Goal: Task Accomplishment & Management: Manage account settings

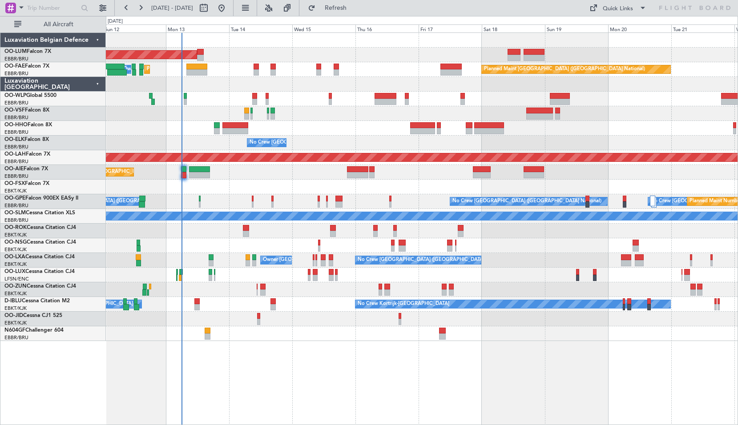
click at [241, 189] on div "AOG Maint Sibiu Planned Maint Brussels (Brussels National) Planned Maint Melsbr…" at bounding box center [421, 187] width 631 height 308
click at [23, 7] on span at bounding box center [21, 7] width 11 height 11
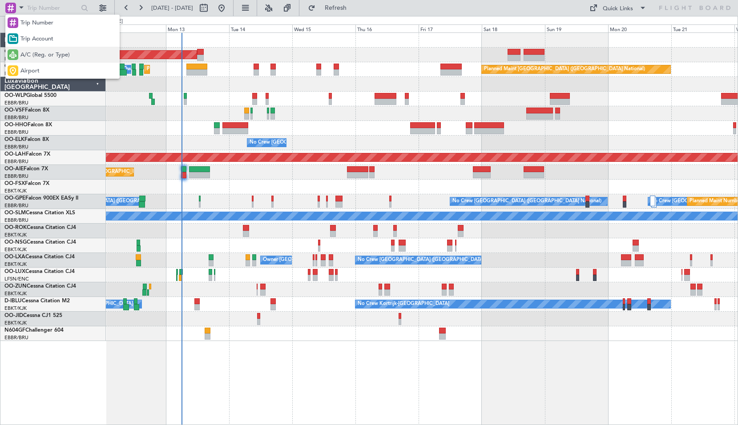
click at [31, 58] on span "A/C (Reg. or Type)" at bounding box center [44, 55] width 49 height 9
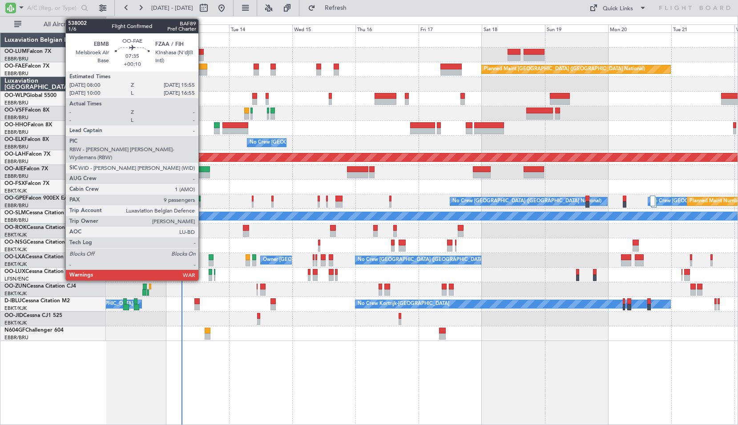
click at [202, 68] on div at bounding box center [196, 67] width 21 height 6
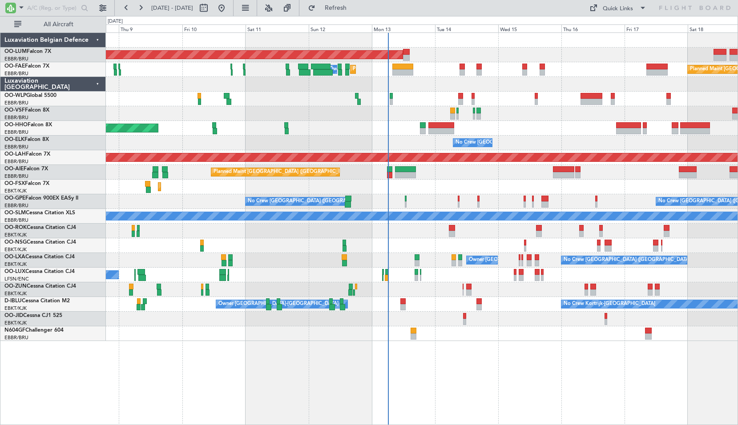
click at [408, 101] on div "AOG Maint Sibiu Planned Maint Brussels (Brussels National) Planned Maint Melsbr…" at bounding box center [421, 187] width 631 height 308
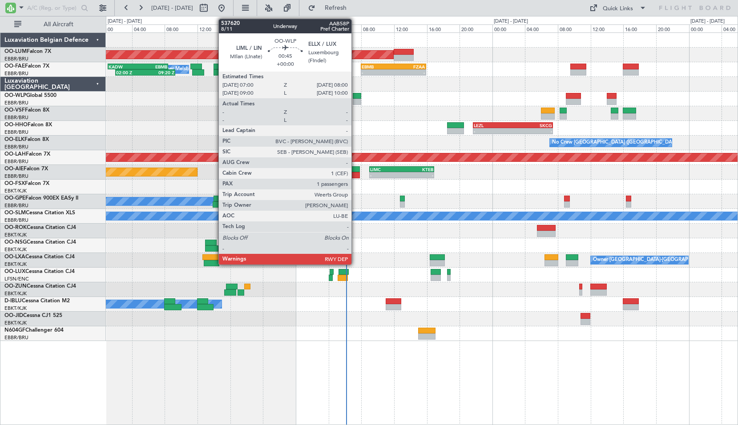
click at [355, 97] on div at bounding box center [357, 96] width 8 height 6
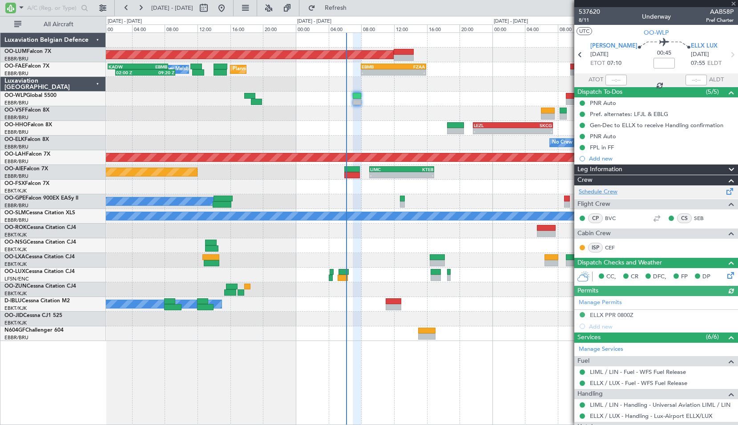
click at [601, 191] on link "Schedule Crew" at bounding box center [597, 192] width 39 height 9
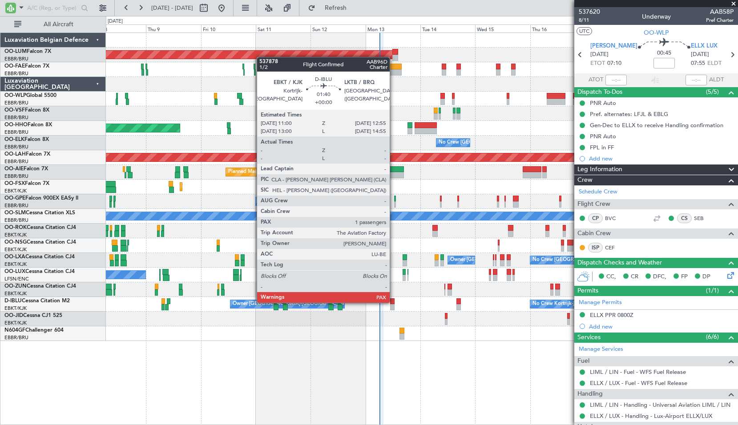
click at [393, 302] on div at bounding box center [392, 301] width 4 height 6
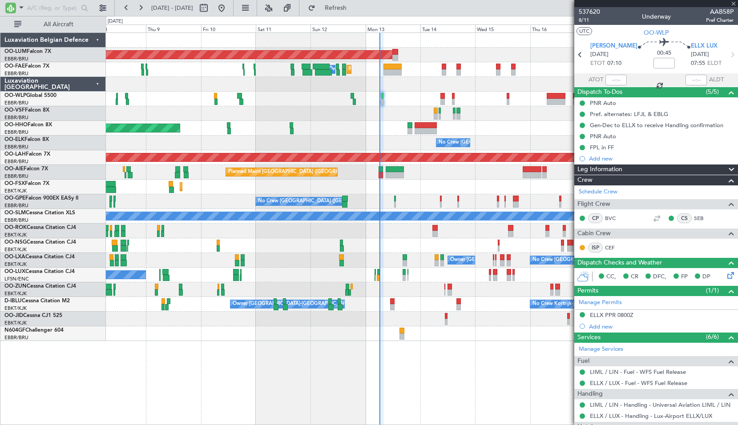
type input "2"
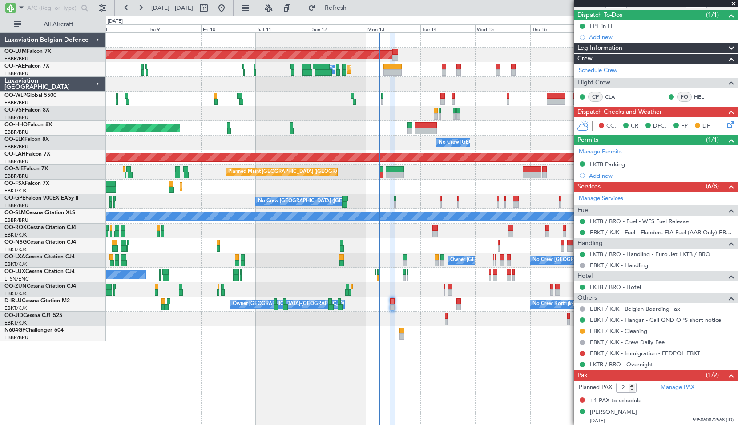
scroll to position [78, 0]
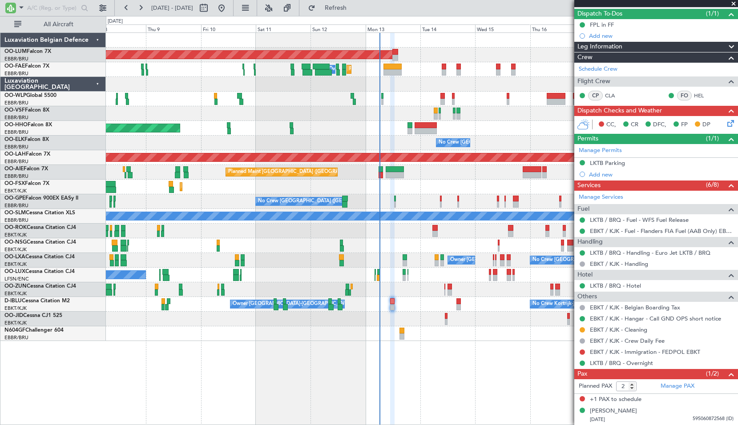
click at [725, 121] on icon at bounding box center [728, 121] width 7 height 7
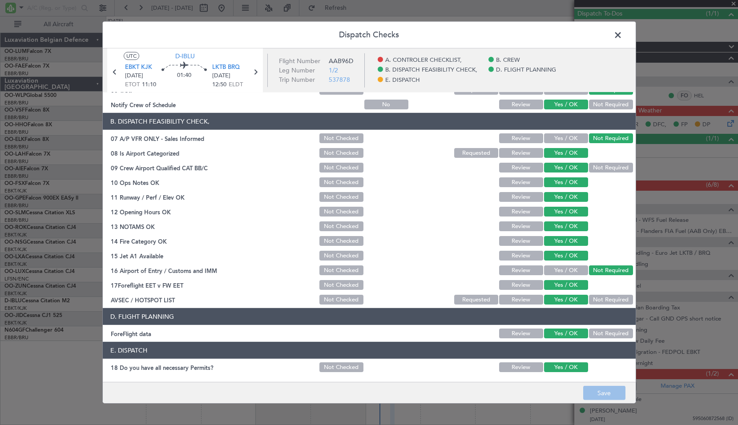
scroll to position [119, 0]
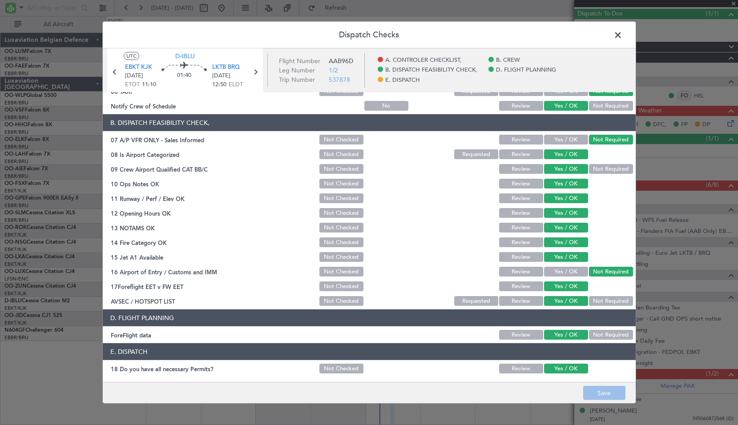
click at [622, 31] on span at bounding box center [622, 37] width 0 height 18
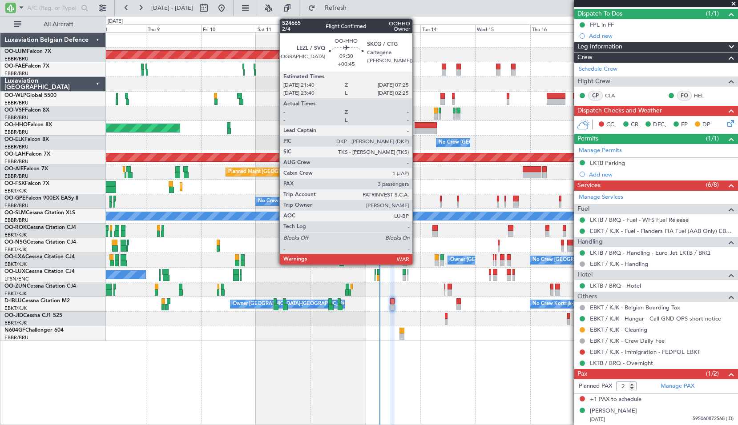
click at [416, 126] on div at bounding box center [425, 125] width 23 height 6
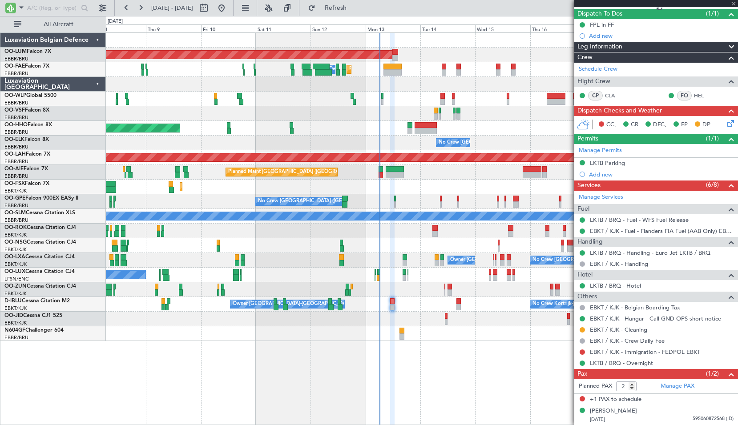
type input "+00:45"
type input "3"
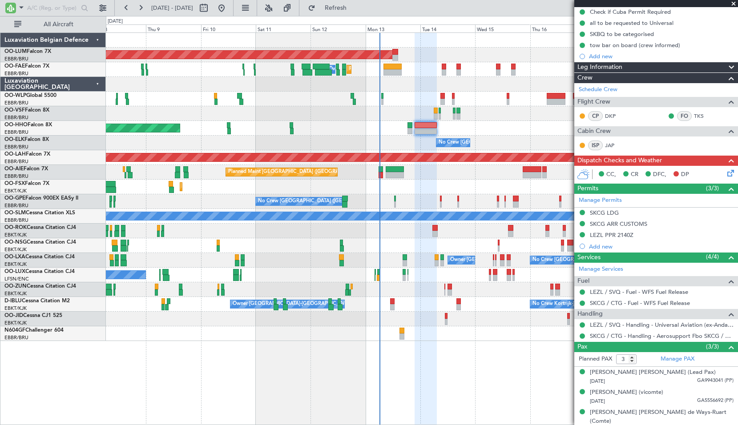
scroll to position [92, 0]
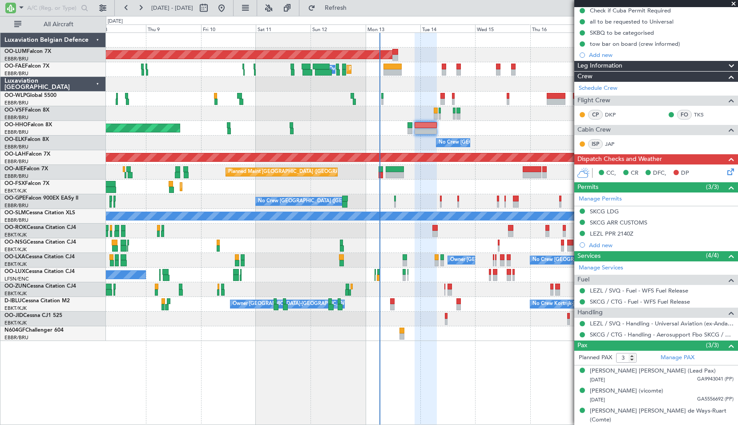
click at [725, 172] on icon at bounding box center [728, 170] width 7 height 7
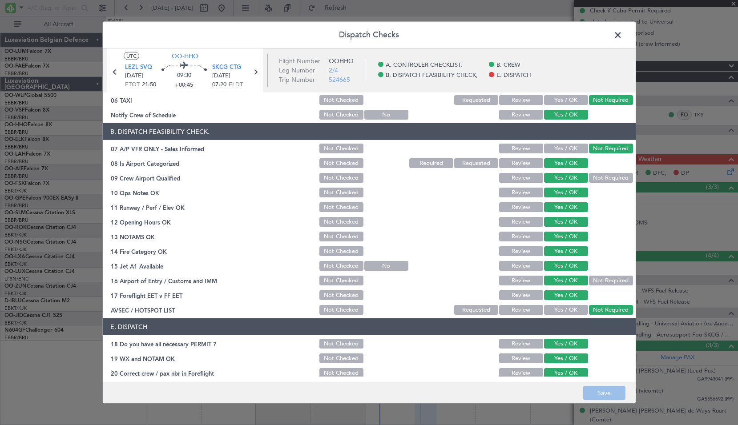
scroll to position [130, 0]
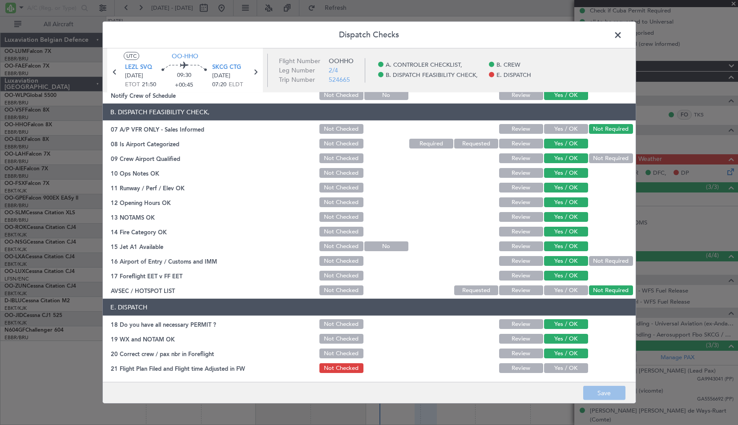
click at [622, 31] on span at bounding box center [622, 37] width 0 height 18
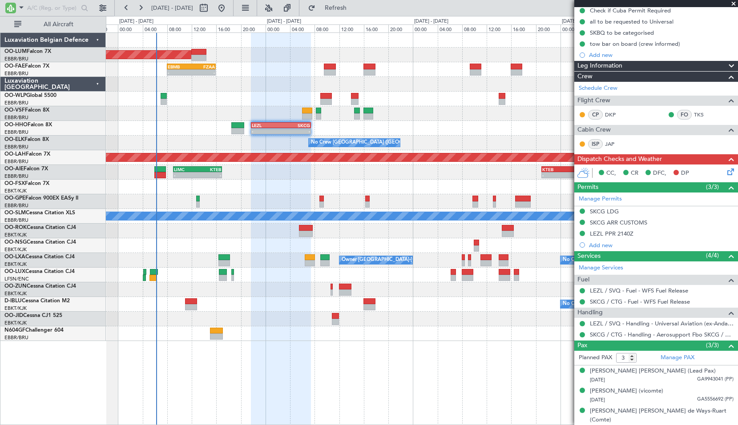
click at [460, 328] on div "AOG Maint Sibiu EBMB 08:00 Z FZAA 15:55 Z - - 02:00 Z 09:20 Z KADW 01:05 Z EBMB…" at bounding box center [421, 187] width 631 height 308
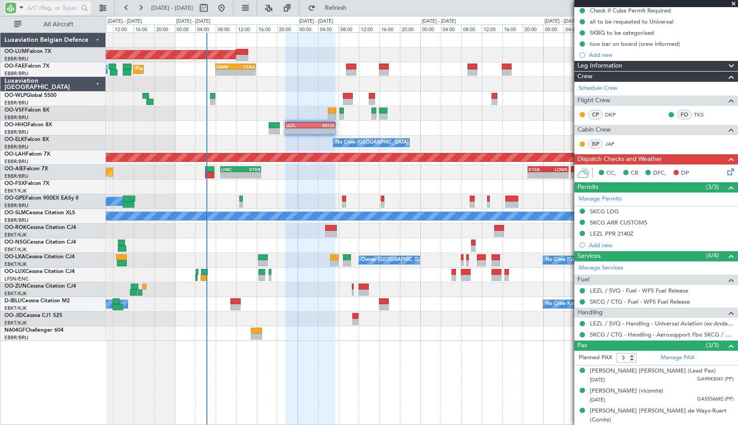
click at [20, 8] on span at bounding box center [21, 7] width 11 height 11
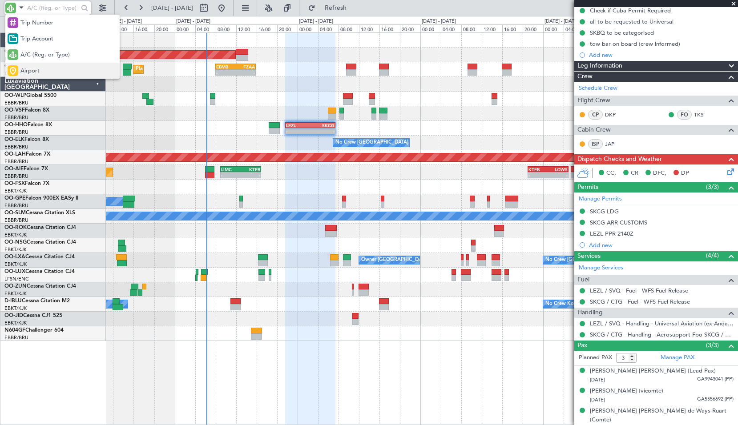
click at [37, 65] on div "Airport" at bounding box center [62, 71] width 114 height 16
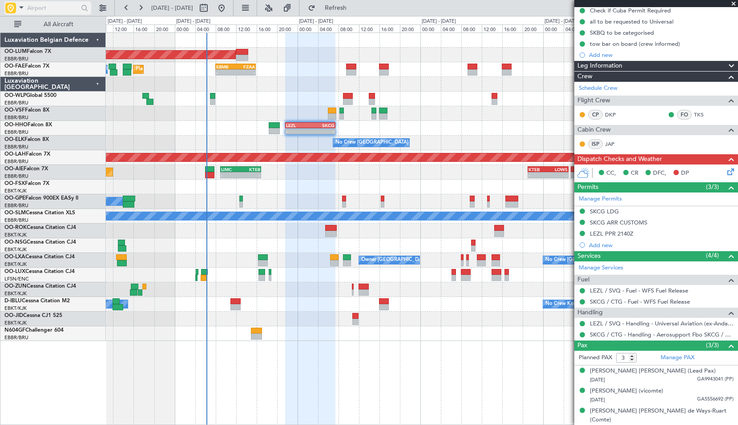
click at [34, 12] on input "text" at bounding box center [52, 7] width 51 height 13
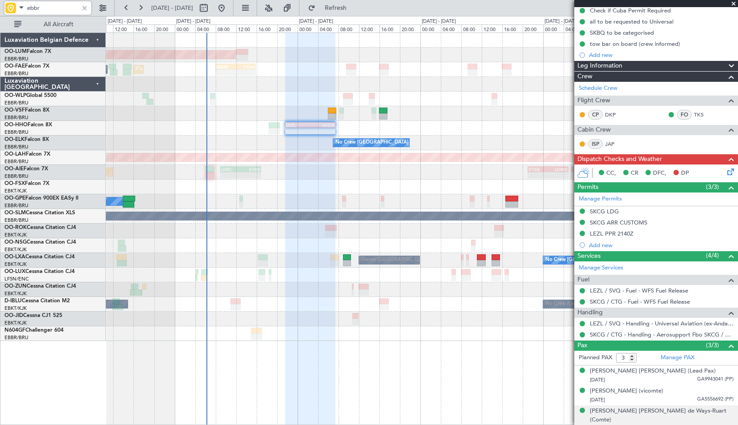
type input "ebbr"
click at [81, 12] on div at bounding box center [85, 8] width 10 height 10
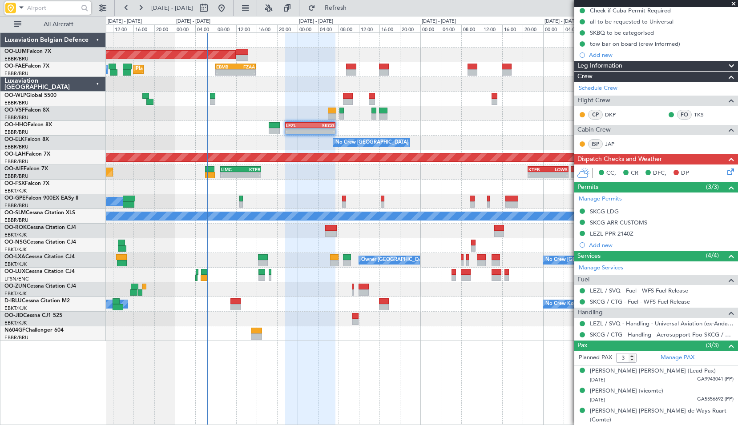
click at [732, 4] on span at bounding box center [733, 4] width 9 height 8
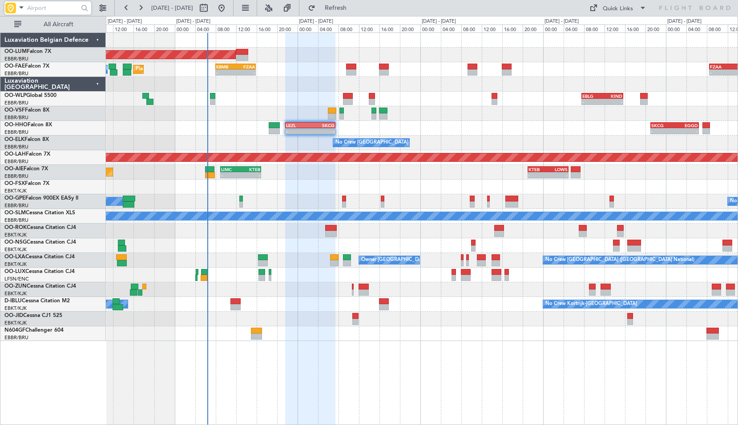
type input "0"
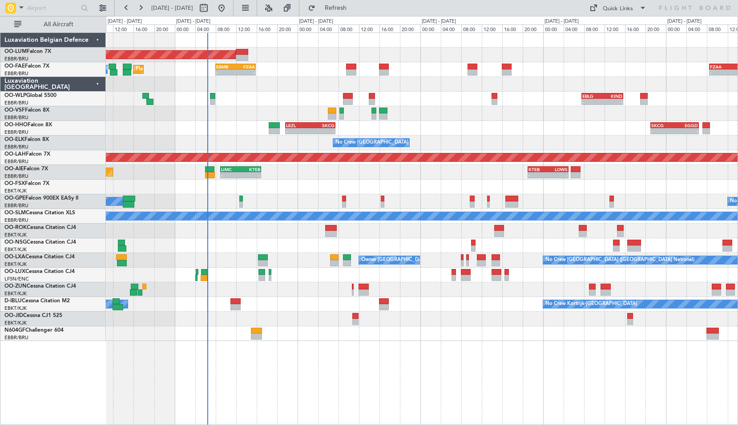
scroll to position [0, 0]
click at [300, 292] on div at bounding box center [421, 289] width 631 height 15
click at [235, 296] on div at bounding box center [421, 289] width 631 height 15
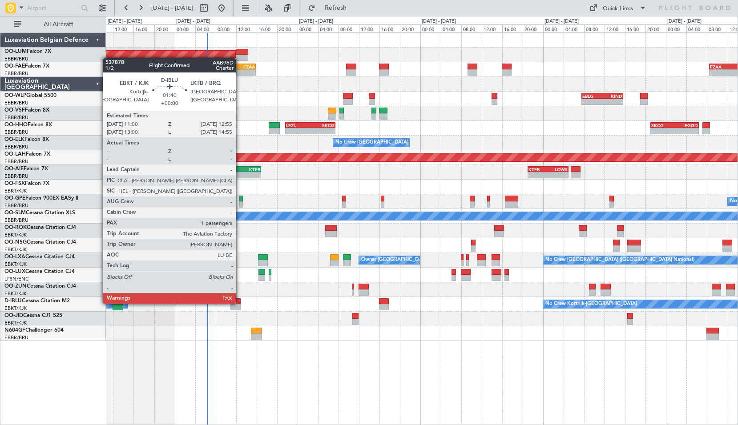
click at [240, 304] on div at bounding box center [235, 301] width 10 height 6
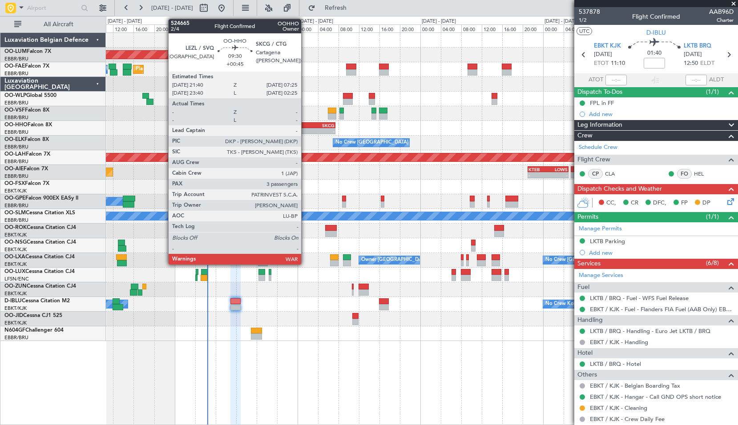
click at [305, 128] on div "- -" at bounding box center [310, 131] width 50 height 6
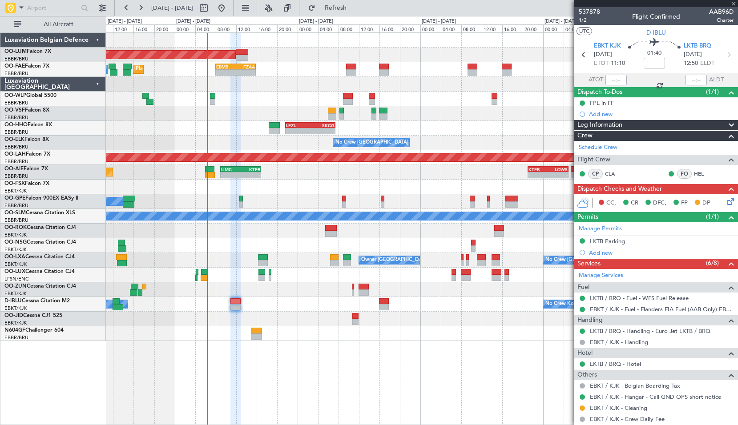
type input "+00:45"
type input "3"
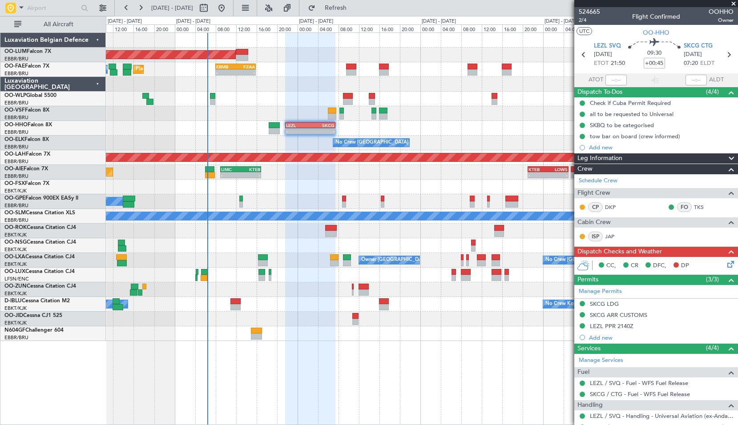
click at [421, 111] on div "- - EBBR 17:05 Z VRMU 03:10 Z" at bounding box center [421, 113] width 631 height 15
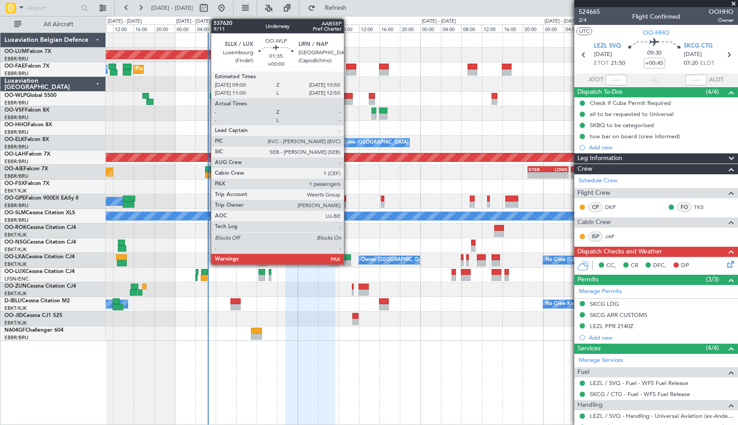
click at [348, 103] on div at bounding box center [348, 102] width 10 height 6
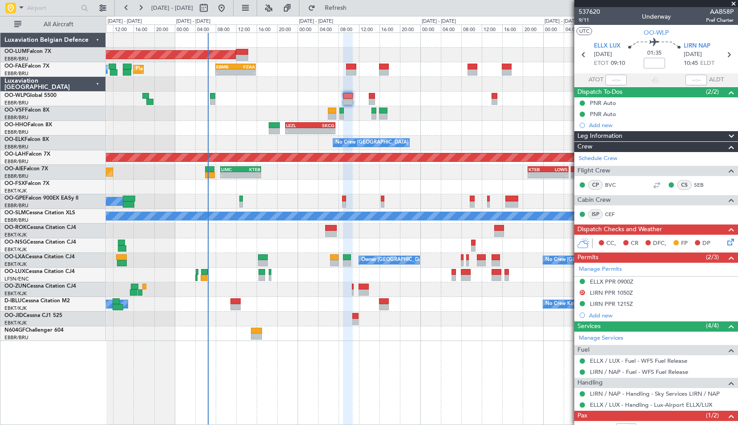
click at [437, 185] on div at bounding box center [421, 187] width 631 height 15
click at [731, 2] on span at bounding box center [733, 4] width 9 height 8
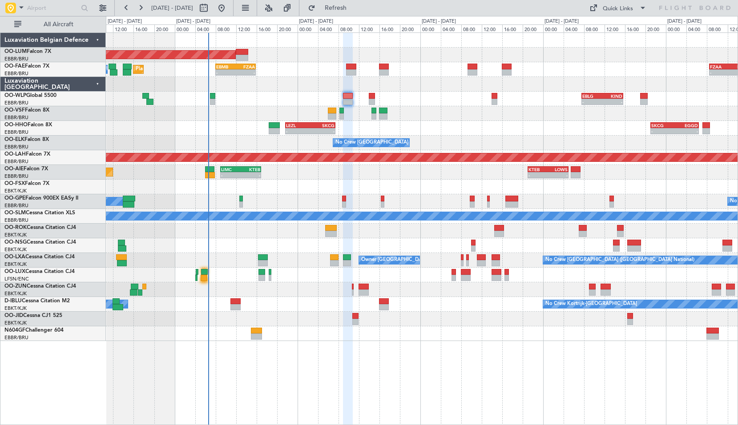
type input "0"
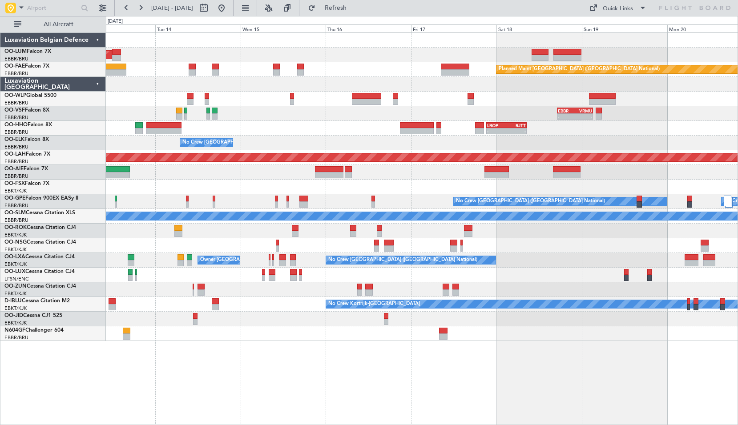
click at [396, 171] on div "Planned Maint [GEOGRAPHIC_DATA] ([GEOGRAPHIC_DATA])" at bounding box center [421, 172] width 631 height 15
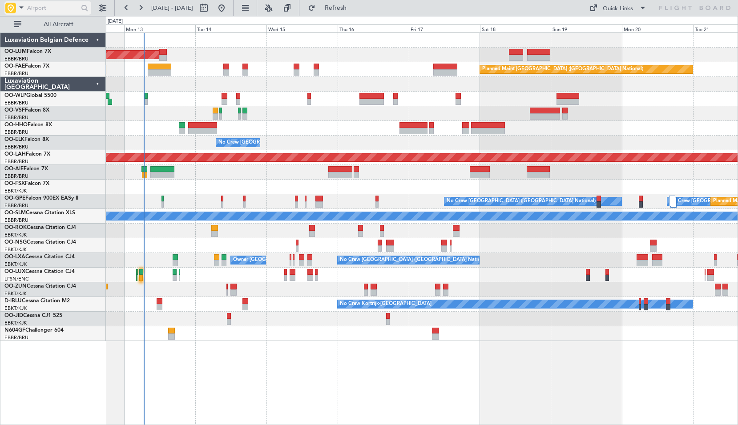
click at [19, 10] on span at bounding box center [21, 7] width 11 height 11
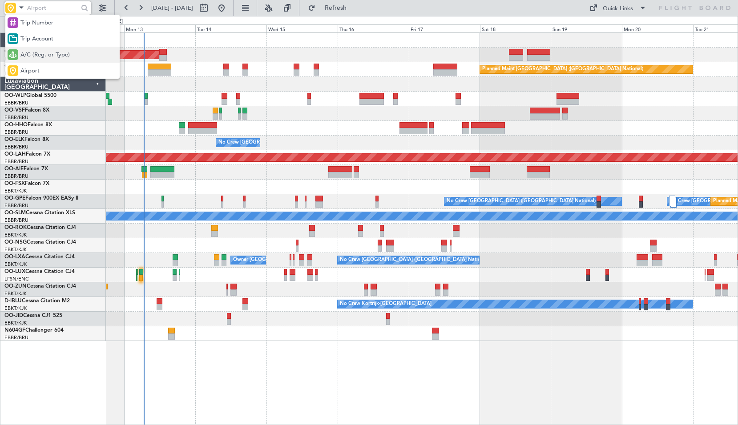
click at [16, 56] on div at bounding box center [13, 54] width 11 height 11
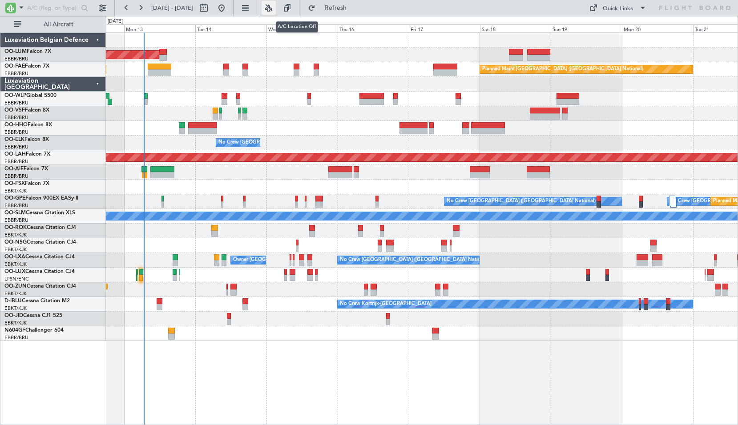
click at [276, 11] on button at bounding box center [268, 8] width 14 height 14
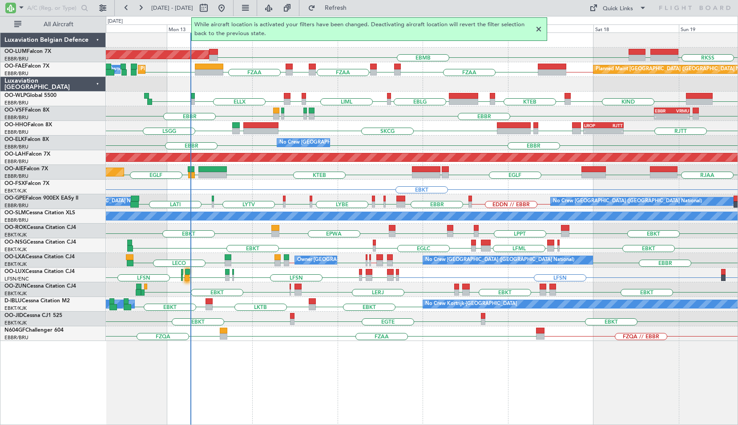
click at [438, 387] on div "AOG Maint Sibiu RKSS EBMB UBBB Planned Maint Brussels (Brussels National) FZAA …" at bounding box center [422, 228] width 632 height 393
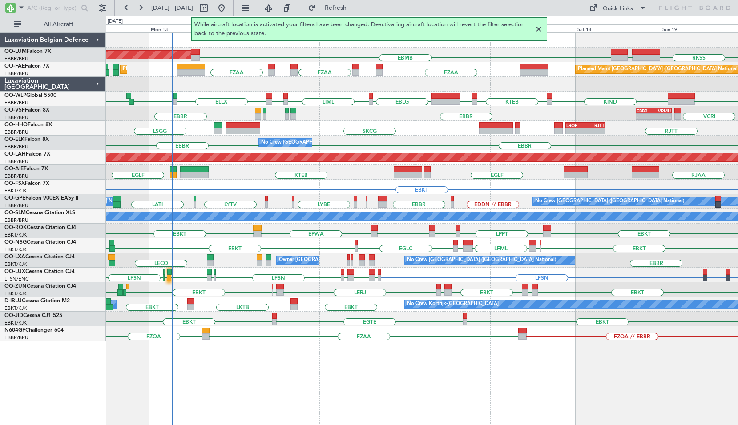
click at [539, 31] on div at bounding box center [538, 29] width 11 height 11
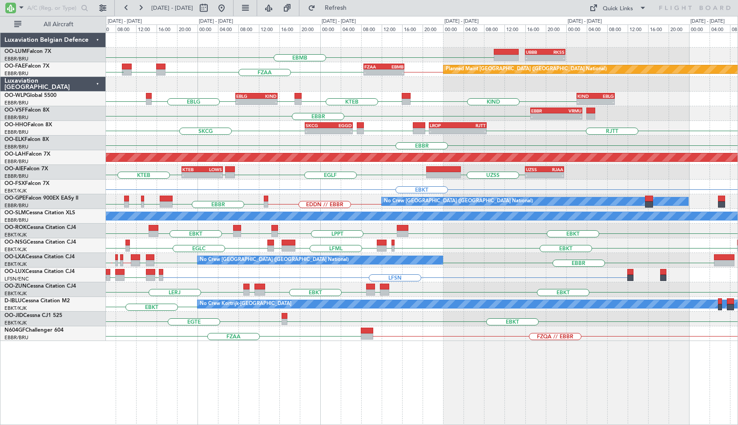
click at [306, 396] on div "EBMB - - UBBB 16:05 Z RKSS 23:55 Z Planned Maint Brussels (Brussels National) -…" at bounding box center [422, 228] width 632 height 393
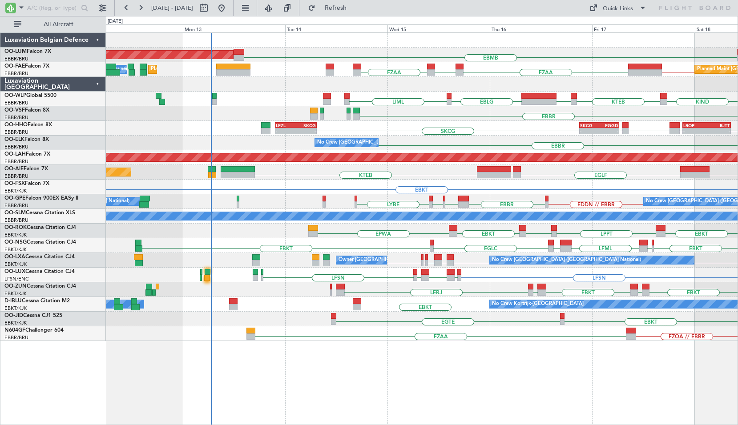
click at [475, 351] on div "EBMB AOG Maint Sibiu UBBB RKSS Planned Maint Brussels (Brussels National) FZAA …" at bounding box center [422, 228] width 632 height 393
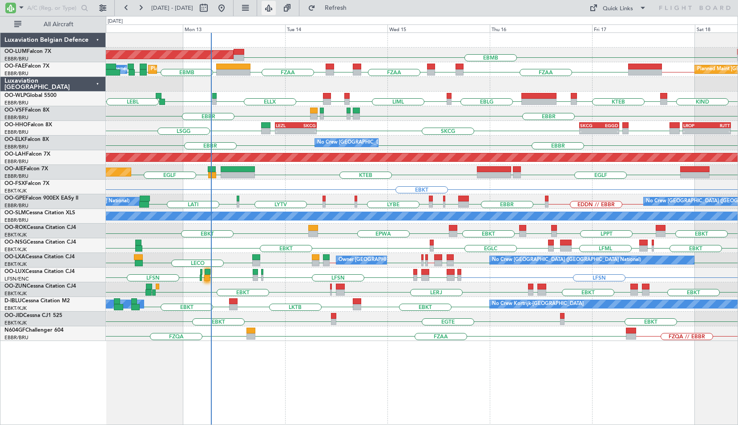
click at [276, 5] on button at bounding box center [268, 8] width 14 height 14
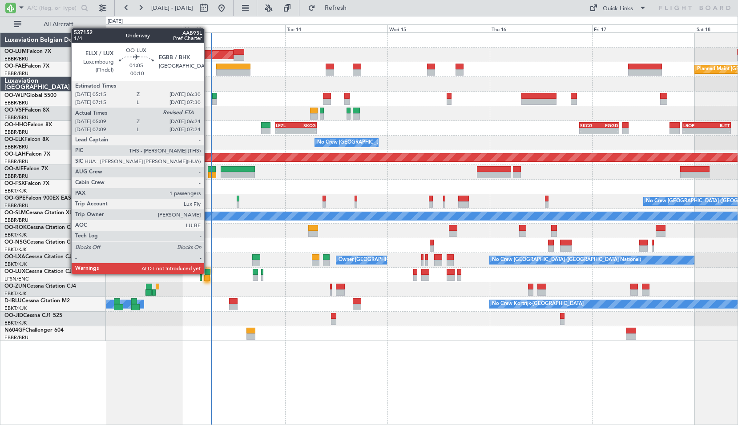
click at [208, 273] on div at bounding box center [206, 272] width 5 height 6
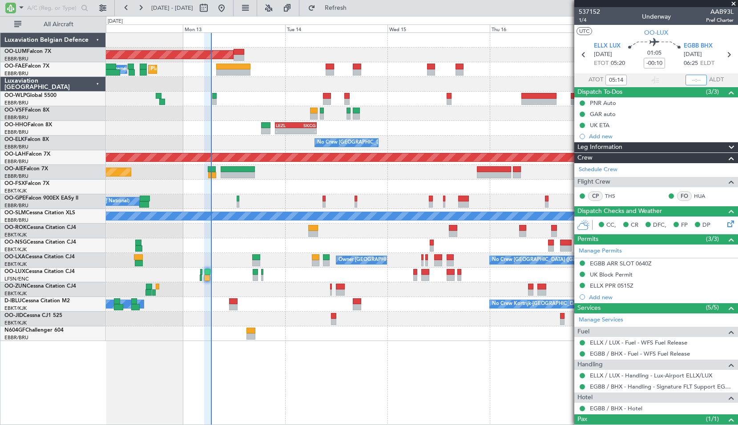
click at [694, 77] on input "text" at bounding box center [695, 80] width 21 height 11
type input "06:21"
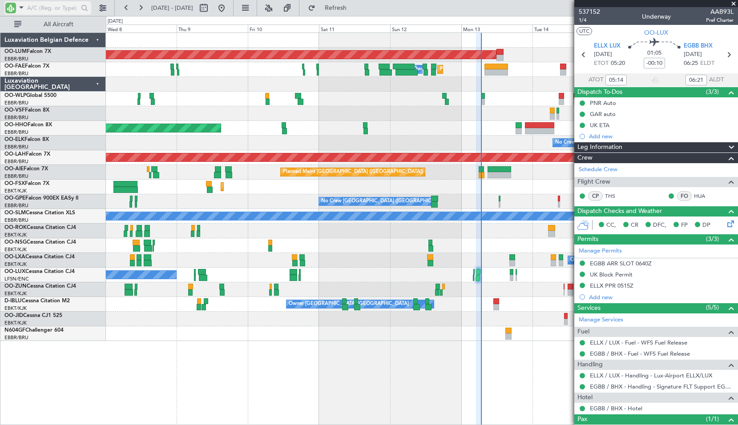
click at [41, 8] on input "text" at bounding box center [52, 7] width 51 height 13
type input "aie"
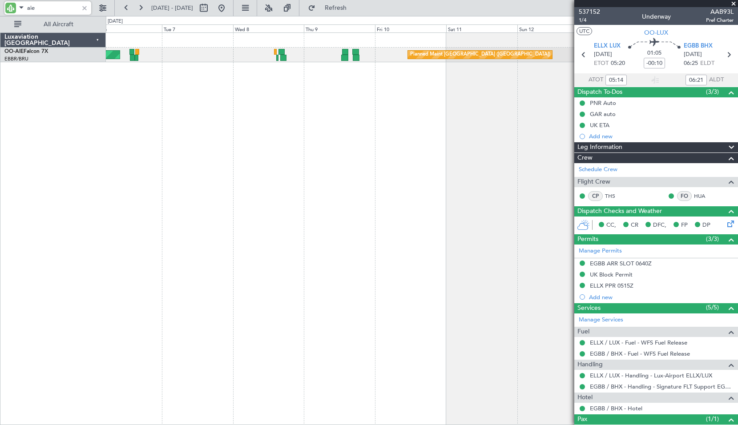
click at [360, 146] on div "Planned Maint London (Farnborough) Unplanned Maint London (Farnborough)" at bounding box center [422, 228] width 632 height 393
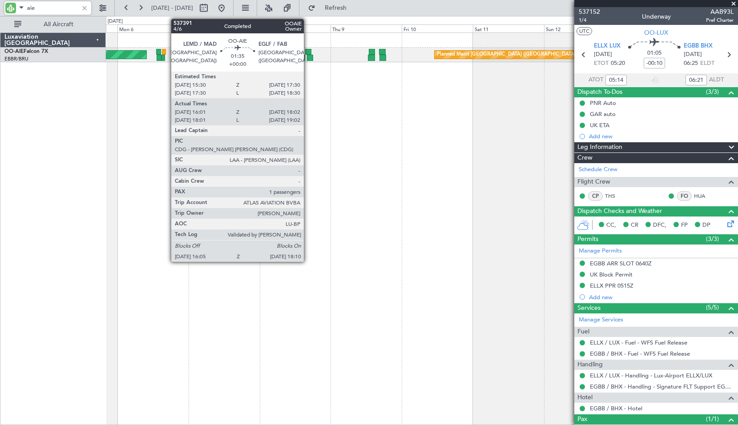
click at [308, 59] on div at bounding box center [310, 58] width 6 height 6
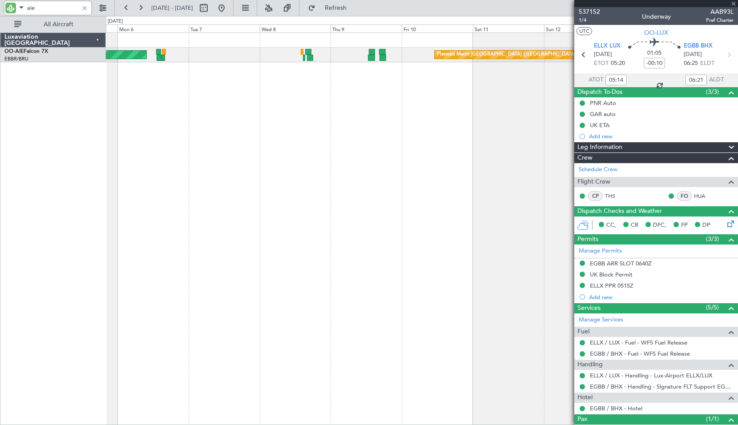
click at [336, 124] on div "Planned Maint London (Farnborough) Unplanned Maint London (Farnborough)" at bounding box center [422, 228] width 632 height 393
type input "16:21"
type input "17:57"
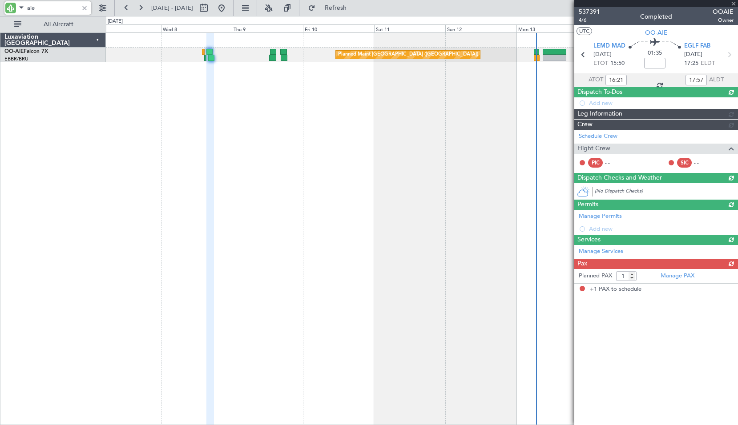
click at [356, 226] on div "Planned Maint London (Farnborough) Unplanned Maint London (Farnborough)" at bounding box center [422, 228] width 632 height 393
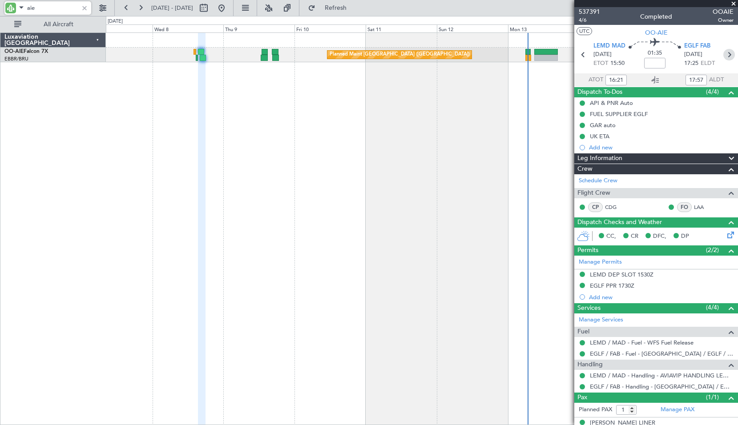
type input "aie"
drag, startPoint x: 722, startPoint y: 54, endPoint x: 726, endPoint y: 86, distance: 31.9
click at [723, 53] on icon at bounding box center [729, 55] width 12 height 12
type input "13:09"
type input "14:50"
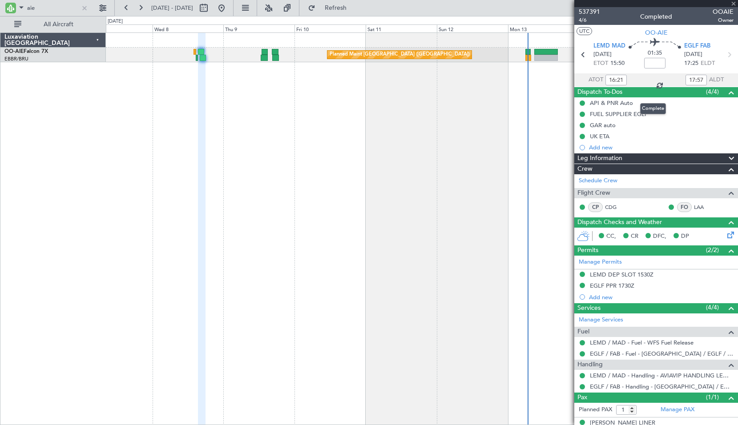
type input "0"
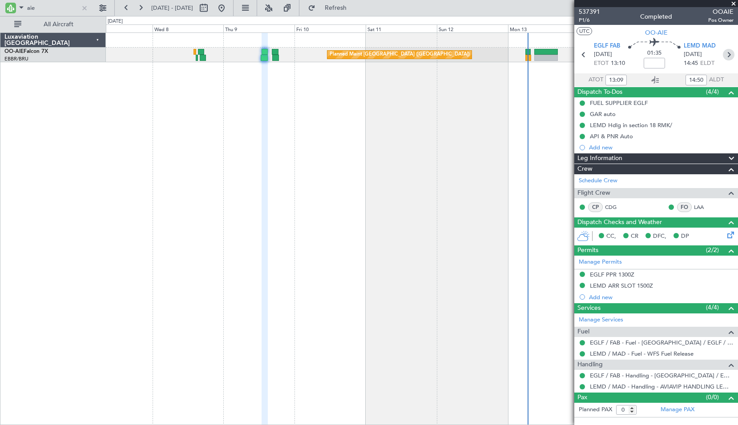
click at [731, 56] on icon at bounding box center [728, 55] width 12 height 12
type input "+00:05"
type input "16:57"
type input "18:34"
type input "1"
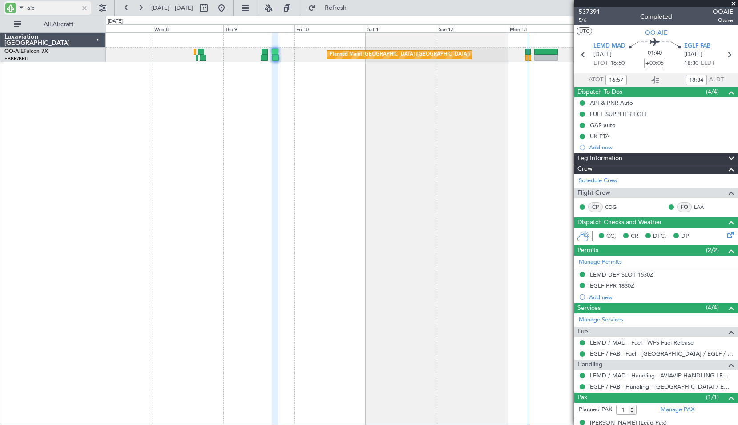
click at [85, 6] on div at bounding box center [85, 8] width 10 height 10
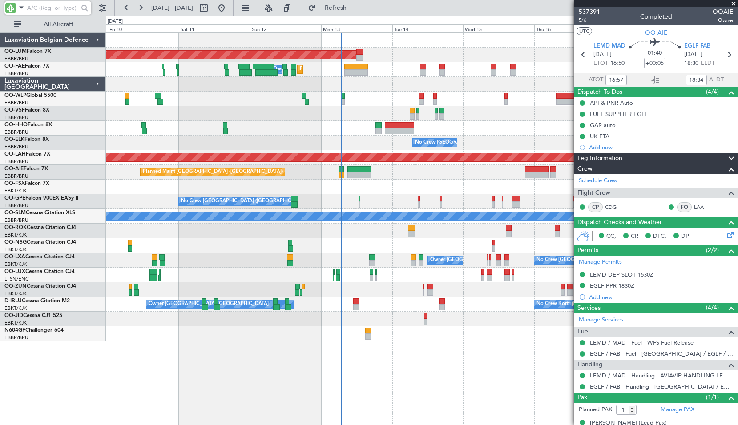
click at [253, 404] on div "AOG Maint Sibiu Planned Maint Melsbroek Air Base Owner Melsbroek Air Base Plann…" at bounding box center [422, 228] width 632 height 393
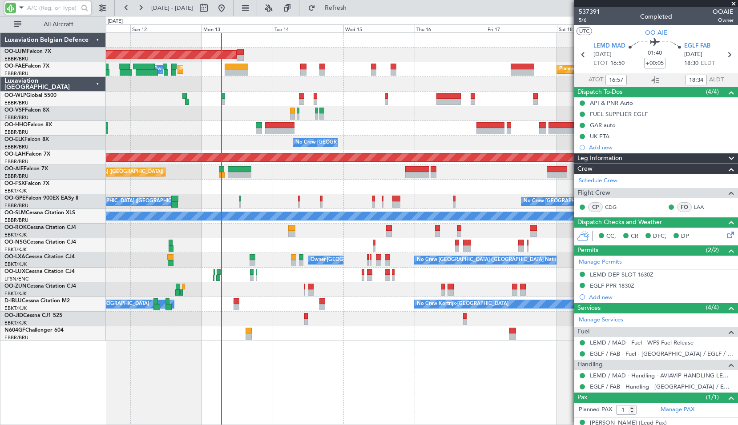
click at [380, 380] on div "AOG Maint Sibiu Planned Maint Melsbroek Air Base Owner Melsbroek Air Base Plann…" at bounding box center [422, 228] width 632 height 393
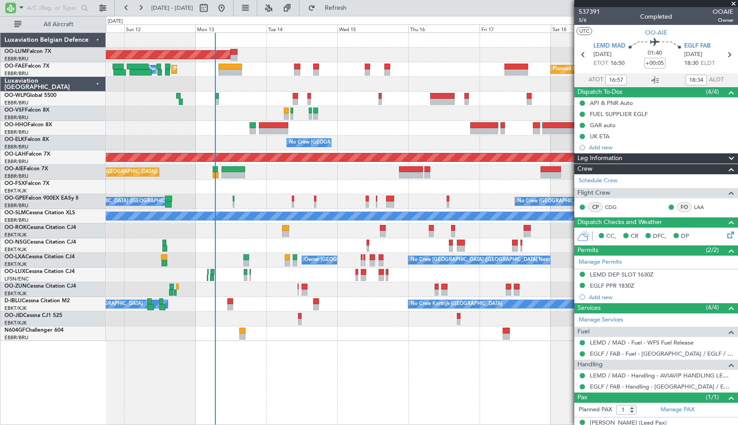
click at [733, 4] on span at bounding box center [733, 4] width 9 height 8
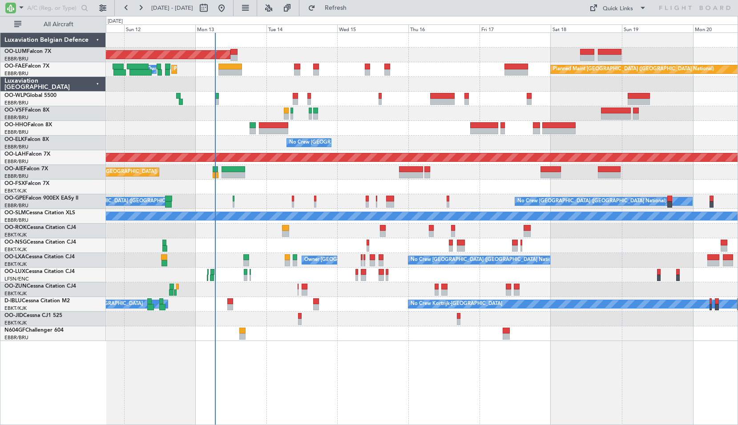
type input "0"
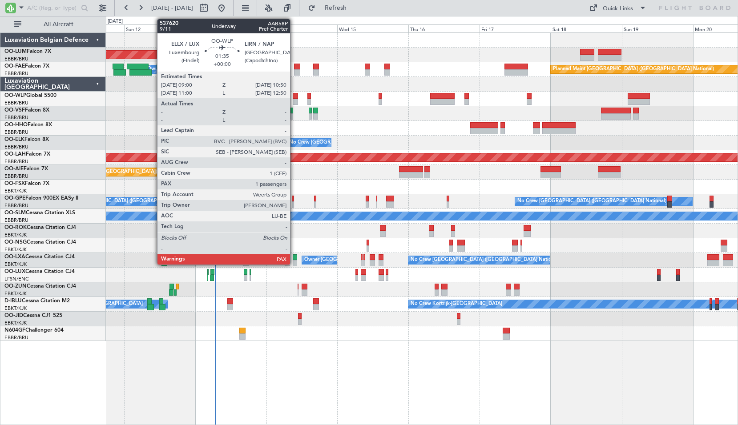
click at [294, 99] on div at bounding box center [296, 102] width 6 height 6
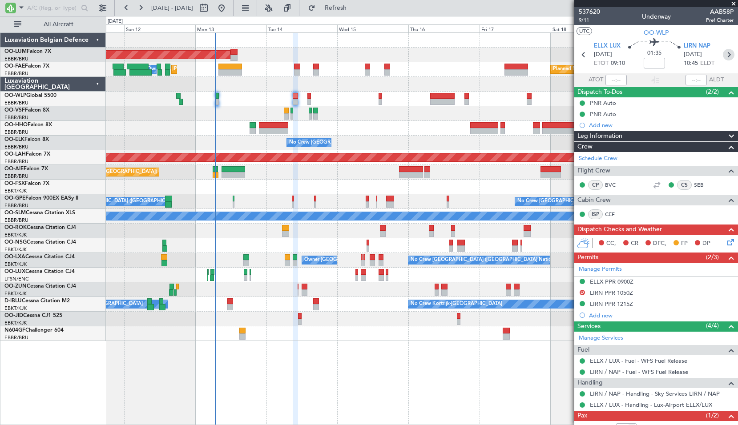
click at [728, 53] on icon at bounding box center [728, 55] width 12 height 12
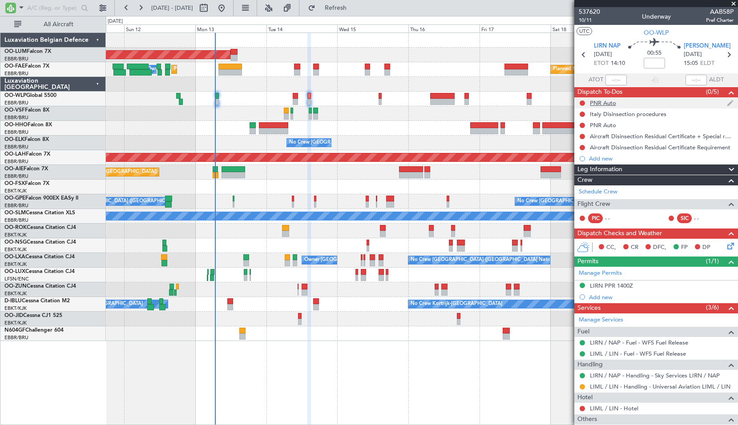
click at [581, 100] on nimbus-traffic-light at bounding box center [581, 103] width 7 height 7
click at [582, 100] on button at bounding box center [581, 102] width 5 height 5
click at [575, 145] on span "Completed" at bounding box center [585, 142] width 29 height 9
click at [581, 125] on button at bounding box center [581, 125] width 5 height 5
click at [581, 164] on span "Completed" at bounding box center [585, 164] width 29 height 9
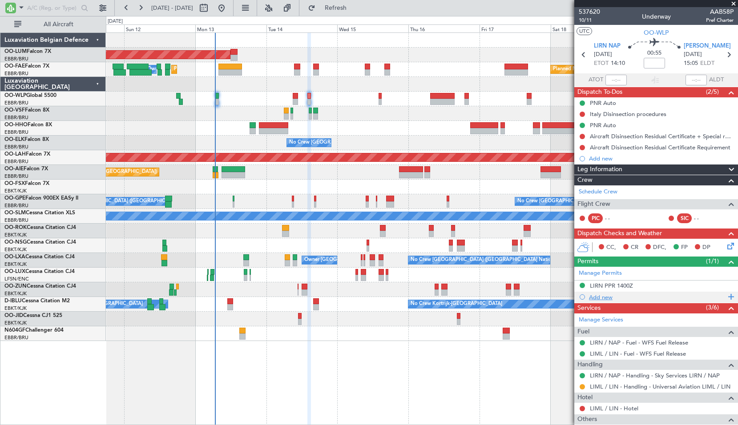
scroll to position [47, 0]
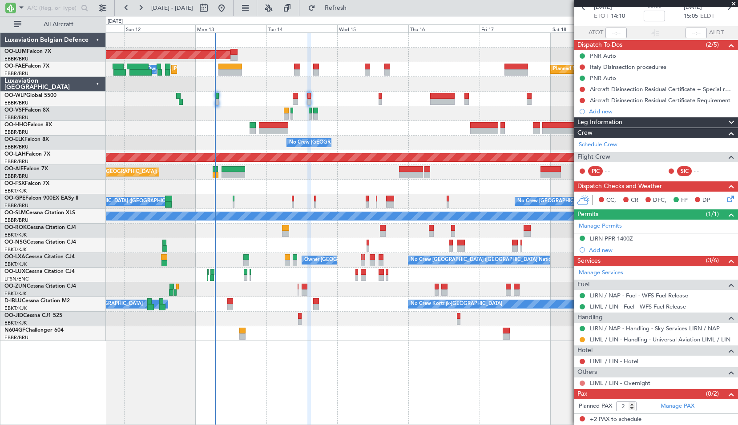
click at [583, 383] on button at bounding box center [581, 383] width 5 height 5
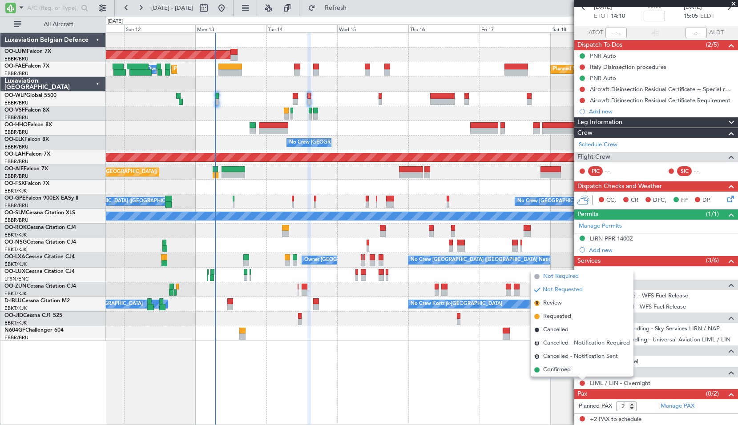
click at [564, 278] on span "Not Required" at bounding box center [561, 276] width 36 height 9
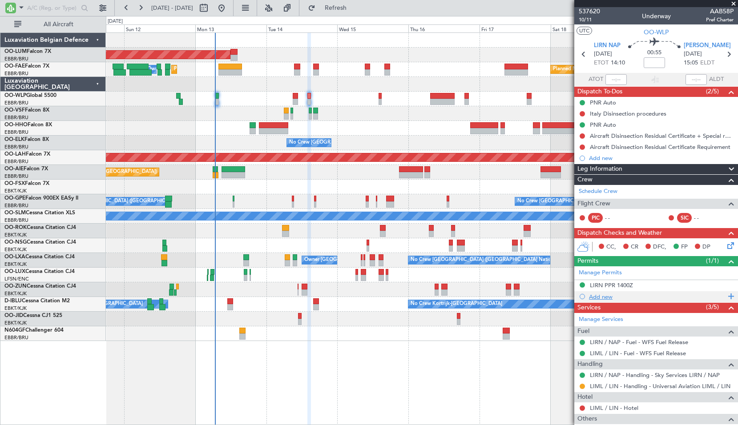
scroll to position [0, 0]
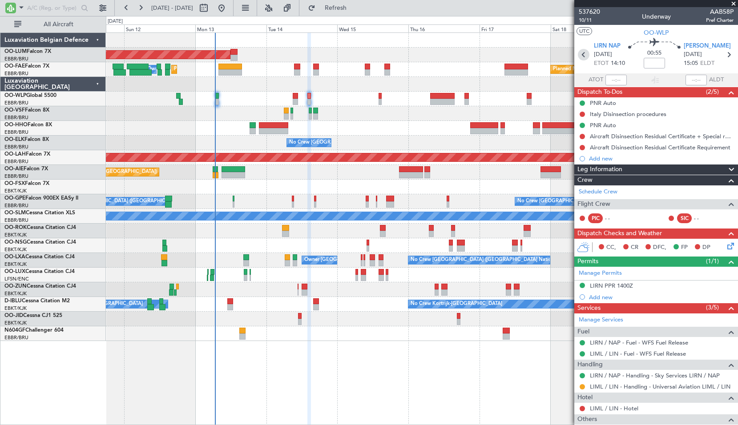
click at [580, 56] on icon at bounding box center [583, 55] width 12 height 12
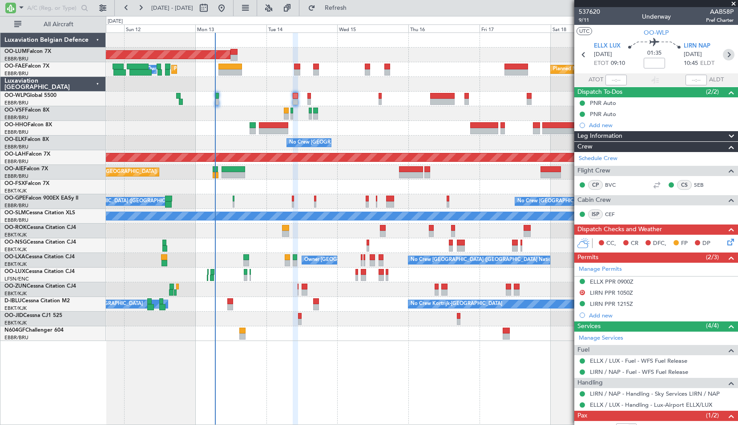
click at [725, 55] on icon at bounding box center [728, 55] width 12 height 12
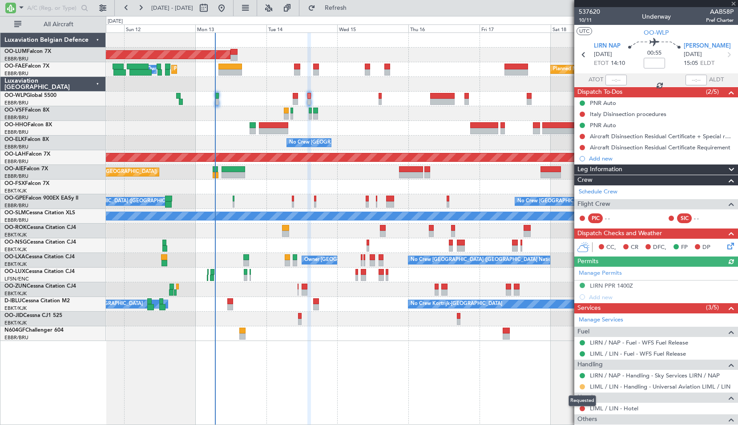
click at [583, 388] on button at bounding box center [581, 386] width 5 height 5
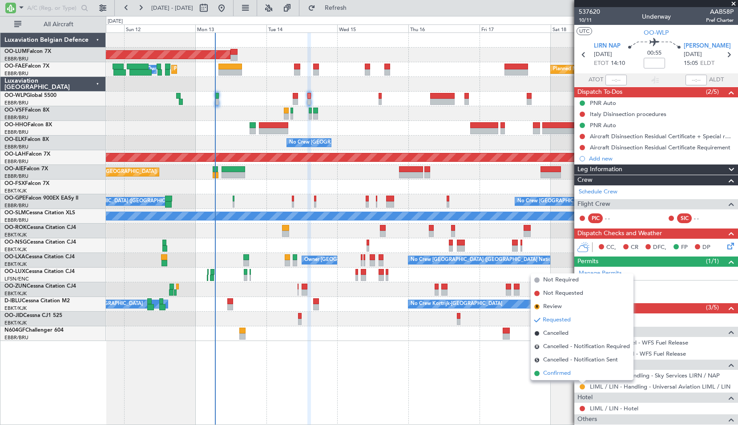
click at [571, 376] on li "Confirmed" at bounding box center [581, 373] width 103 height 13
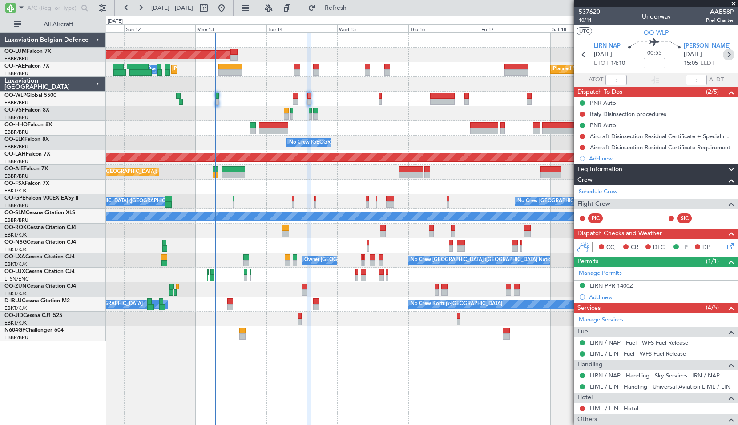
click at [724, 55] on icon at bounding box center [728, 55] width 12 height 12
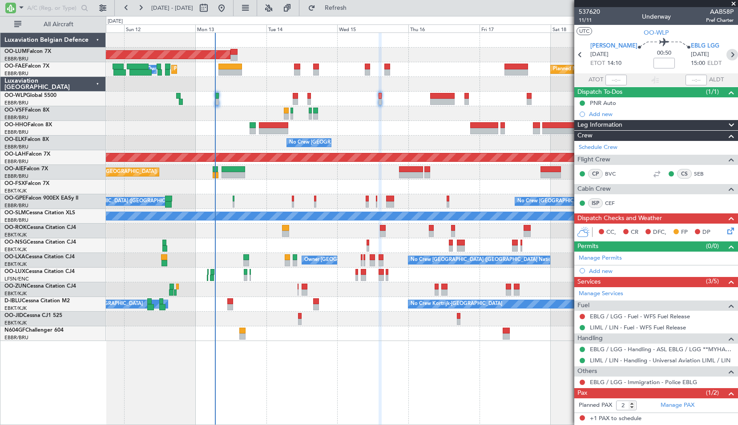
click at [726, 54] on icon at bounding box center [732, 55] width 12 height 12
type input "+00:05"
type input "3"
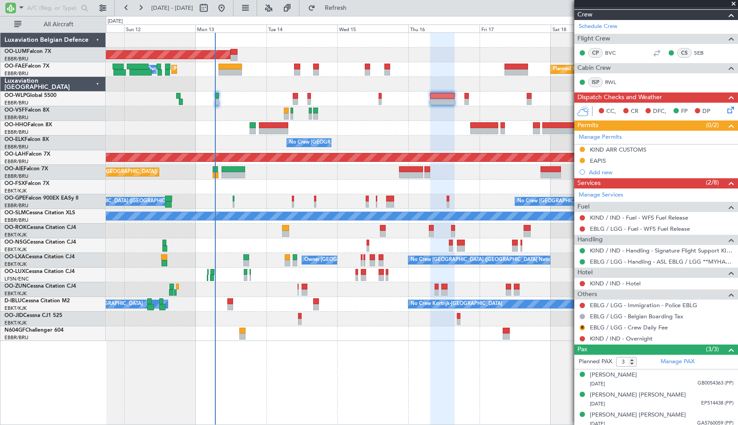
scroll to position [114, 0]
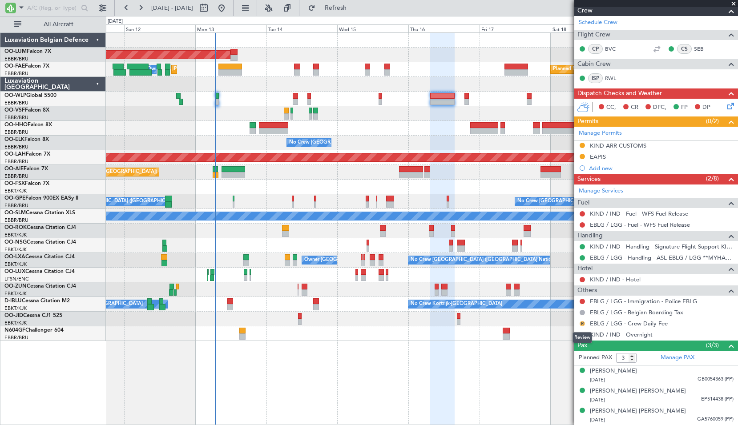
click at [580, 323] on button "R" at bounding box center [581, 323] width 5 height 5
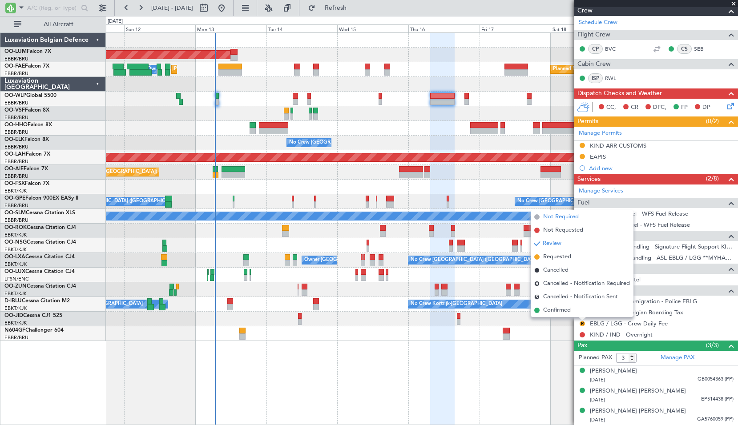
click at [569, 219] on span "Not Required" at bounding box center [561, 216] width 36 height 9
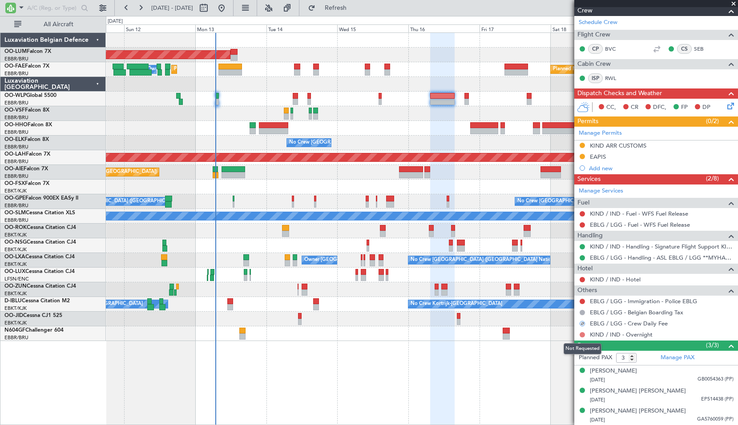
click at [581, 333] on button at bounding box center [581, 334] width 5 height 5
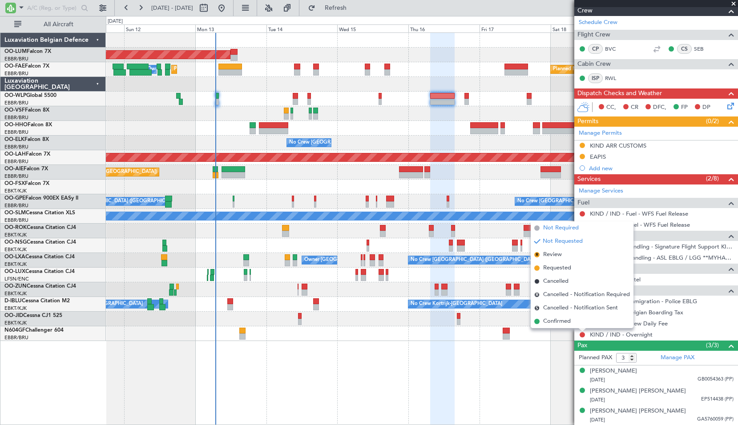
click at [571, 228] on span "Not Required" at bounding box center [561, 228] width 36 height 9
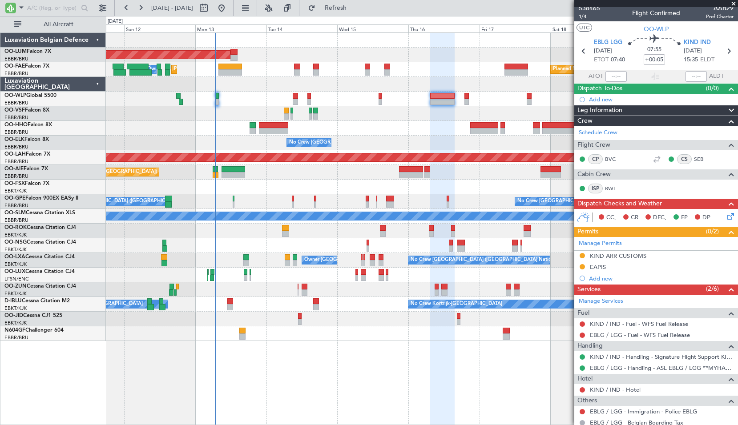
scroll to position [0, 0]
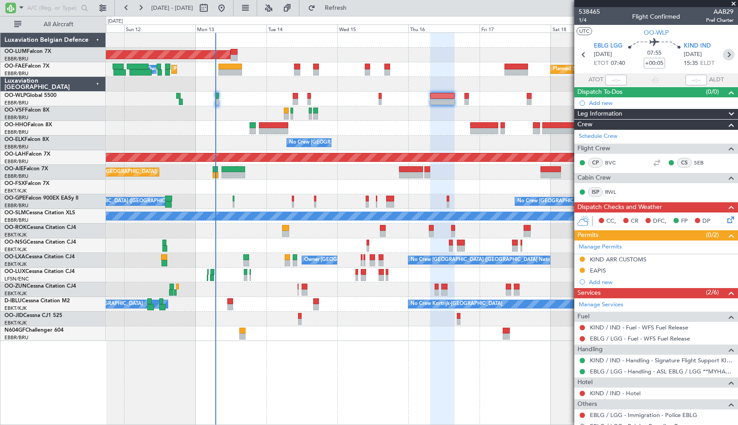
click at [729, 50] on icon at bounding box center [728, 55] width 12 height 12
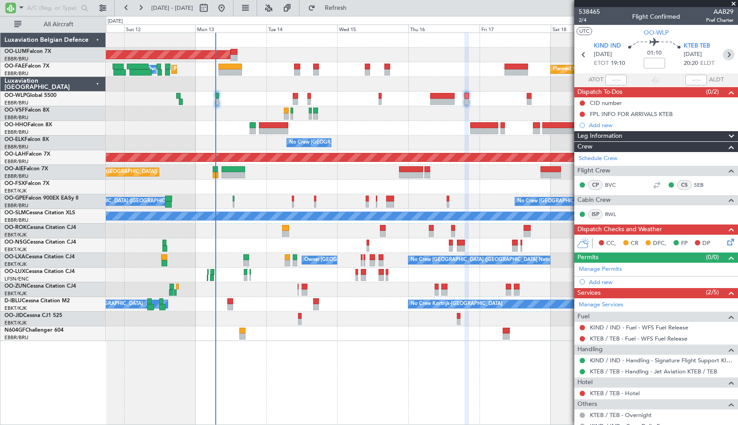
click at [722, 53] on icon at bounding box center [728, 55] width 12 height 12
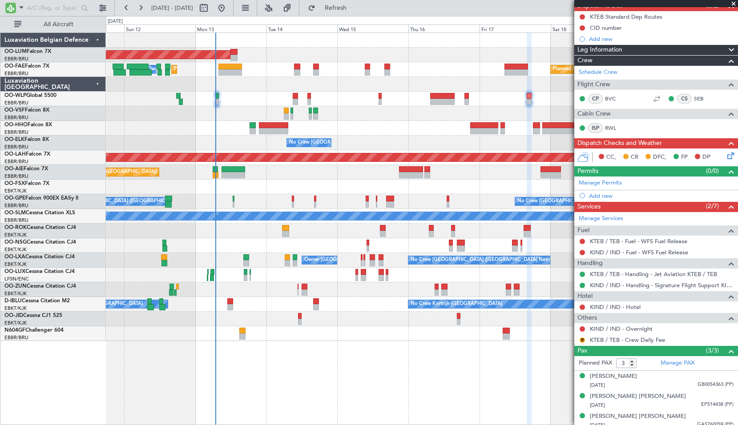
scroll to position [92, 0]
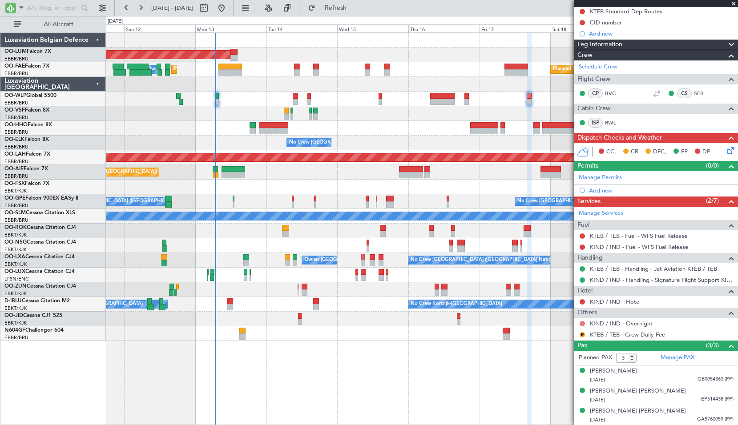
click at [582, 323] on button at bounding box center [581, 323] width 5 height 5
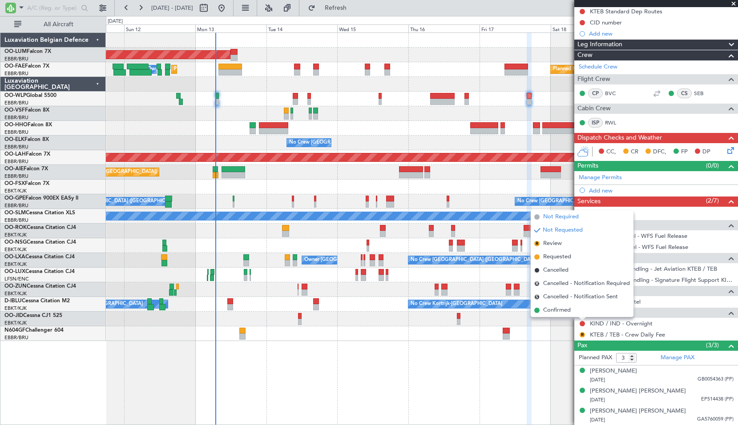
click at [550, 215] on span "Not Required" at bounding box center [561, 216] width 36 height 9
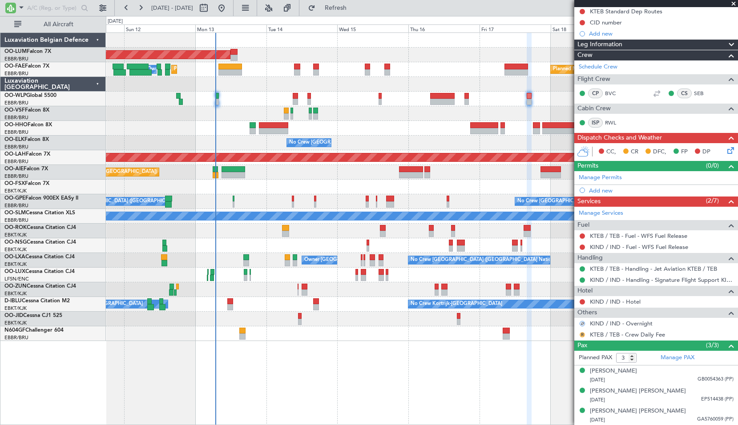
click at [582, 336] on button "R" at bounding box center [581, 334] width 5 height 5
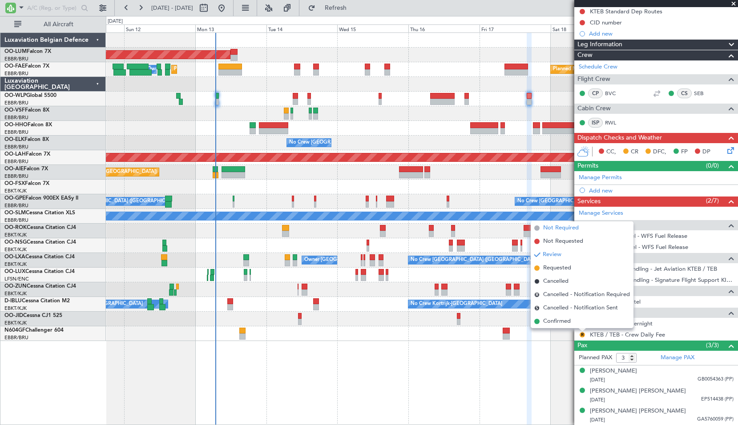
click at [575, 229] on span "Not Required" at bounding box center [561, 228] width 36 height 9
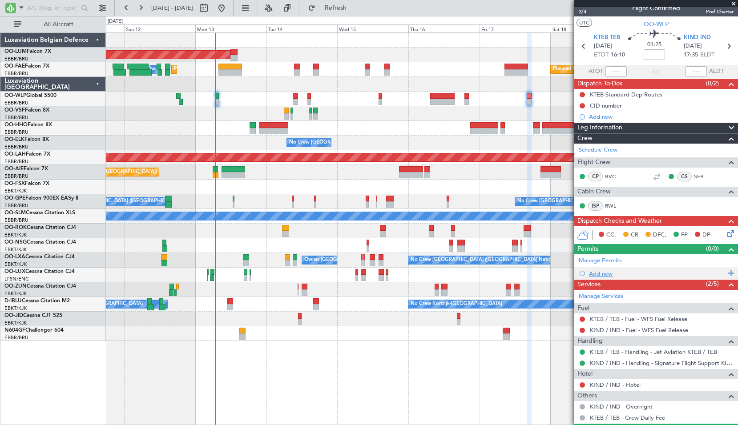
scroll to position [0, 0]
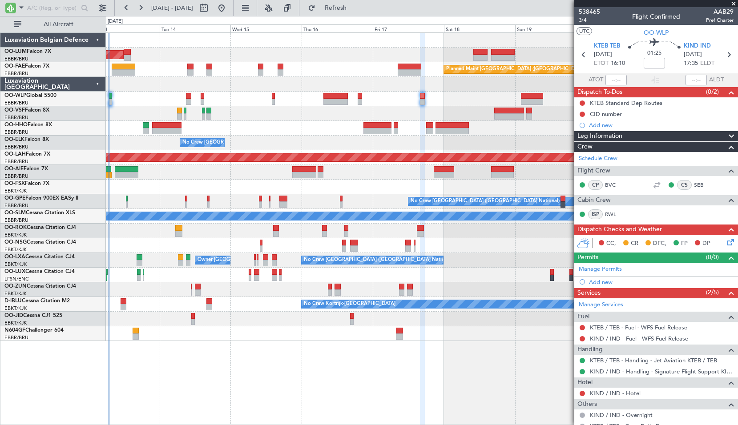
click at [391, 104] on div at bounding box center [421, 99] width 631 height 15
click at [725, 57] on icon at bounding box center [728, 55] width 12 height 12
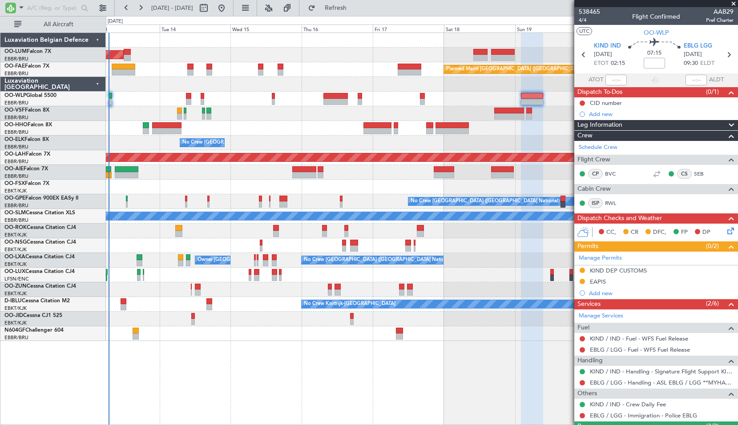
scroll to position [81, 0]
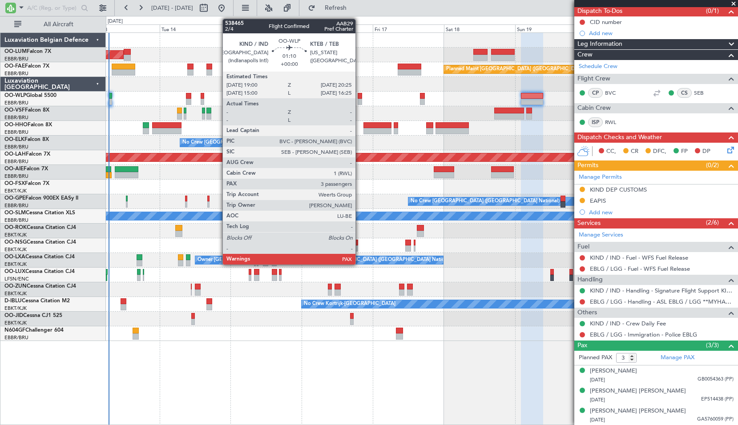
click at [359, 101] on div at bounding box center [359, 102] width 4 height 6
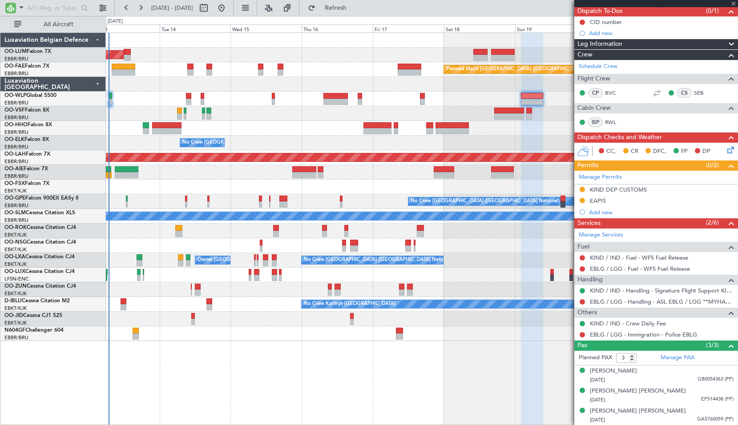
click at [418, 88] on div at bounding box center [421, 84] width 631 height 15
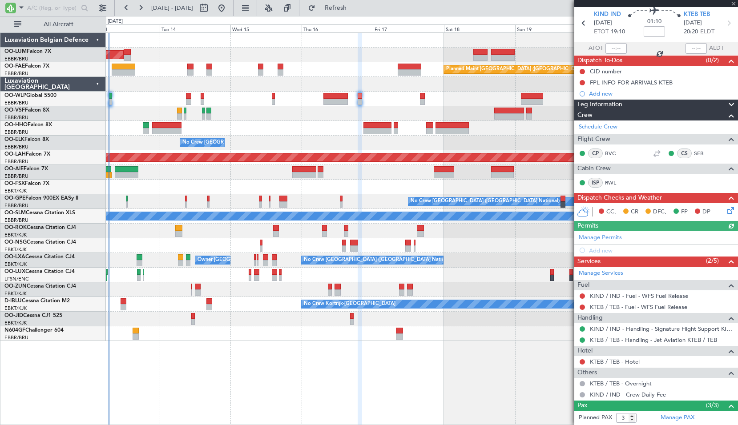
scroll to position [0, 0]
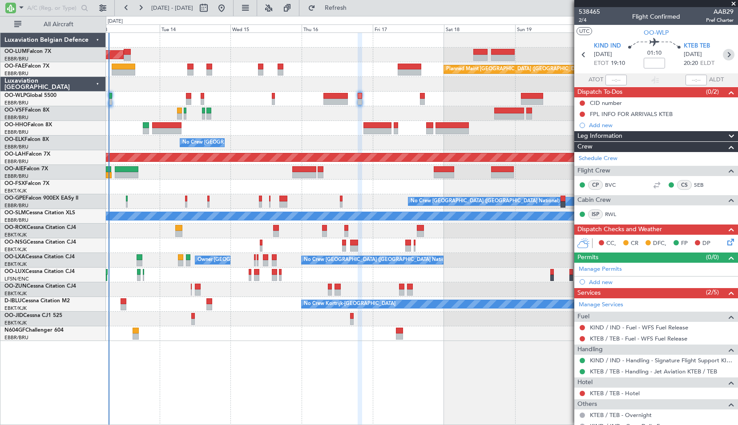
click at [724, 52] on icon at bounding box center [728, 55] width 12 height 12
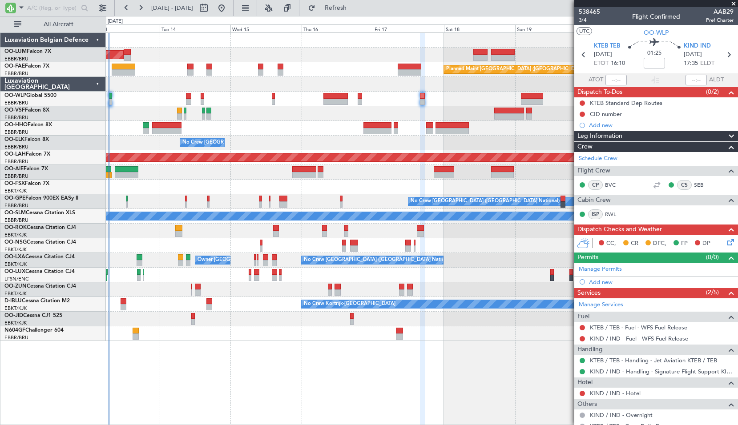
click at [733, 5] on span at bounding box center [733, 4] width 9 height 8
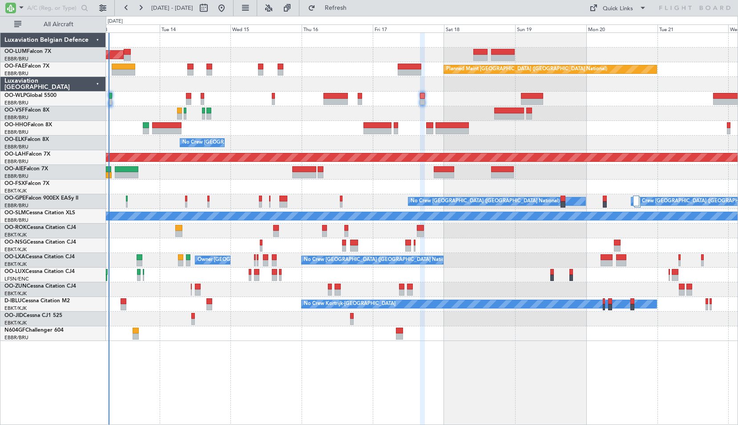
type input "0"
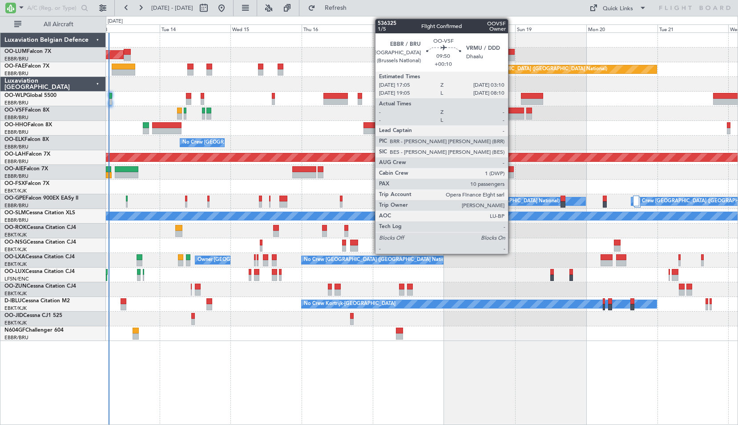
click at [512, 114] on div at bounding box center [509, 116] width 30 height 6
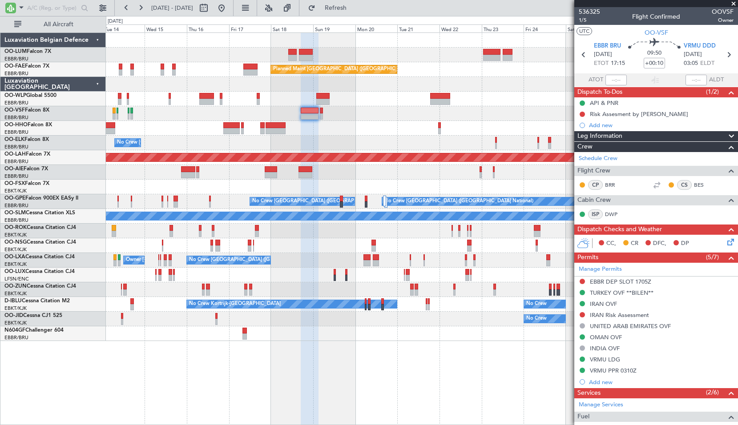
click at [274, 264] on div "Owner Kortrijk-Wevelgem No Crew Brussels (Brussels National)" at bounding box center [421, 260] width 631 height 15
click at [727, 52] on icon at bounding box center [728, 55] width 12 height 12
type input "+00:05"
type input "0"
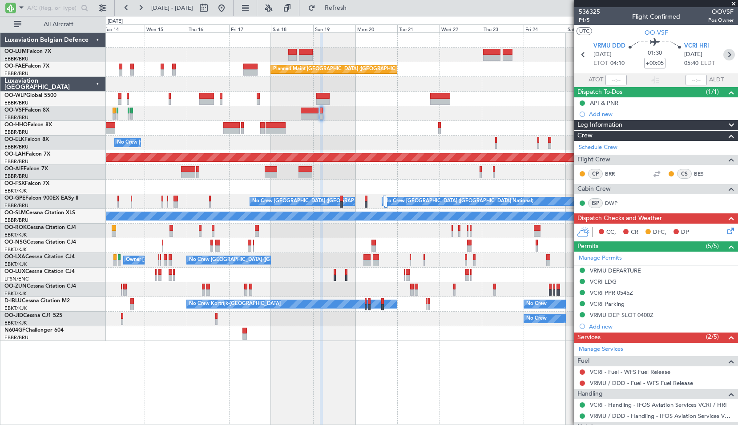
click at [726, 57] on icon at bounding box center [729, 55] width 12 height 12
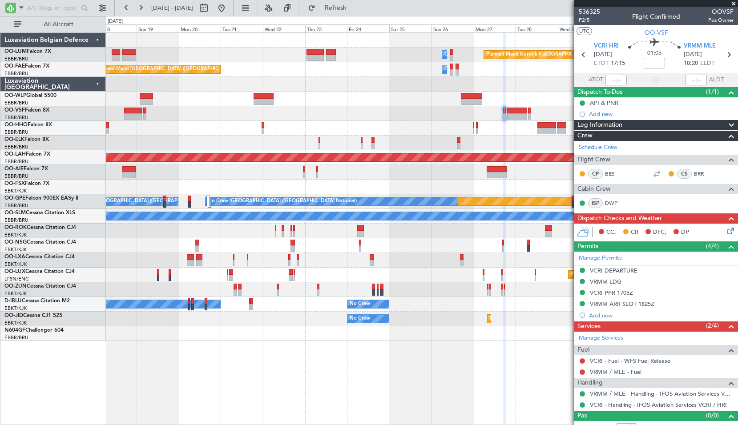
click at [278, 139] on div "Planned Maint Kortrijk-Wevelgem Owner Melsbroek Air Base Planned Maint Brussels…" at bounding box center [421, 187] width 631 height 308
click at [723, 52] on icon at bounding box center [728, 55] width 12 height 12
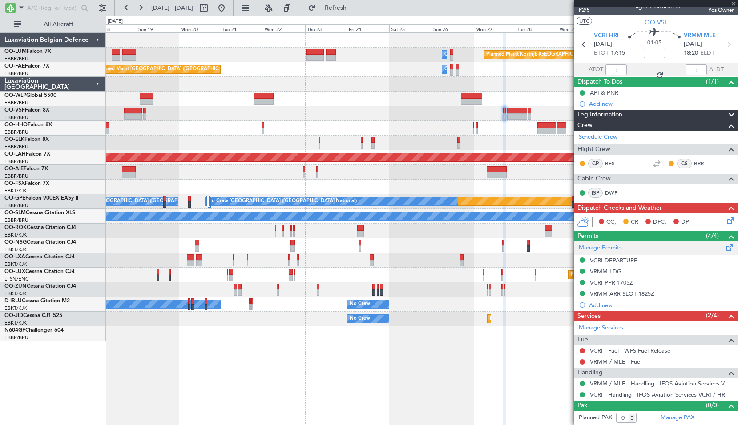
type input "+01:20"
type input "10"
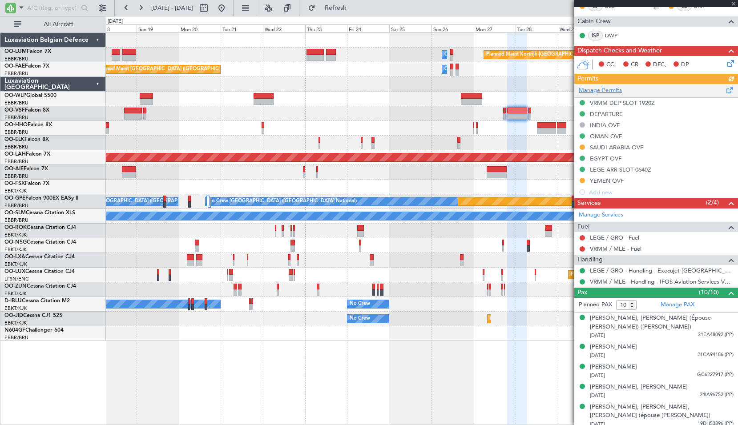
scroll to position [0, 0]
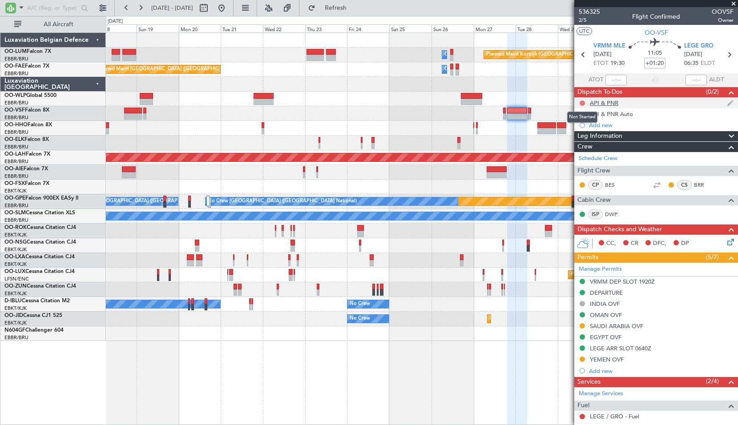
click at [581, 100] on button at bounding box center [581, 102] width 5 height 5
click at [582, 146] on span "Completed" at bounding box center [585, 142] width 29 height 9
click at [583, 112] on button at bounding box center [581, 114] width 5 height 5
click at [585, 151] on span "Completed" at bounding box center [585, 153] width 29 height 9
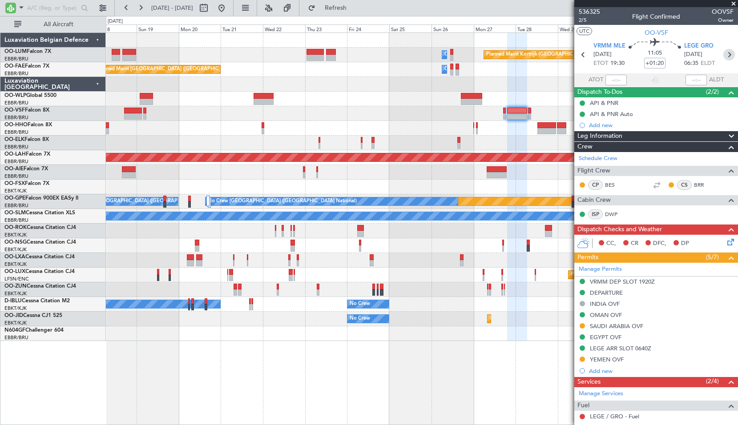
click at [723, 56] on icon at bounding box center [729, 55] width 12 height 12
type input "0"
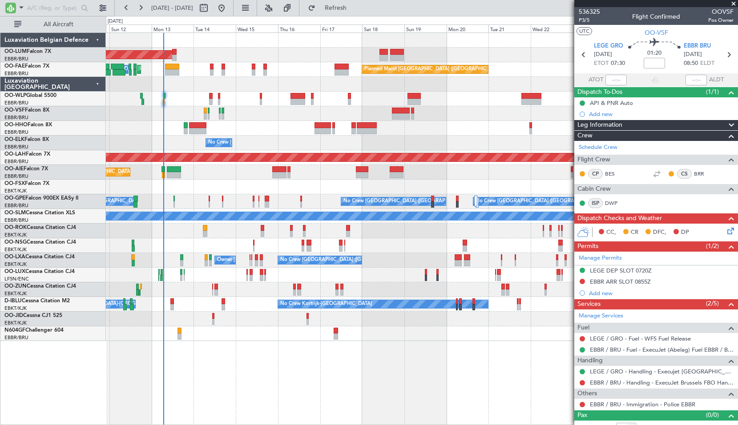
click at [407, 137] on div "No Crew [GEOGRAPHIC_DATA] ([GEOGRAPHIC_DATA] National)" at bounding box center [421, 143] width 631 height 15
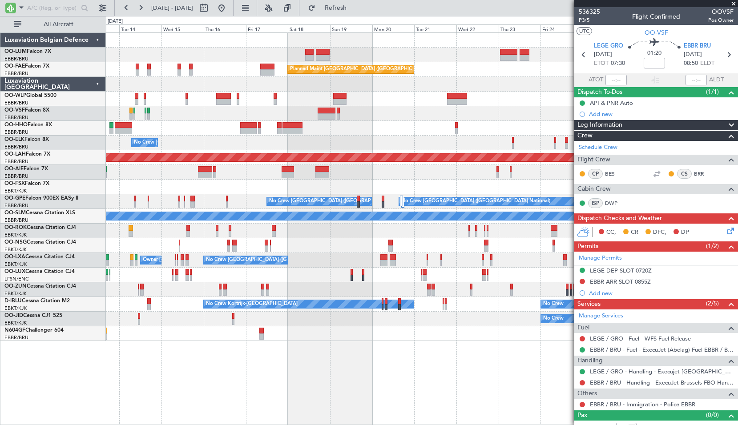
click at [423, 177] on div "Planned Maint [GEOGRAPHIC_DATA] ([GEOGRAPHIC_DATA])" at bounding box center [421, 172] width 631 height 15
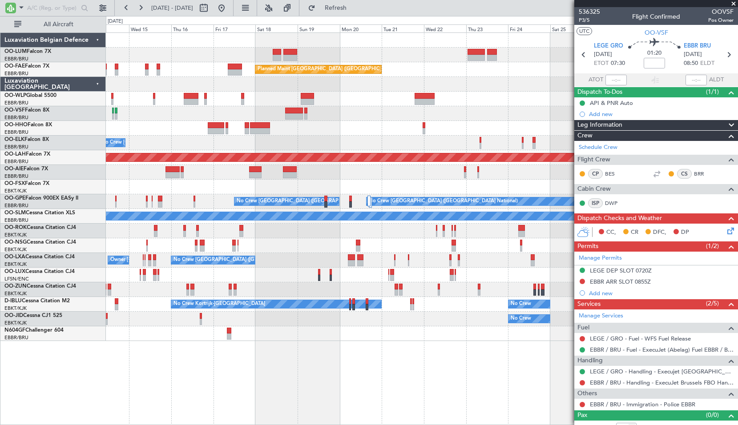
click at [441, 173] on div "Planned Maint [GEOGRAPHIC_DATA] ([GEOGRAPHIC_DATA])" at bounding box center [421, 172] width 631 height 15
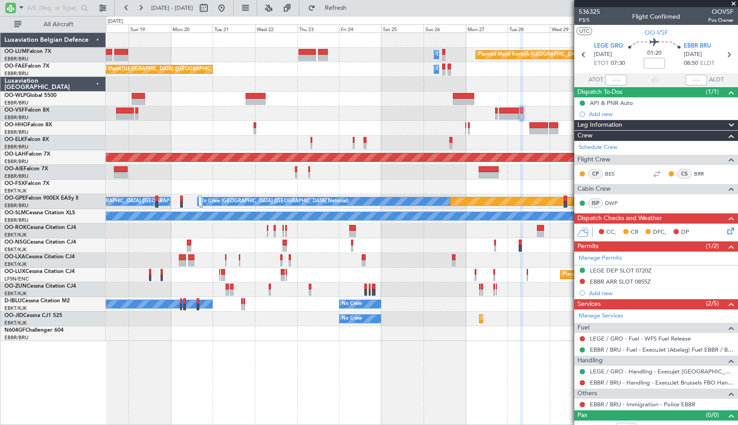
click at [341, 176] on div at bounding box center [421, 172] width 631 height 15
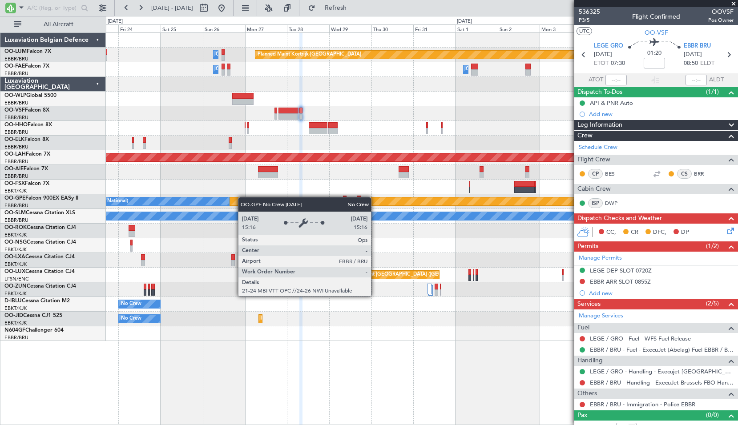
click at [218, 203] on div "Owner Melsbroek Air Base Planned Maint Kortrijk-Wevelgem Owner Melsbroek Air Ba…" at bounding box center [421, 187] width 631 height 308
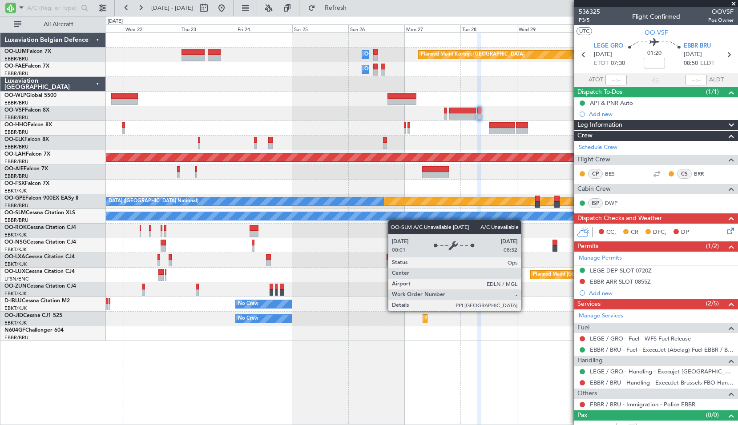
click at [419, 216] on div "Planned Maint Kortrijk-Wevelgem Owner Melsbroek Air Base Owner Melsbroek Air Ba…" at bounding box center [421, 187] width 631 height 308
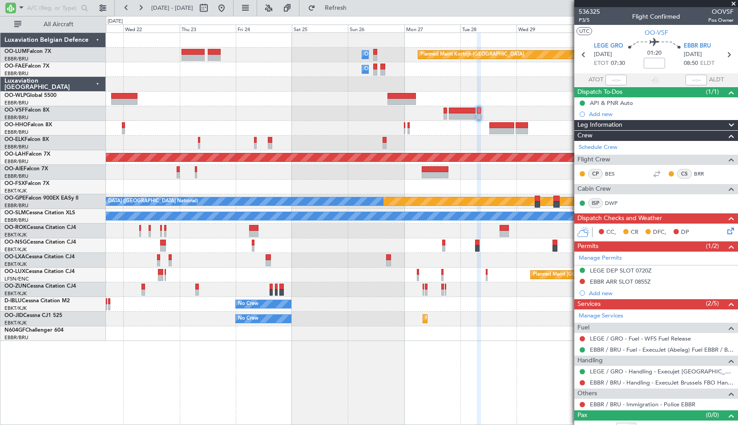
click at [736, 1] on span at bounding box center [733, 4] width 9 height 8
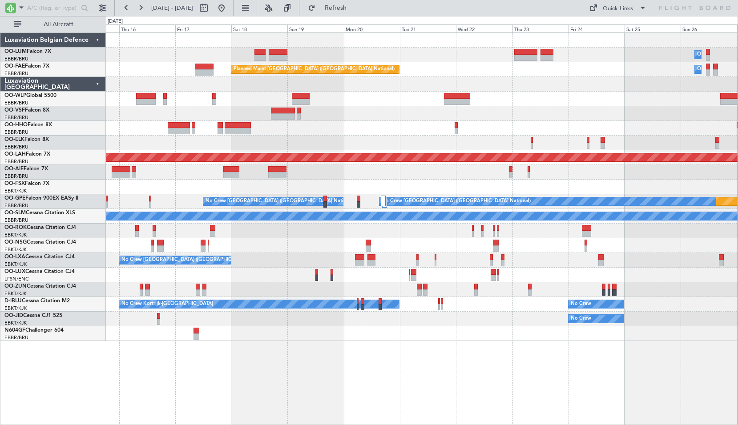
click at [635, 167] on div "Owner Melsbroek Air Base Planned Maint Kortrijk-Wevelgem AOG Maint Sibiu Owner …" at bounding box center [421, 187] width 631 height 308
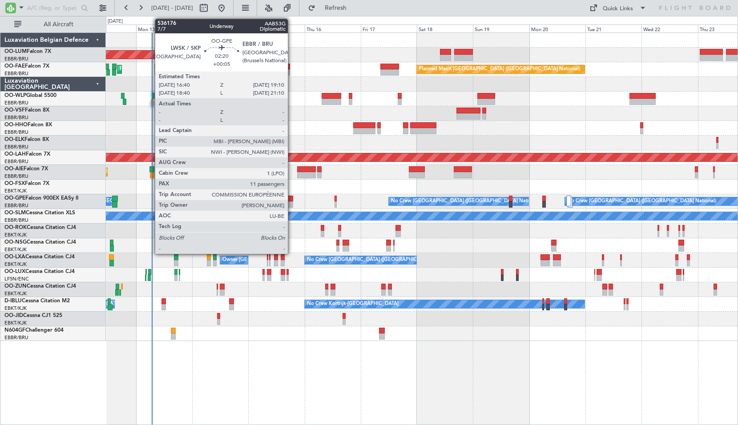
click at [292, 198] on div at bounding box center [290, 199] width 6 height 6
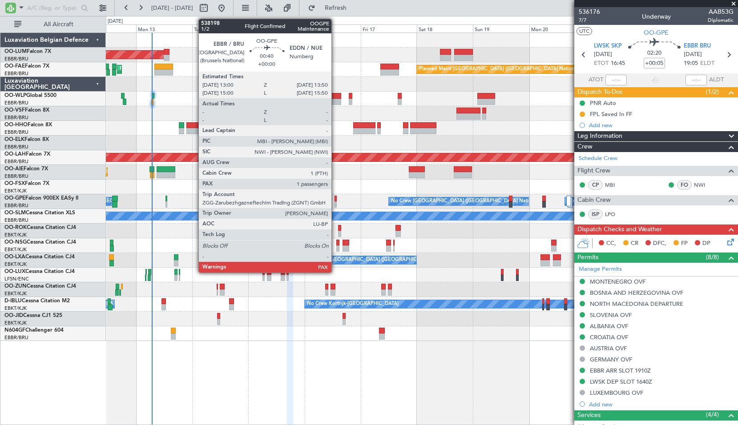
click at [335, 197] on div at bounding box center [335, 199] width 2 height 6
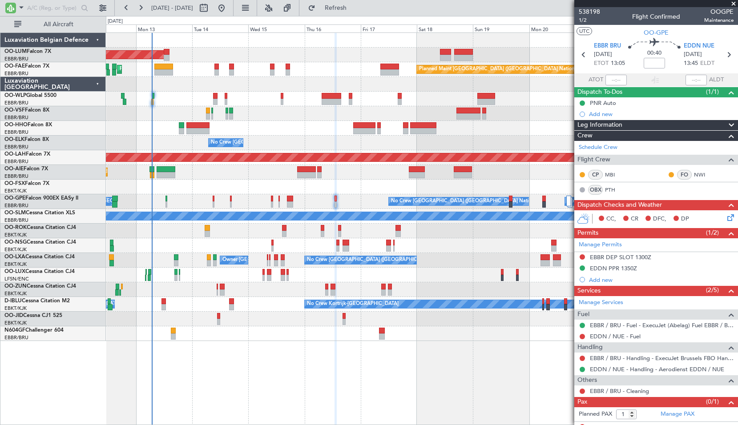
click at [731, 2] on span at bounding box center [733, 4] width 9 height 8
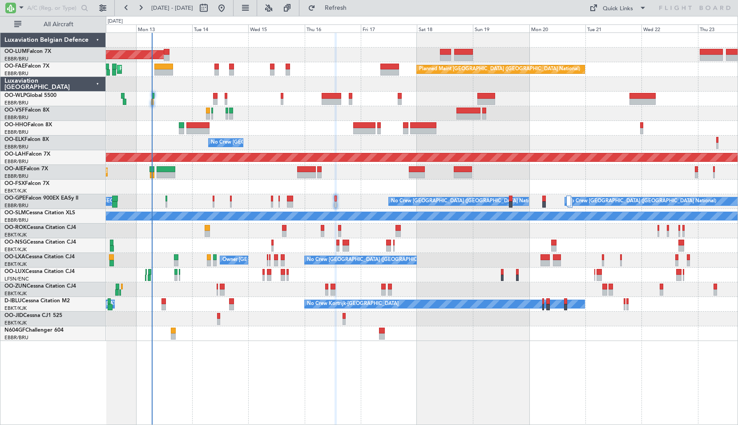
type input "0"
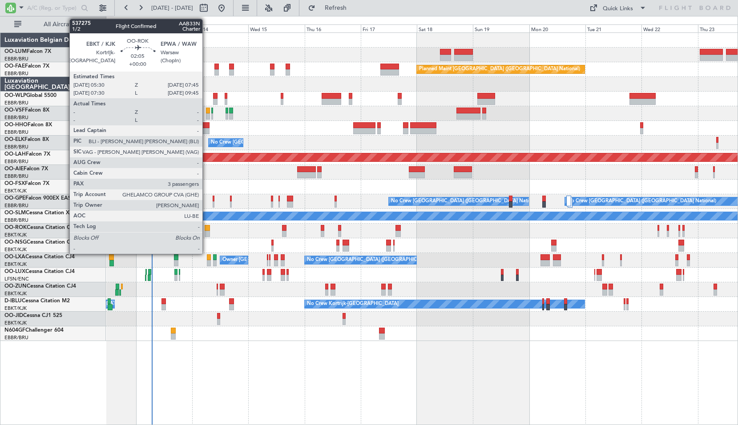
click at [206, 229] on div at bounding box center [206, 228] width 5 height 6
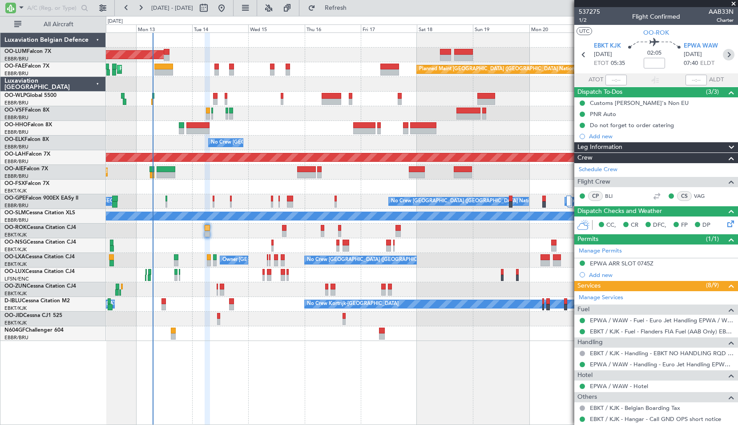
click at [726, 54] on icon at bounding box center [728, 55] width 12 height 12
type input "-00:20"
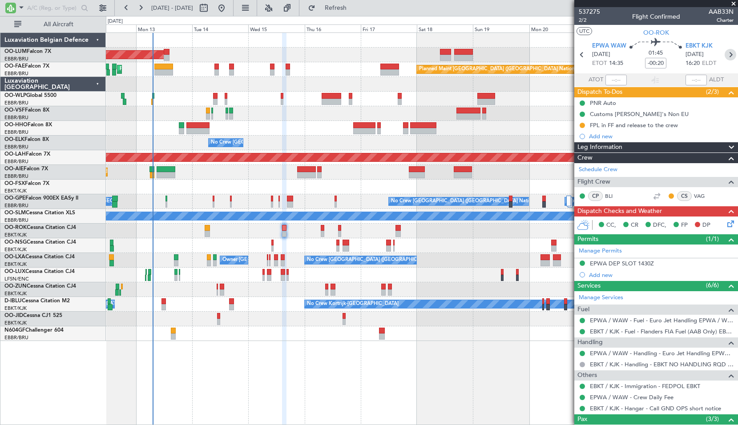
click at [724, 55] on icon at bounding box center [730, 55] width 12 height 12
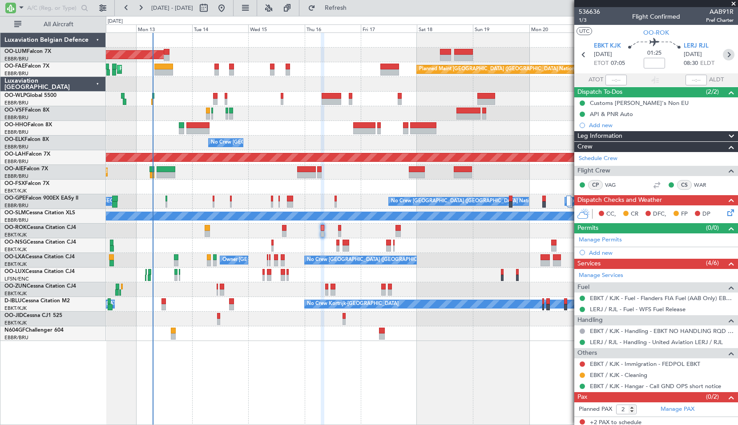
click at [722, 54] on icon at bounding box center [728, 55] width 12 height 12
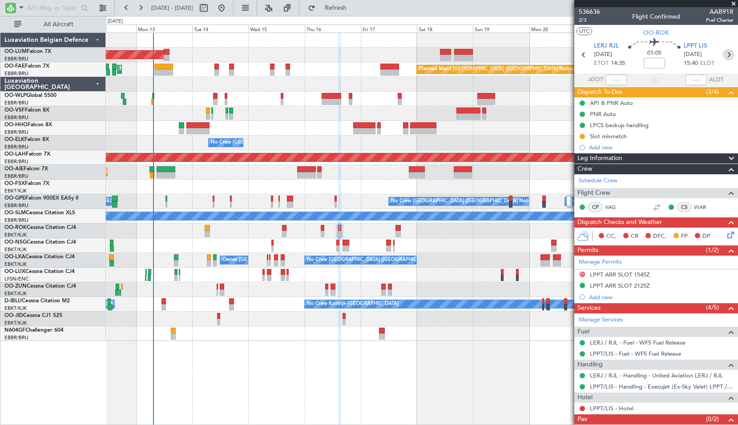
click at [723, 56] on icon at bounding box center [728, 55] width 12 height 12
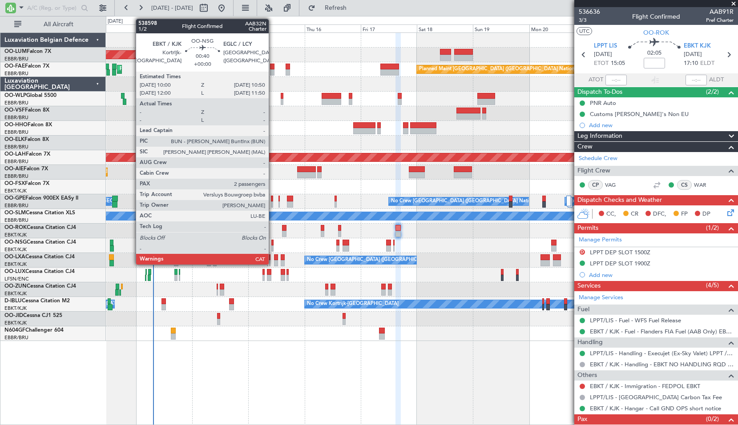
click at [273, 241] on div at bounding box center [272, 243] width 2 height 6
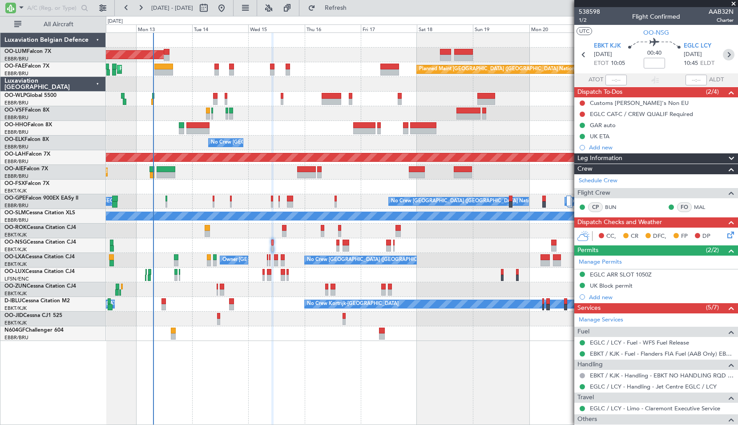
click at [723, 53] on icon at bounding box center [728, 55] width 12 height 12
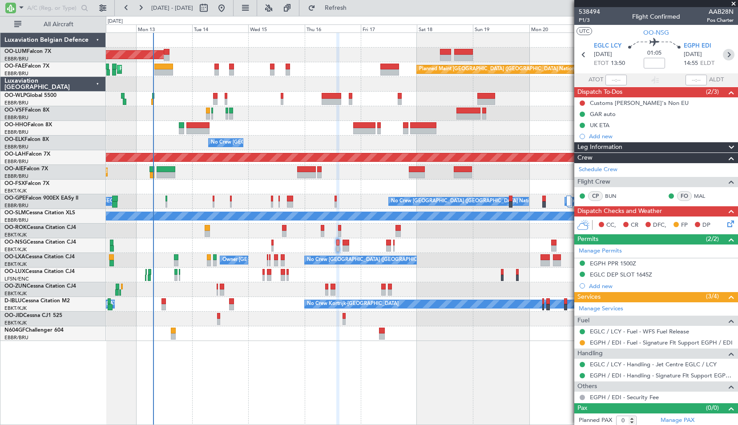
click at [724, 51] on icon at bounding box center [728, 55] width 12 height 12
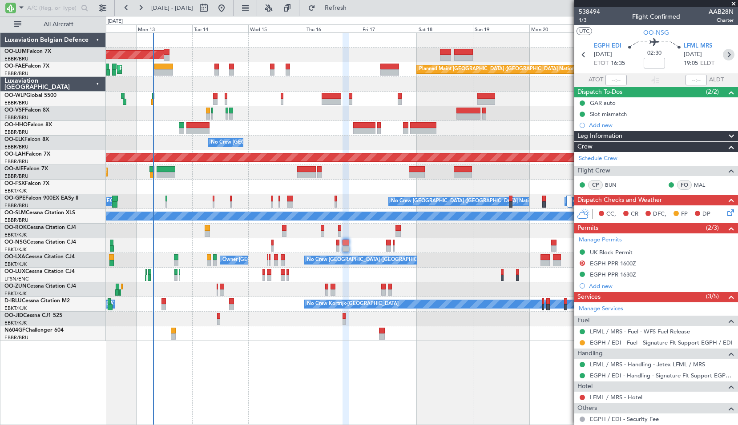
click at [722, 58] on icon at bounding box center [728, 55] width 12 height 12
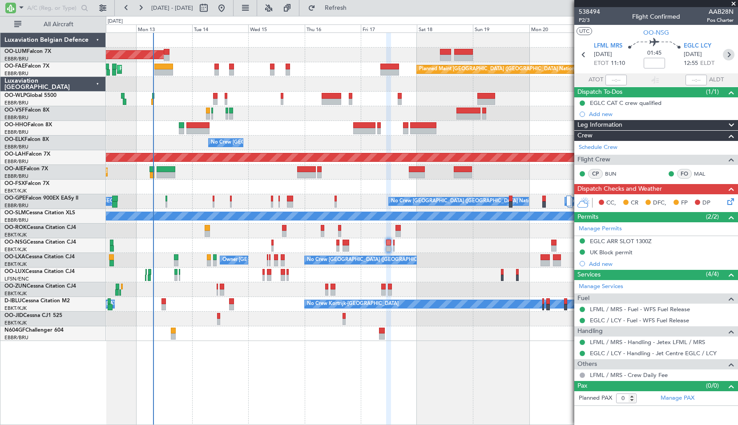
click at [728, 54] on icon at bounding box center [728, 55] width 12 height 12
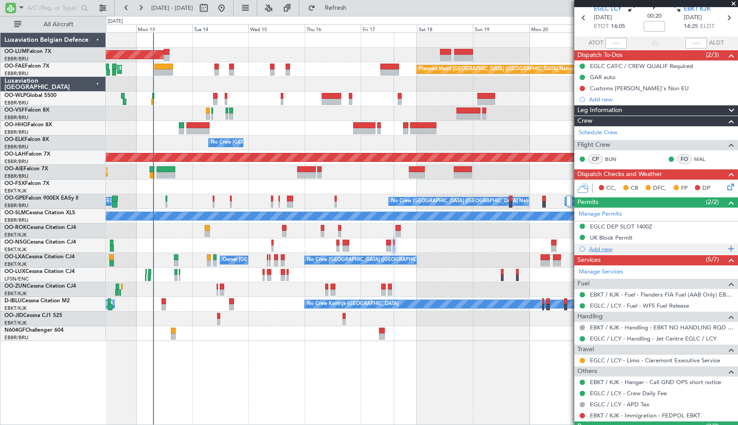
scroll to position [53, 0]
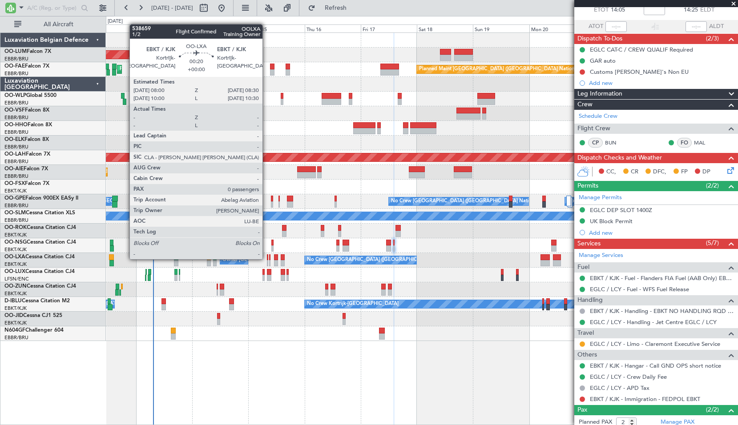
click at [267, 258] on div at bounding box center [267, 257] width 1 height 6
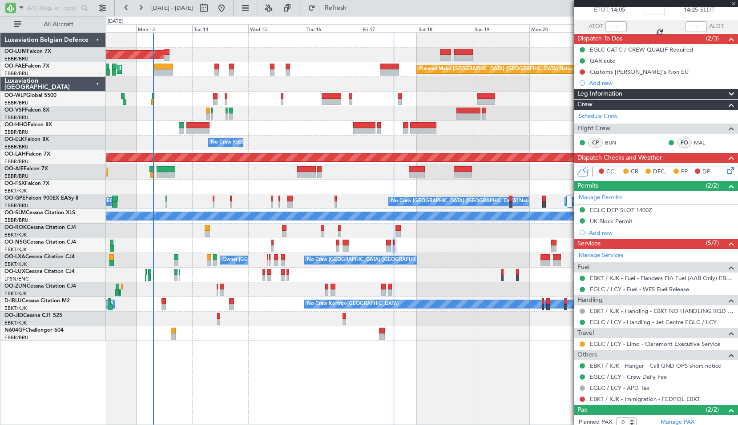
scroll to position [0, 0]
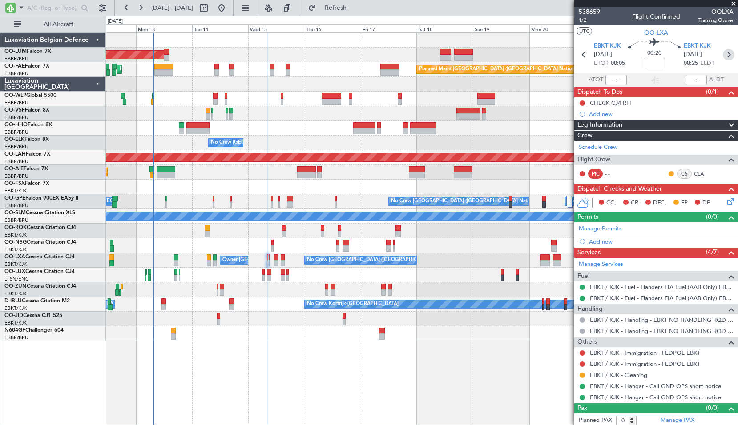
click at [725, 54] on icon at bounding box center [728, 55] width 12 height 12
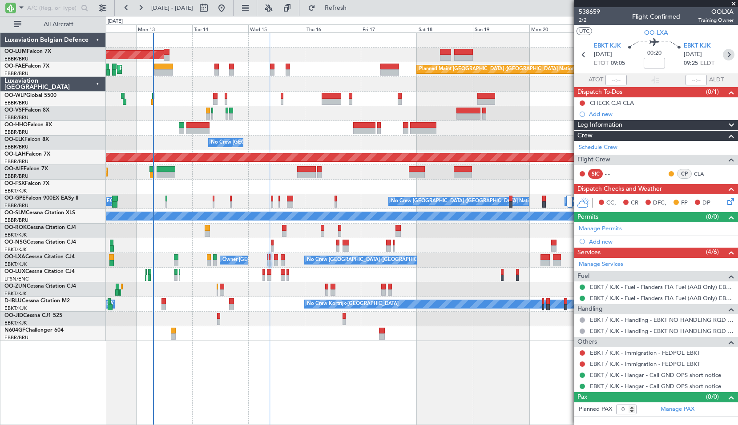
click at [726, 54] on icon at bounding box center [728, 55] width 12 height 12
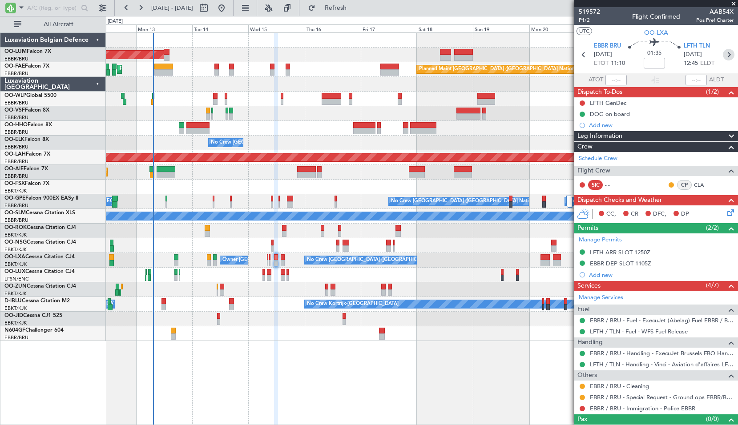
click at [725, 55] on icon at bounding box center [728, 55] width 12 height 12
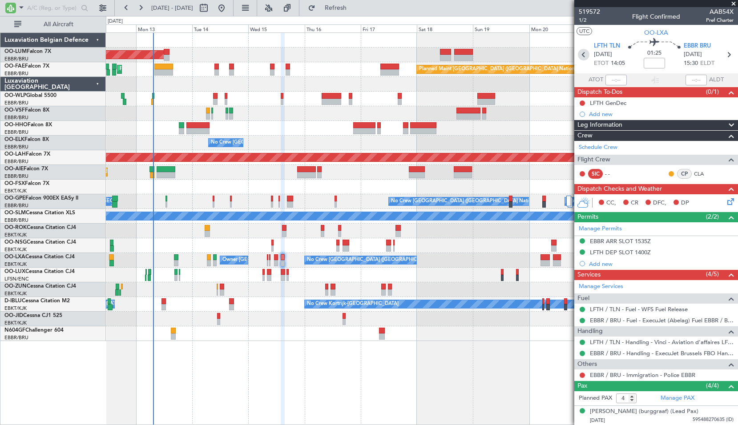
click at [586, 54] on icon at bounding box center [583, 55] width 12 height 12
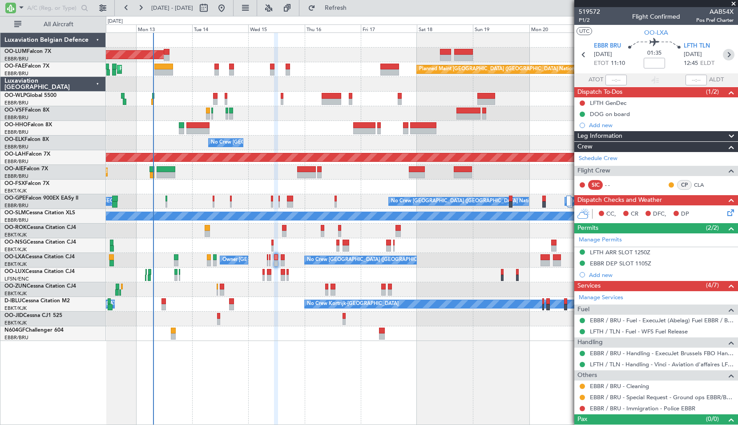
click at [722, 54] on icon at bounding box center [728, 55] width 12 height 12
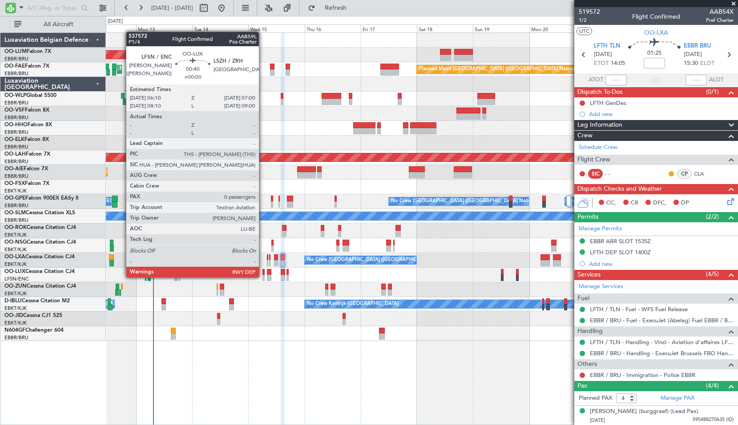
click at [263, 277] on div at bounding box center [263, 278] width 2 height 6
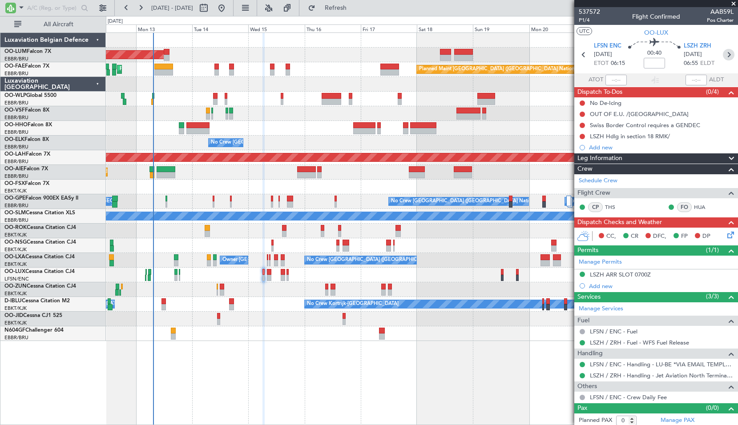
click at [724, 56] on icon at bounding box center [728, 55] width 12 height 12
type input "3"
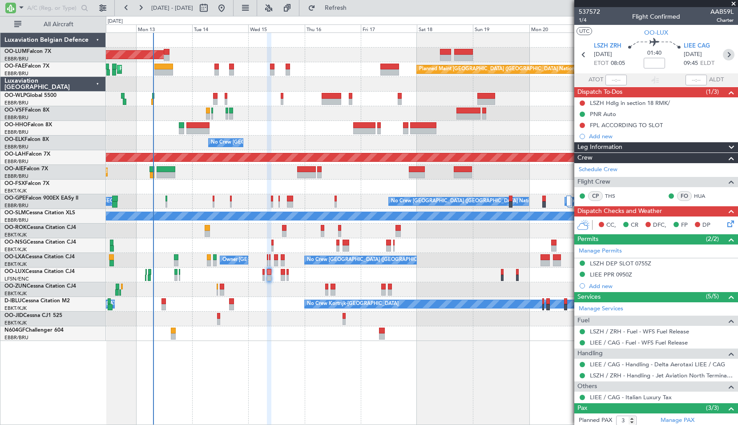
click at [726, 54] on icon at bounding box center [728, 55] width 12 height 12
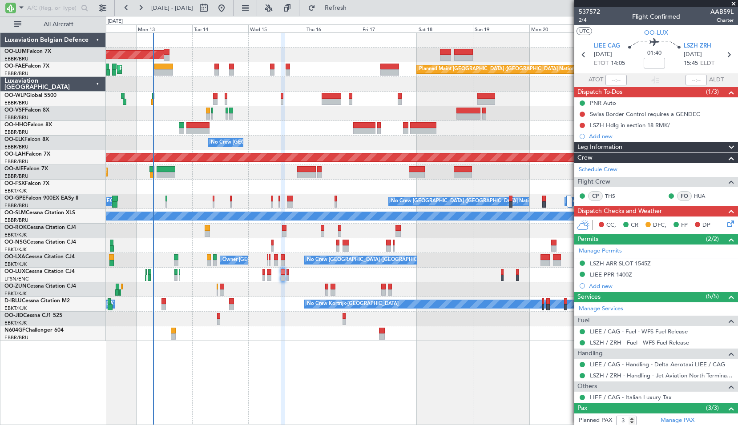
scroll to position [49, 0]
click at [725, 52] on icon at bounding box center [728, 55] width 12 height 12
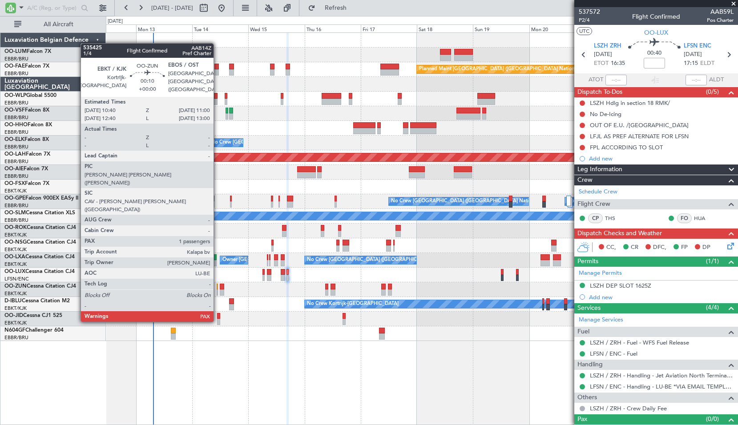
click at [217, 288] on div at bounding box center [216, 287] width 1 height 6
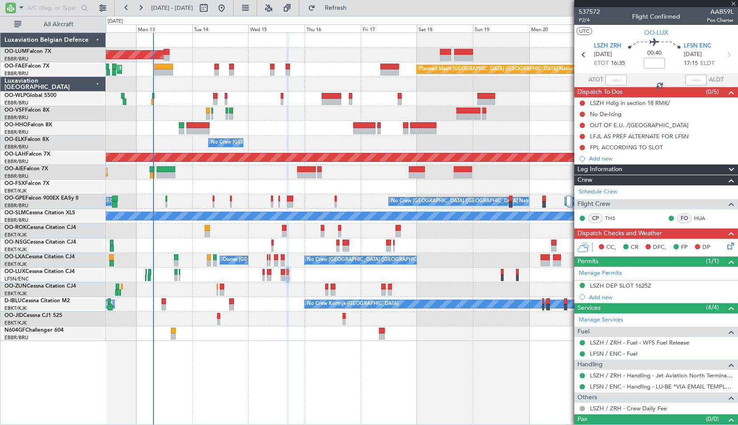
click at [260, 290] on div at bounding box center [421, 289] width 631 height 15
type input "1"
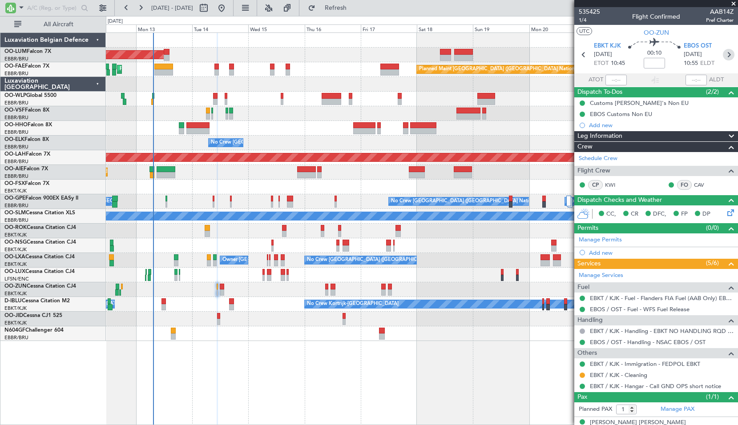
click at [722, 53] on icon at bounding box center [728, 55] width 12 height 12
type input "-00:10"
type input "4"
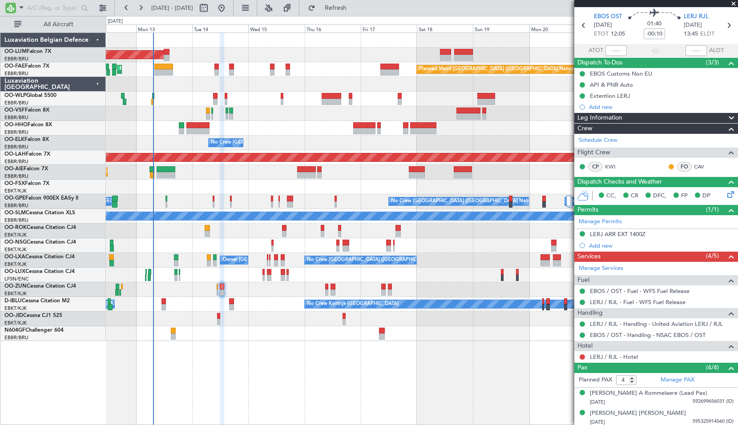
scroll to position [27, 0]
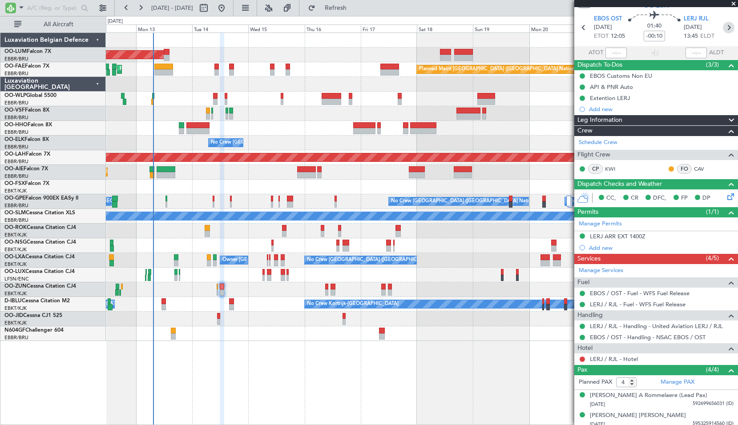
click at [722, 26] on icon at bounding box center [728, 28] width 12 height 12
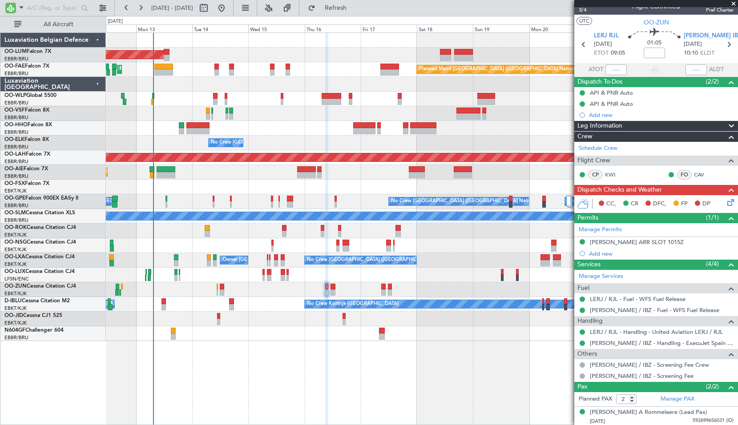
scroll to position [0, 0]
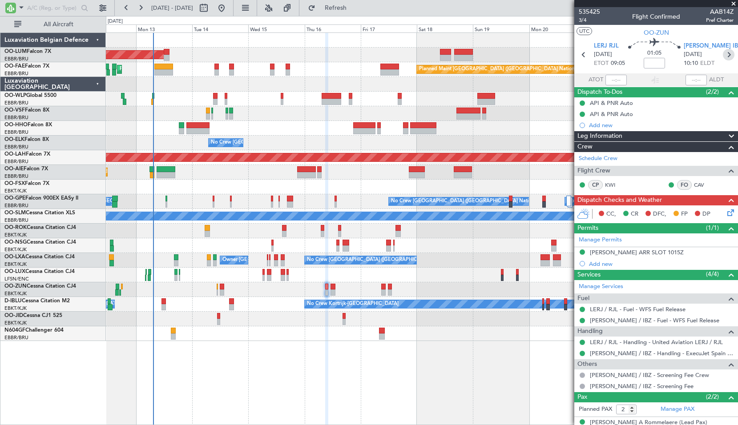
click at [725, 49] on icon at bounding box center [728, 55] width 12 height 12
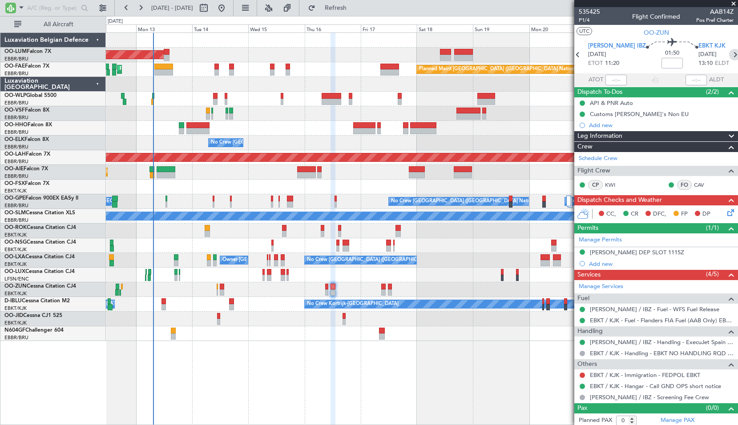
click at [729, 60] on icon at bounding box center [735, 55] width 12 height 12
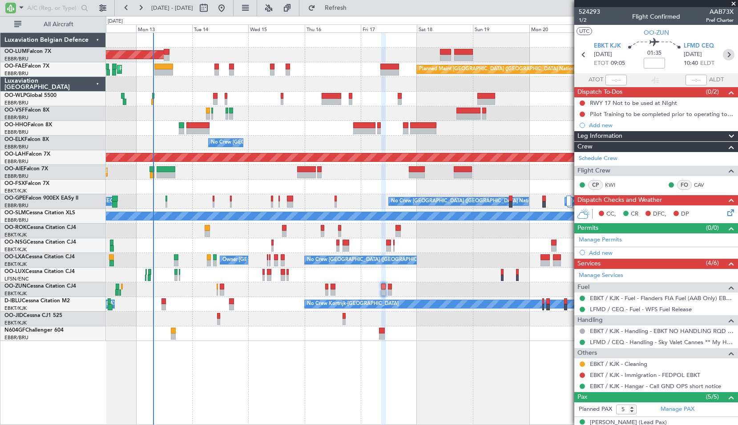
click at [722, 55] on icon at bounding box center [728, 55] width 12 height 12
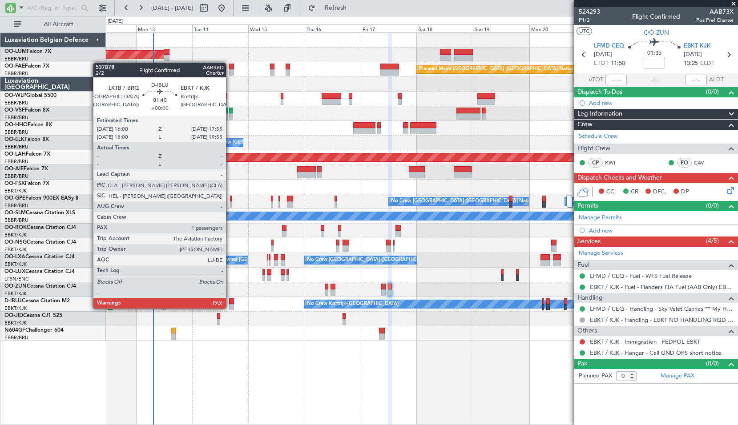
click at [230, 308] on div at bounding box center [231, 307] width 5 height 6
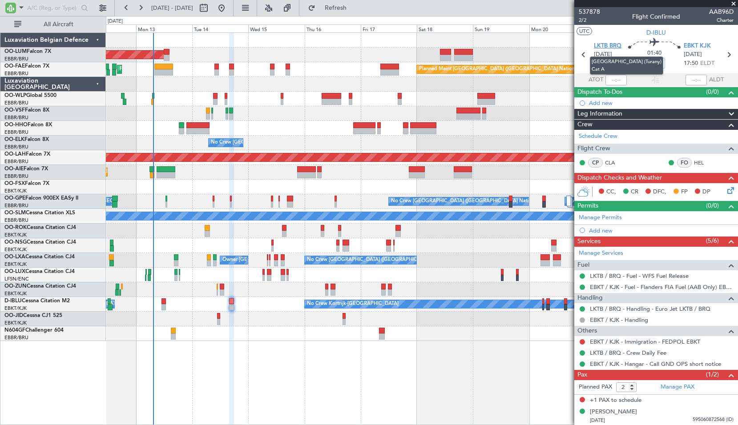
click at [605, 48] on span "LKTB BRQ" at bounding box center [607, 46] width 28 height 9
click at [608, 44] on span "LKTB BRQ" at bounding box center [607, 46] width 28 height 9
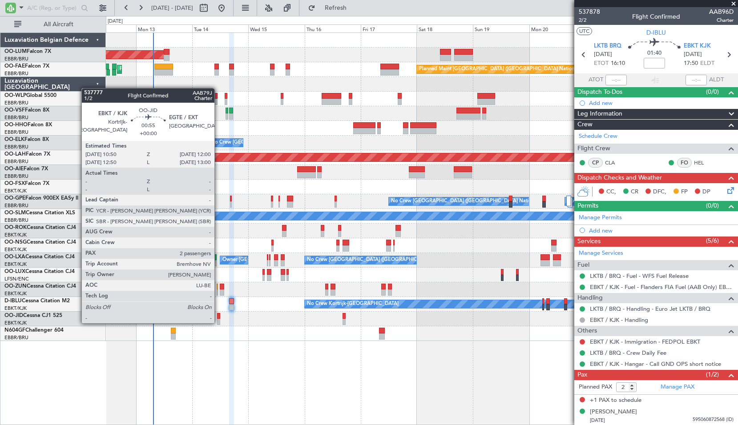
click at [218, 322] on div at bounding box center [218, 322] width 3 height 6
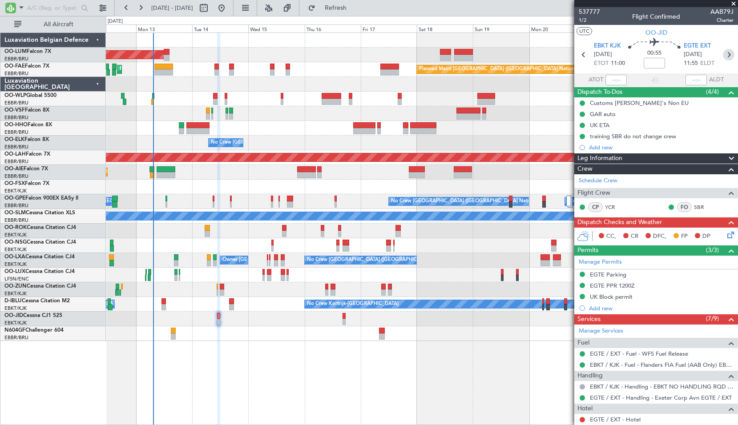
click at [726, 54] on icon at bounding box center [728, 55] width 12 height 12
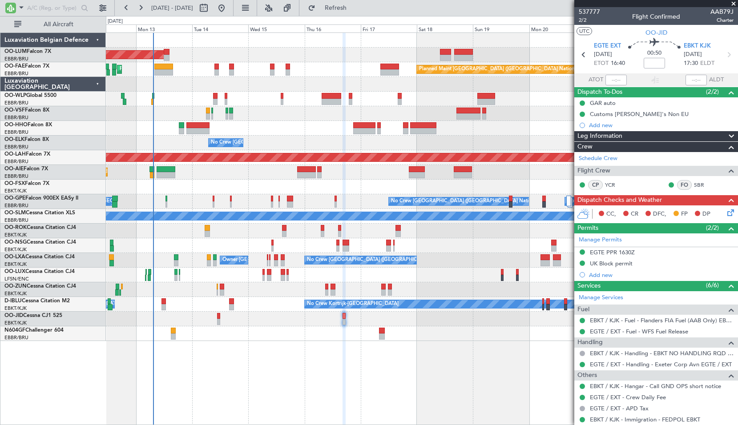
click at [236, 365] on div "AOG Maint Sibiu Owner Melsbroek Air Base Planned Maint Brussels (Brussels Natio…" at bounding box center [422, 228] width 632 height 393
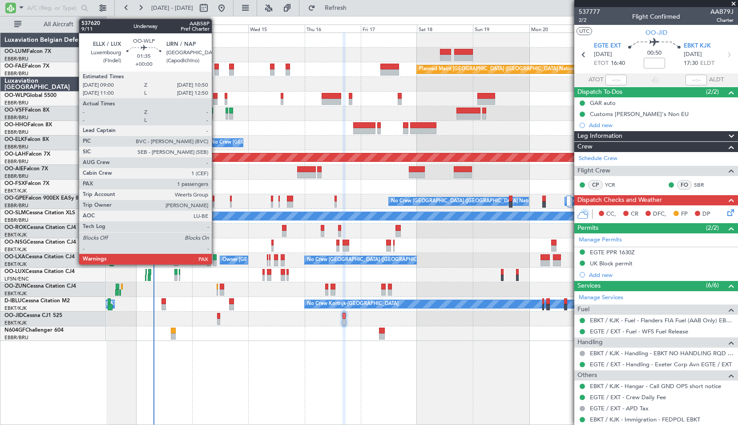
click at [216, 100] on div at bounding box center [215, 102] width 4 height 6
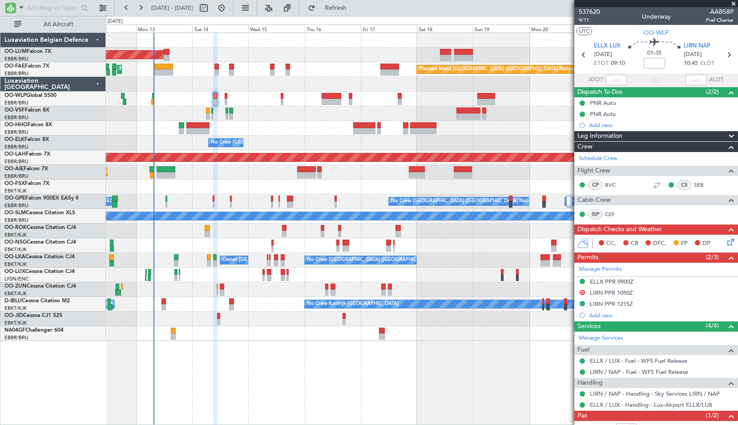
click at [731, 6] on span at bounding box center [733, 4] width 9 height 8
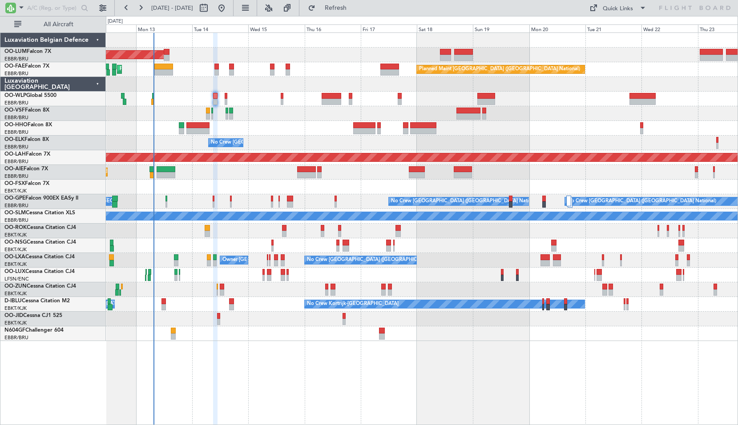
type input "0"
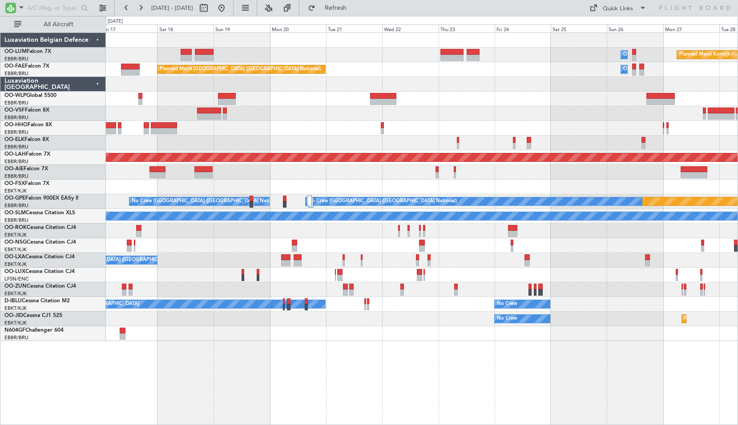
click at [396, 369] on div "Owner Melsbroek Air Base Planned Maint Kortrijk-Wevelgem Planned Maint Brussels…" at bounding box center [422, 228] width 632 height 393
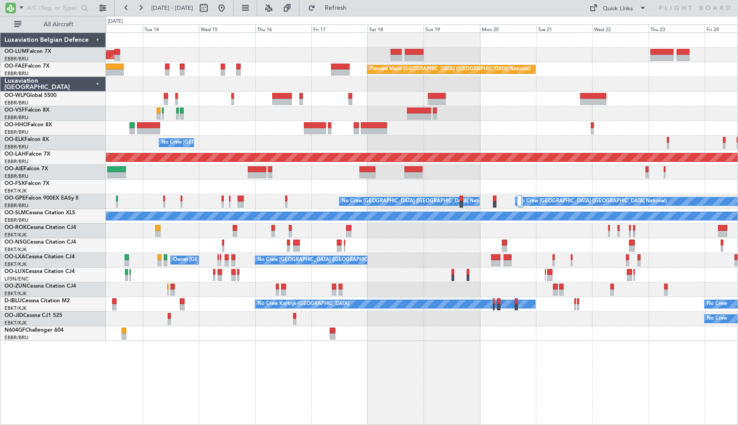
click at [539, 355] on div "AOG Maint Sibiu Owner Melsbroek Air Base Planned Maint Kortrijk-Wevelgem Planne…" at bounding box center [422, 228] width 632 height 393
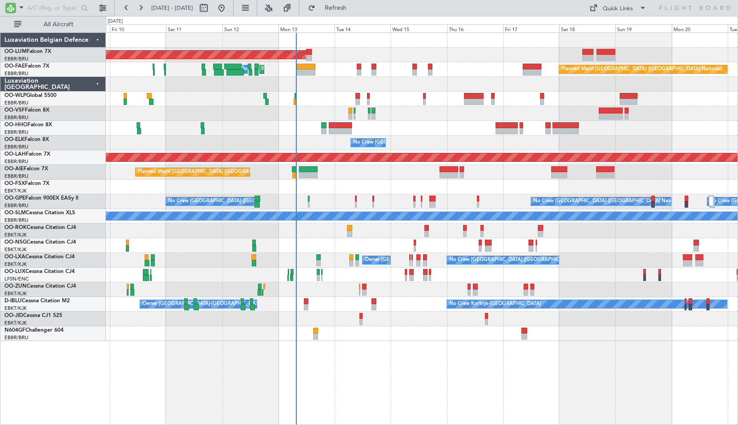
click at [411, 362] on div "AOG Maint Sibiu Planned Maint Brussels (Brussels National) Planned Maint Melsbr…" at bounding box center [422, 228] width 632 height 393
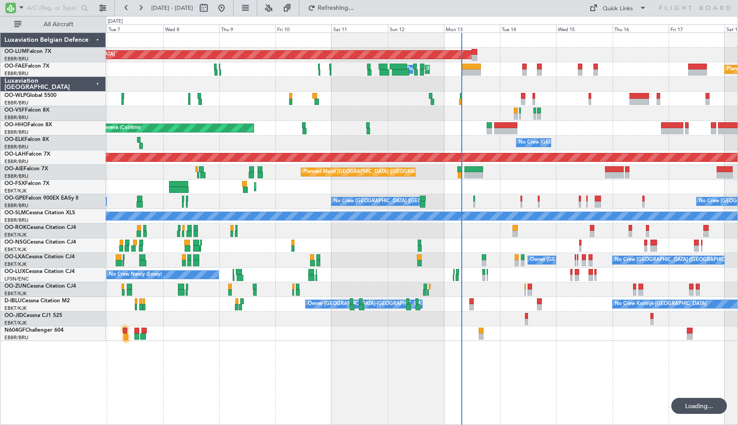
click at [506, 371] on div "AOG Maint Sibiu Planned Maint Brussels (Brussels National) Planned Maint Melsbr…" at bounding box center [422, 228] width 632 height 393
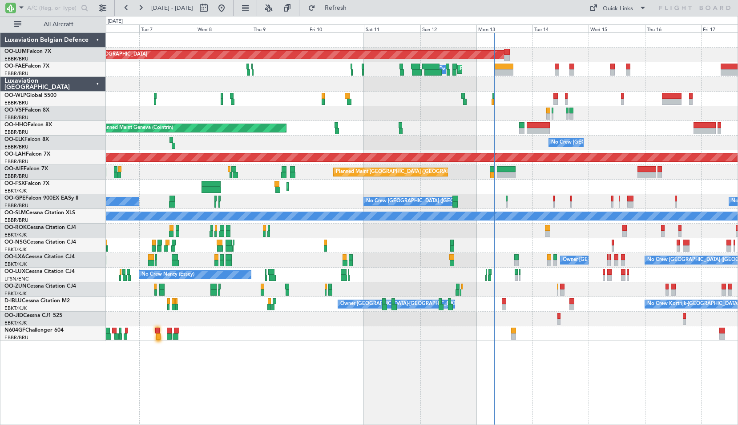
click at [378, 383] on div "AOG Maint Sibiu Planned Maint Melsbroek Air Base Owner Melsbroek Air Base Plann…" at bounding box center [422, 228] width 632 height 393
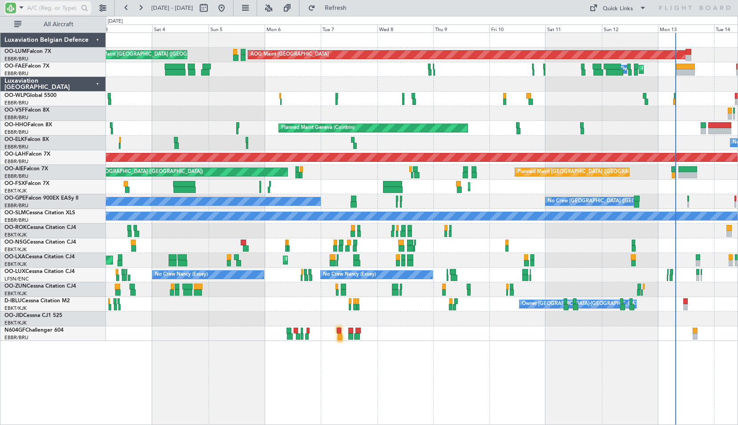
click at [20, 4] on span at bounding box center [21, 7] width 11 height 11
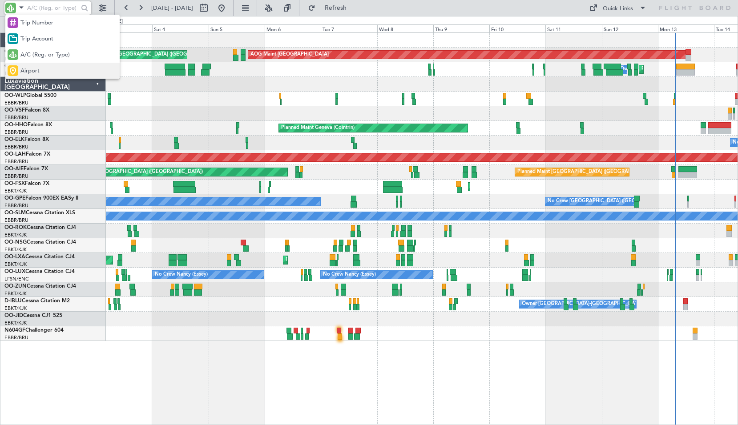
click at [36, 69] on span "Airport" at bounding box center [29, 71] width 19 height 9
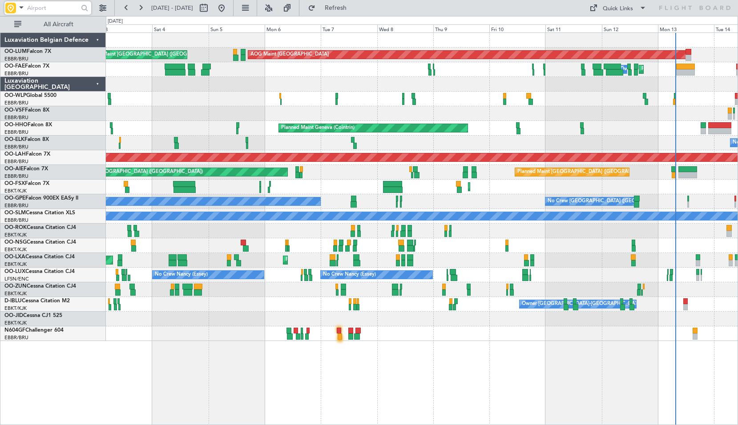
click at [35, 8] on input "text" at bounding box center [52, 7] width 51 height 13
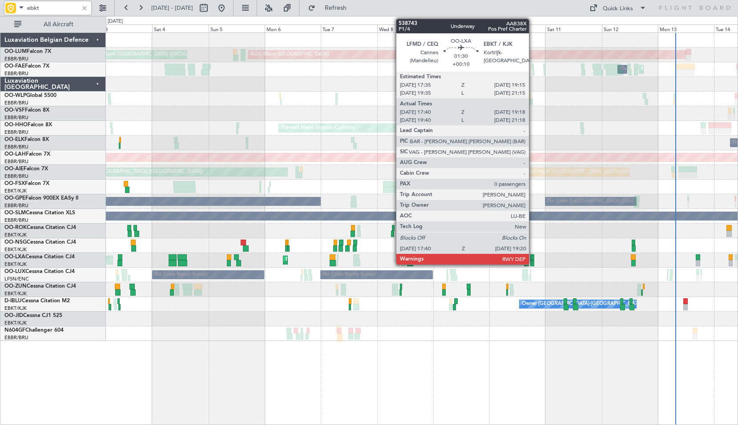
click at [533, 263] on div at bounding box center [532, 263] width 4 height 6
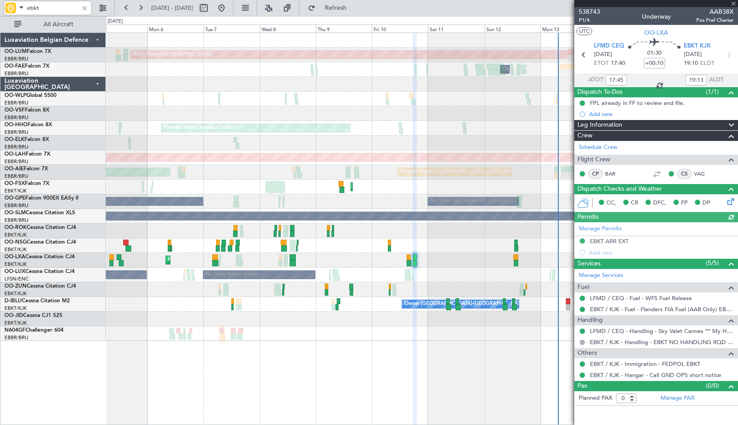
click at [391, 361] on div "AOG Maint Sibiu Planned Maint Brussels (Brussels National) Planned Maint Melsbr…" at bounding box center [422, 228] width 632 height 393
type input "ebkt"
click at [731, 4] on span at bounding box center [733, 4] width 9 height 8
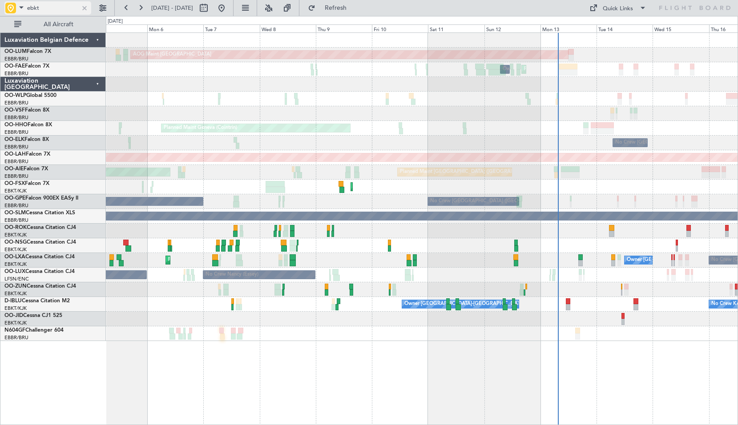
click at [84, 9] on div at bounding box center [85, 8] width 10 height 10
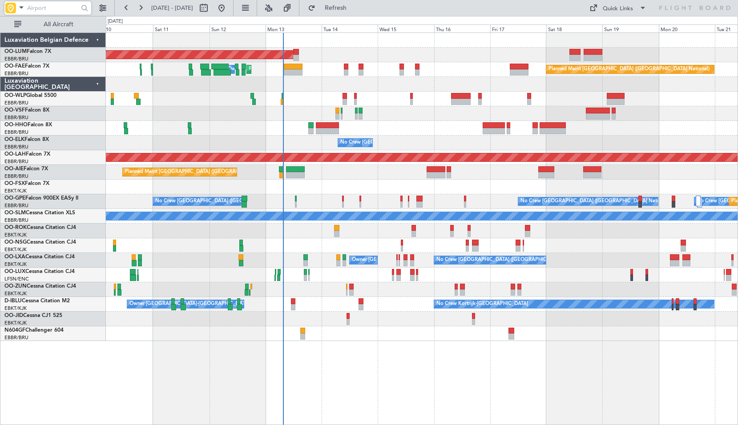
click at [371, 393] on div "AOG Maint [GEOGRAPHIC_DATA] Planned Maint [GEOGRAPHIC_DATA] Owner [GEOGRAPHIC_D…" at bounding box center [422, 228] width 632 height 393
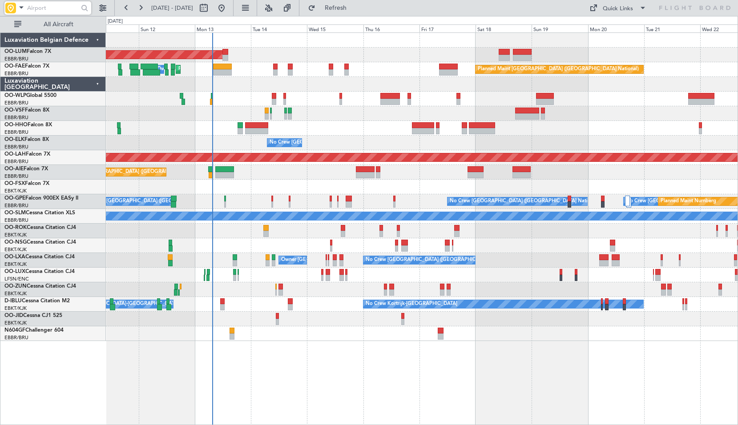
click at [351, 341] on div at bounding box center [421, 333] width 631 height 15
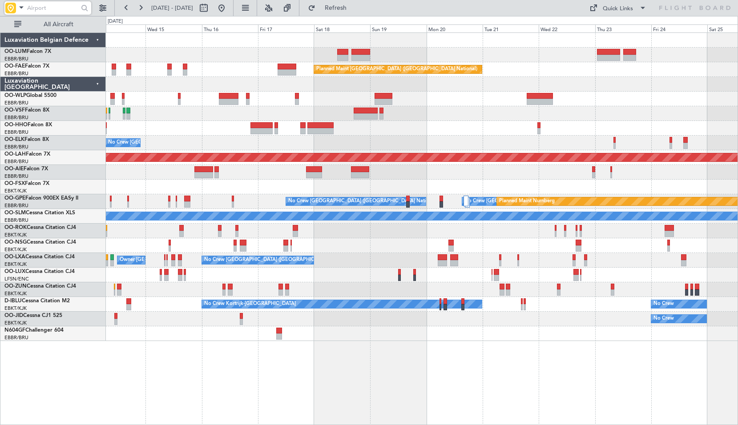
click at [331, 299] on div "Owner Melsbroek Air Base Planned Maint Kortrijk-Wevelgem AOG Maint Sibiu Planne…" at bounding box center [421, 187] width 631 height 308
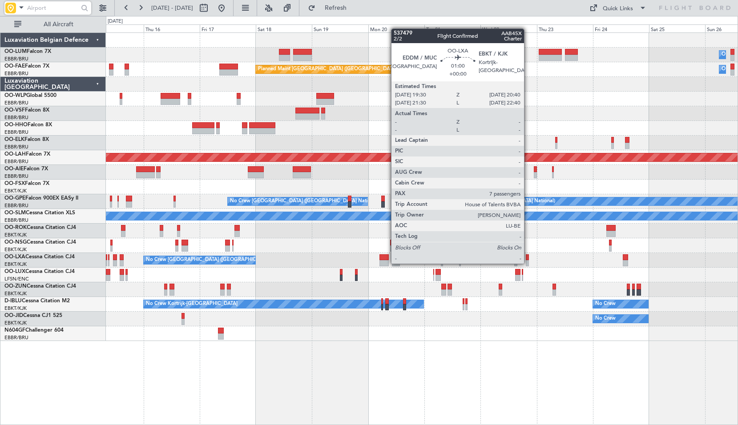
click at [528, 263] on div at bounding box center [526, 263] width 3 height 6
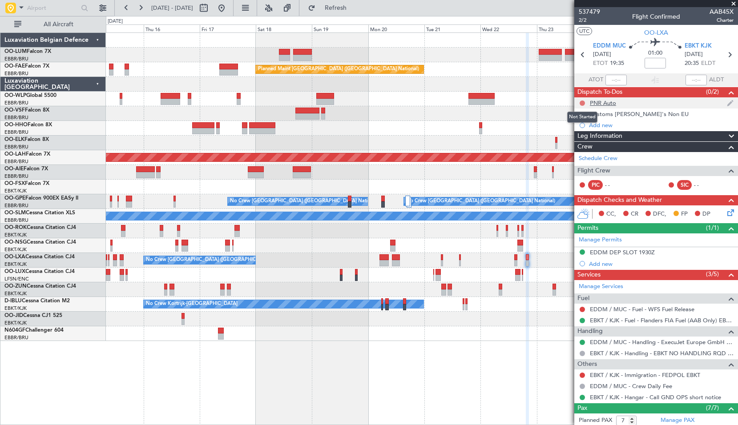
click at [583, 102] on button at bounding box center [581, 102] width 5 height 5
click at [584, 138] on span "Completed" at bounding box center [585, 142] width 29 height 9
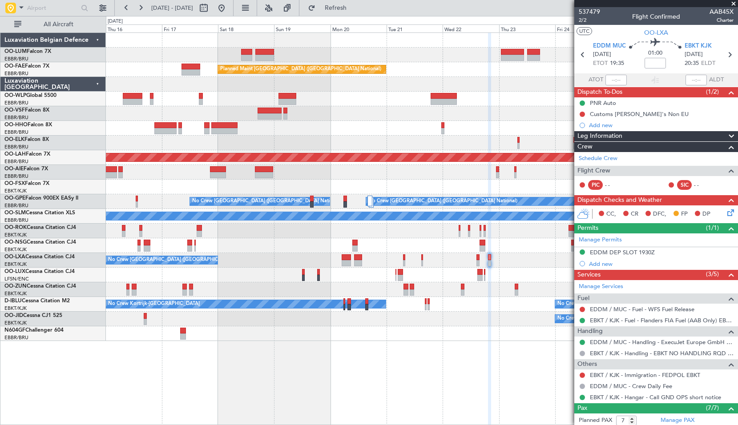
click at [457, 330] on div "Owner Melsbroek Air Base Planned Maint Kortrijk-Wevelgem AOG Maint Sibiu Planne…" at bounding box center [421, 187] width 631 height 308
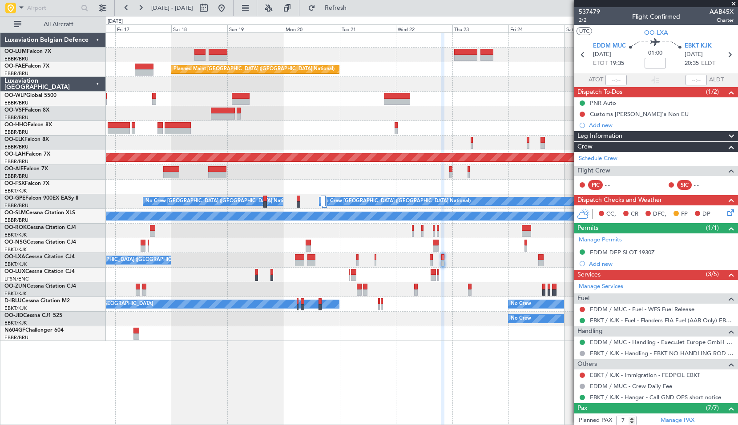
click at [453, 238] on div "Owner Melsbroek Air Base Planned Maint Kortrijk-Wevelgem Planned Maint Brussels…" at bounding box center [421, 187] width 631 height 308
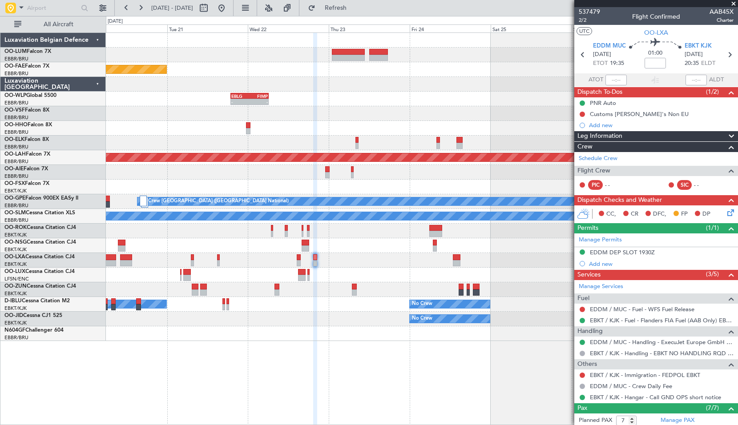
click at [237, 350] on div "Owner Melsbroek Air Base Planned Maint Kortrijk-Wevelgem Planned Maint Brussels…" at bounding box center [422, 228] width 632 height 393
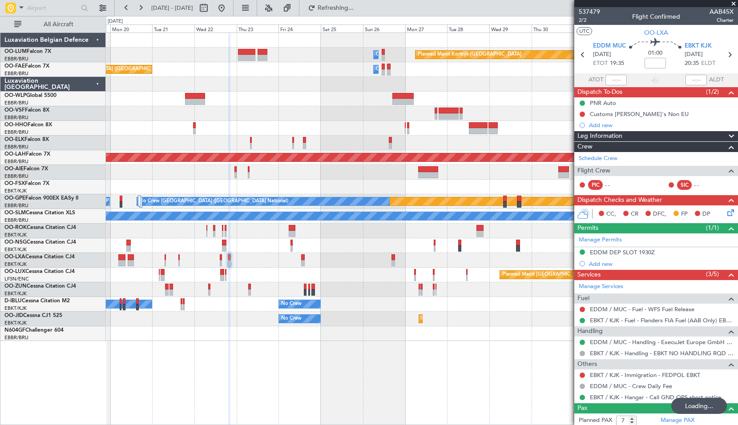
click at [345, 367] on div "Owner Melsbroek Air Base Planned Maint Kortrijk-Wevelgem Planned Maint Brussels…" at bounding box center [422, 228] width 632 height 393
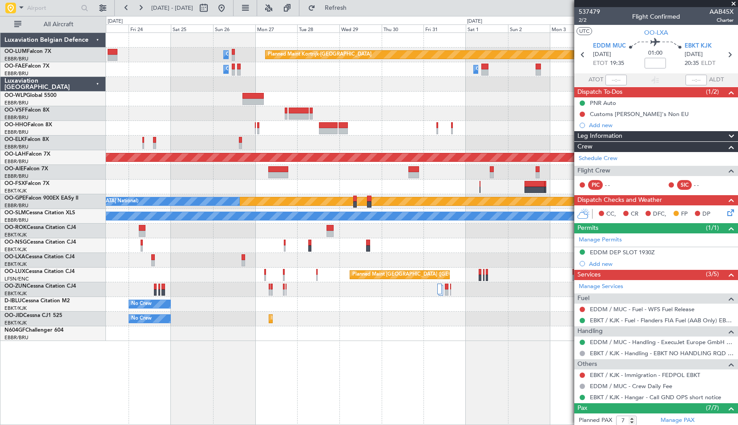
click at [281, 375] on div "Planned Maint Kortrijk-Wevelgem Owner Melsbroek Air Base Owner Melsbroek Air Ba…" at bounding box center [422, 228] width 632 height 393
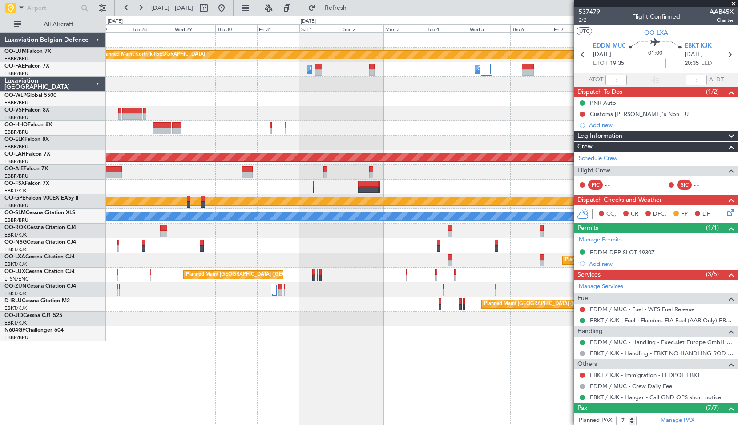
click at [275, 337] on div at bounding box center [421, 333] width 631 height 15
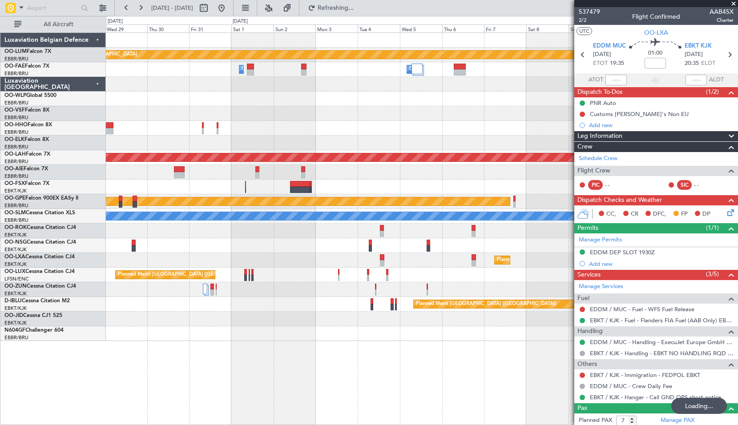
click at [386, 363] on div "Planned Maint Kortrijk-Wevelgem Owner Melsbroek Air Base Owner Melsbroek Air Ba…" at bounding box center [422, 228] width 632 height 393
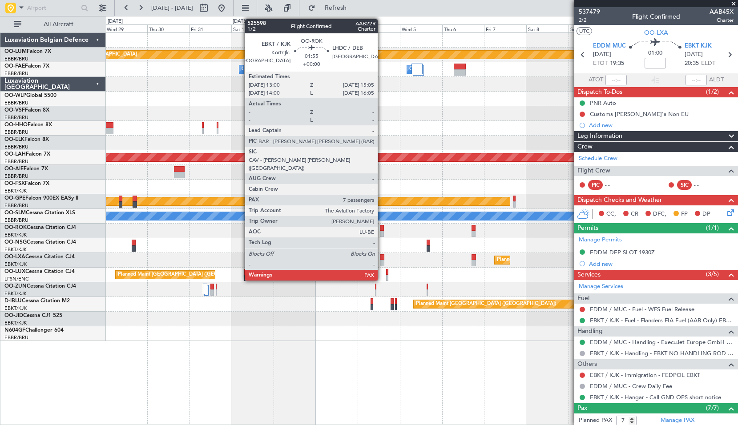
click at [381, 225] on div at bounding box center [382, 228] width 4 height 6
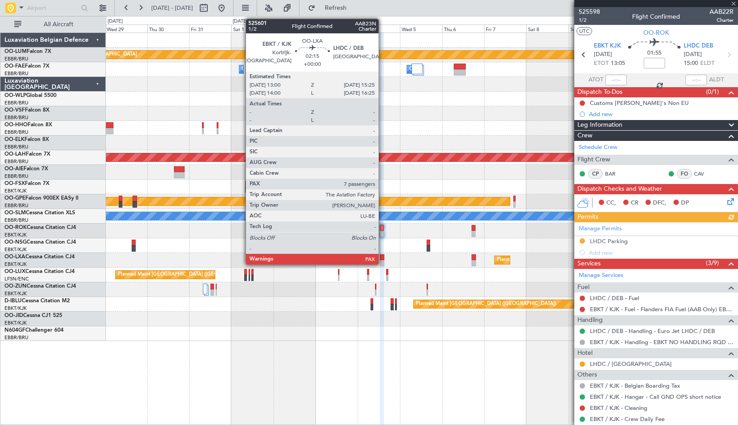
click at [382, 262] on div at bounding box center [382, 263] width 4 height 6
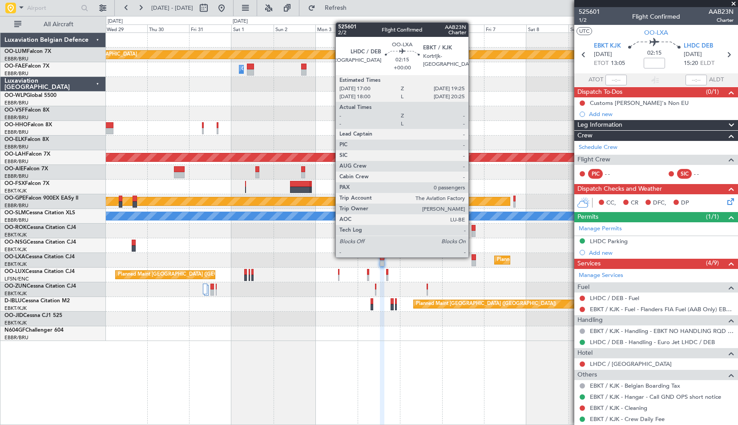
click at [472, 257] on div at bounding box center [473, 257] width 4 height 6
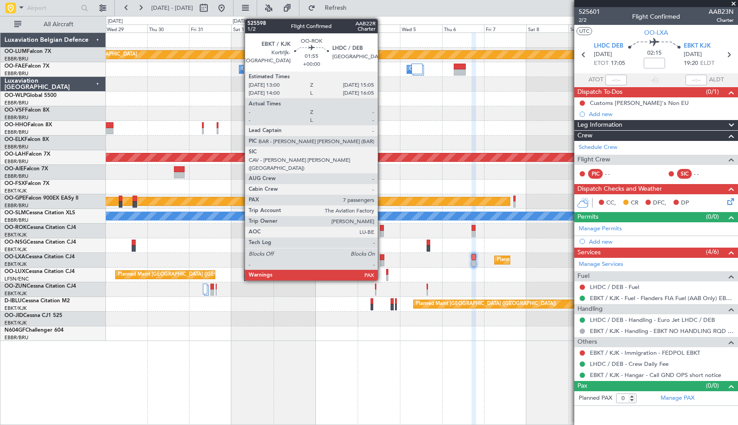
click at [381, 226] on div at bounding box center [382, 228] width 4 height 6
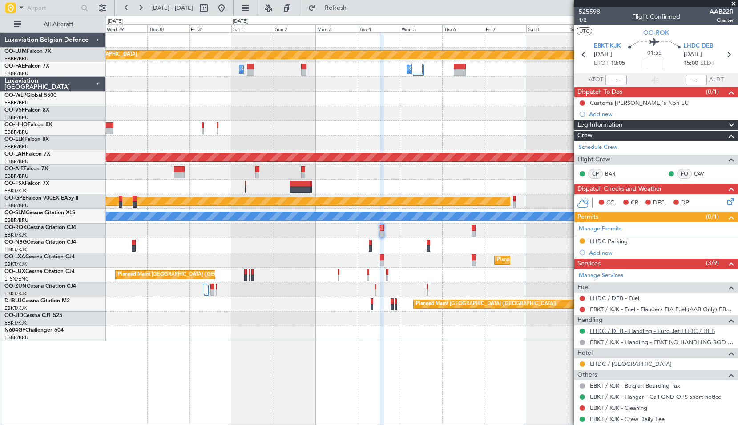
click at [630, 328] on link "LHDC / DEB - Handling - Euro Jet LHDC / DEB" at bounding box center [651, 331] width 125 height 8
click at [688, 42] on span "LHDC DEB" at bounding box center [697, 46] width 29 height 9
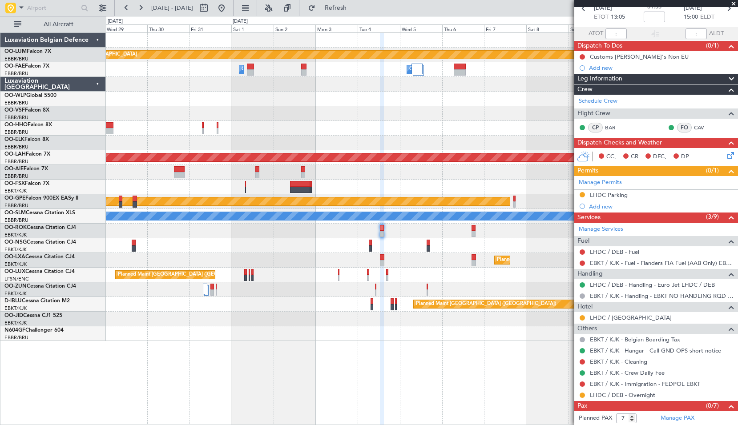
scroll to position [58, 0]
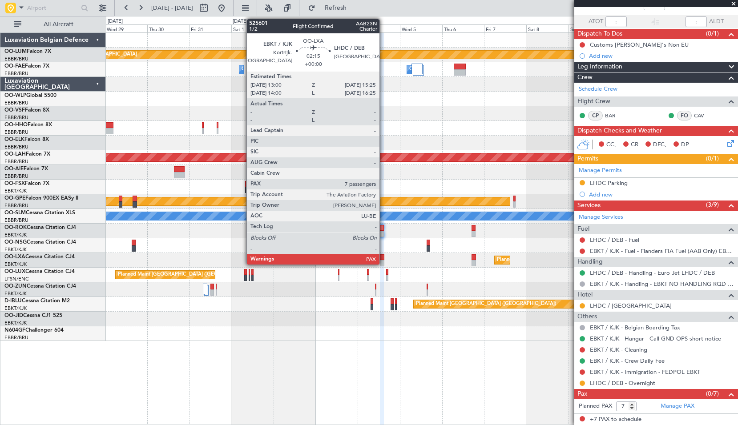
click at [383, 261] on div at bounding box center [382, 263] width 4 height 6
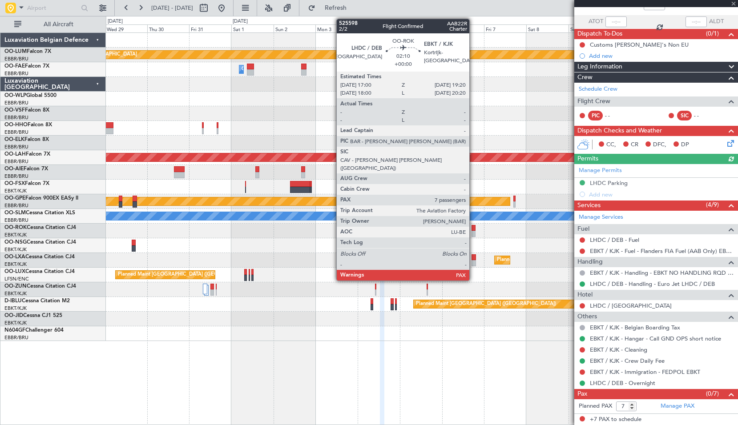
click at [473, 229] on div at bounding box center [473, 228] width 4 height 6
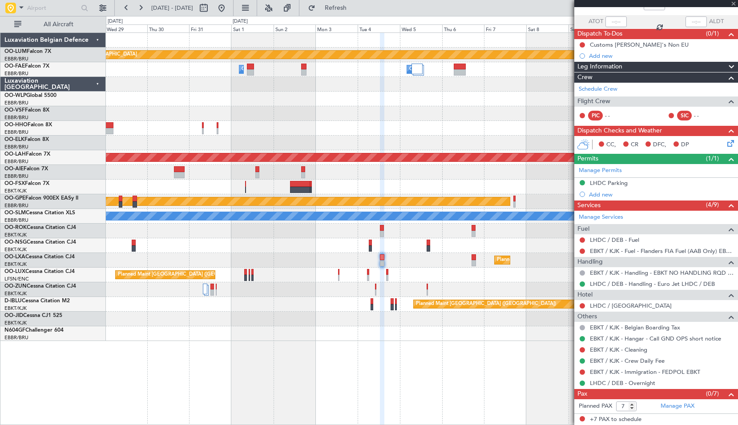
scroll to position [0, 0]
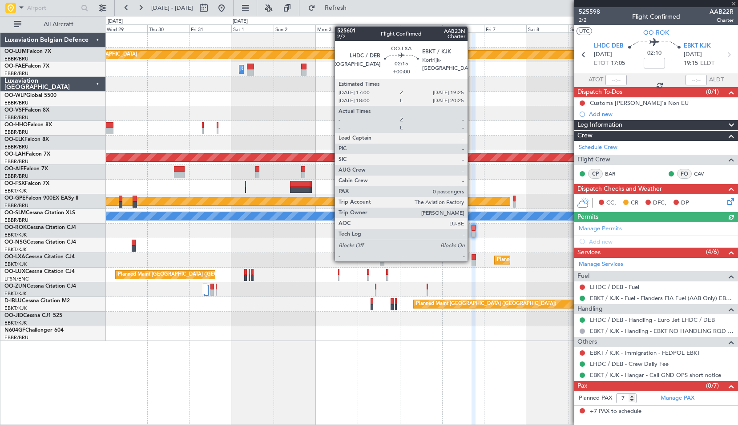
click at [471, 261] on div at bounding box center [473, 263] width 4 height 6
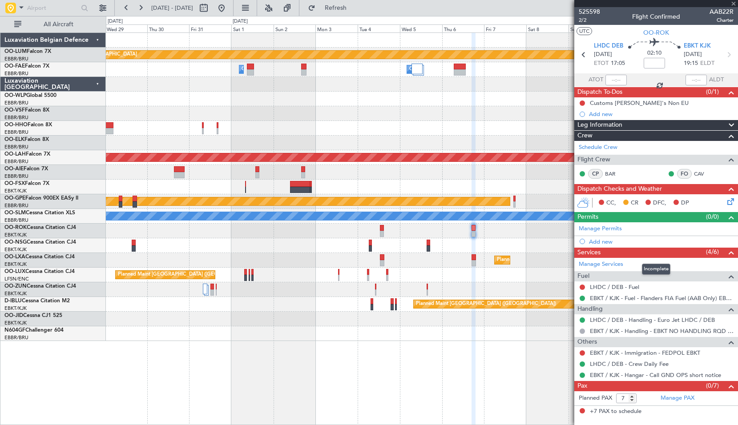
type input "0"
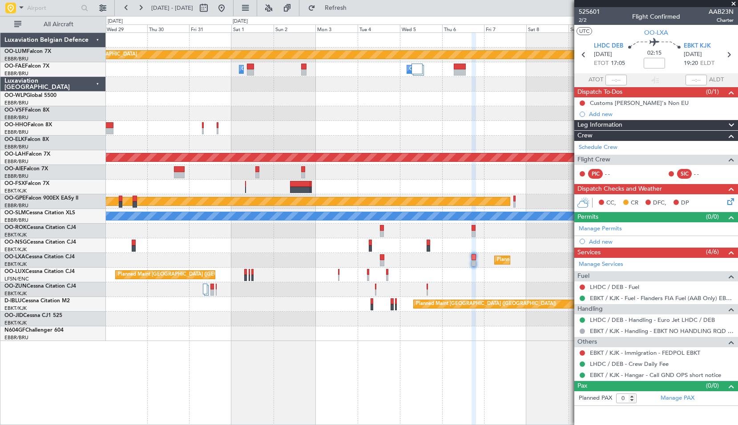
click at [735, 2] on span at bounding box center [733, 4] width 9 height 8
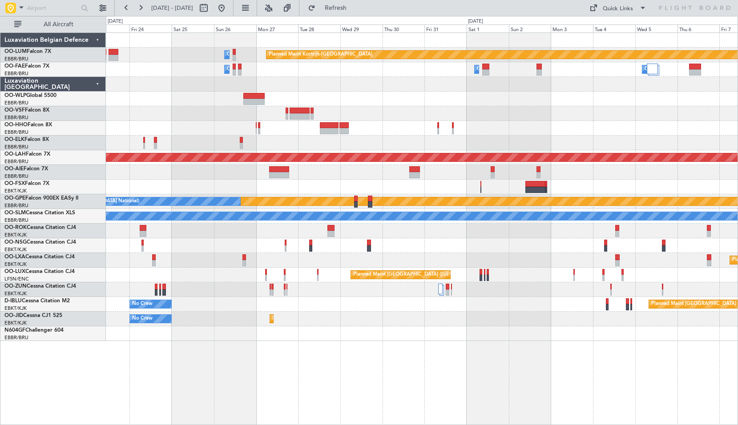
click at [490, 338] on div "Planned Maint Kortrijk-Wevelgem Owner Melsbroek Air Base Owner Melsbroek Air Ba…" at bounding box center [421, 187] width 631 height 308
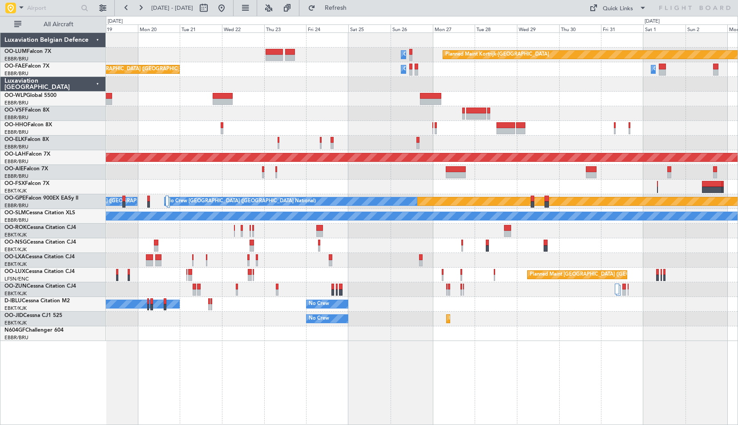
click at [512, 349] on div "Planned Maint Kortrijk-Wevelgem Owner Melsbroek Air Base Owner Melsbroek Air Ba…" at bounding box center [422, 228] width 632 height 393
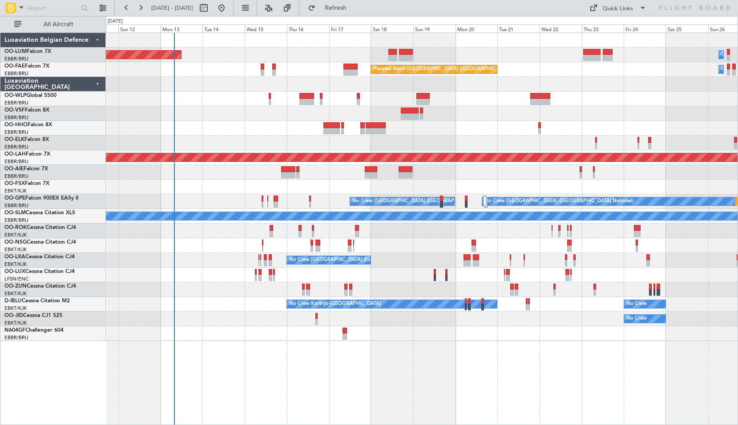
click at [580, 373] on div "Owner Melsbroek Air Base AOG Maint Sibiu Planned Maint Kortrijk-Wevelgem Owner …" at bounding box center [422, 228] width 632 height 393
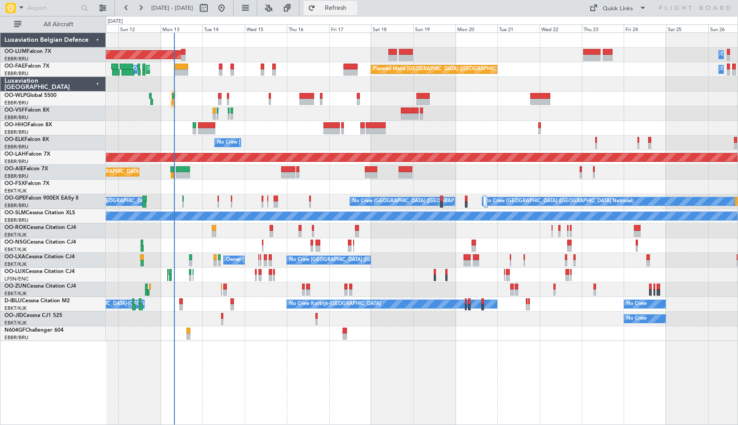
click at [354, 6] on span "Refresh" at bounding box center [335, 8] width 37 height 6
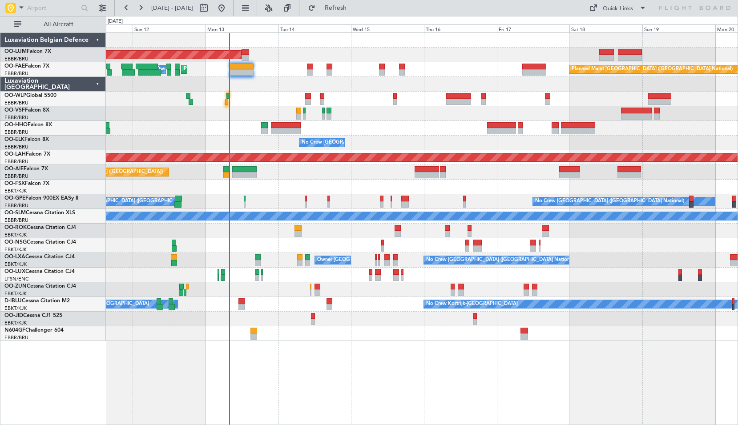
click at [274, 93] on div "AOG Maint Sibiu Planned Maint Brussels (Brussels National) Planned Maint Melsbr…" at bounding box center [421, 187] width 631 height 308
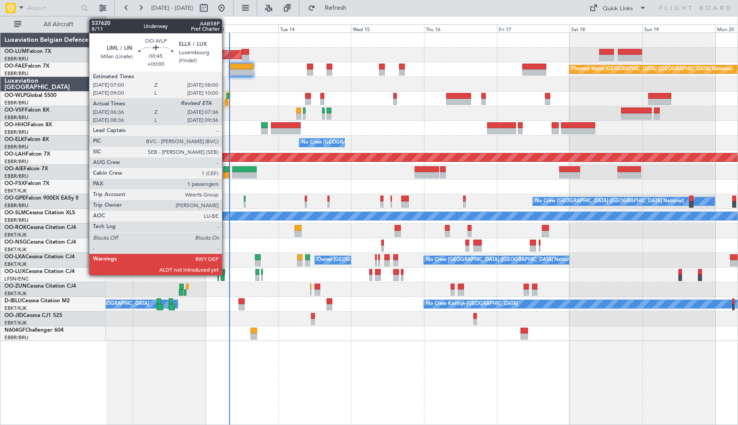
click at [226, 103] on div at bounding box center [226, 102] width 3 height 6
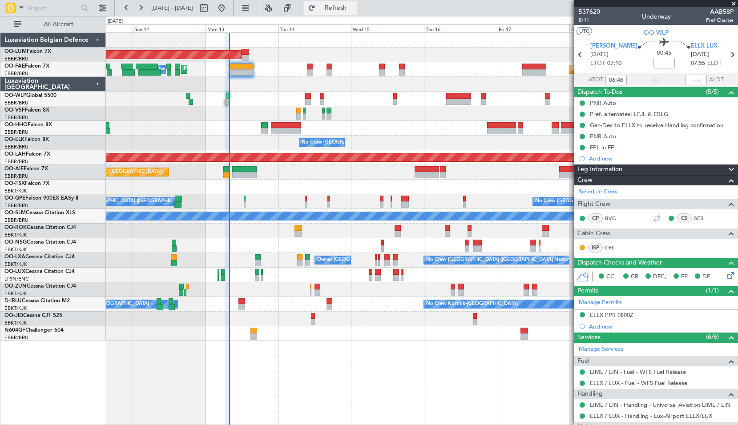
click at [349, 9] on span "Refresh" at bounding box center [335, 8] width 37 height 6
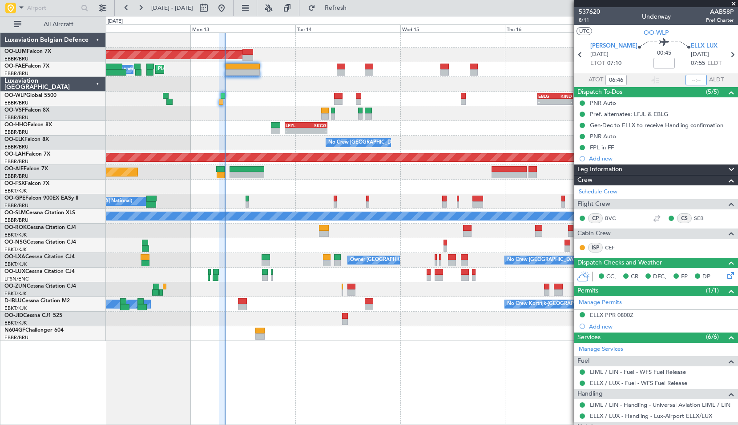
click at [685, 81] on input "text" at bounding box center [695, 80] width 21 height 11
type input "07:38"
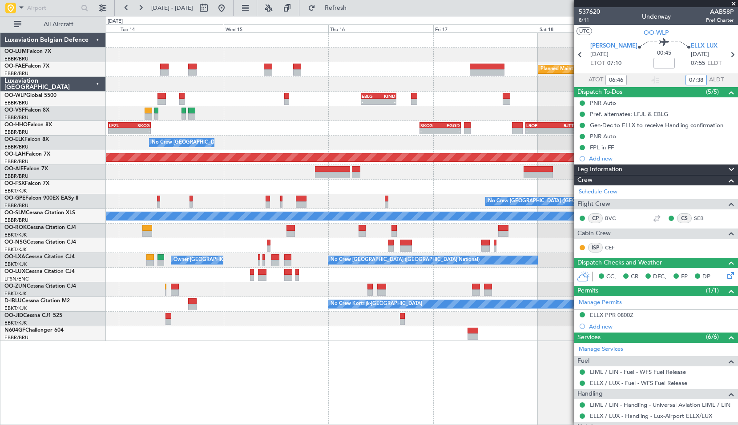
click at [359, 254] on div "AOG Maint [GEOGRAPHIC_DATA] Planned Maint [GEOGRAPHIC_DATA] ([GEOGRAPHIC_DATA])…" at bounding box center [421, 187] width 631 height 308
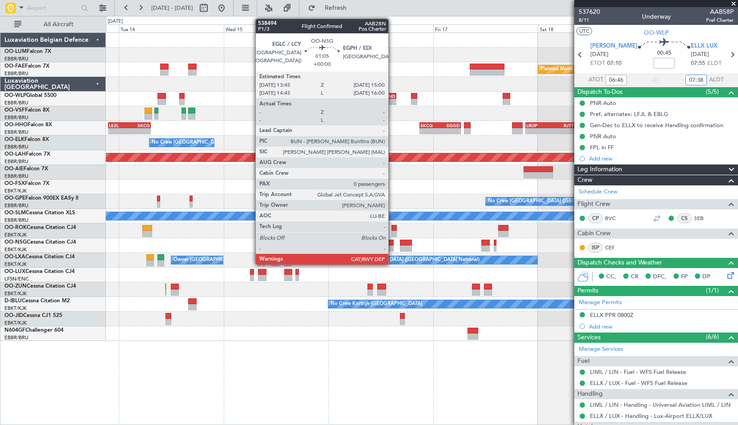
click at [392, 241] on div at bounding box center [391, 243] width 6 height 6
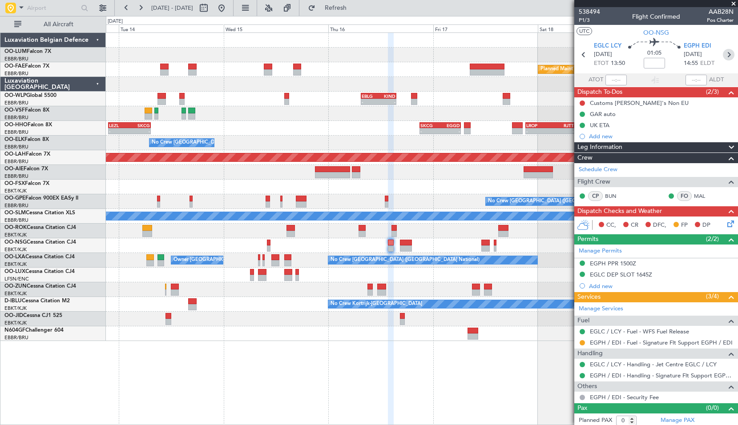
click at [726, 52] on icon at bounding box center [728, 55] width 12 height 12
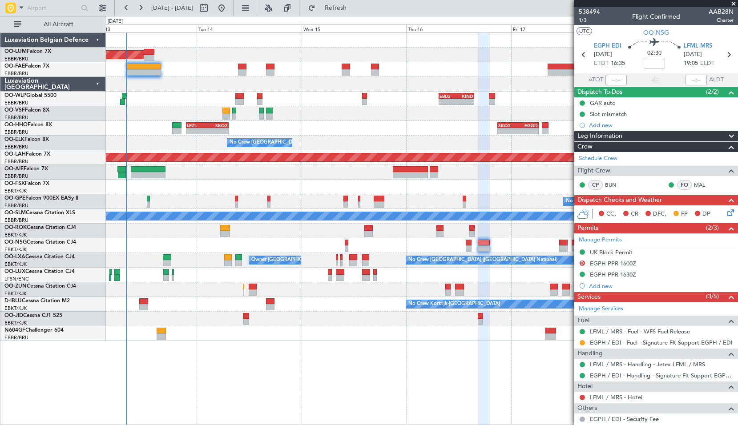
click at [365, 356] on div "AOG Maint [GEOGRAPHIC_DATA] Planned Maint [GEOGRAPHIC_DATA] ([GEOGRAPHIC_DATA])…" at bounding box center [422, 228] width 632 height 393
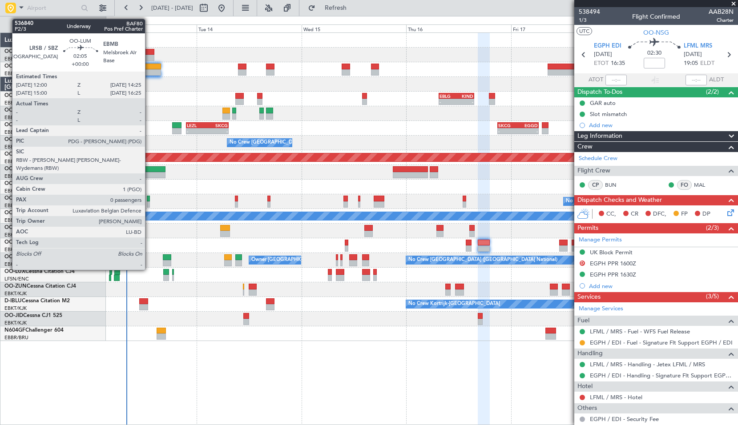
click at [149, 54] on div at bounding box center [149, 52] width 11 height 6
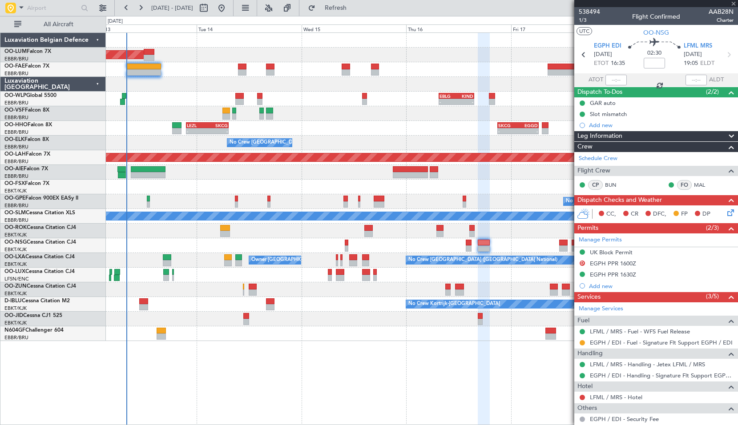
click at [179, 59] on div "AOG Maint [GEOGRAPHIC_DATA]" at bounding box center [421, 55] width 631 height 15
type input "0"
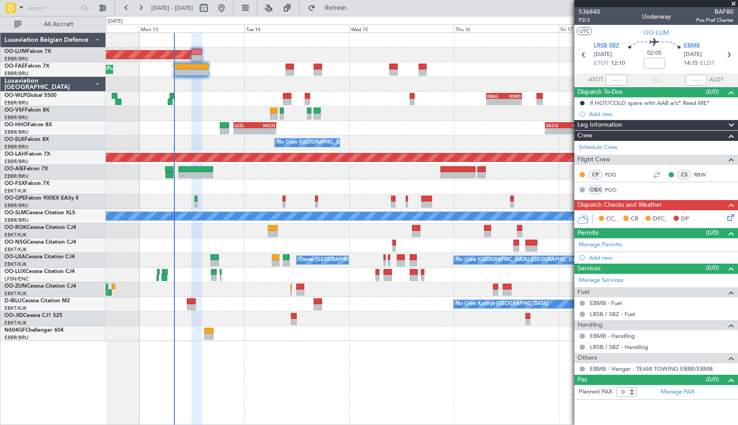
click at [243, 97] on div "AOG Maint [GEOGRAPHIC_DATA] Planned Maint [GEOGRAPHIC_DATA] ([GEOGRAPHIC_DATA])…" at bounding box center [421, 187] width 631 height 308
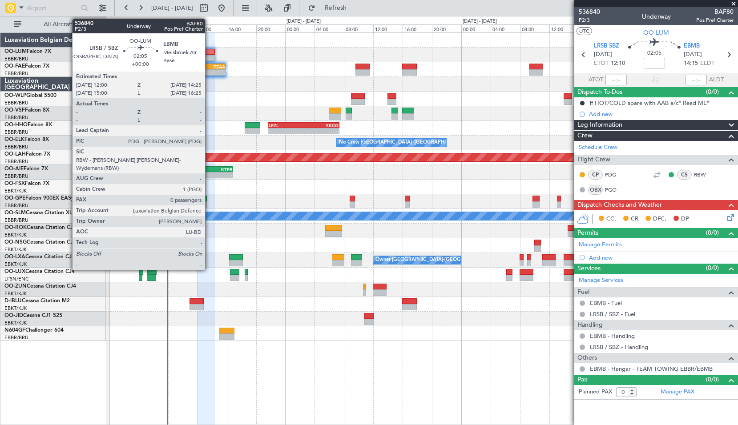
click at [209, 50] on div at bounding box center [206, 52] width 18 height 6
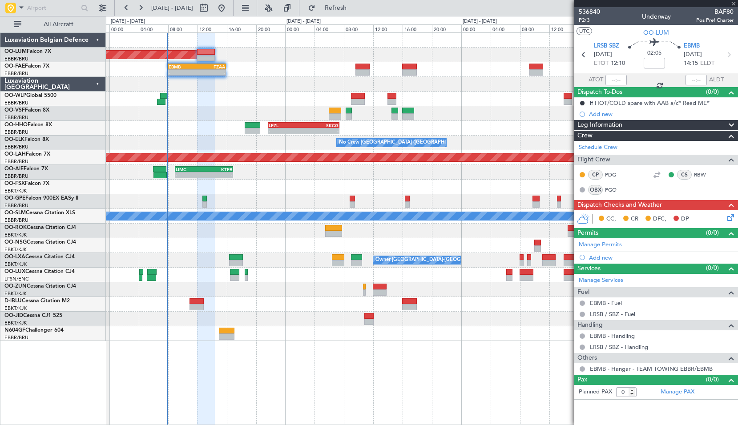
click at [240, 57] on div "AOG Maint [GEOGRAPHIC_DATA]" at bounding box center [421, 55] width 631 height 15
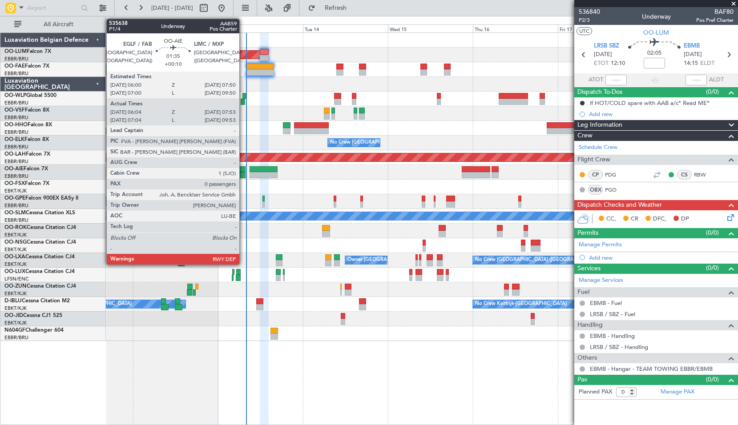
click at [243, 175] on div at bounding box center [242, 175] width 7 height 6
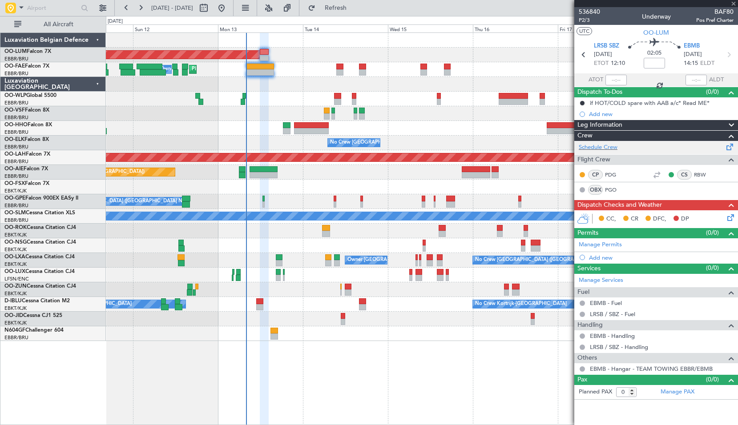
type input "+00:10"
type input "06:14"
type input "07:48"
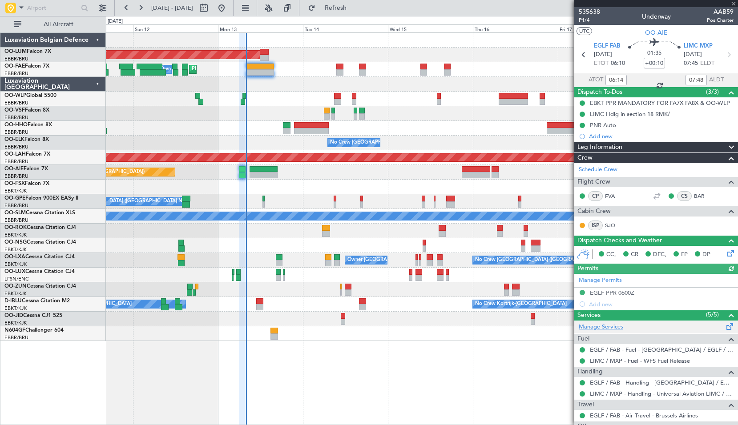
scroll to position [43, 0]
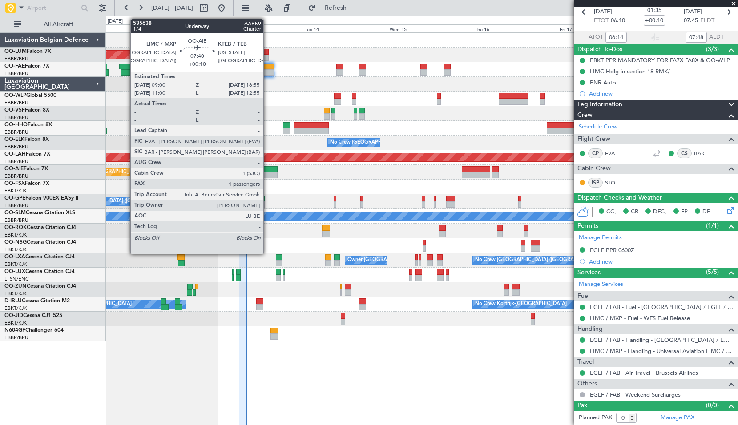
click at [267, 174] on div at bounding box center [263, 175] width 28 height 6
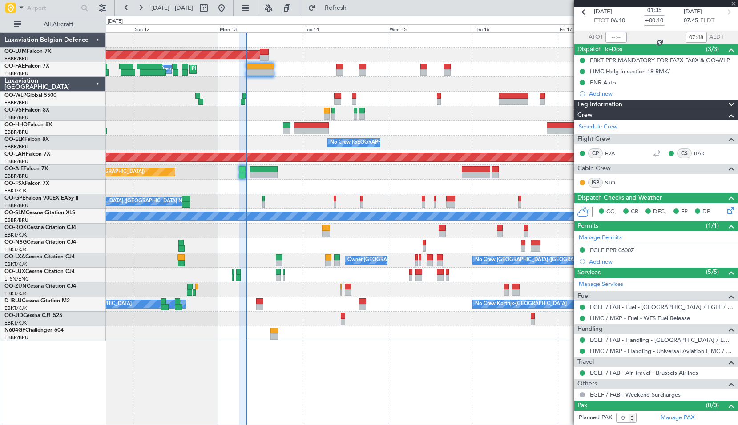
type input "1"
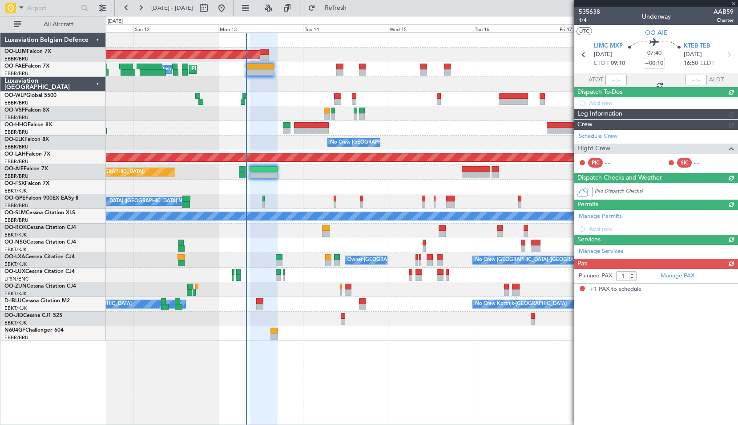
scroll to position [0, 0]
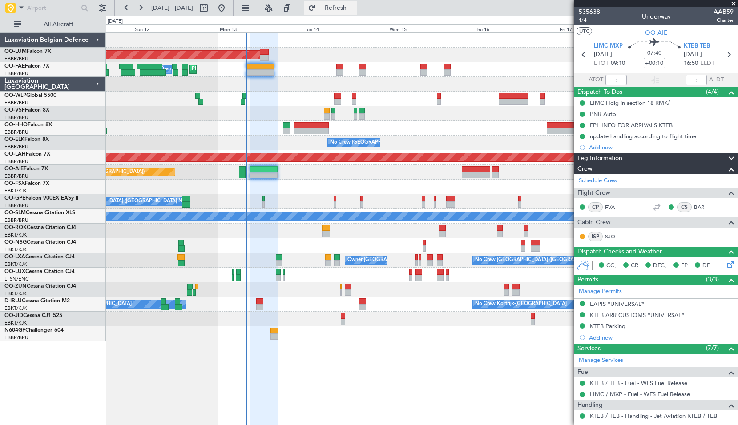
click at [352, 8] on span "Refresh" at bounding box center [335, 8] width 37 height 6
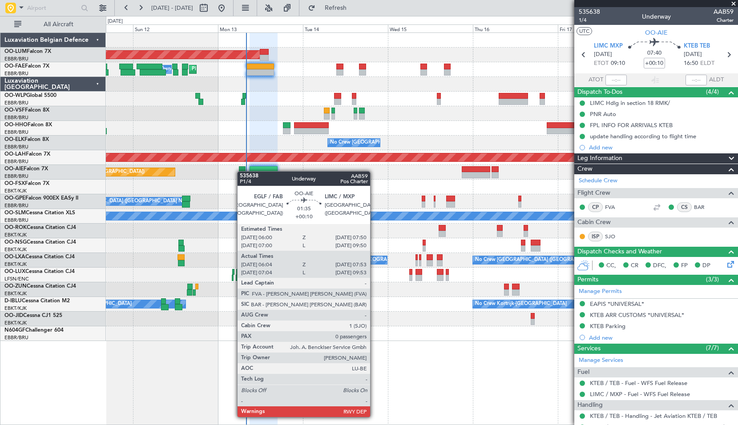
click at [241, 171] on div "Planned Maint [GEOGRAPHIC_DATA] ([GEOGRAPHIC_DATA])" at bounding box center [421, 172] width 631 height 15
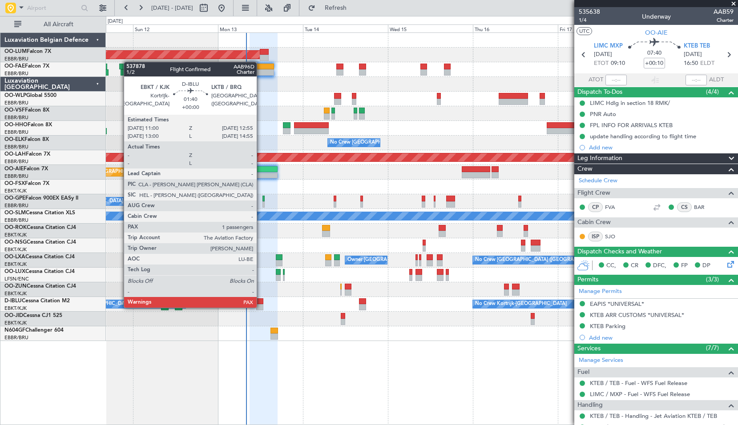
click at [261, 307] on div at bounding box center [259, 307] width 7 height 6
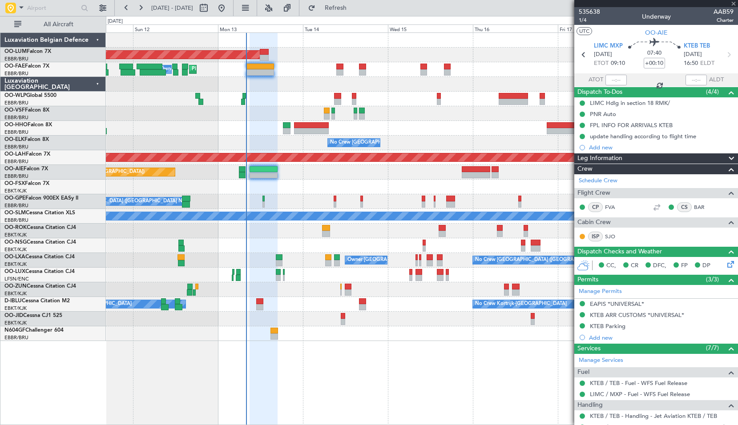
type input "2"
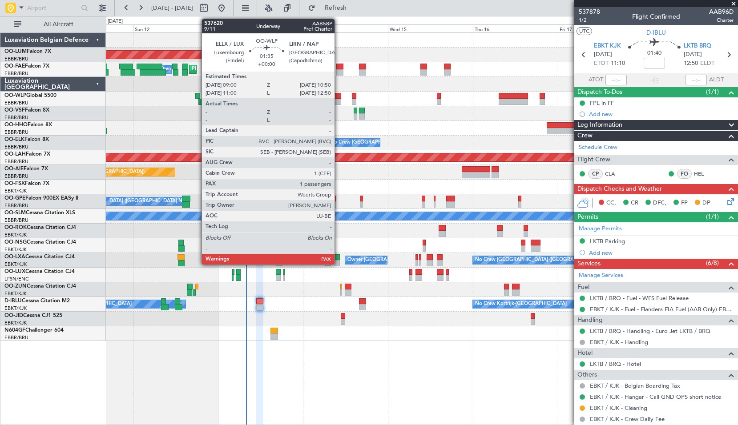
click at [338, 97] on div at bounding box center [337, 96] width 7 height 6
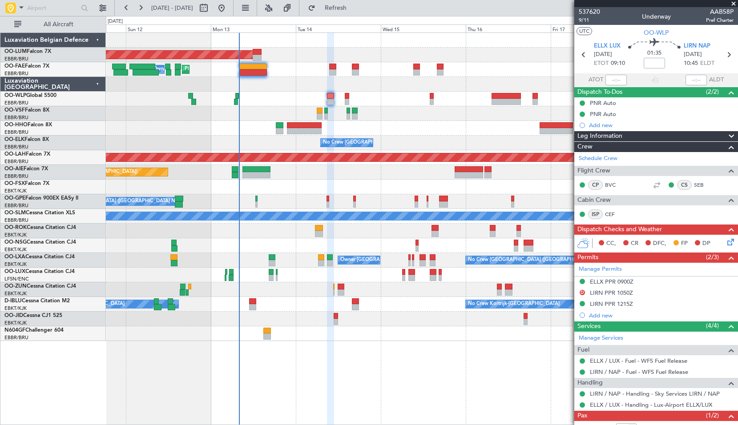
click at [416, 317] on div at bounding box center [421, 319] width 631 height 15
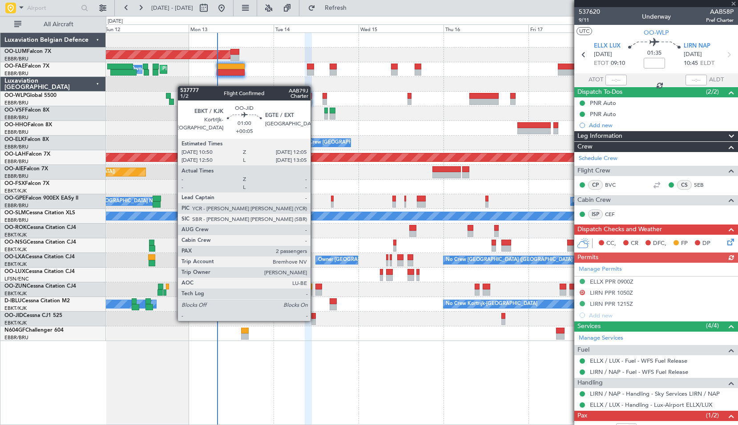
click at [314, 320] on div at bounding box center [313, 322] width 4 height 6
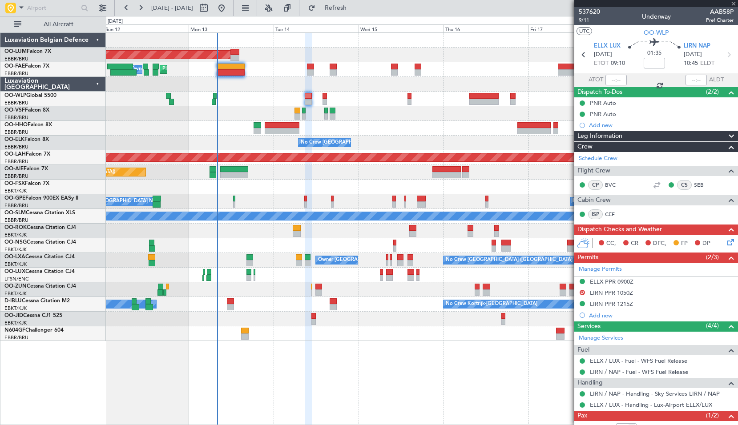
type input "+00:05"
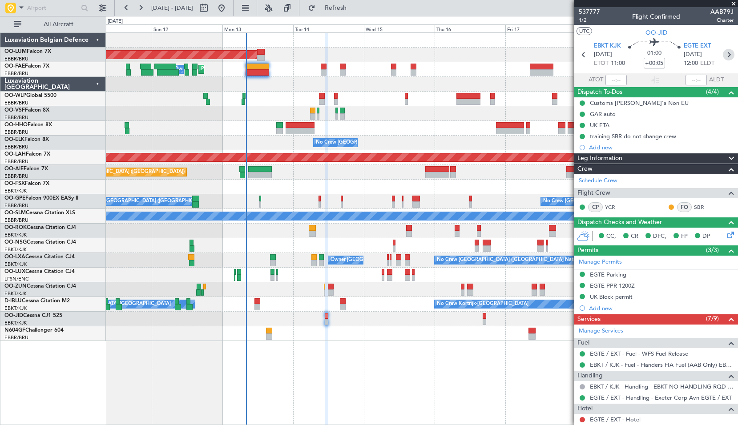
click at [722, 56] on icon at bounding box center [728, 55] width 12 height 12
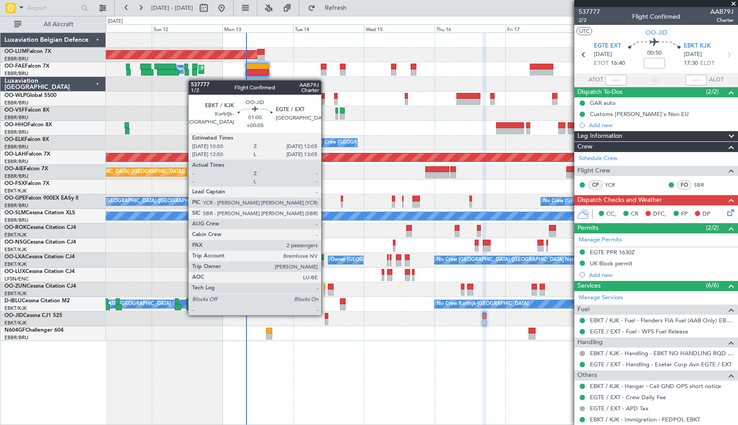
click at [325, 314] on div at bounding box center [327, 316] width 4 height 6
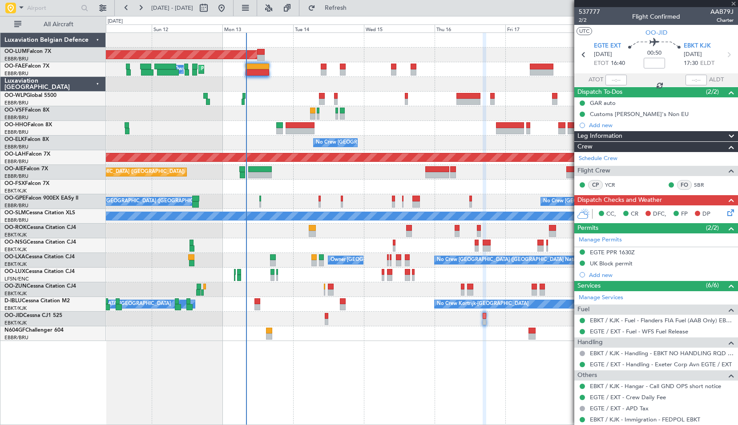
click at [343, 334] on div at bounding box center [421, 333] width 631 height 15
type input "+00:05"
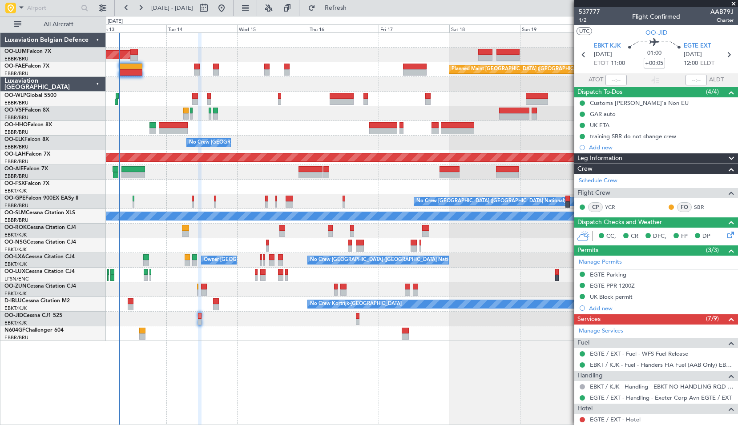
click at [333, 356] on div "AOG Maint [GEOGRAPHIC_DATA] Planned Maint [GEOGRAPHIC_DATA] ([GEOGRAPHIC_DATA])…" at bounding box center [422, 228] width 632 height 393
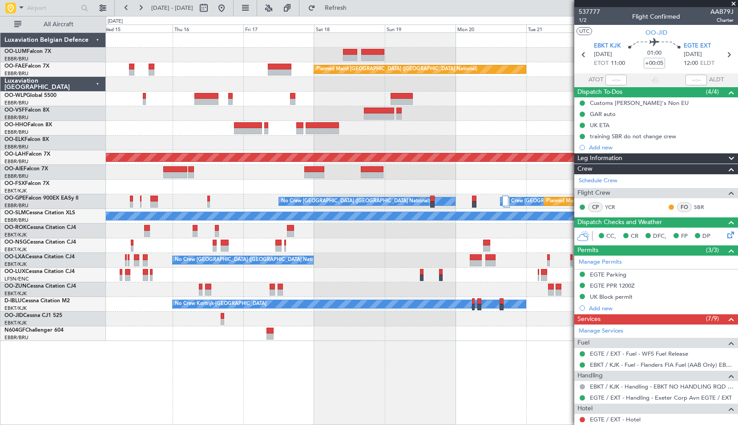
click at [278, 361] on div "AOG Maint [GEOGRAPHIC_DATA] Planned Maint [GEOGRAPHIC_DATA] ([GEOGRAPHIC_DATA])…" at bounding box center [422, 228] width 632 height 393
click at [20, 5] on span at bounding box center [21, 7] width 11 height 11
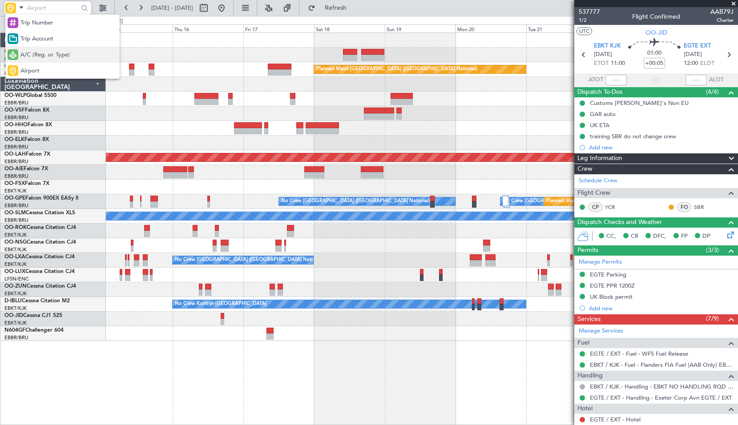
click at [25, 59] on span "A/C (Reg. or Type)" at bounding box center [44, 55] width 49 height 9
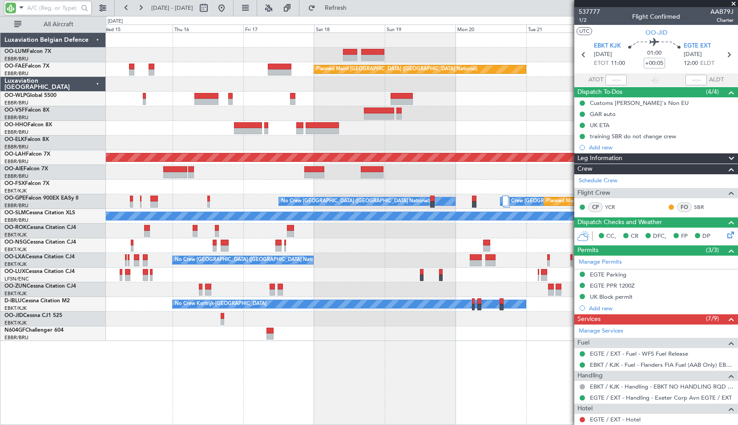
click at [38, 12] on input "text" at bounding box center [52, 7] width 51 height 13
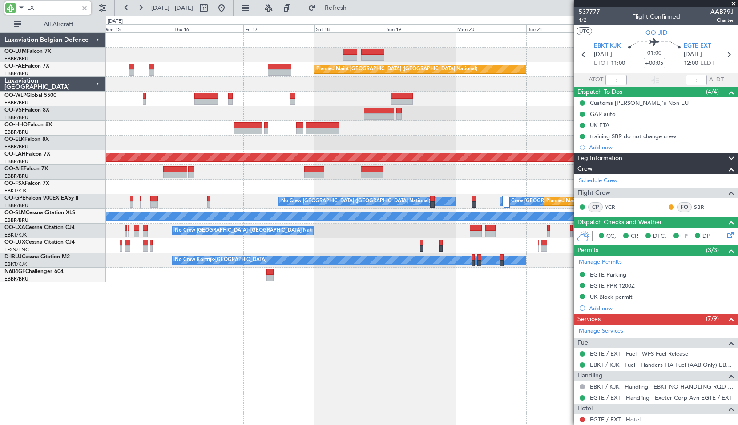
type input "LXA"
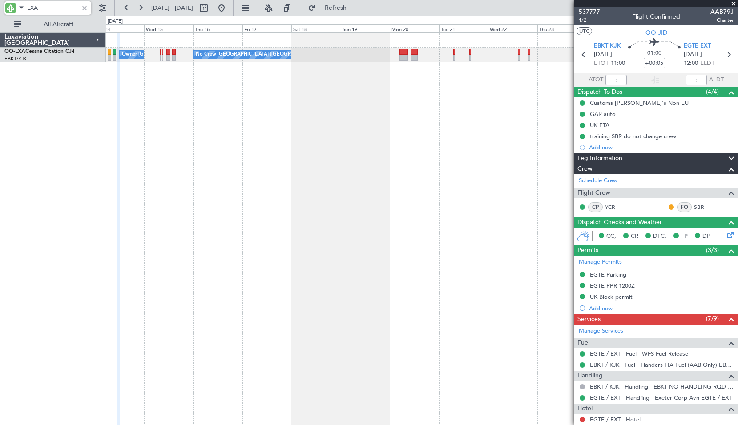
click at [476, 147] on div "No Crew [GEOGRAPHIC_DATA] ([GEOGRAPHIC_DATA] National) Owner [GEOGRAPHIC_DATA]-…" at bounding box center [422, 228] width 632 height 393
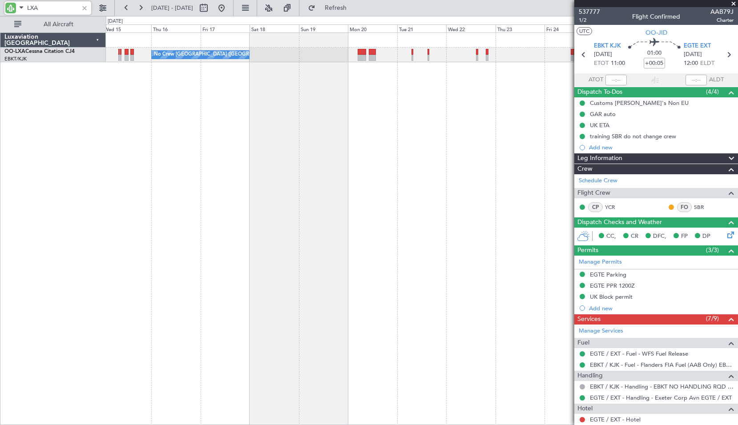
click at [449, 146] on div "No Crew [GEOGRAPHIC_DATA] ([GEOGRAPHIC_DATA] National) Owner [GEOGRAPHIC_DATA]-…" at bounding box center [422, 228] width 632 height 393
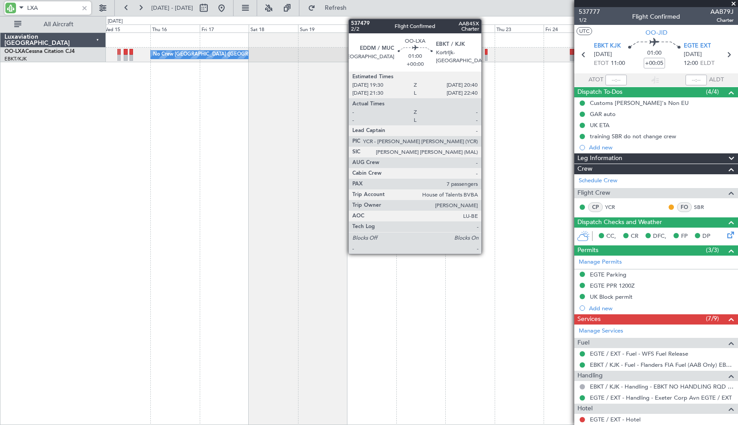
click at [485, 54] on div at bounding box center [486, 52] width 3 height 6
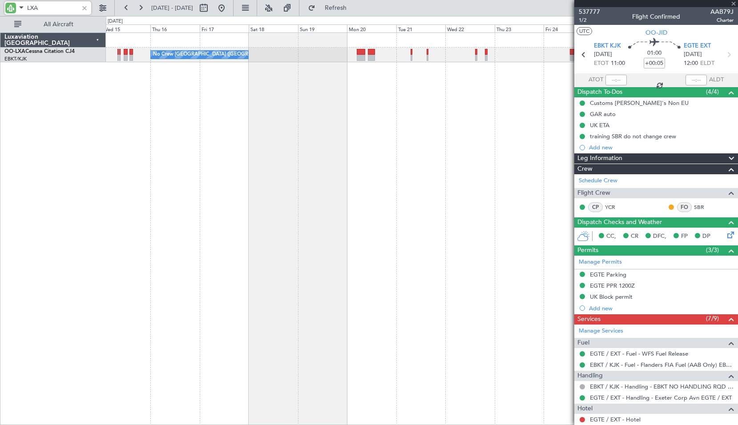
type input "7"
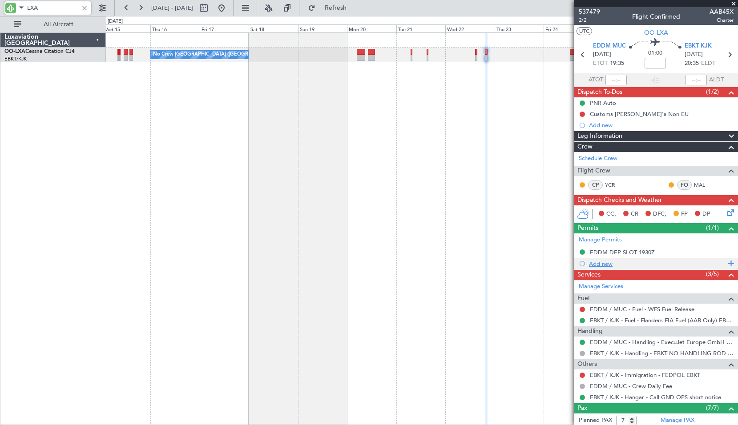
type input "LXA"
click at [604, 263] on div "Add new" at bounding box center [657, 264] width 136 height 8
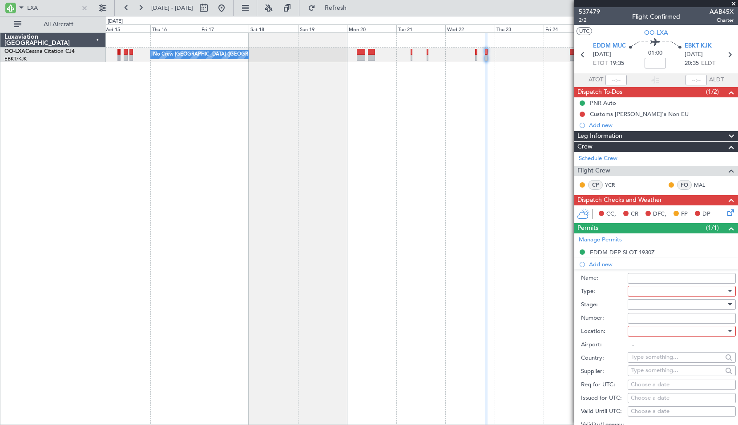
click at [660, 291] on div at bounding box center [678, 291] width 95 height 13
click at [659, 291] on div at bounding box center [369, 212] width 738 height 425
click at [647, 293] on div at bounding box center [678, 291] width 95 height 13
click at [664, 358] on span "CARICOM" at bounding box center [677, 362] width 93 height 13
click at [660, 293] on div "CARICOM" at bounding box center [678, 291] width 95 height 13
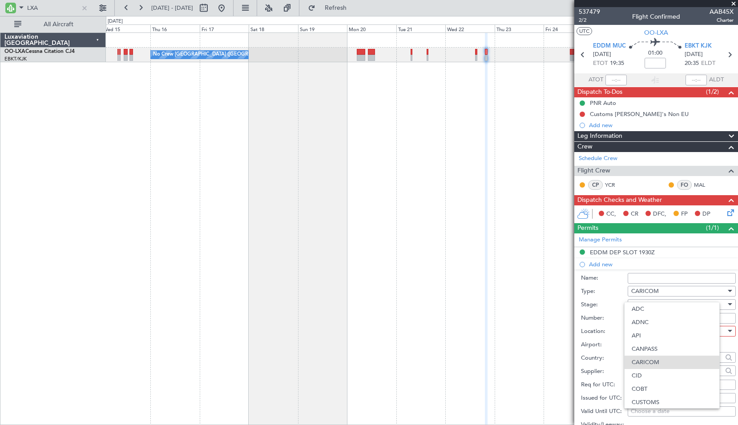
scroll to position [21, 0]
click at [660, 293] on div at bounding box center [369, 212] width 738 height 425
click at [683, 291] on div "CARICOM" at bounding box center [678, 291] width 95 height 13
click at [682, 290] on div at bounding box center [369, 212] width 738 height 425
click at [682, 290] on div "CARICOM" at bounding box center [678, 291] width 95 height 13
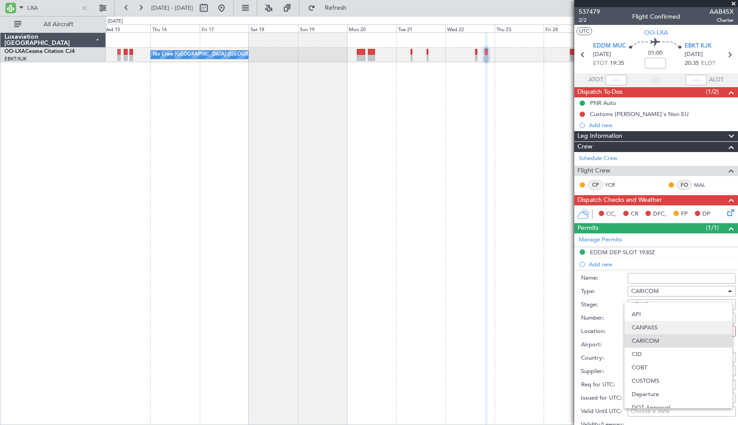
click at [675, 327] on span "CANPASS" at bounding box center [677, 327] width 93 height 13
click at [658, 307] on div at bounding box center [678, 304] width 95 height 13
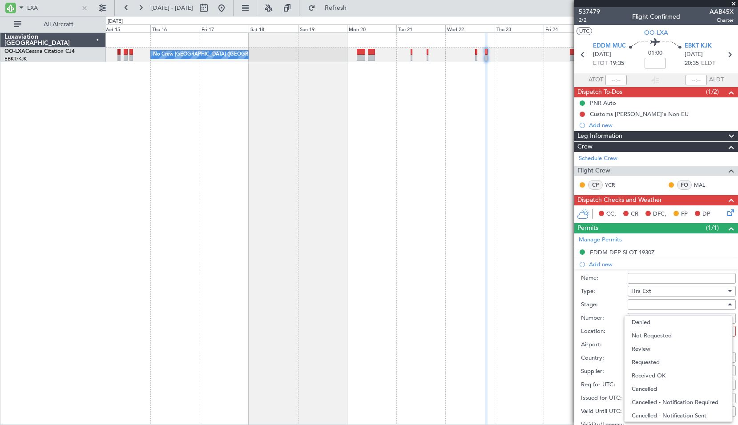
click at [649, 337] on span "Not Requested" at bounding box center [677, 335] width 93 height 13
click at [653, 330] on div at bounding box center [678, 331] width 95 height 13
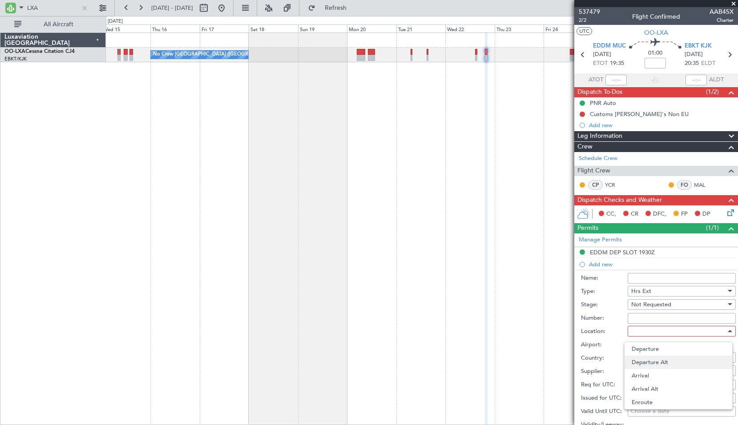
click at [657, 366] on span "Departure Alt" at bounding box center [677, 362] width 93 height 13
type input "EBKT / KJK"
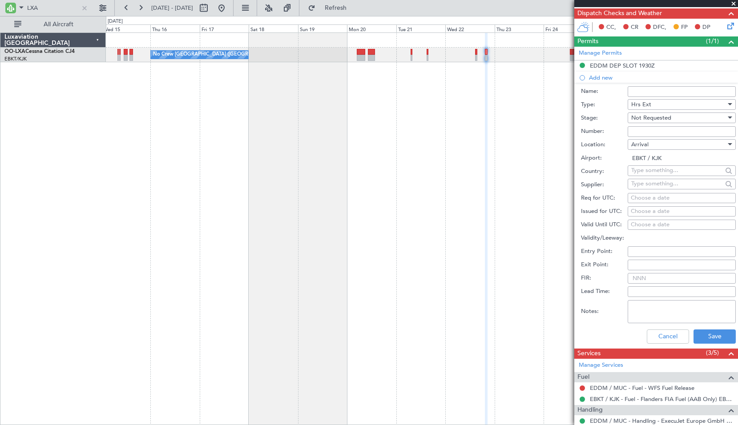
scroll to position [222, 0]
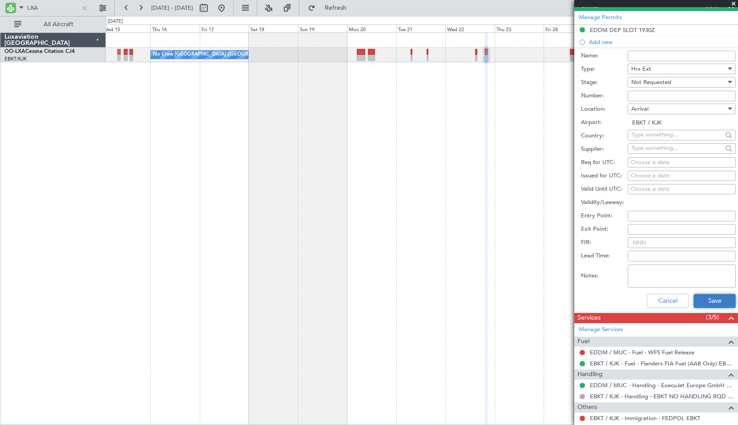
click at [711, 304] on button "Save" at bounding box center [714, 301] width 42 height 14
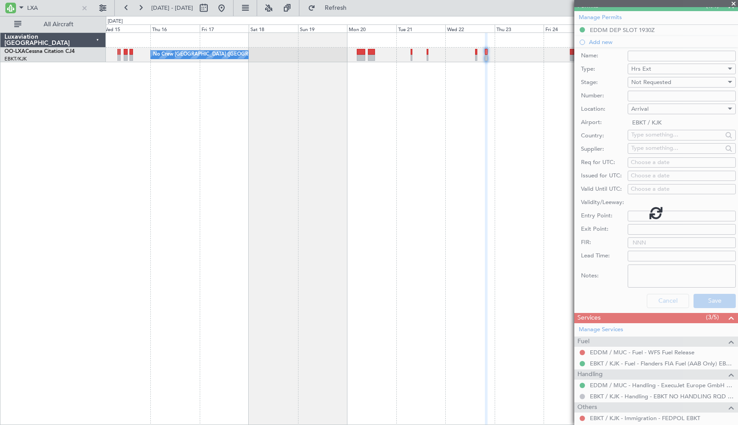
scroll to position [154, 0]
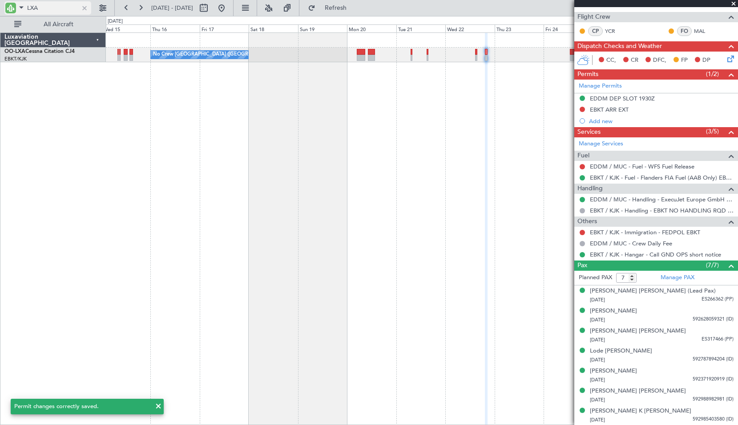
click at [82, 4] on div at bounding box center [85, 8] width 10 height 10
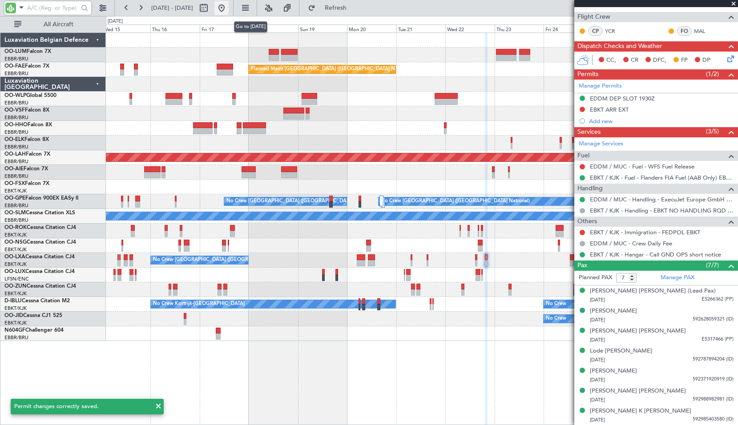
click at [228, 14] on button at bounding box center [221, 8] width 14 height 14
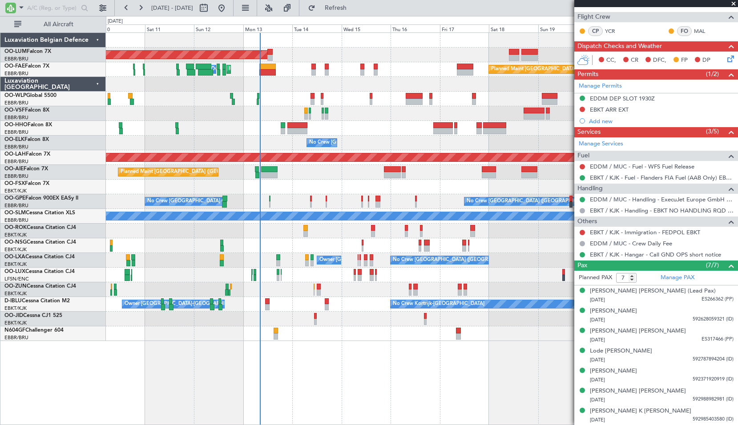
click at [296, 374] on div "AOG Maint Sibiu Owner Melsbroek Air Base Planned Maint Brussels (Brussels Natio…" at bounding box center [422, 228] width 632 height 393
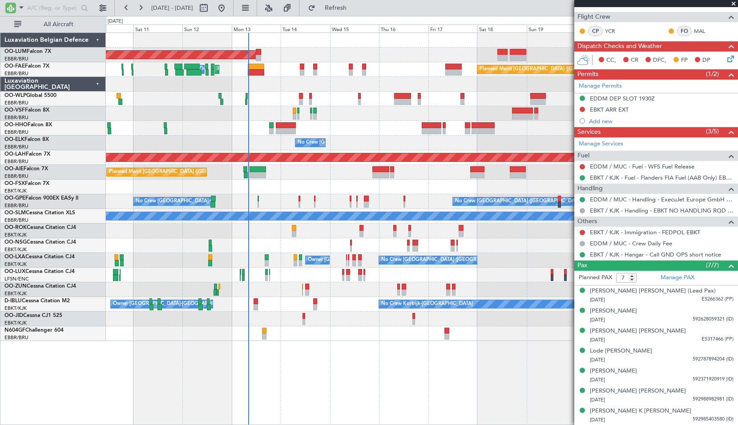
click at [345, 115] on div at bounding box center [421, 113] width 631 height 15
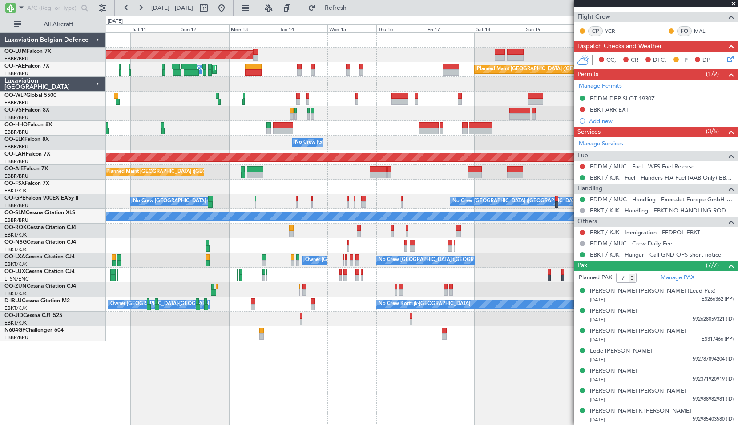
click at [730, 4] on span at bounding box center [733, 4] width 9 height 8
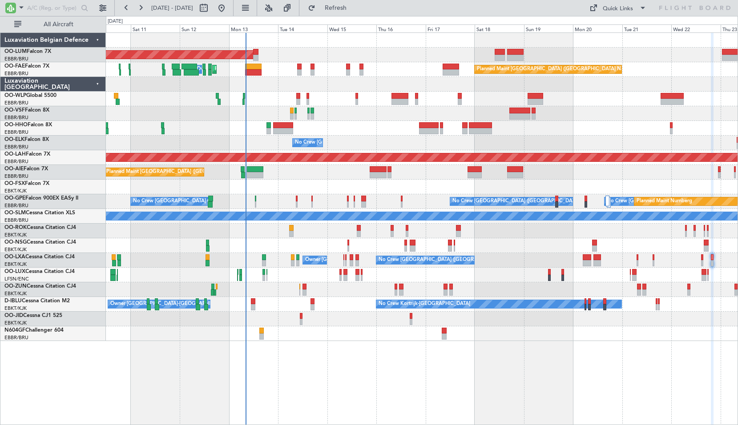
type input "0"
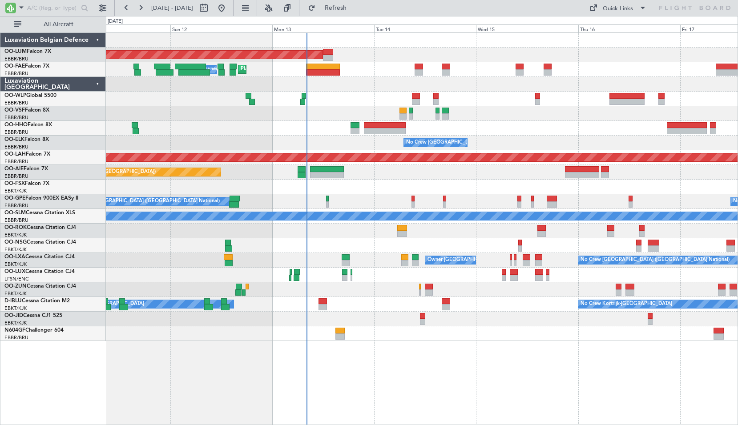
click at [394, 417] on div "AOG Maint Sibiu Planned Maint Melsbroek Air Base Owner Melsbroek Air Base Plann…" at bounding box center [422, 228] width 632 height 393
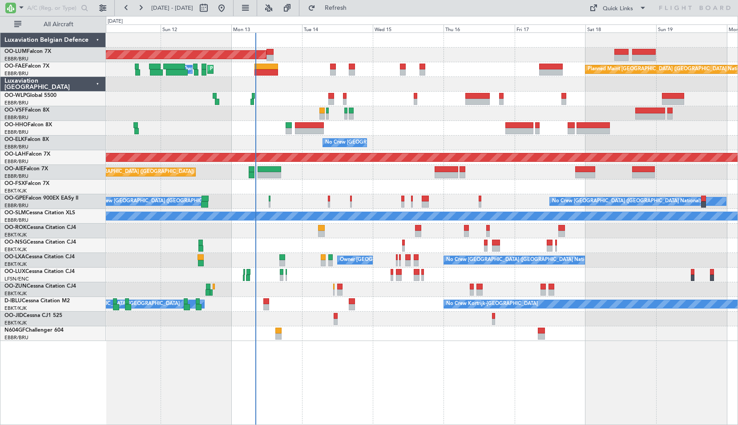
click at [448, 356] on div "AOG Maint Sibiu Planned Maint Melsbroek Air Base Owner Melsbroek Air Base Plann…" at bounding box center [422, 228] width 632 height 393
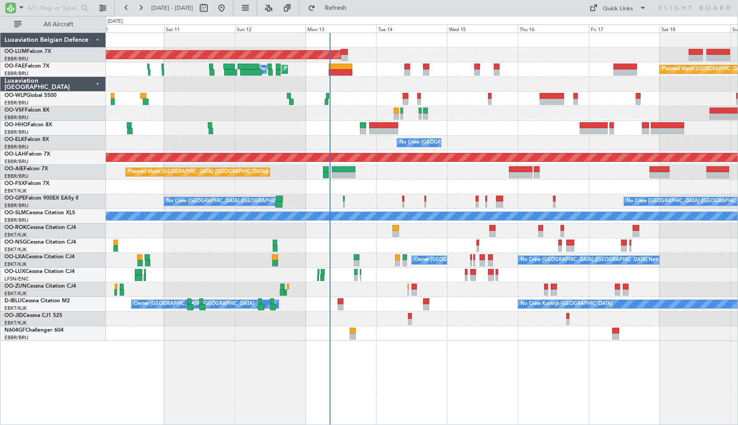
click at [464, 388] on div "AOG Maint Sibiu Planned Maint Melsbroek Air Base Owner Melsbroek Air Base Plann…" at bounding box center [422, 228] width 632 height 393
click at [357, 13] on button "Refresh" at bounding box center [330, 8] width 53 height 14
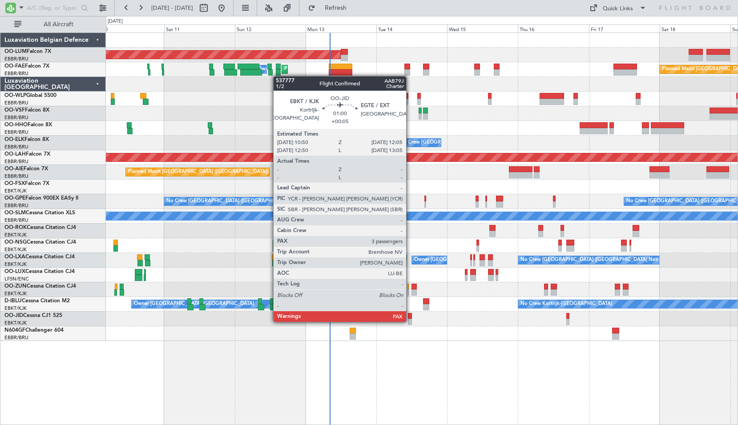
click at [410, 321] on div at bounding box center [410, 322] width 4 height 6
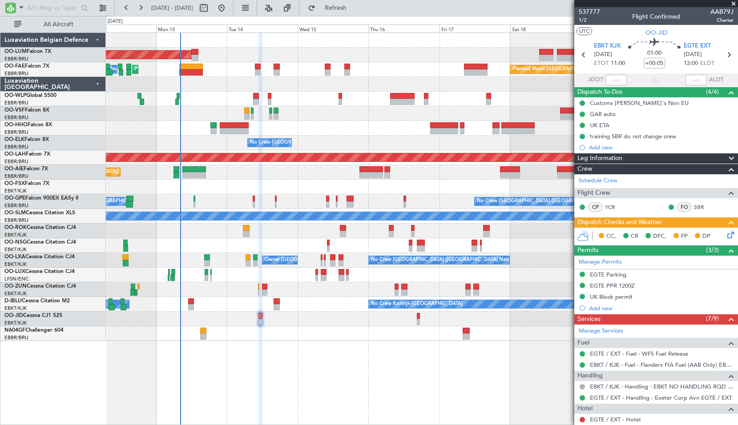
click at [326, 359] on div "AOG Maint Sibiu Planned Maint Brussels (Brussels National) Planned Maint Melsbr…" at bounding box center [422, 228] width 632 height 393
click at [352, 12] on button "Refresh" at bounding box center [330, 8] width 53 height 14
click at [344, 14] on button "Refresh" at bounding box center [330, 8] width 53 height 14
click at [344, 3] on button "Refresh" at bounding box center [330, 8] width 53 height 14
click at [354, 9] on span "Refresh" at bounding box center [335, 8] width 37 height 6
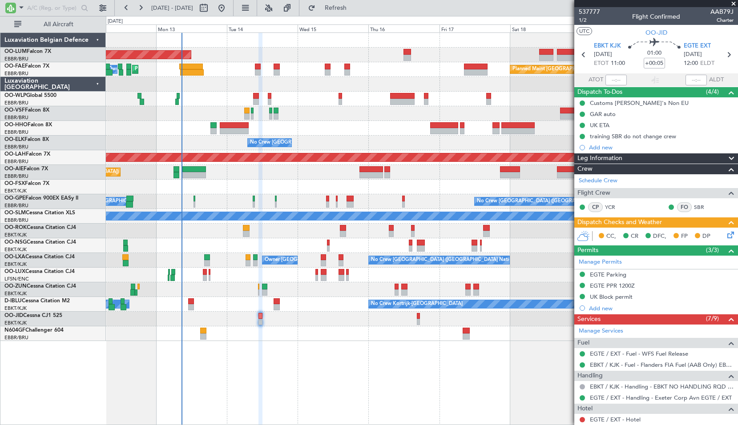
click at [207, 274] on div at bounding box center [421, 275] width 631 height 15
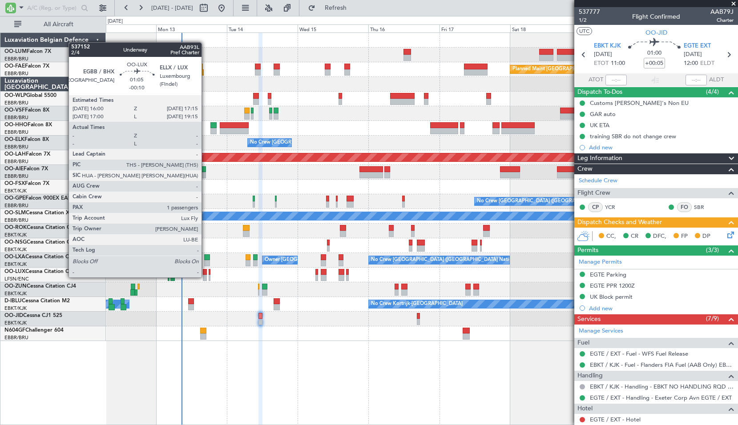
click at [205, 277] on div at bounding box center [205, 278] width 4 height 6
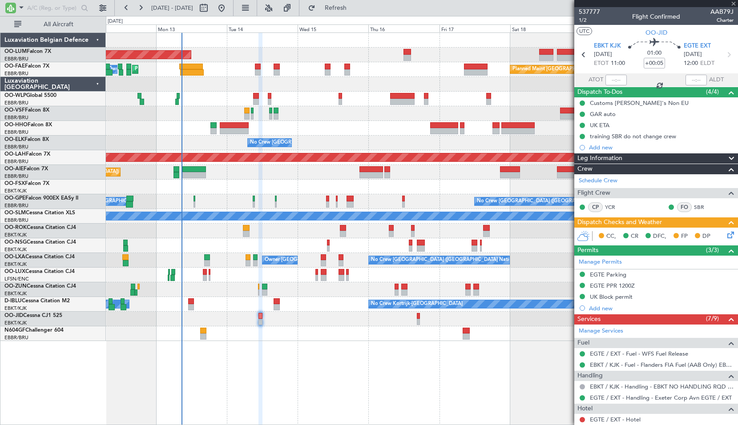
type input "-00:10"
type input "1"
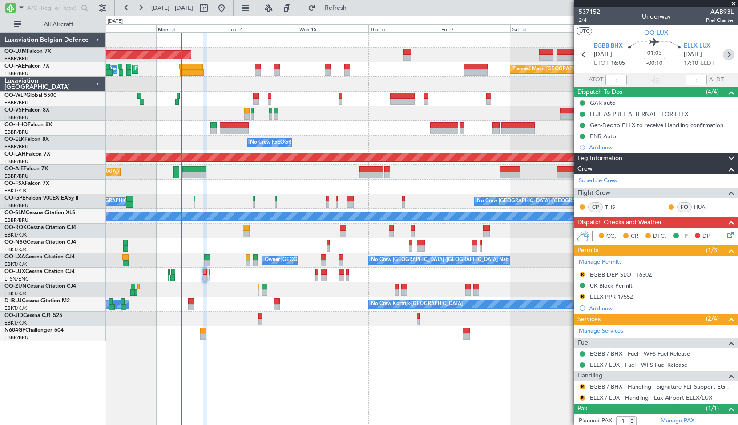
click at [722, 54] on icon at bounding box center [728, 55] width 12 height 12
type input "-00:05"
type input "0"
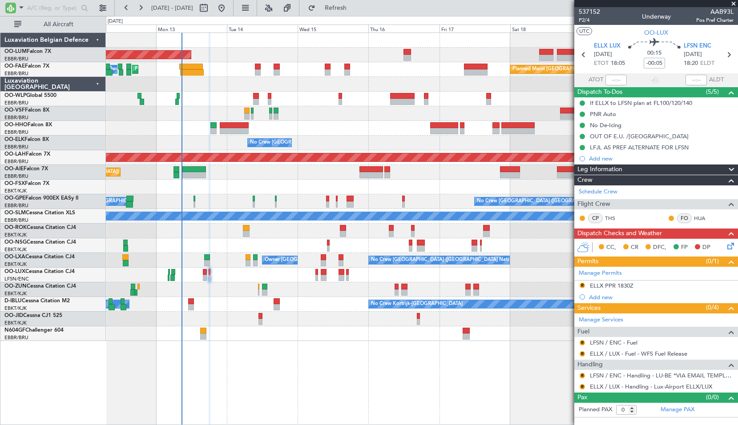
click at [735, 0] on span at bounding box center [733, 4] width 9 height 8
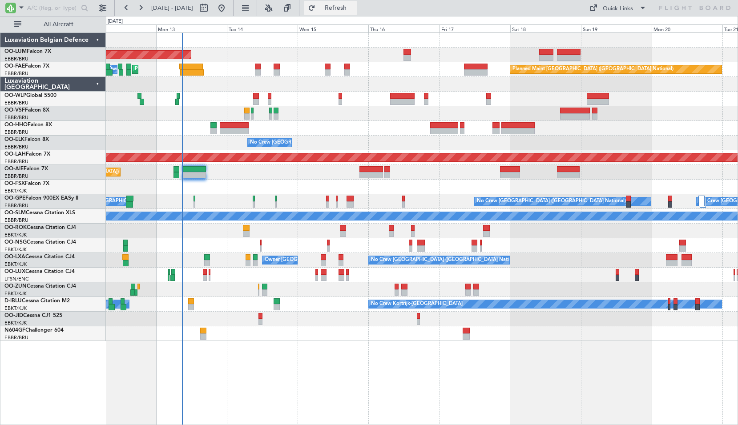
click at [347, 7] on span "Refresh" at bounding box center [335, 8] width 37 height 6
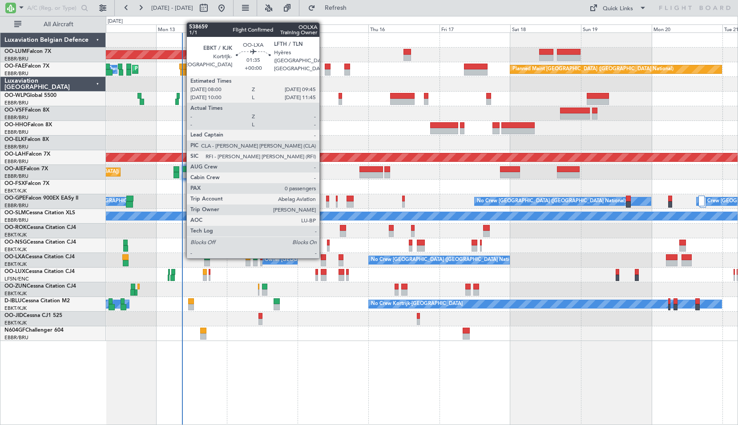
click at [323, 257] on div at bounding box center [323, 257] width 5 height 6
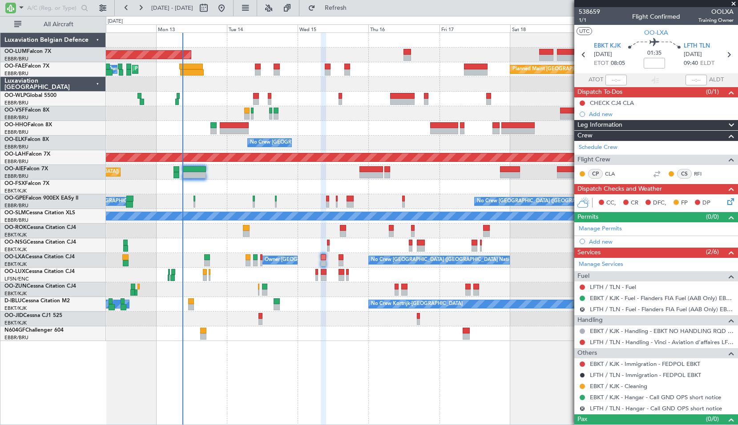
click at [258, 318] on div at bounding box center [421, 319] width 631 height 15
click at [263, 320] on div at bounding box center [421, 319] width 631 height 15
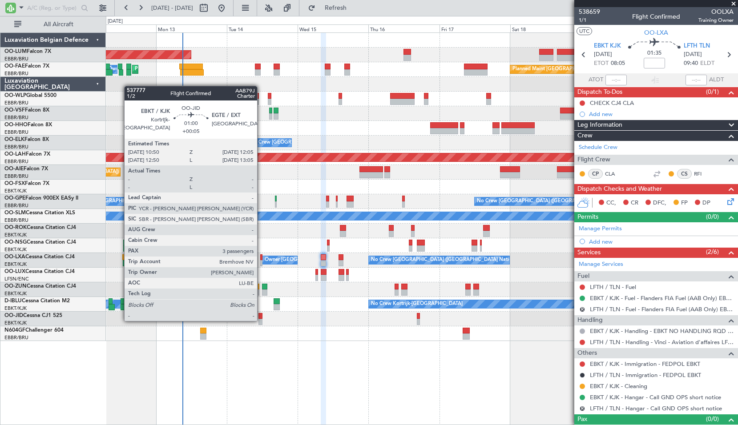
click at [261, 320] on div at bounding box center [260, 322] width 4 height 6
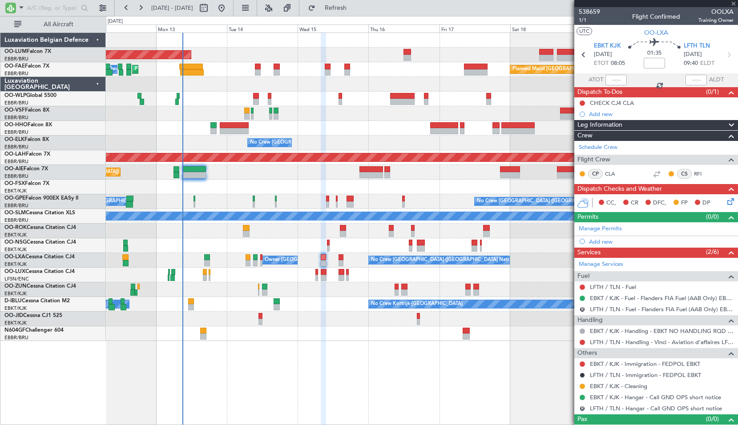
type input "+00:05"
type input "3"
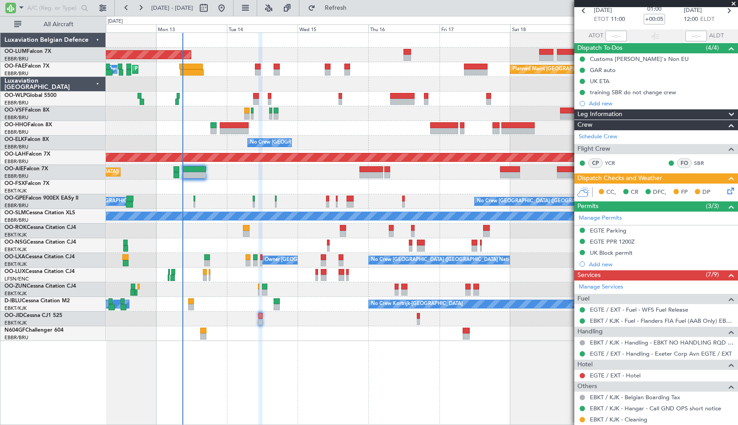
scroll to position [44, 0]
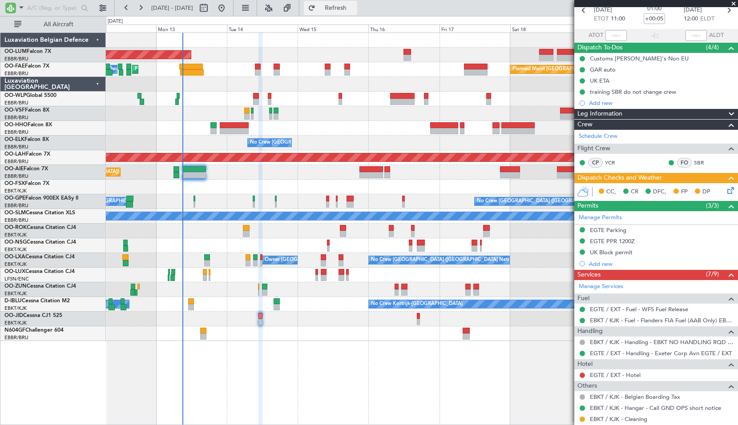
click at [356, 3] on button "Refresh" at bounding box center [330, 8] width 53 height 14
click at [281, 370] on div "AOG Maint [GEOGRAPHIC_DATA] Planned Maint [GEOGRAPHIC_DATA] ([GEOGRAPHIC_DATA])…" at bounding box center [422, 228] width 632 height 393
click at [21, 11] on span at bounding box center [21, 7] width 11 height 11
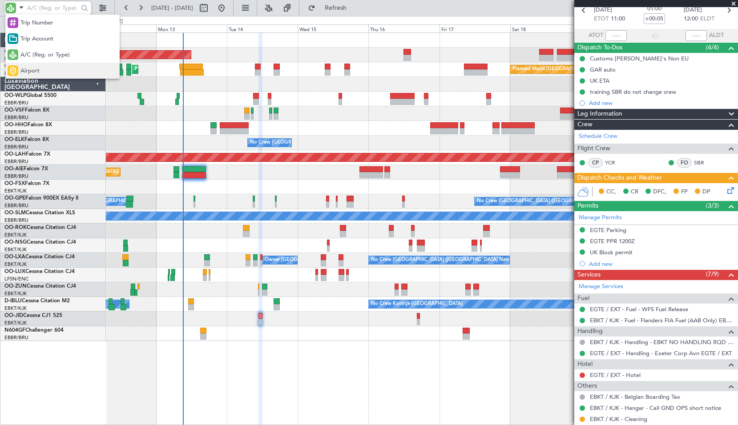
click at [32, 64] on div "Airport" at bounding box center [62, 71] width 114 height 16
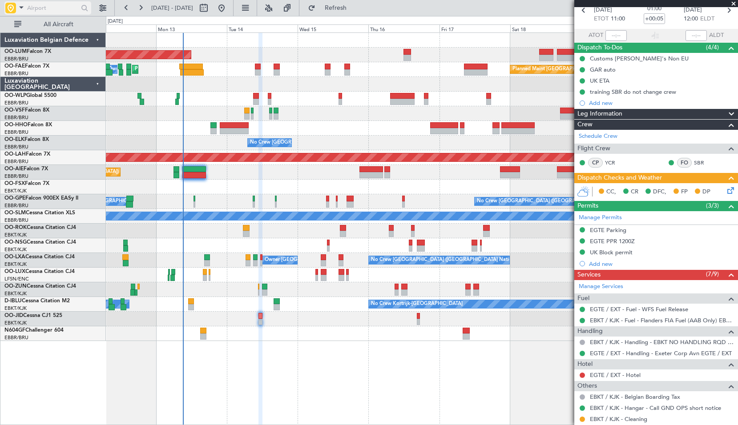
click at [43, 11] on input "text" at bounding box center [52, 7] width 51 height 13
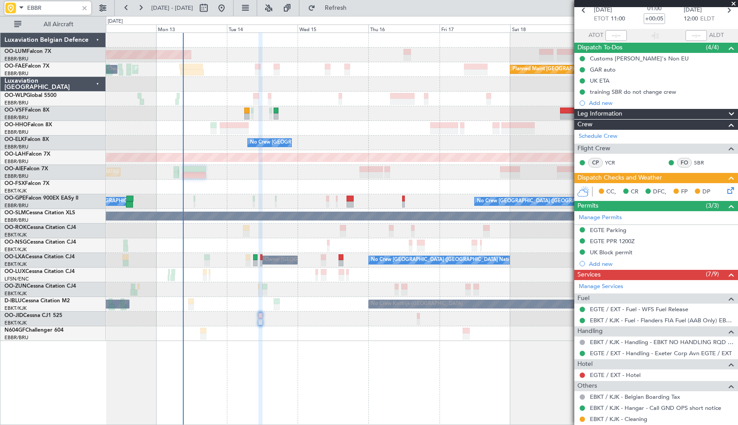
type input "EBBR"
click at [85, 9] on div at bounding box center [85, 8] width 10 height 10
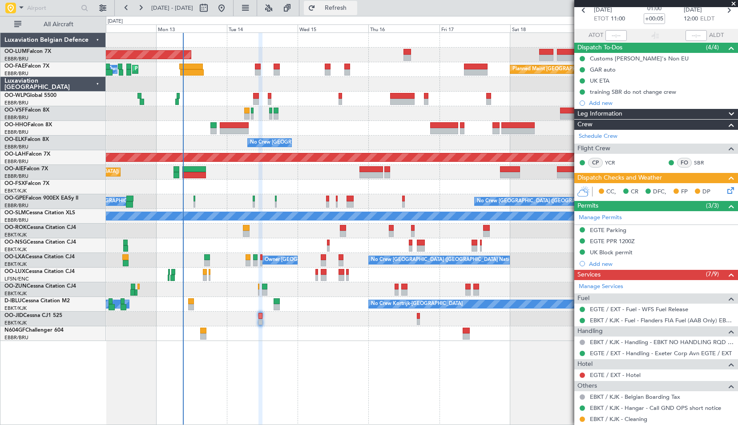
click at [354, 7] on span "Refresh" at bounding box center [335, 8] width 37 height 6
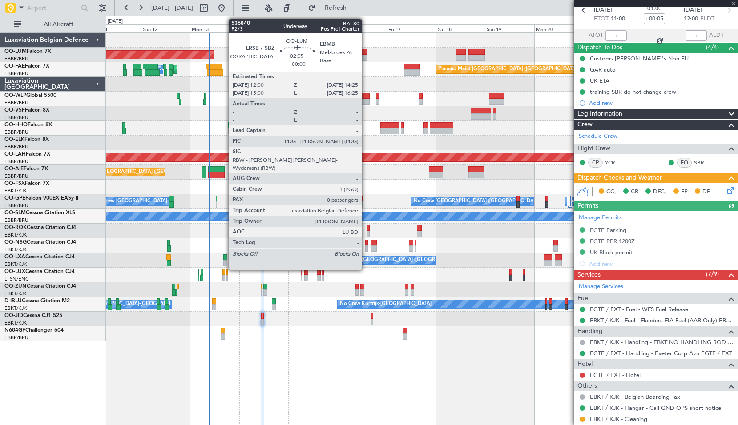
click at [365, 54] on div at bounding box center [363, 52] width 5 height 6
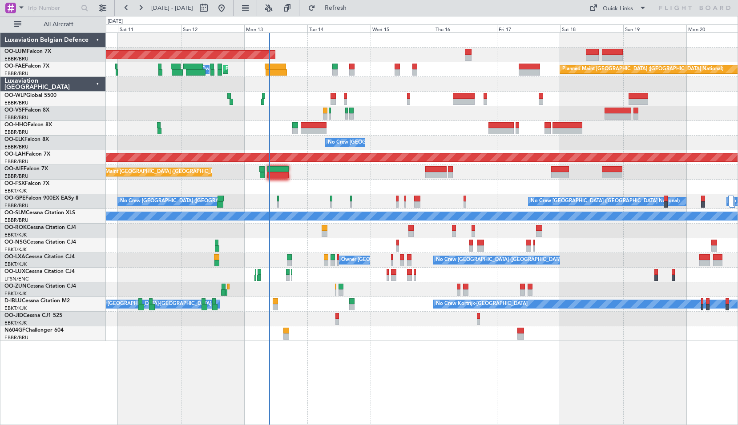
click at [371, 179] on div "Planned Maint [GEOGRAPHIC_DATA] ([GEOGRAPHIC_DATA])" at bounding box center [421, 172] width 631 height 15
click at [352, 10] on span "Refreshing..." at bounding box center [335, 8] width 37 height 6
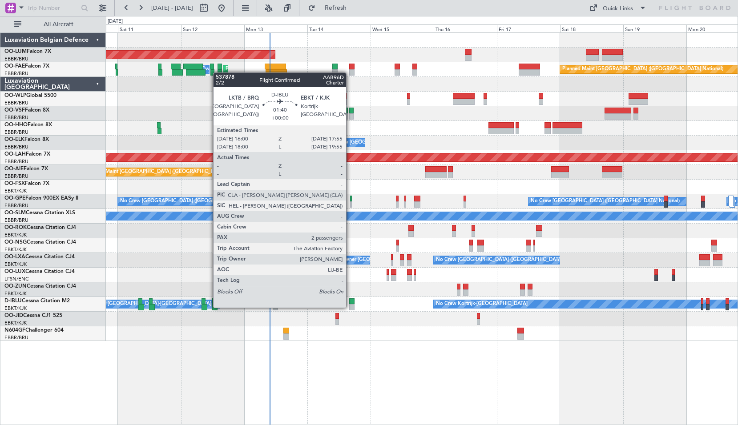
click at [350, 307] on div at bounding box center [351, 307] width 5 height 6
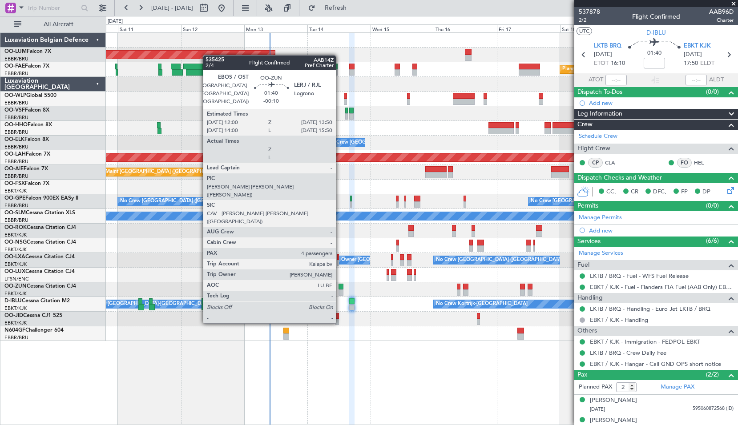
click at [340, 289] on div at bounding box center [340, 292] width 5 height 6
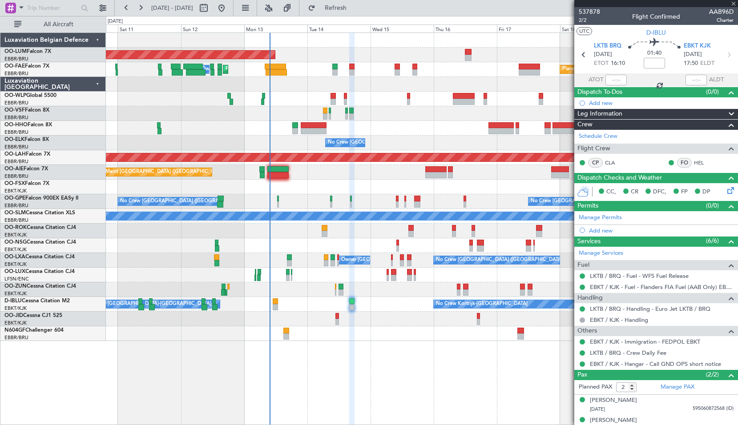
type input "-00:10"
type input "4"
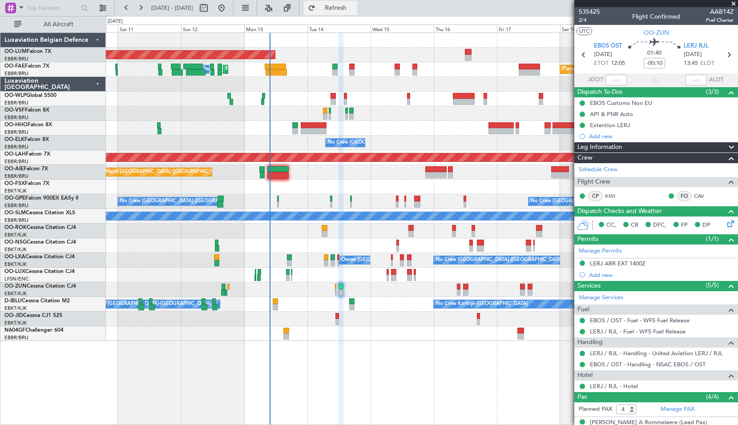
click at [349, 2] on button "Refresh" at bounding box center [330, 8] width 53 height 14
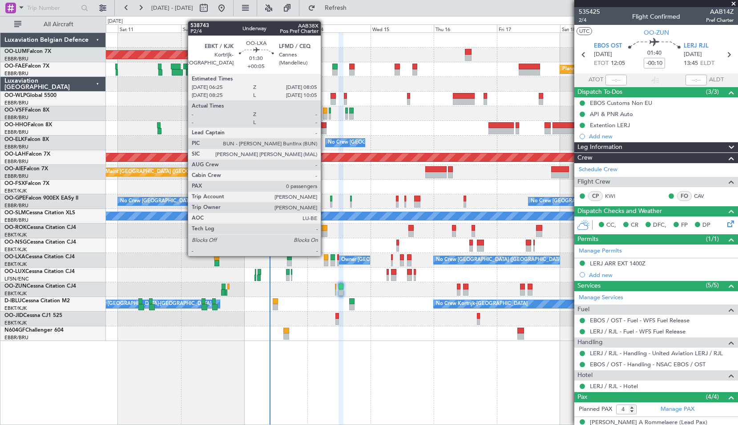
click at [325, 255] on div at bounding box center [326, 257] width 4 height 6
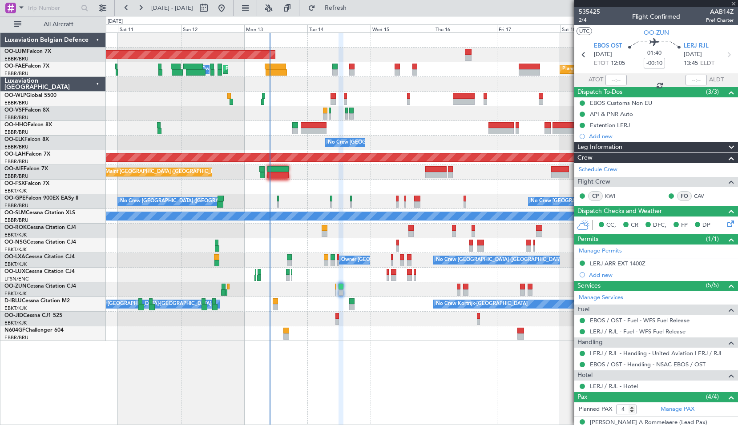
type input "+00:05"
type input "0"
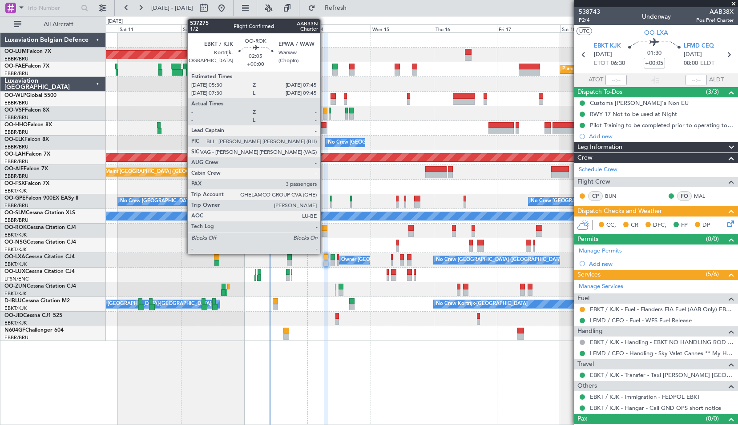
click at [324, 225] on div at bounding box center [324, 228] width 6 height 6
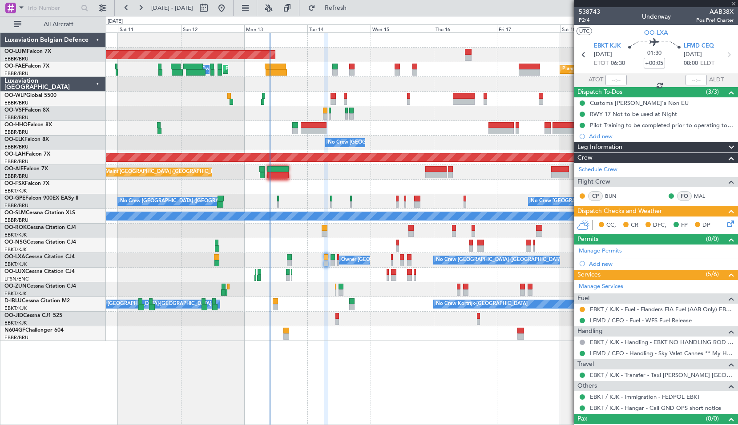
type input "3"
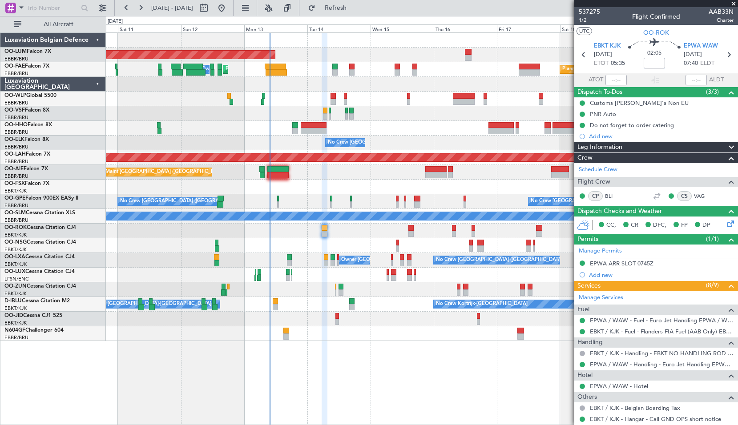
click at [656, 66] on input at bounding box center [653, 63] width 21 height 11
type input "-"
click at [635, 260] on div "EPWA ARR SLOT 0745Z" at bounding box center [621, 264] width 64 height 8
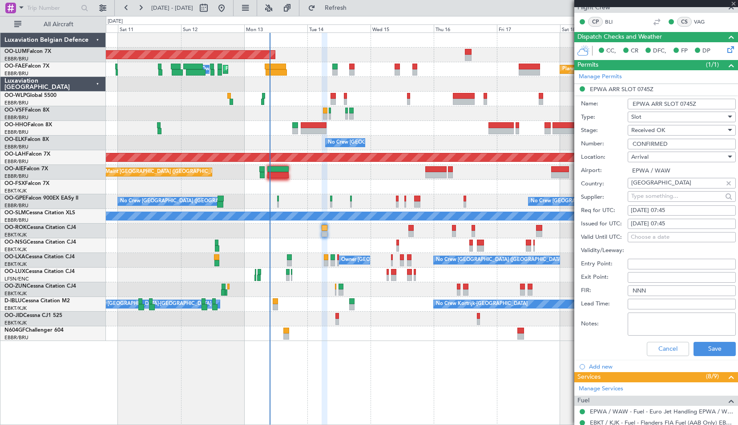
scroll to position [178, 0]
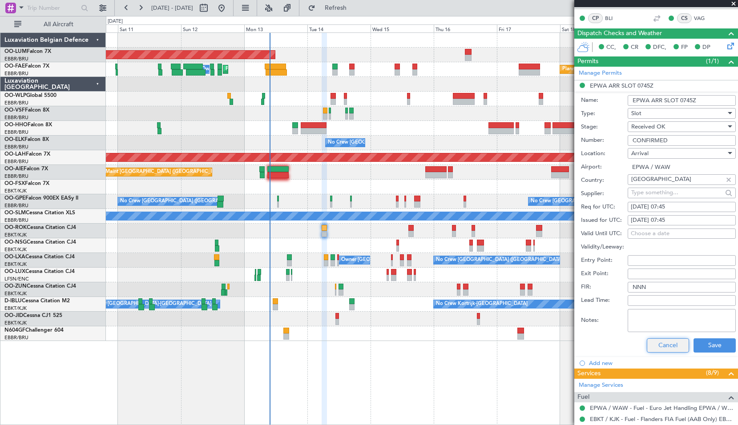
click at [668, 349] on button "Cancel" at bounding box center [667, 345] width 42 height 14
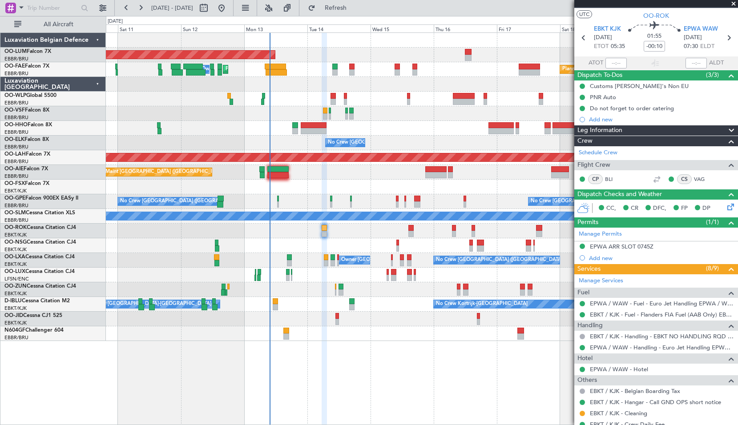
scroll to position [7, 0]
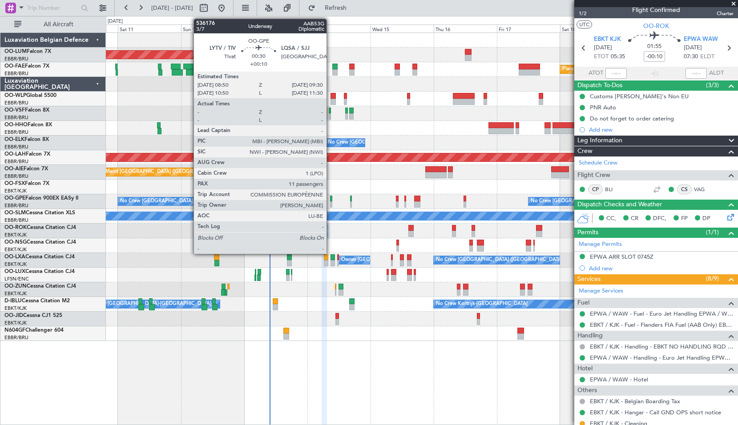
click at [330, 199] on div at bounding box center [331, 199] width 2 height 6
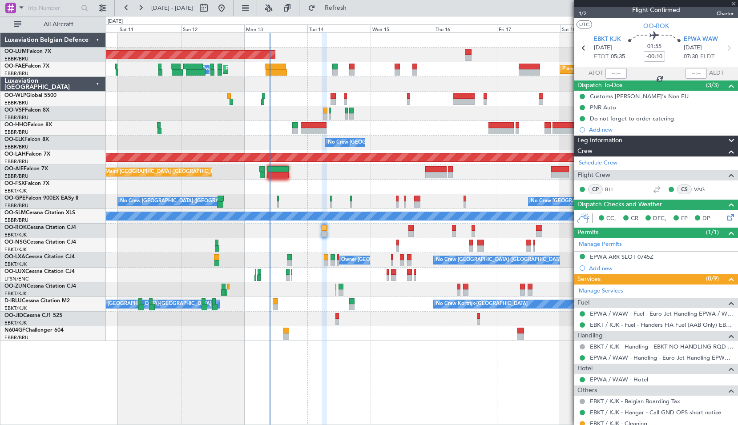
type input "+00:10"
type input "11"
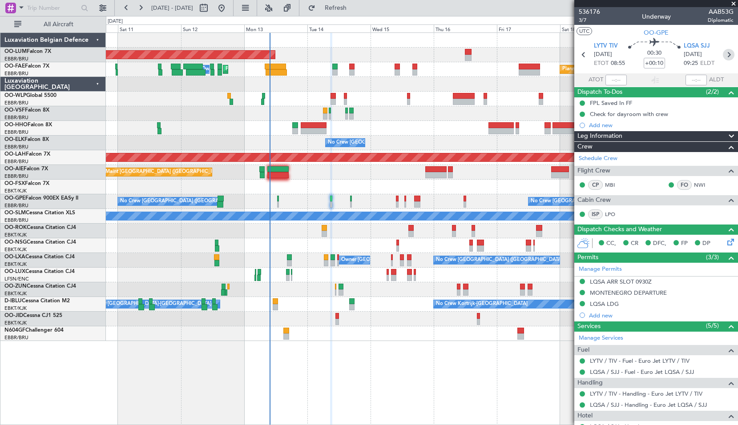
click at [722, 56] on icon at bounding box center [728, 55] width 12 height 12
type input "+00:05"
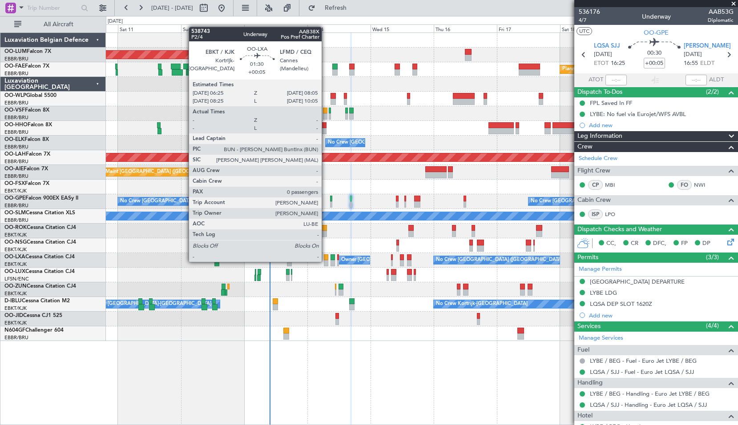
click at [325, 261] on div at bounding box center [326, 263] width 4 height 6
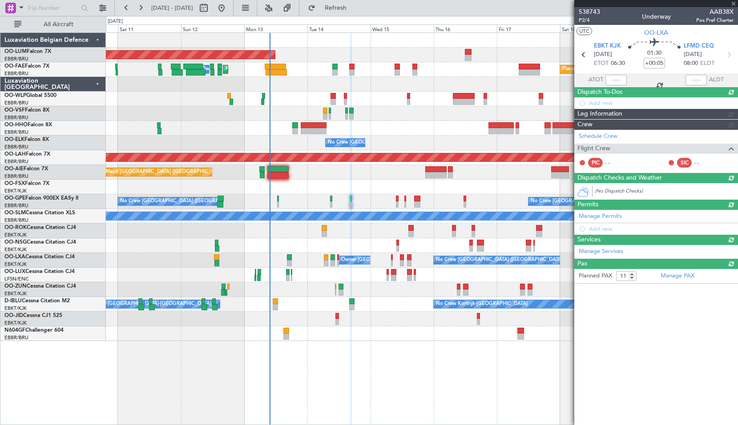
type input "0"
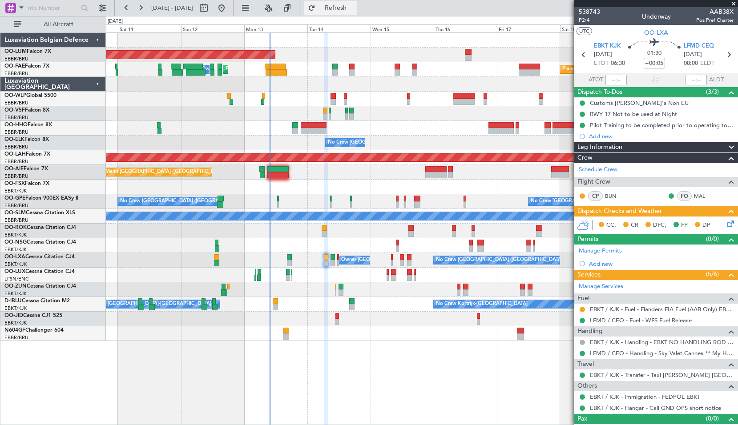
click at [354, 5] on span "Refresh" at bounding box center [335, 8] width 37 height 6
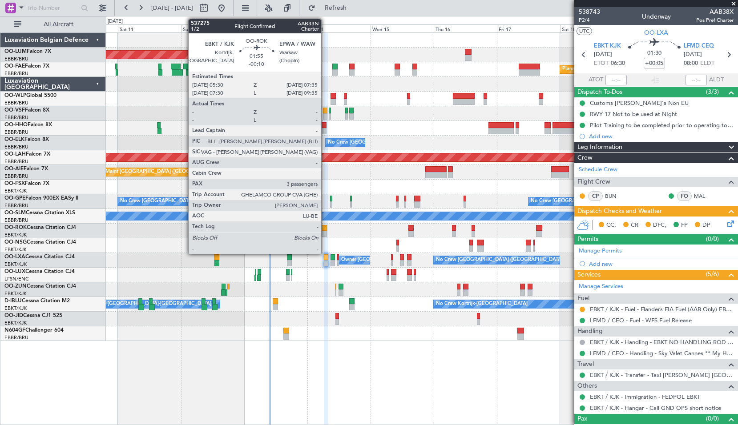
click at [325, 232] on div at bounding box center [324, 234] width 6 height 6
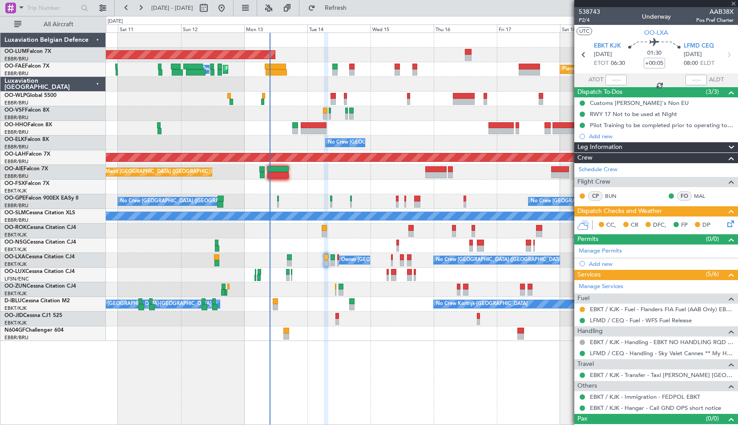
click at [354, 237] on div at bounding box center [421, 231] width 631 height 15
type input "-00:10"
type input "3"
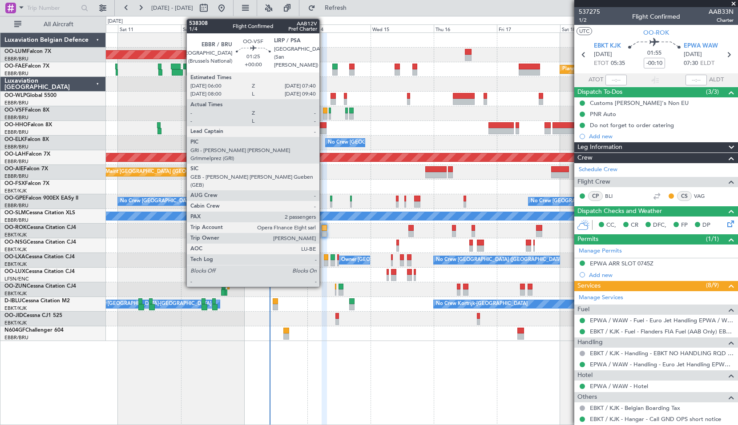
click at [323, 113] on div at bounding box center [325, 116] width 4 height 6
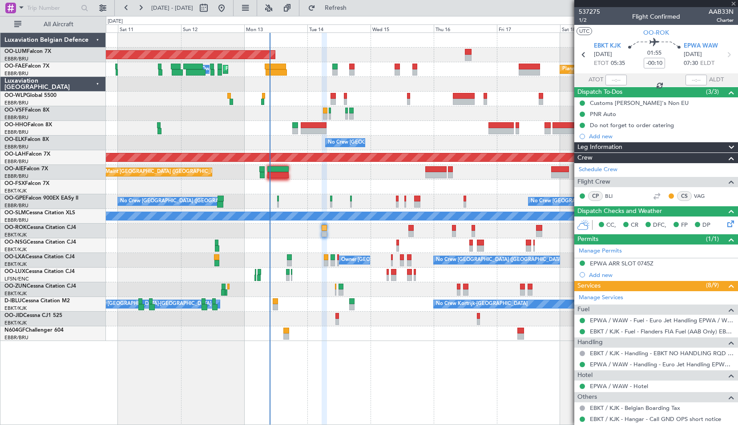
type input "2"
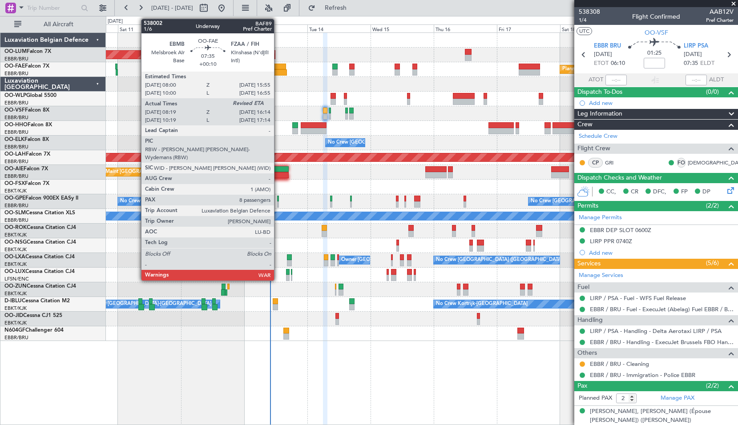
click at [278, 69] on div at bounding box center [275, 72] width 21 height 6
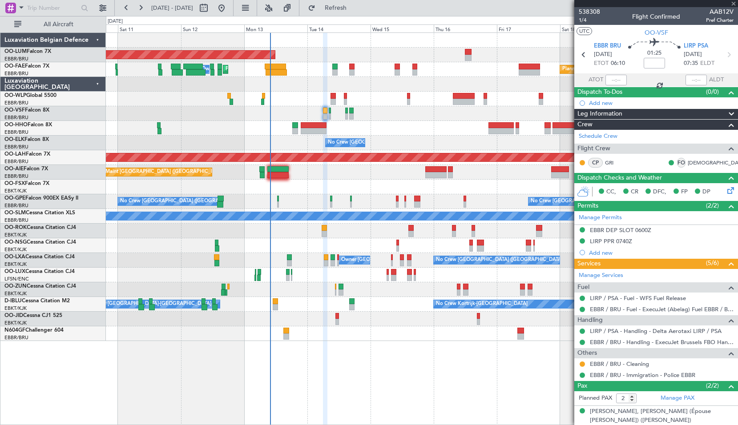
type input "+00:10"
type input "08:29"
type input "8"
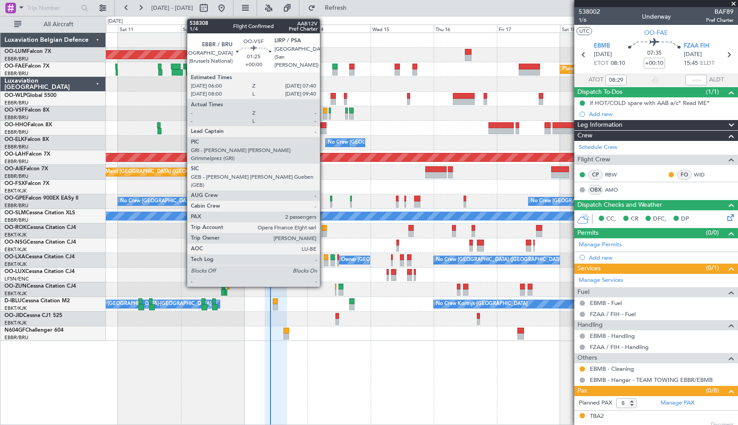
click at [324, 111] on div at bounding box center [325, 111] width 4 height 6
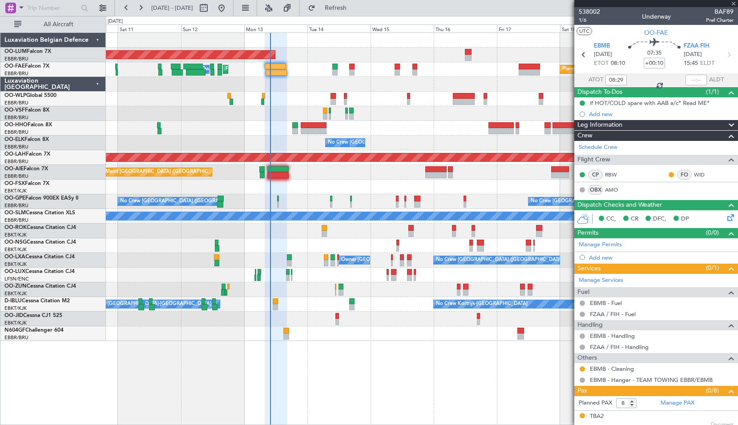
type input "2"
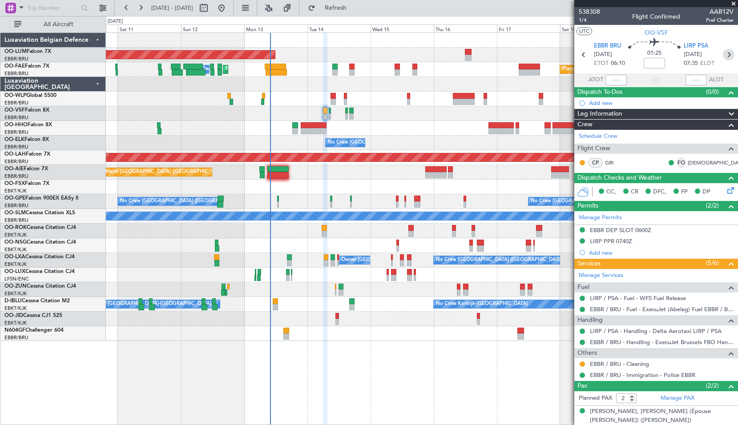
click at [723, 57] on icon at bounding box center [728, 55] width 12 height 12
type input "+00:15"
type input "3"
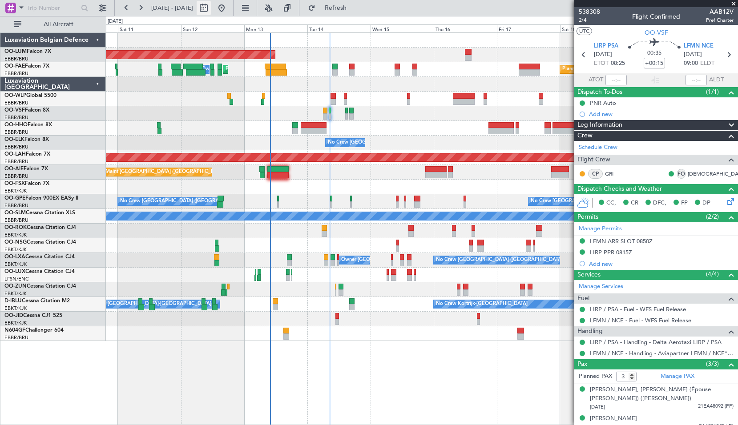
click at [211, 10] on button at bounding box center [203, 8] width 14 height 14
select select "10"
select select "2025"
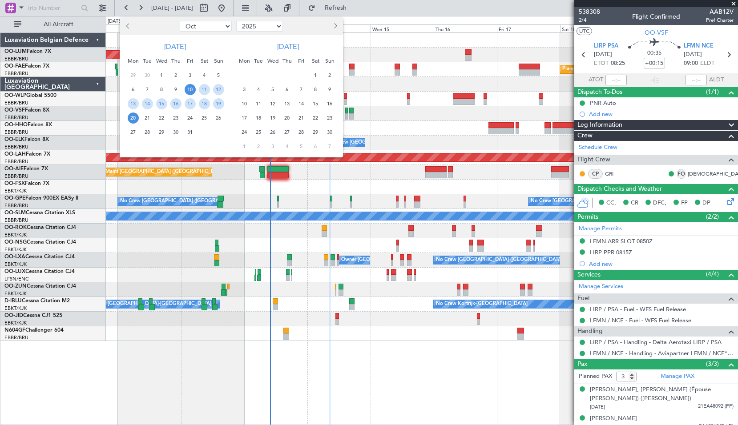
click at [213, 27] on select "Jan Feb Mar Apr May Jun Jul Aug Sep Oct Nov Dec" at bounding box center [206, 26] width 52 height 11
select select "4"
click at [191, 90] on span "11" at bounding box center [189, 89] width 11 height 11
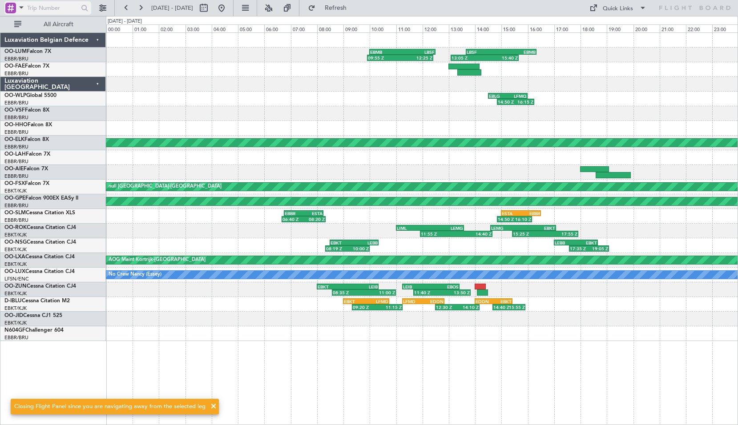
click at [21, 14] on div at bounding box center [47, 7] width 87 height 13
click at [18, 11] on span at bounding box center [21, 7] width 11 height 11
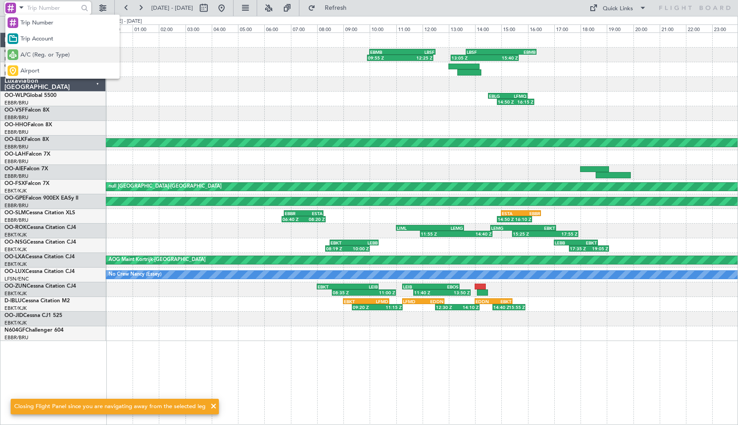
click at [28, 51] on span "A/C (Reg. or Type)" at bounding box center [44, 55] width 49 height 9
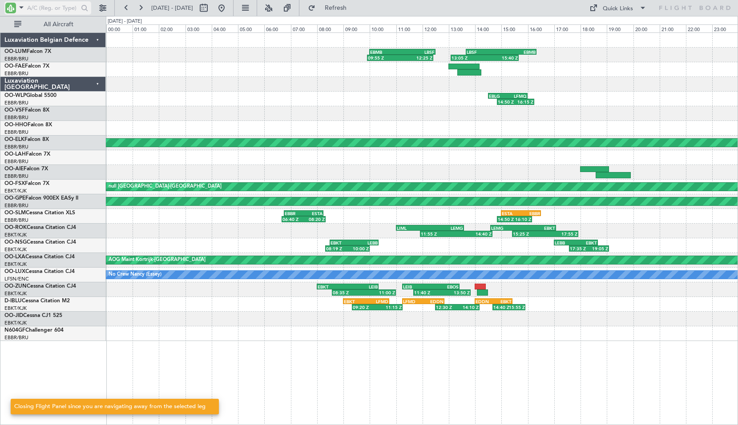
click at [43, 8] on input "text" at bounding box center [52, 7] width 51 height 13
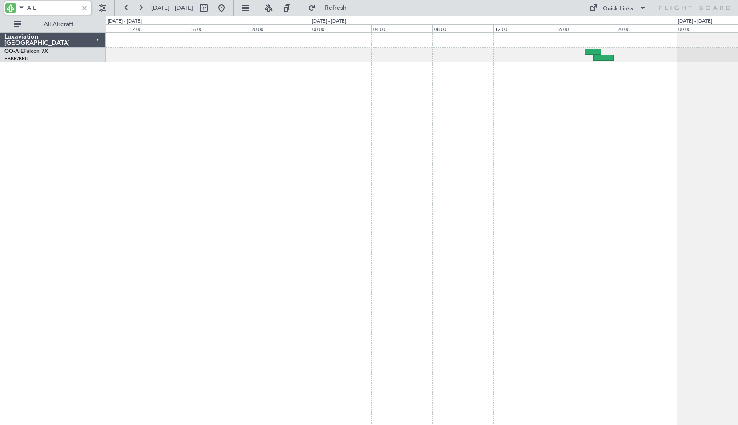
click at [403, 127] on div at bounding box center [422, 228] width 632 height 393
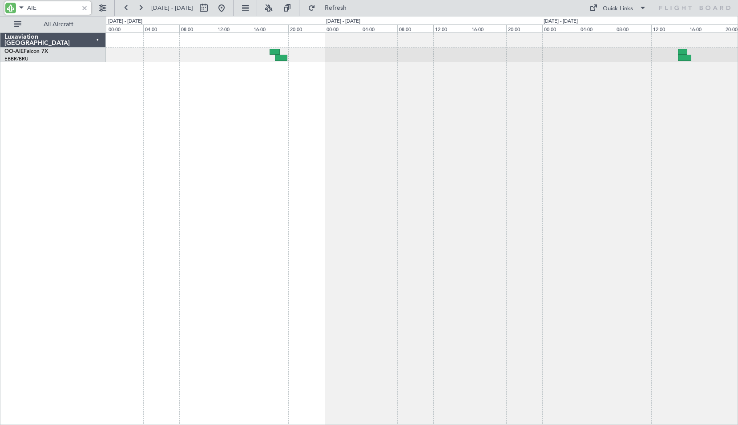
click at [365, 127] on div "null Stuart (Witham) Planned Maint Stuart (Witham)" at bounding box center [422, 228] width 632 height 393
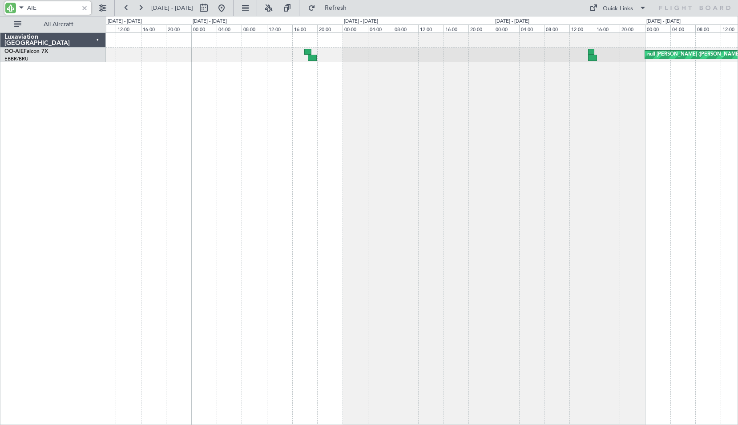
type input "AIE"
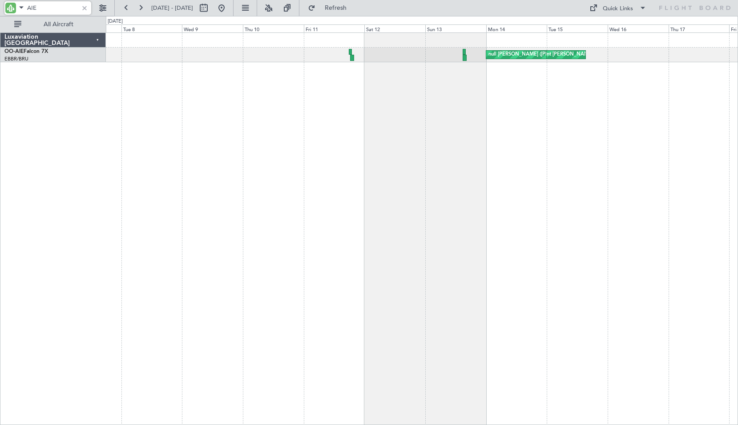
click at [497, 140] on div "Planned Maint Stuart (Witham) null Stuart (Witham)" at bounding box center [422, 228] width 632 height 393
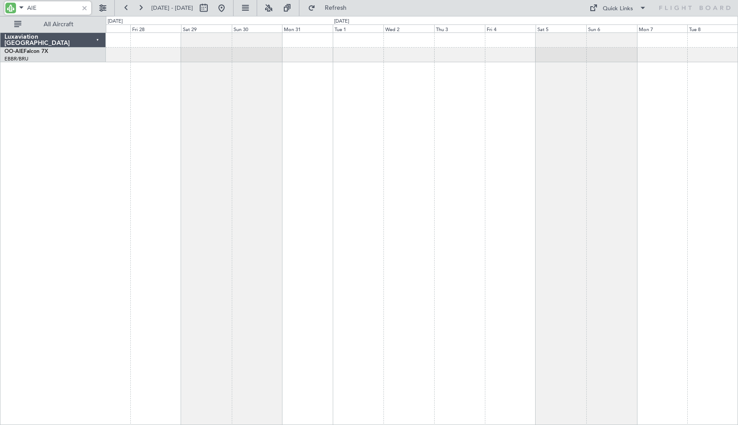
click at [551, 164] on div at bounding box center [422, 228] width 632 height 393
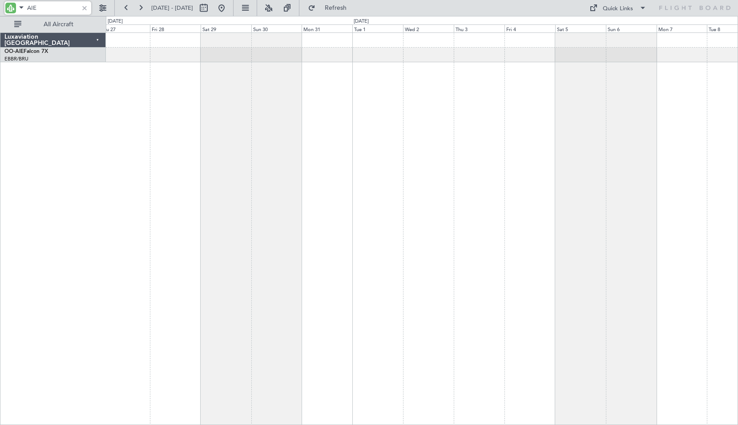
click at [487, 155] on div at bounding box center [422, 228] width 632 height 393
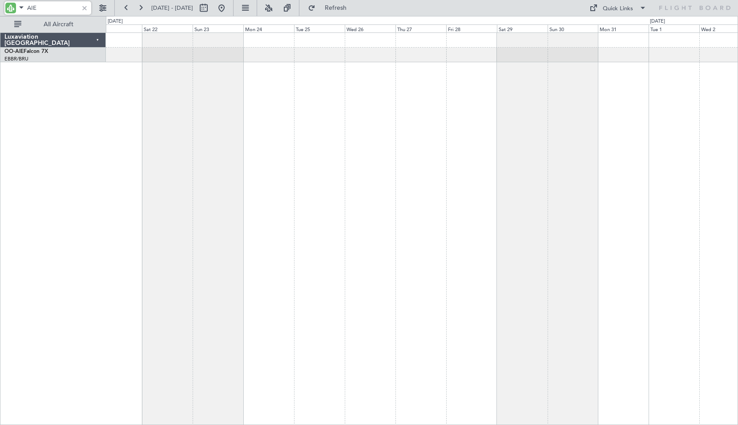
click at [519, 153] on div at bounding box center [422, 228] width 632 height 393
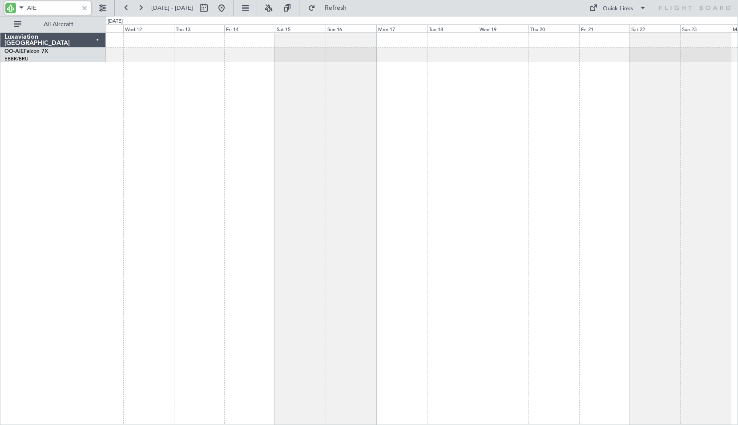
click at [574, 171] on div at bounding box center [422, 228] width 632 height 393
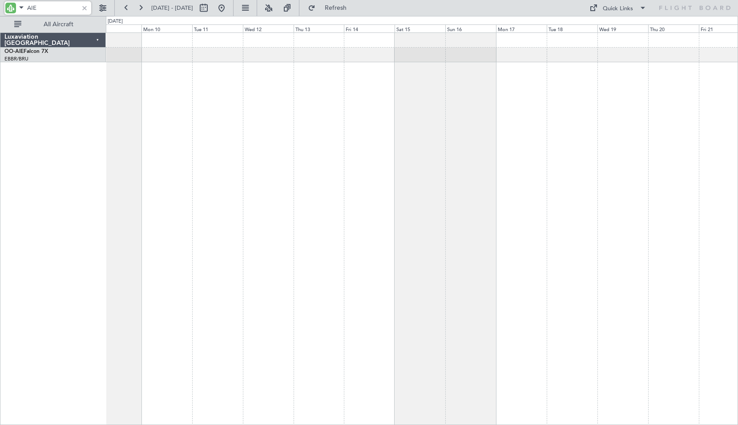
click at [497, 184] on div at bounding box center [422, 228] width 632 height 393
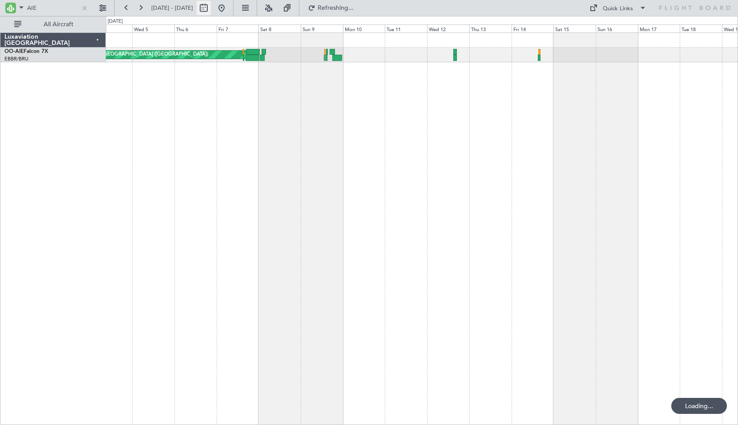
click at [211, 6] on button at bounding box center [203, 8] width 14 height 14
select select "3"
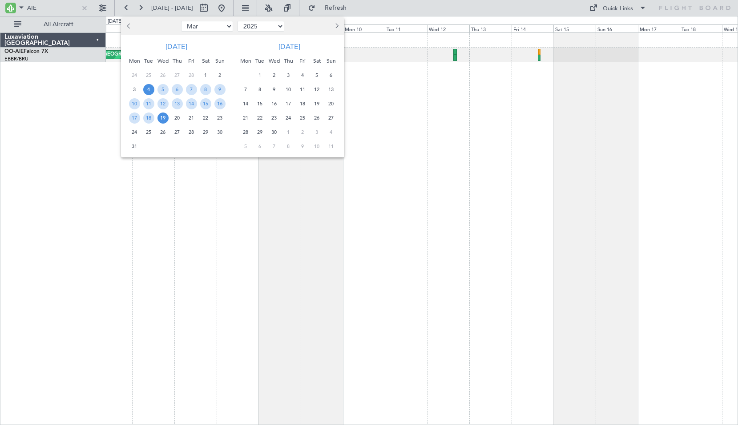
click at [260, 29] on select "2015 2016 2017 2018 2019 2020 2021 2022 2023 2024 2025 2026 2027 2028 2029 2030…" at bounding box center [260, 26] width 47 height 11
select select "2024"
click at [237, 21] on select "2015 2016 2017 2018 2019 2020 2021 2022 2023 2024 2025 2026 2027 2028 2029 2030…" at bounding box center [260, 26] width 47 height 11
click at [210, 28] on select "Jan Feb Mar Apr May Jun Jul Aug Sep Oct Nov Dec" at bounding box center [207, 26] width 52 height 11
select select "11"
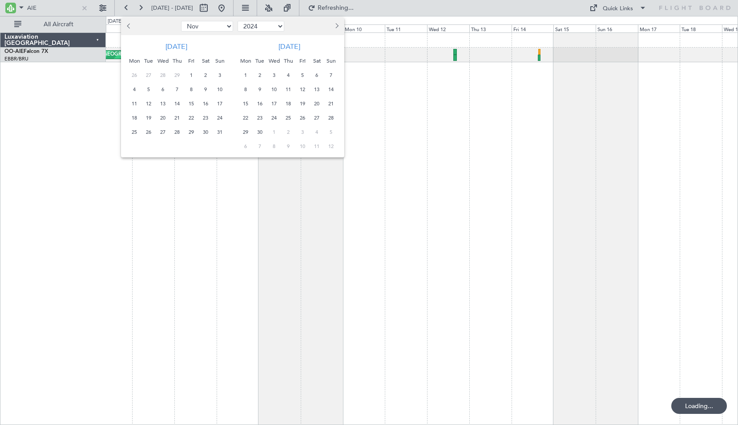
click at [181, 21] on select "Jan Feb Mar Apr May Jun Jul Aug Sep Oct Nov Dec" at bounding box center [207, 26] width 52 height 11
click at [148, 116] on span "19" at bounding box center [148, 117] width 11 height 11
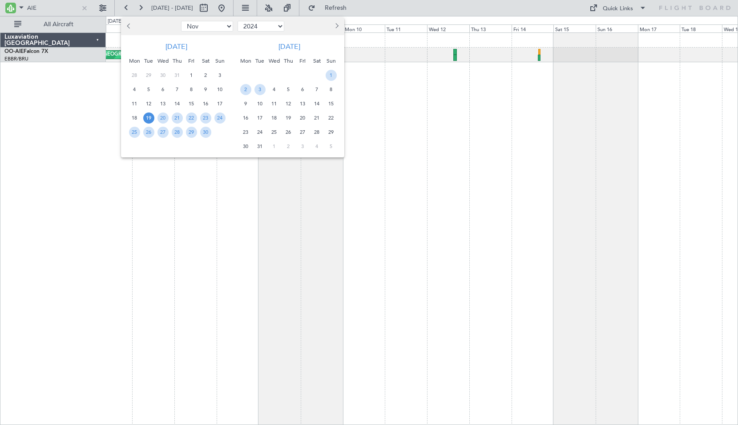
click at [148, 116] on span "19" at bounding box center [148, 117] width 11 height 11
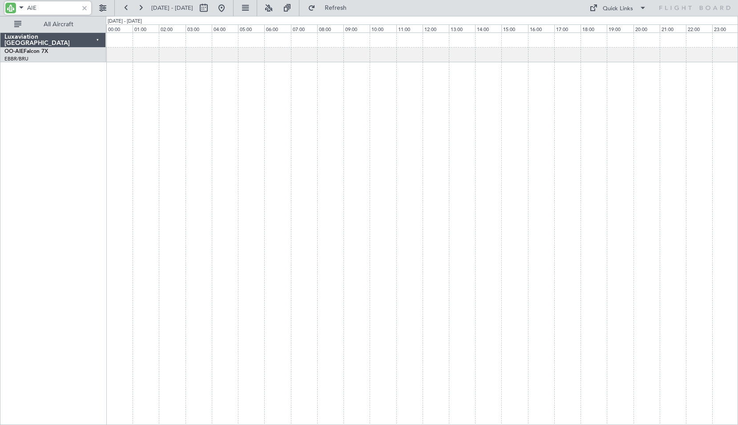
click at [48, 7] on input "AIE" at bounding box center [52, 7] width 51 height 13
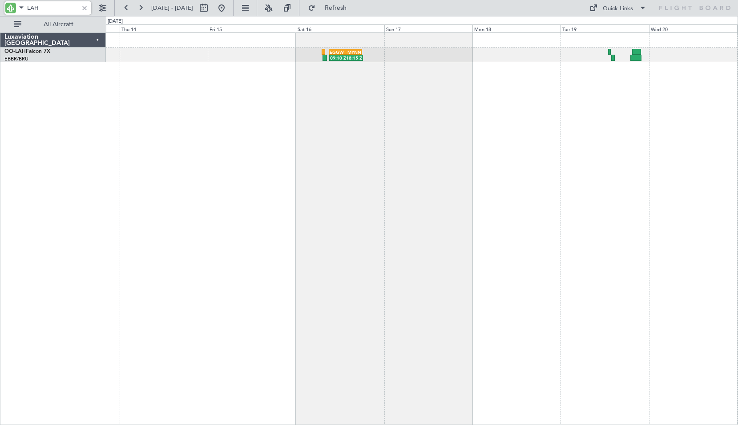
click at [483, 144] on div "09:10 Z 18:15 Z EGGW 09:00 Z MYNN 18:00 Z KTEB 00:30 Z EGJB 06:50 Z 00:25 Z 07:…" at bounding box center [422, 228] width 632 height 393
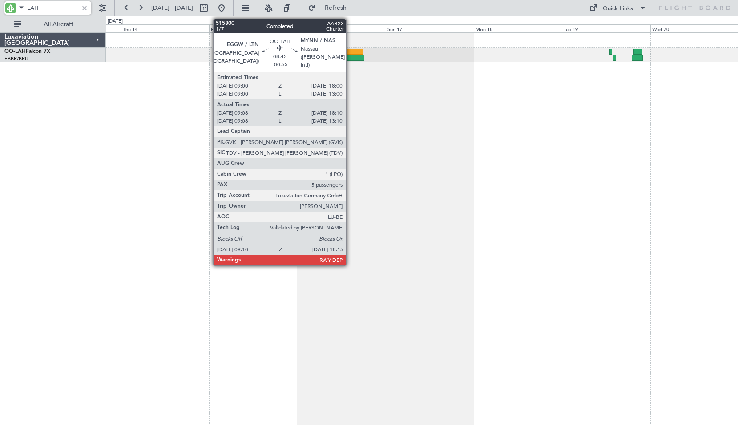
click at [350, 59] on div at bounding box center [347, 58] width 34 height 6
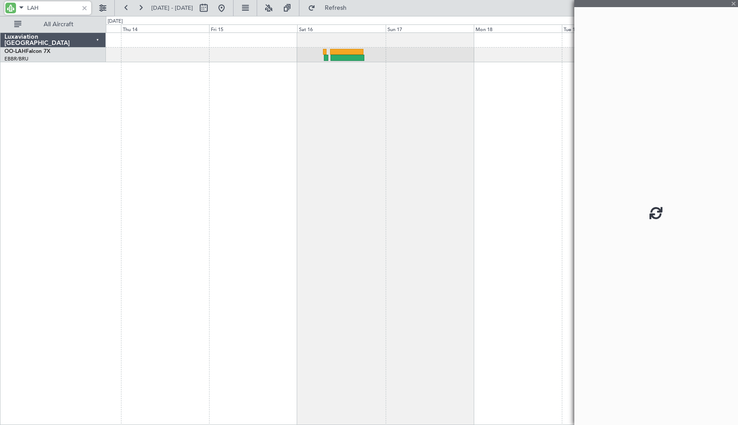
type input "LAH"
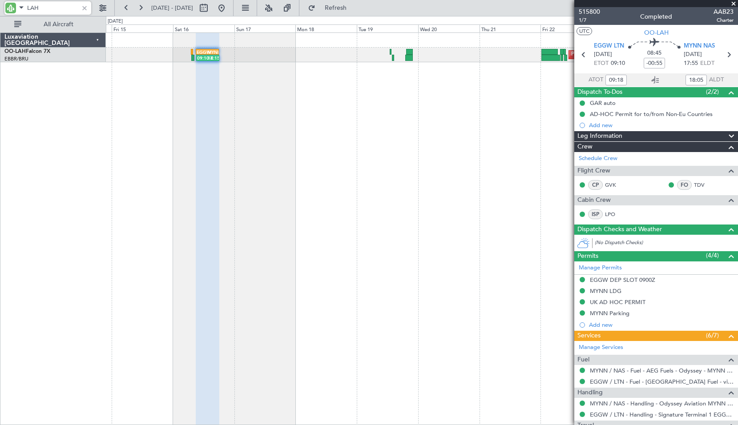
click at [289, 156] on div "09:10 Z 18:15 Z EGGW 09:00 Z MYNN 18:00 Z Planned Maint Brussels (Brussels Nati…" at bounding box center [422, 228] width 632 height 393
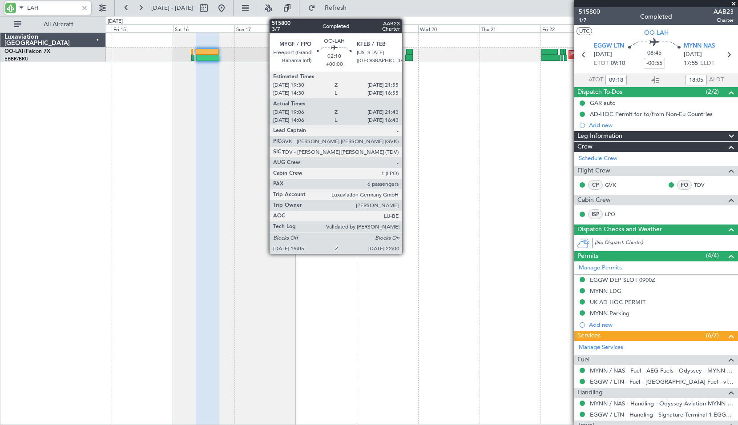
click at [406, 58] on div at bounding box center [409, 58] width 8 height 6
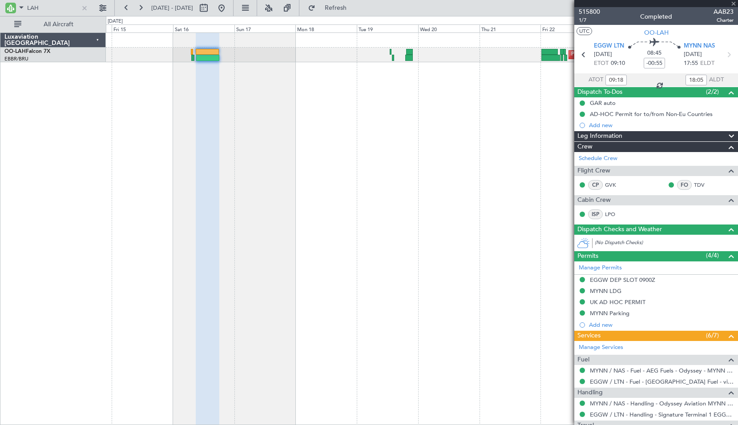
type input "19:16"
type input "21:38"
type input "6"
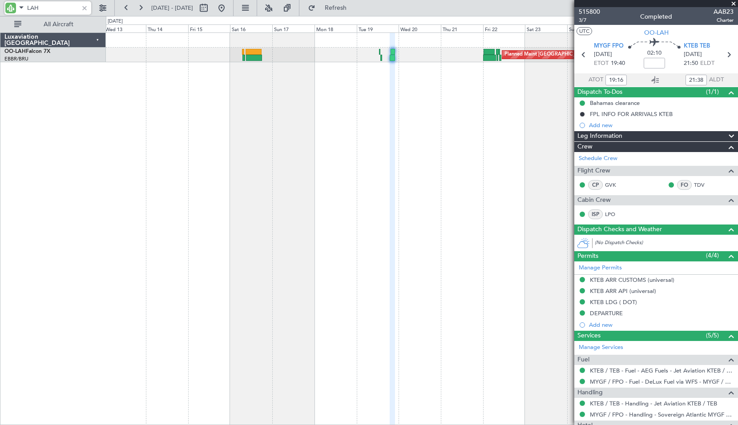
click at [318, 176] on div "Planned Maint Brussels (Brussels National) Unplanned Maint Brussels (Brussels N…" at bounding box center [422, 228] width 632 height 393
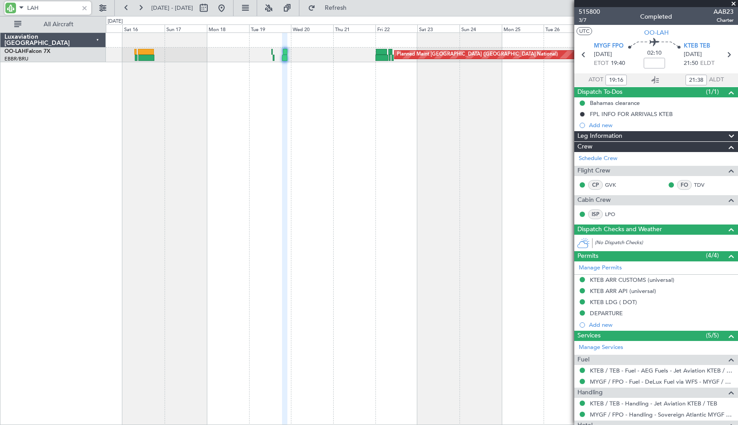
click at [253, 131] on div "Unplanned Maint Brussels (Brussels National) Planned Maint Brussels (Brussels N…" at bounding box center [422, 228] width 632 height 393
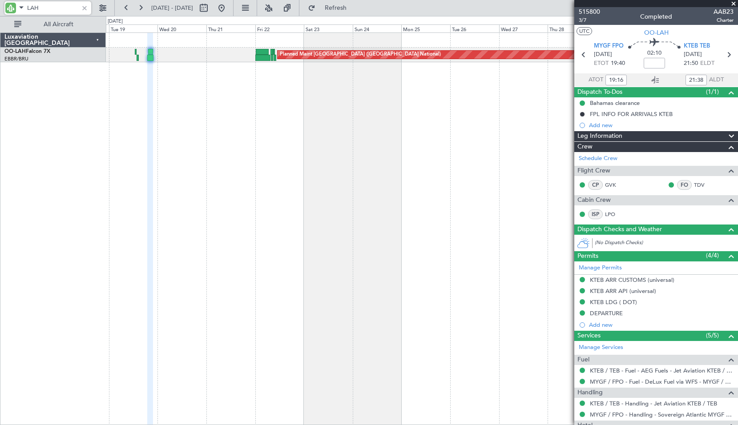
click at [287, 272] on div "Planned Maint Brussels (Brussels National) Unplanned Maint Brussels (Brussels N…" at bounding box center [422, 228] width 632 height 393
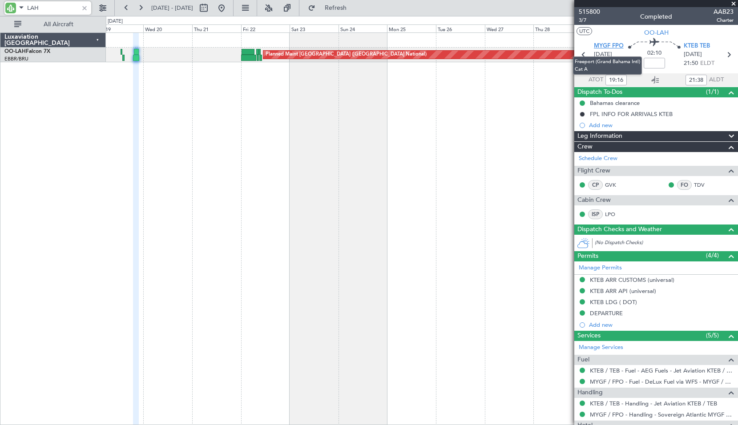
click at [612, 43] on span "MYGF FPO" at bounding box center [608, 46] width 30 height 9
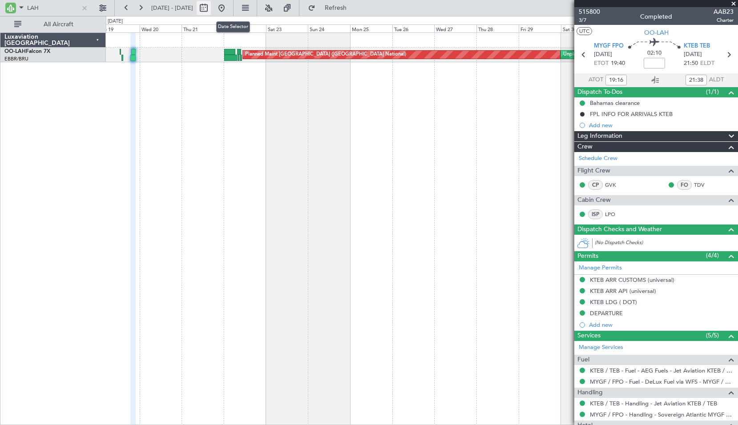
click at [211, 10] on button at bounding box center [203, 8] width 14 height 14
select select "11"
select select "2024"
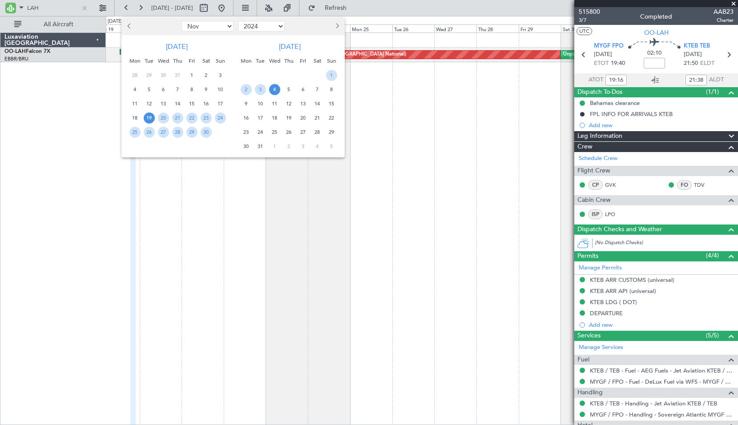
click at [201, 27] on select "Jan Feb Mar Apr May Jun Jul Aug Sep Oct Nov Dec" at bounding box center [207, 26] width 52 height 11
select select "3"
click at [206, 93] on span "9" at bounding box center [205, 89] width 11 height 11
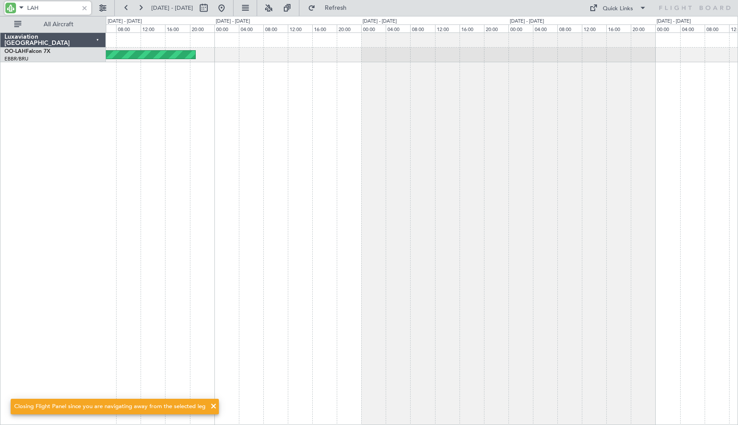
click at [42, 10] on input "LAH" at bounding box center [52, 7] width 51 height 13
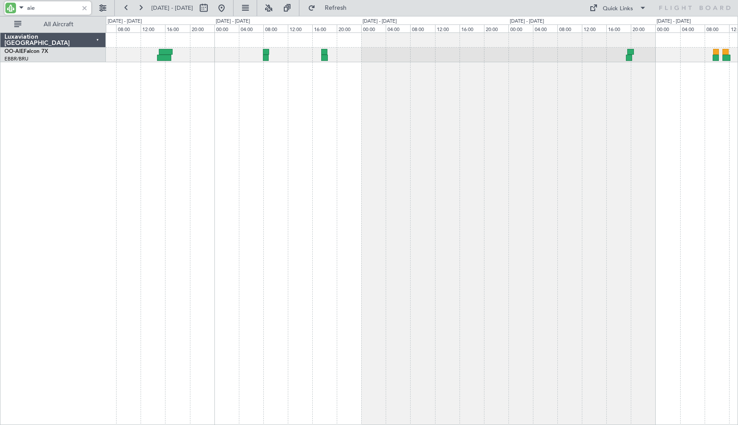
type input "aie"
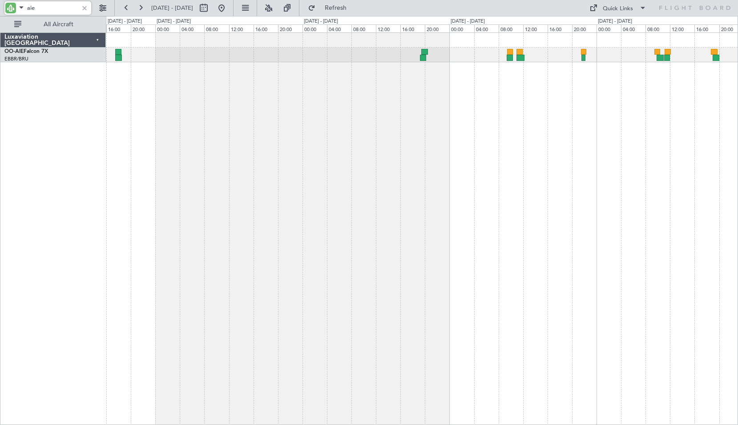
click at [398, 140] on div at bounding box center [422, 228] width 632 height 393
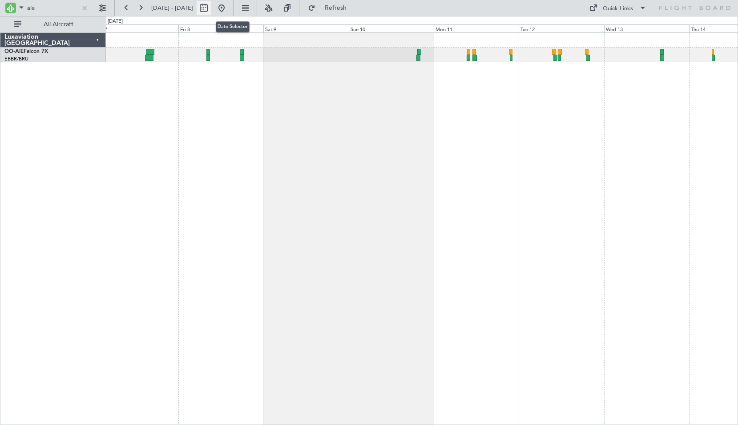
click at [211, 12] on button at bounding box center [203, 8] width 14 height 14
select select "3"
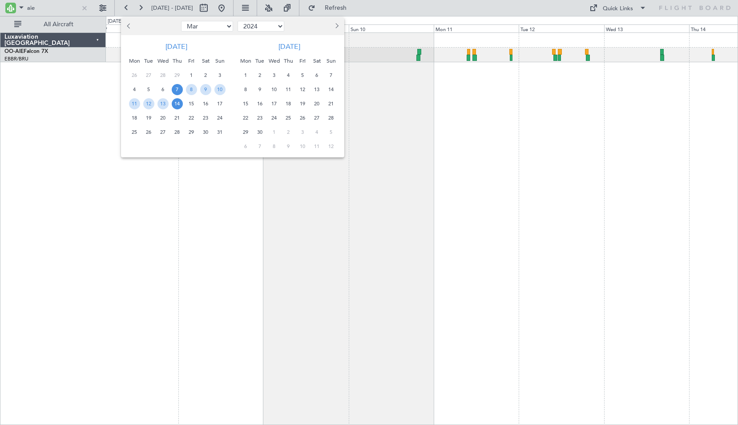
click at [256, 28] on select "2014 2015 2016 2017 2018 2019 2020 2021 2022 2023 2024 2025 2026 2027 2028 2029…" at bounding box center [260, 26] width 47 height 11
select select "2025"
click at [237, 21] on select "2014 2015 2016 2017 2018 2019 2020 2021 2022 2023 2024 2025 2026 2027 2028 2029…" at bounding box center [260, 26] width 47 height 11
click at [184, 27] on select "Jan Feb Mar Apr May Jun Jul Aug Sep Oct Nov Dec" at bounding box center [207, 26] width 52 height 11
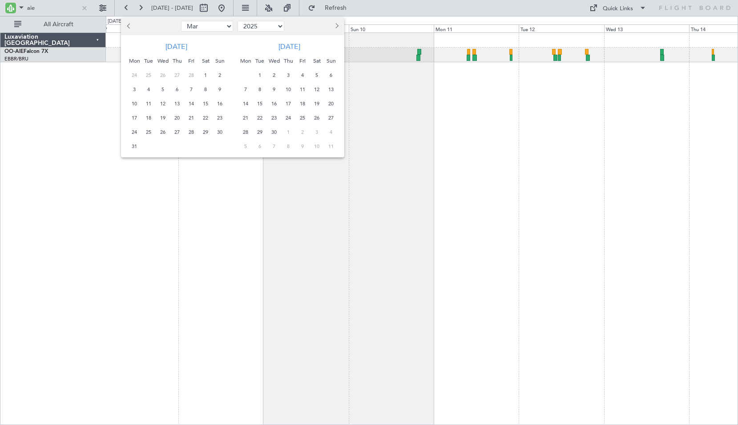
select select "11"
click at [263, 24] on select "2015 2016 2017 2018 2019 2020 2021 2022 2023 2024 2025 2026 2027 2028 2029 2030…" at bounding box center [260, 26] width 47 height 11
select select "2024"
click at [237, 21] on select "2015 2016 2017 2018 2019 2020 2021 2022 2023 2024 2025 2026 2027 2028 2029 2030…" at bounding box center [260, 26] width 47 height 11
click at [205, 106] on span "16" at bounding box center [205, 103] width 11 height 11
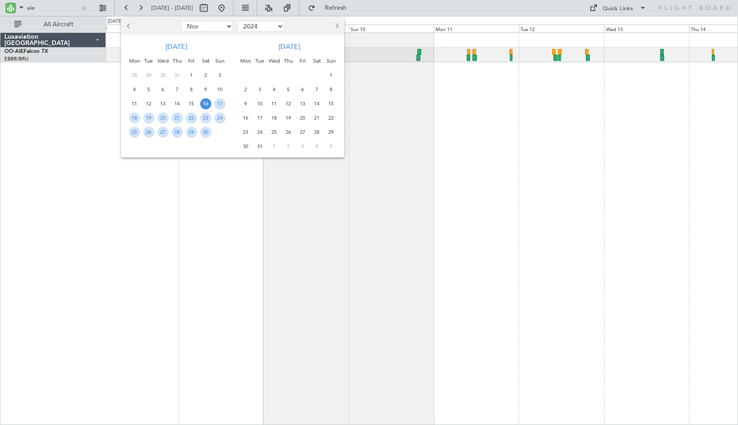
click at [205, 106] on span "16" at bounding box center [205, 103] width 11 height 11
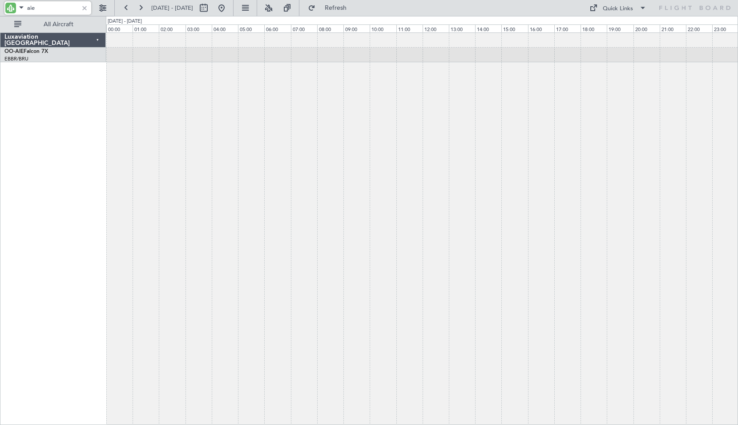
click at [44, 11] on input "aie" at bounding box center [52, 7] width 51 height 13
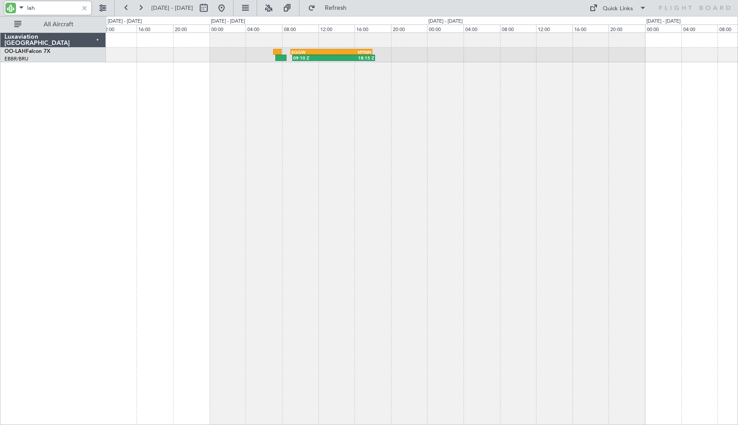
click at [393, 160] on div "09:10 Z 18:15 Z EGGW 09:00 Z MYNN 18:00 Z" at bounding box center [422, 228] width 632 height 393
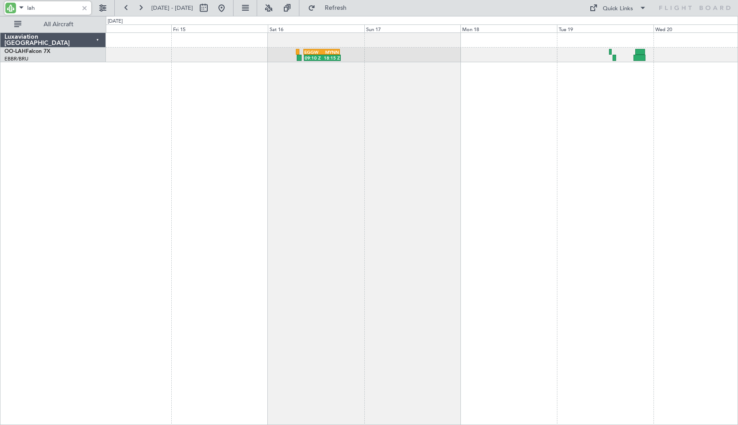
click at [337, 136] on div "09:10 Z 18:15 Z EGGW 09:00 Z MYNN 18:00 Z Planned Maint Brussels (Brussels Nati…" at bounding box center [422, 228] width 632 height 393
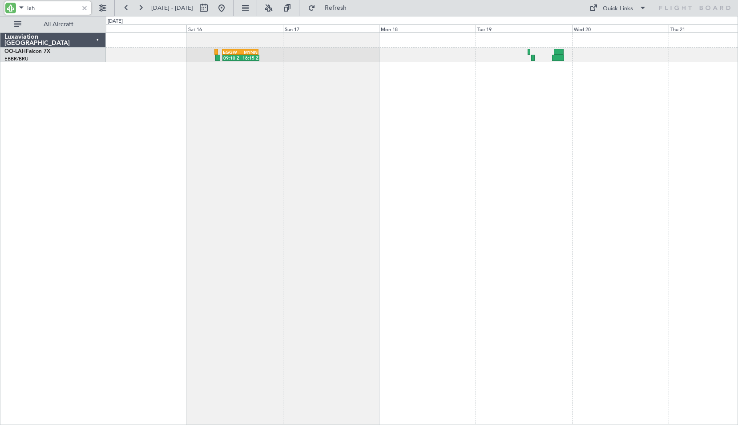
click at [61, 8] on input "lah" at bounding box center [52, 7] width 51 height 13
type input "AIE"
click at [211, 12] on button at bounding box center [203, 8] width 14 height 14
select select "11"
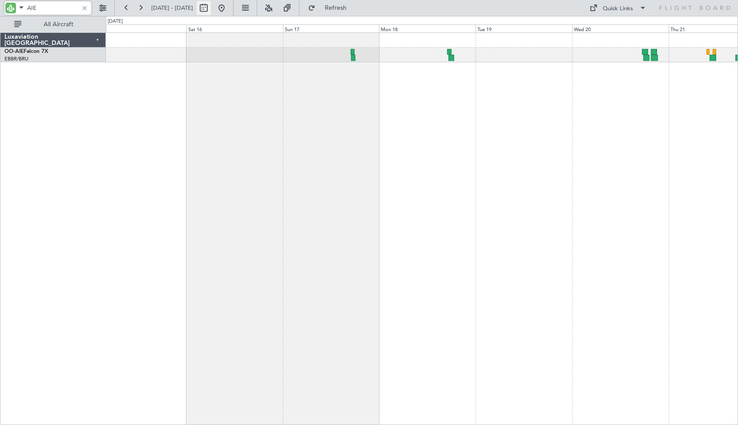
select select "2024"
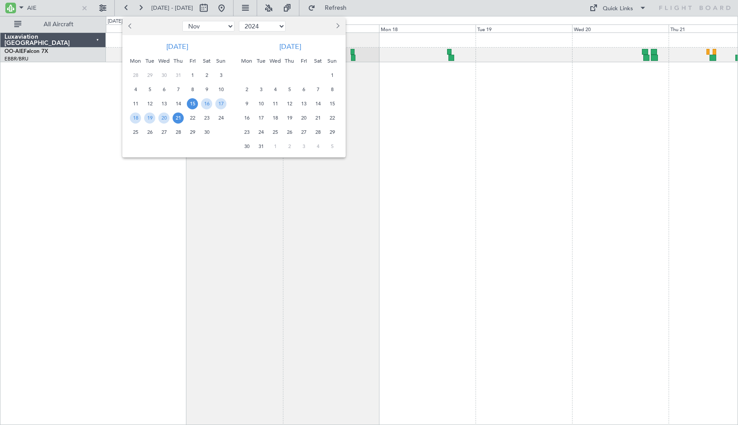
click at [219, 26] on select "Jan Feb Mar Apr May Jun Jul Aug Sep Oct Nov Dec" at bounding box center [208, 26] width 52 height 11
select select "3"
click at [268, 27] on select "2014 2015 2016 2017 2018 2019 2020 2021 2022 2023 2024 2025 2026 2027 2028 2029…" at bounding box center [262, 26] width 47 height 11
select select "2025"
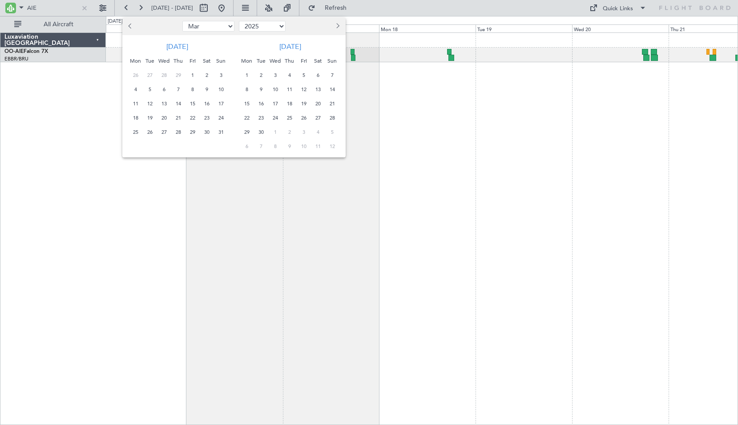
click at [239, 21] on select "2014 2015 2016 2017 2018 2019 2020 2021 2022 2023 2024 2025 2026 2027 2028 2029…" at bounding box center [262, 26] width 47 height 11
click at [218, 88] on span "9" at bounding box center [220, 89] width 11 height 11
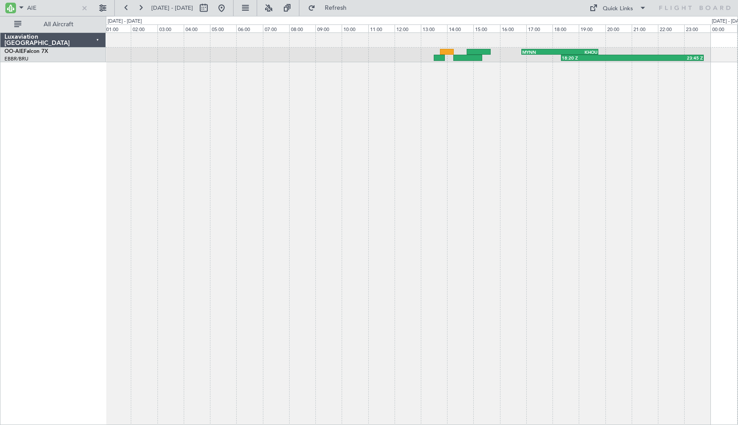
click at [542, 90] on div "18:20 Z 23:45 Z MYNN 16:50 Z KHOU 19:45 Z" at bounding box center [422, 228] width 632 height 393
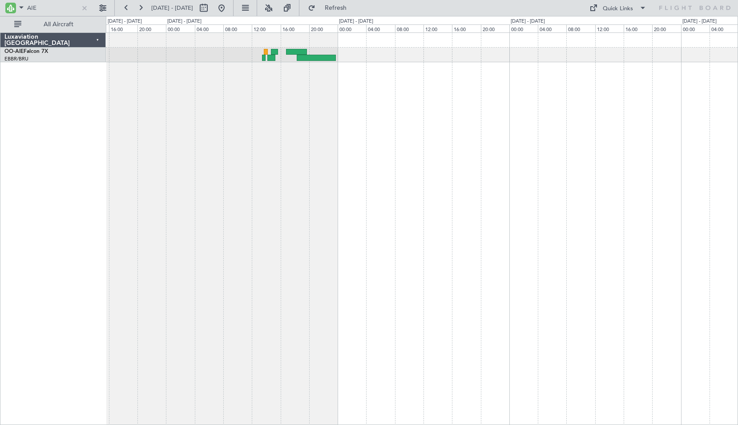
click at [434, 172] on div "EHRD 17:00 Z KTEB 00:45 Z 16:45 Z 00:30 Z null Brussels (Brussels National)" at bounding box center [422, 228] width 632 height 393
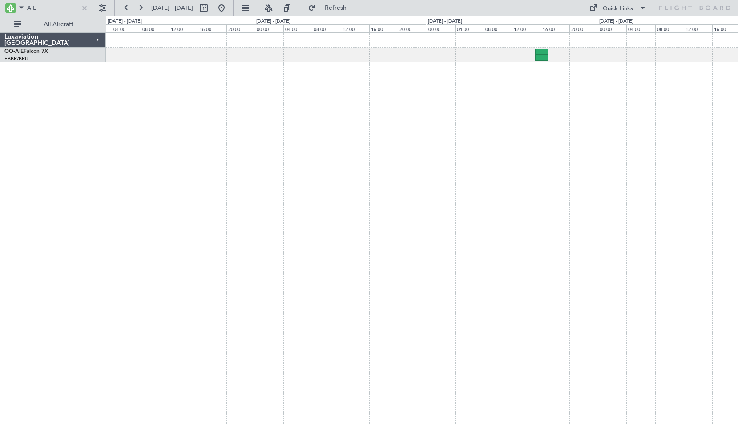
click at [453, 178] on div at bounding box center [422, 228] width 632 height 393
click at [530, 84] on div at bounding box center [422, 228] width 632 height 393
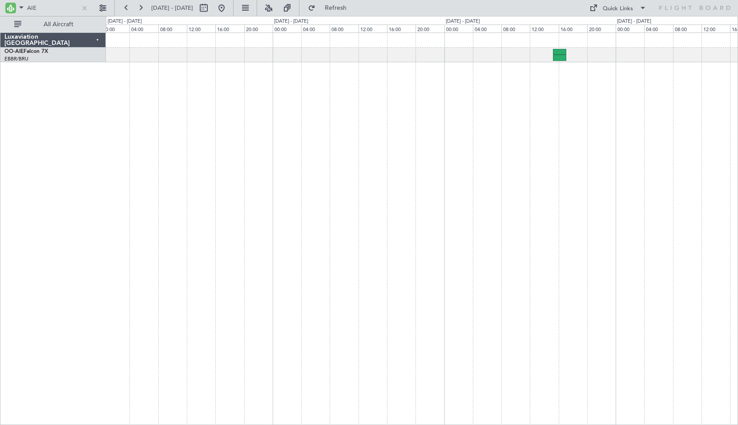
click at [384, 146] on div at bounding box center [422, 228] width 632 height 393
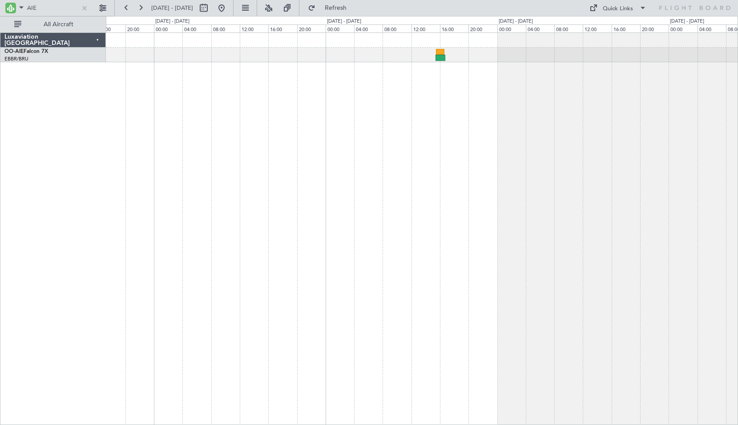
click at [328, 152] on div at bounding box center [422, 228] width 632 height 393
click at [343, 163] on div at bounding box center [422, 228] width 632 height 393
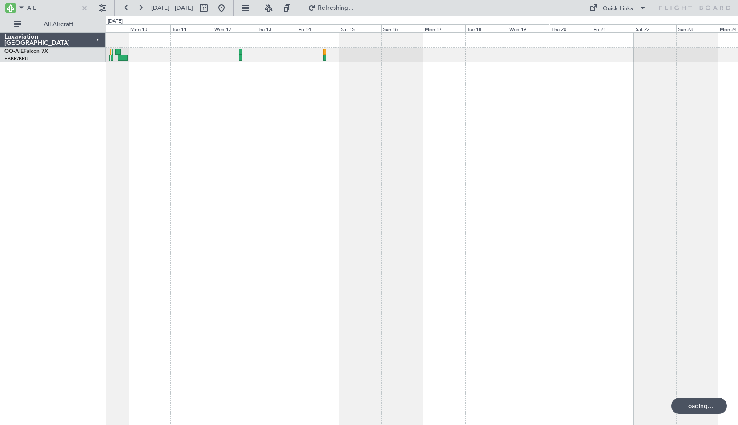
click at [425, 185] on div "EHRD 17:00 Z KTEB 00:45 Z 16:45 Z 00:30 Z null Brussels (Brussels National)" at bounding box center [422, 228] width 632 height 393
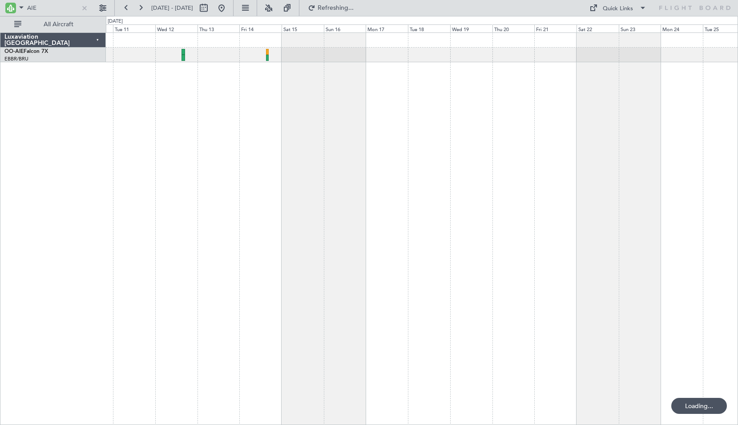
click at [326, 168] on div "null Brussels (Brussels National)" at bounding box center [422, 228] width 632 height 393
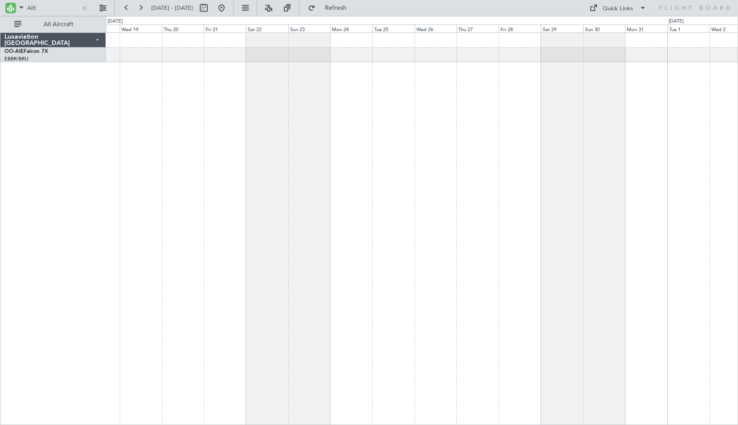
click at [323, 180] on div at bounding box center [422, 228] width 632 height 393
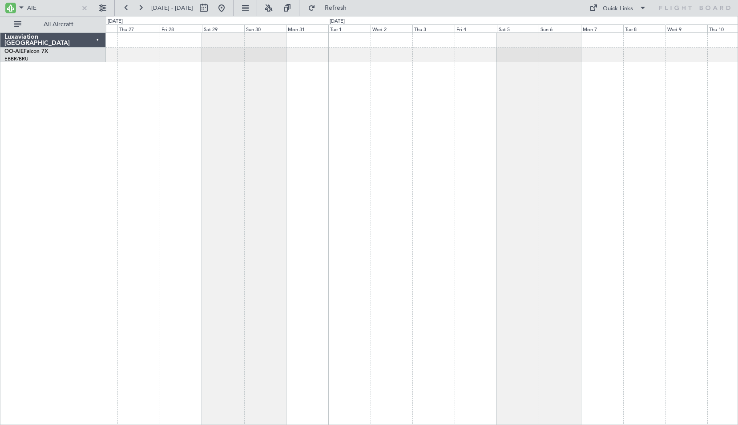
click at [429, 183] on div at bounding box center [422, 228] width 632 height 393
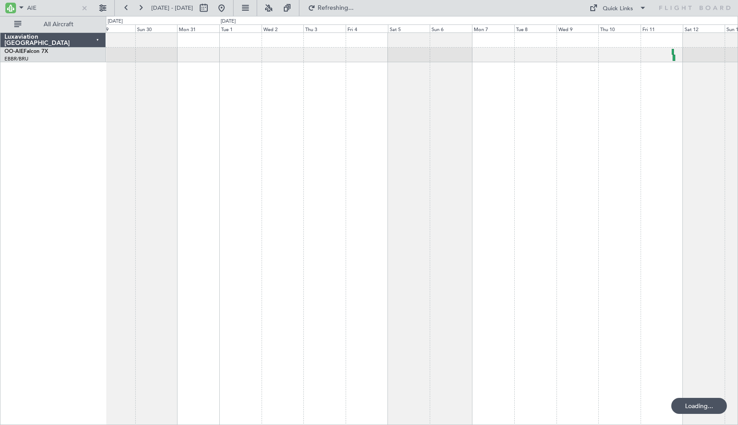
click at [353, 188] on div at bounding box center [422, 228] width 632 height 393
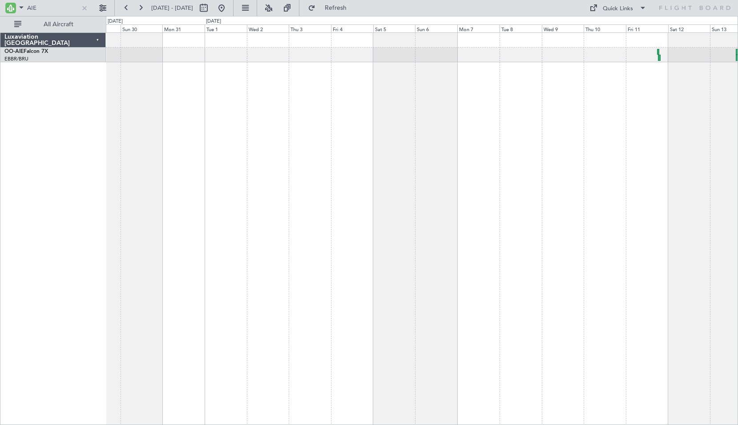
click at [572, 144] on div "Planned Maint Stuart (Witham) null Stuart (Witham)" at bounding box center [422, 228] width 632 height 393
click at [586, 150] on div "Planned Maint Stuart (Witham) null Stuart (Witham)" at bounding box center [422, 228] width 632 height 393
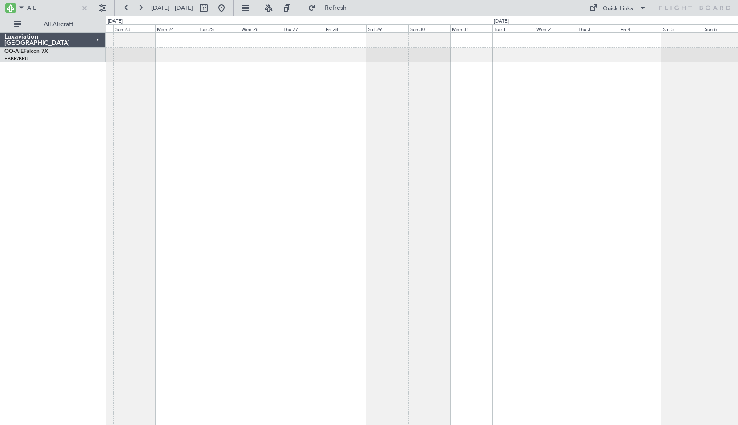
click at [511, 169] on div at bounding box center [422, 228] width 632 height 393
click at [545, 158] on div at bounding box center [422, 228] width 632 height 393
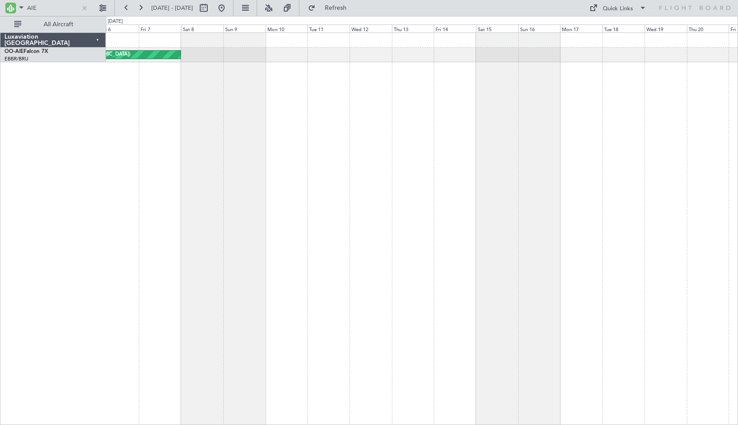
click at [571, 151] on div "null Brussels (Brussels National)" at bounding box center [422, 228] width 632 height 393
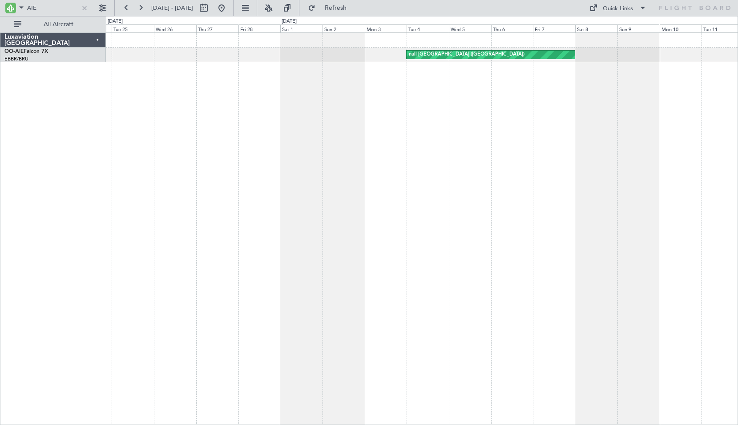
click at [649, 155] on div "null Brussels (Brussels National) Unplanned Maint Brussels (Brussels National)" at bounding box center [422, 228] width 632 height 393
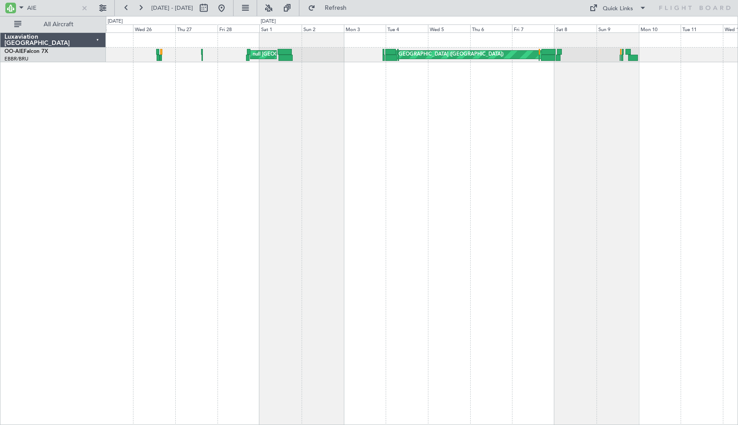
click at [383, 102] on div "null Brussels (Brussels National) null London (Farnborough) Unplanned Maint Bru…" at bounding box center [422, 228] width 632 height 393
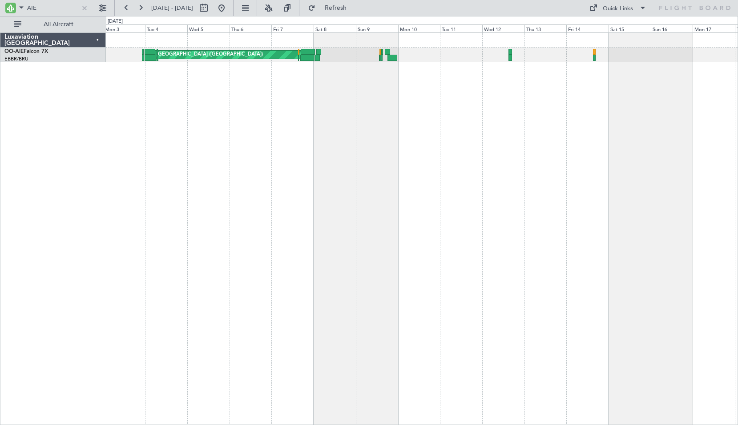
click at [424, 117] on div "null Brussels (Brussels National) null London (Farnborough)" at bounding box center [422, 228] width 632 height 393
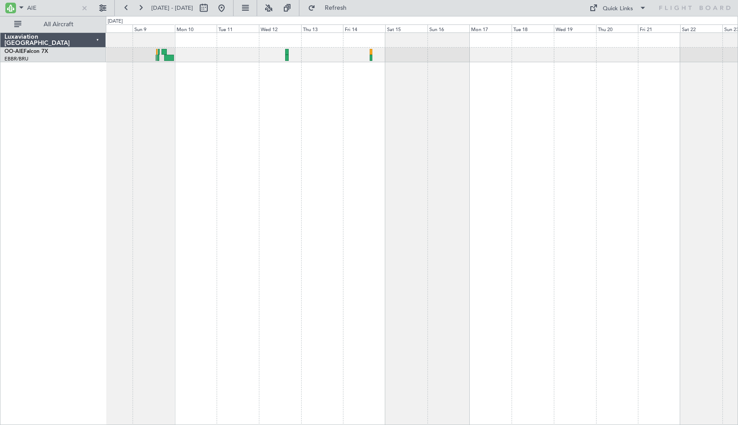
click at [378, 163] on div "null Brussels (Brussels National)" at bounding box center [422, 228] width 632 height 393
click at [520, 166] on div "null Brussels (Brussels National)" at bounding box center [422, 228] width 632 height 393
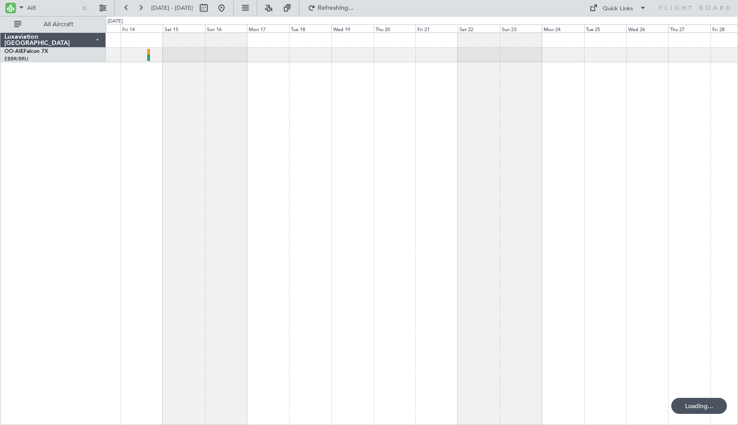
click at [289, 170] on div at bounding box center [422, 228] width 632 height 393
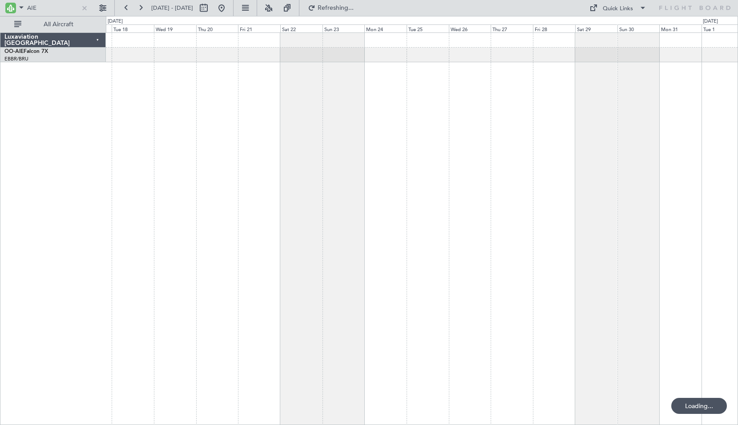
click at [240, 180] on div at bounding box center [422, 228] width 632 height 393
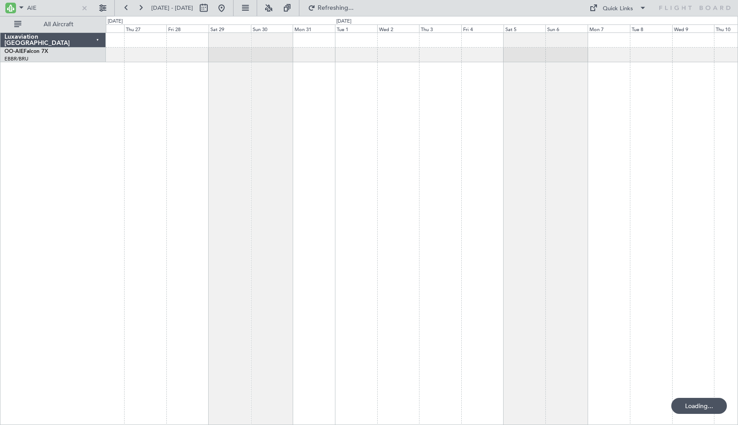
click at [382, 194] on div at bounding box center [422, 228] width 632 height 393
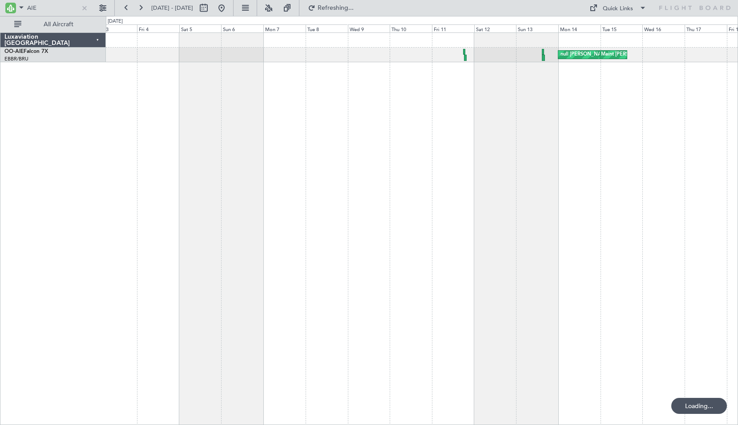
click at [345, 194] on div "Planned Maint Stuart (Witham) null Stuart (Witham)" at bounding box center [422, 228] width 632 height 393
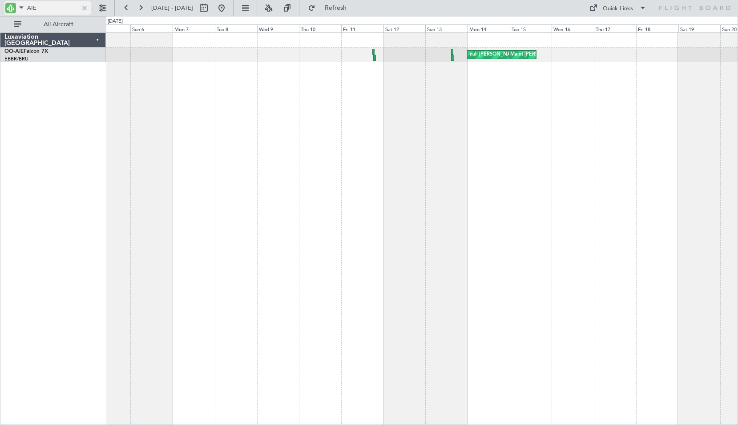
click at [84, 4] on div at bounding box center [85, 8] width 10 height 10
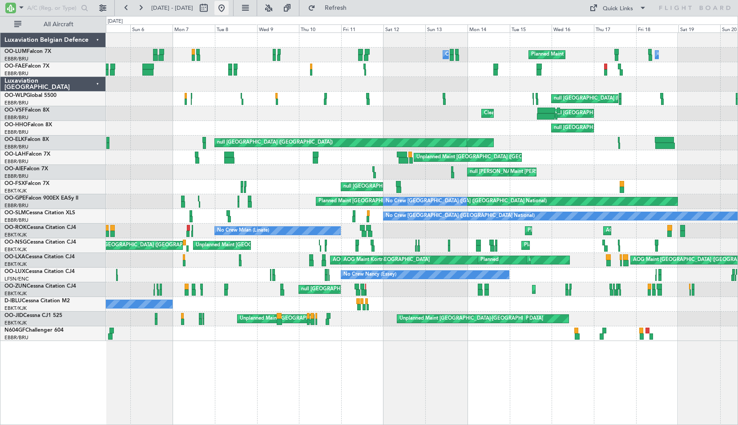
click at [228, 10] on button at bounding box center [221, 8] width 14 height 14
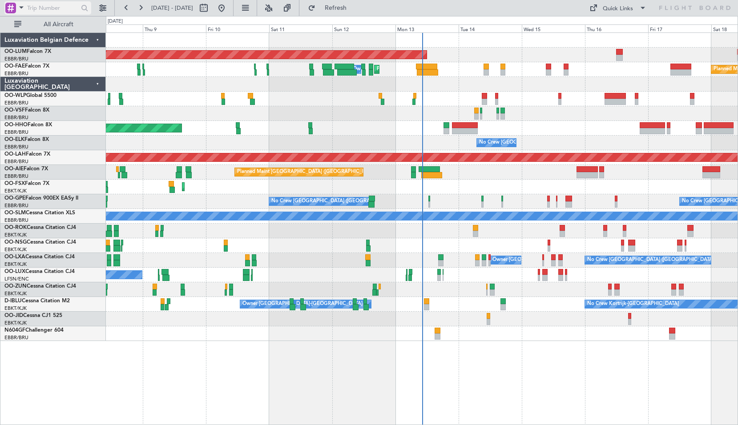
click at [21, 8] on span at bounding box center [21, 7] width 11 height 11
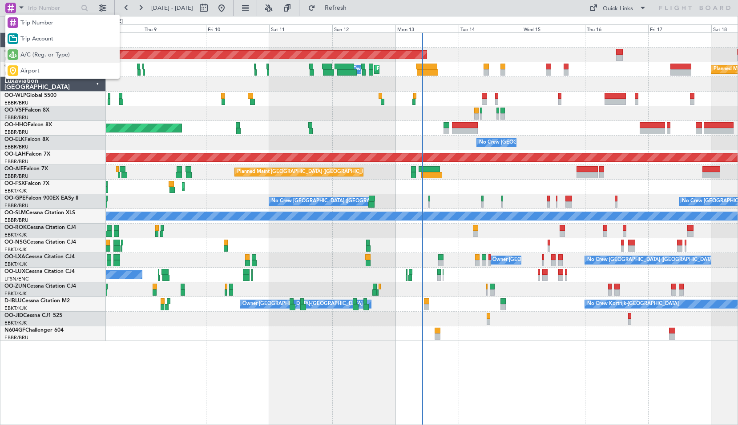
click at [44, 59] on span "A/C (Reg. or Type)" at bounding box center [44, 55] width 49 height 9
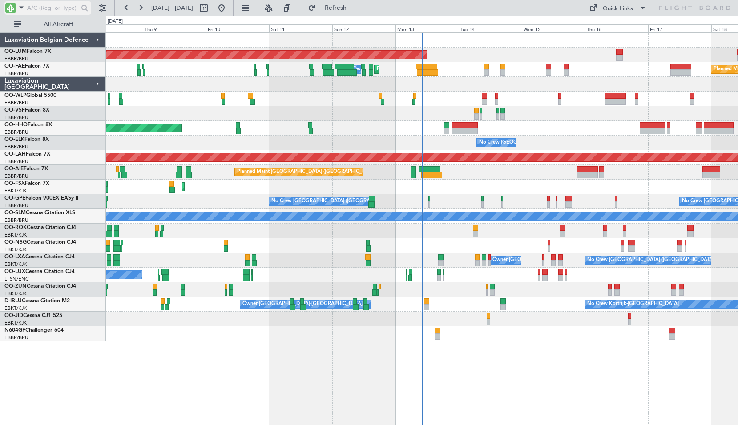
click at [35, 8] on input "text" at bounding box center [52, 7] width 51 height 13
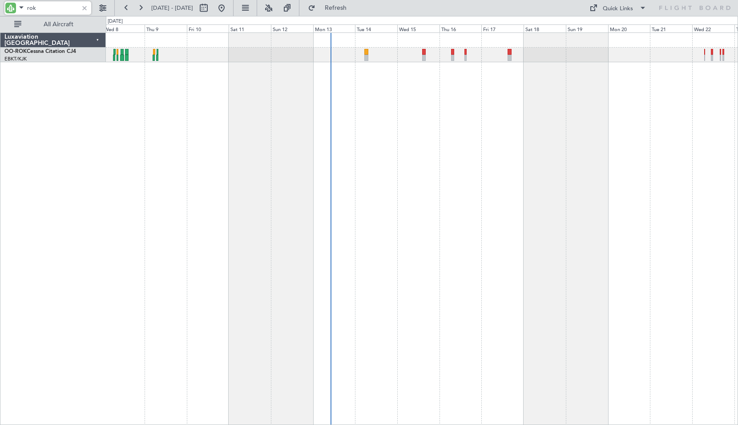
click at [426, 159] on div at bounding box center [422, 228] width 632 height 393
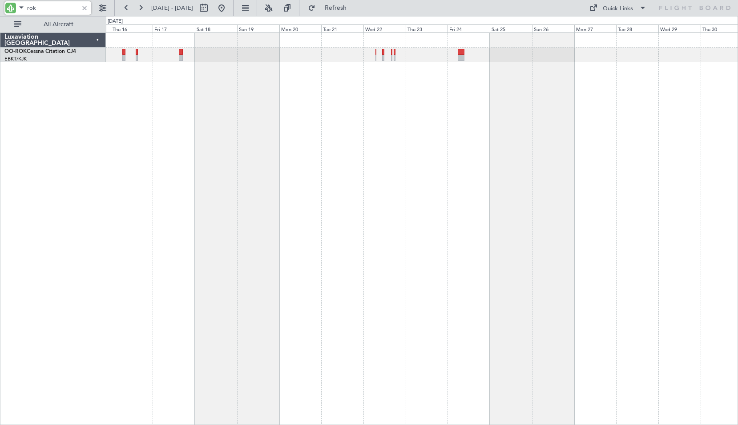
click at [347, 165] on div at bounding box center [422, 228] width 632 height 393
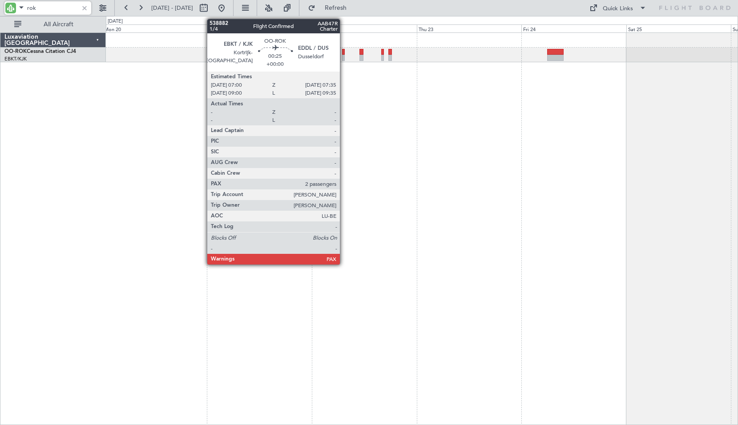
click at [344, 53] on div at bounding box center [343, 52] width 3 height 6
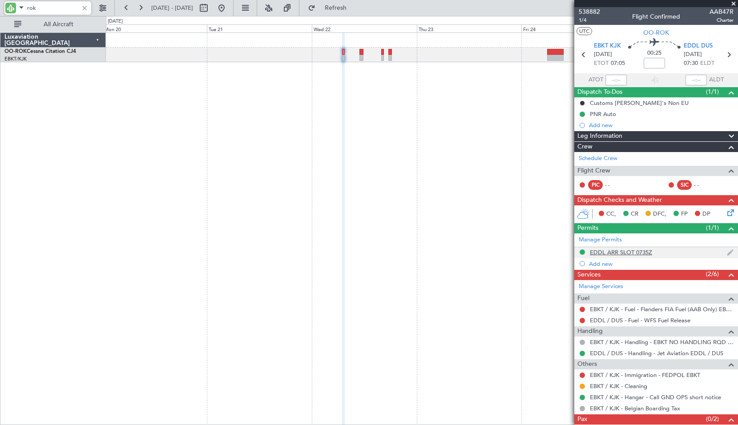
type input "rok"
click at [609, 251] on div "EDDL ARR SLOT 0735Z" at bounding box center [620, 253] width 62 height 8
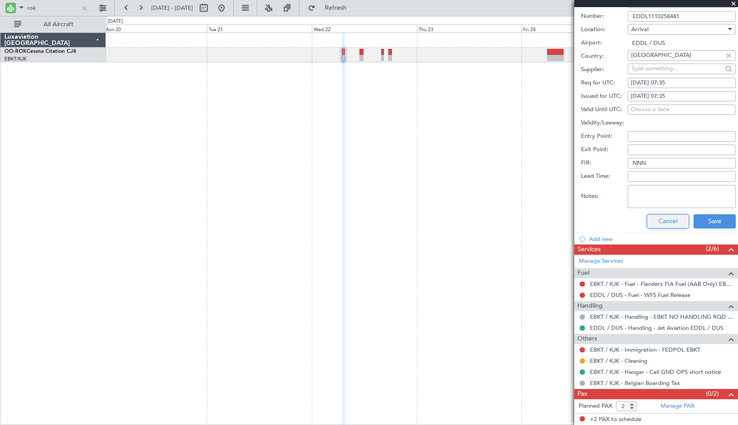
click at [677, 222] on button "Cancel" at bounding box center [667, 221] width 42 height 14
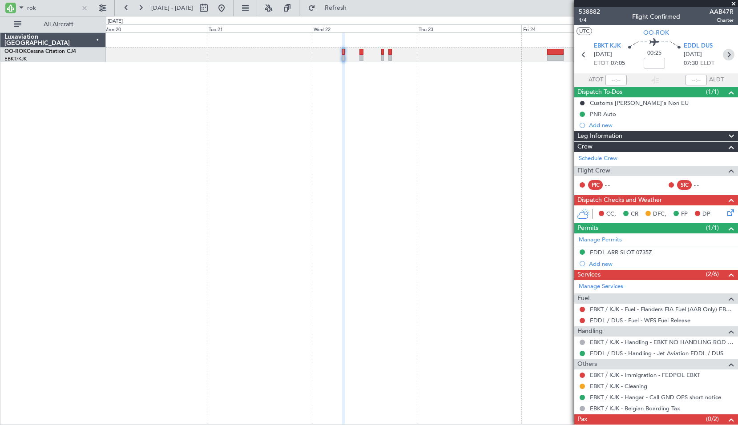
click at [724, 52] on icon at bounding box center [728, 55] width 12 height 12
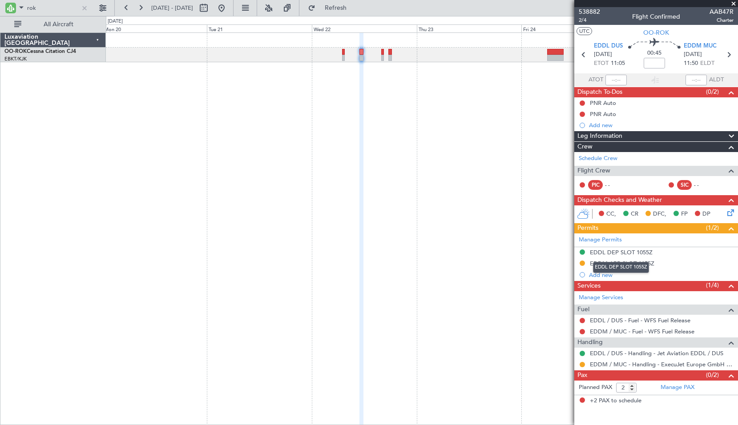
click at [622, 254] on div "EDDL DEP SLOT 1055Z" at bounding box center [620, 253] width 63 height 8
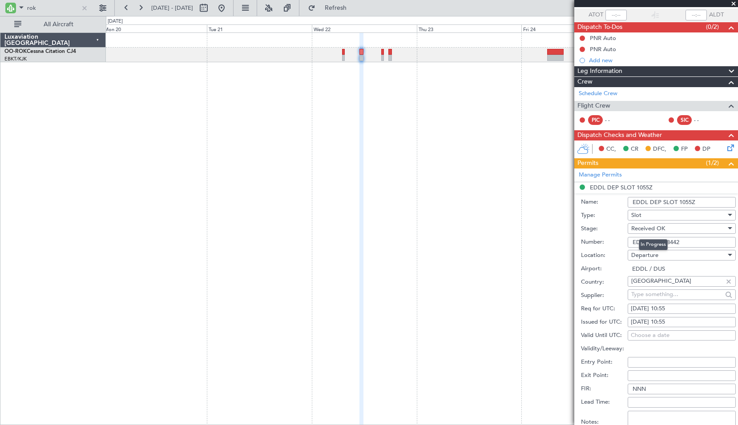
scroll to position [133, 0]
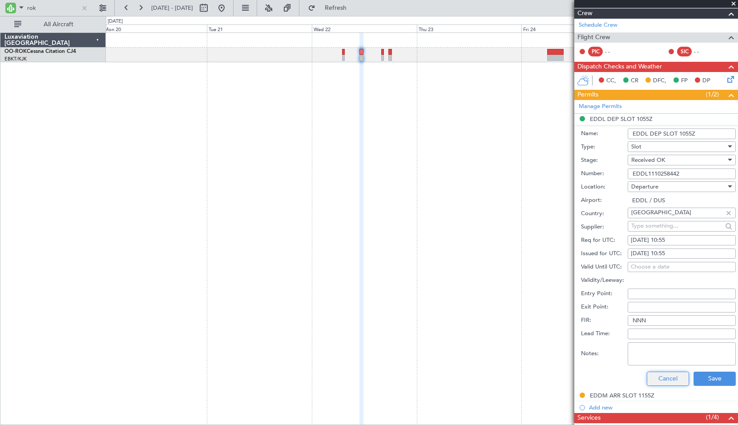
click at [670, 379] on button "Cancel" at bounding box center [667, 379] width 42 height 14
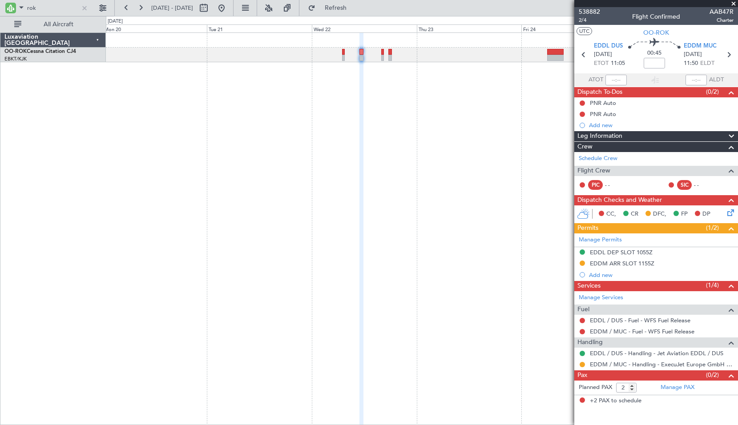
scroll to position [0, 0]
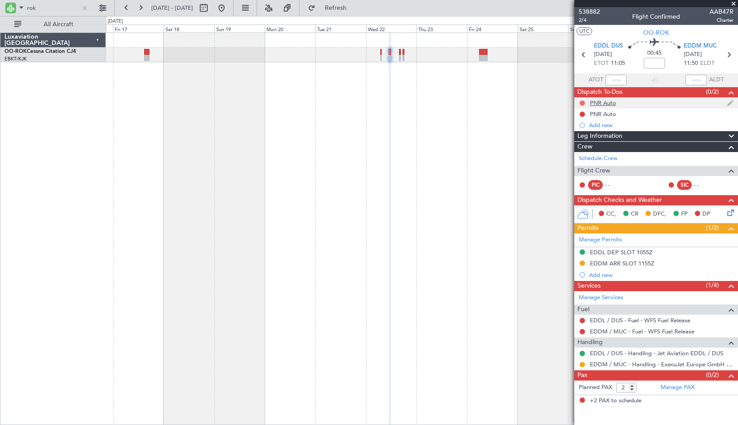
click at [582, 104] on button at bounding box center [581, 102] width 5 height 5
click at [583, 143] on span "Completed" at bounding box center [585, 142] width 29 height 9
click at [584, 115] on button at bounding box center [581, 114] width 5 height 5
click at [587, 156] on span "Completed" at bounding box center [585, 153] width 29 height 9
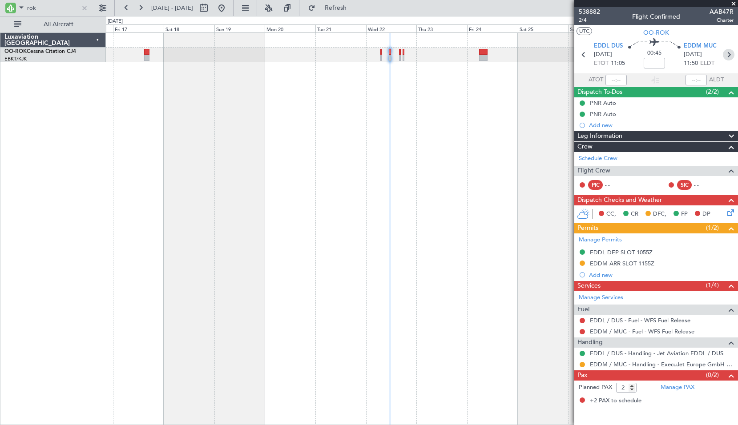
click at [726, 54] on icon at bounding box center [728, 55] width 12 height 12
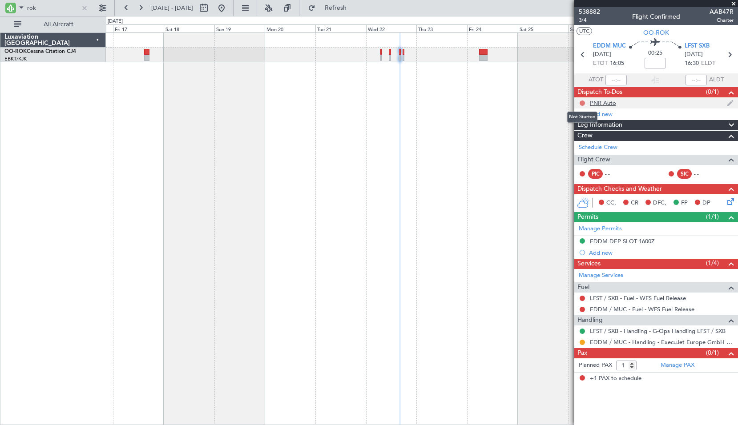
click at [582, 101] on button at bounding box center [581, 102] width 5 height 5
click at [584, 141] on span "Completed" at bounding box center [585, 142] width 29 height 9
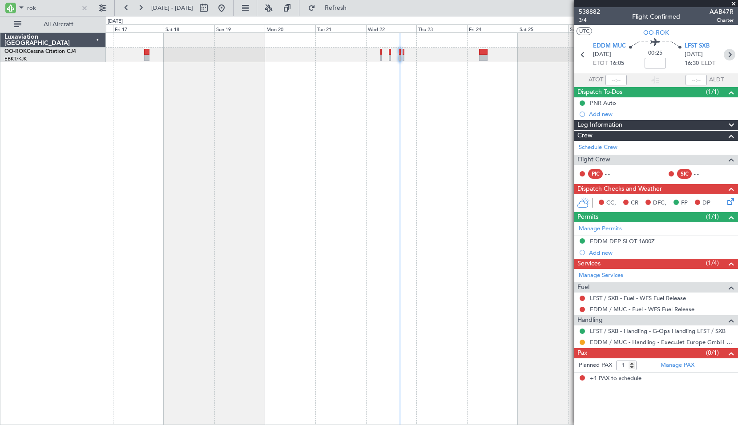
click at [730, 55] on icon at bounding box center [729, 55] width 12 height 12
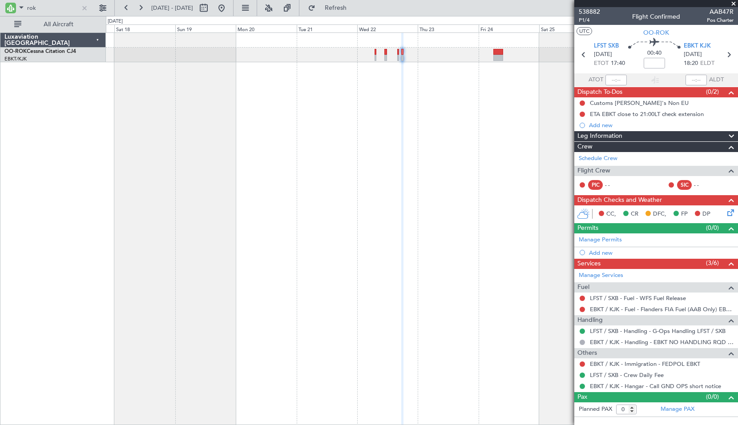
click at [376, 53] on div at bounding box center [421, 55] width 631 height 15
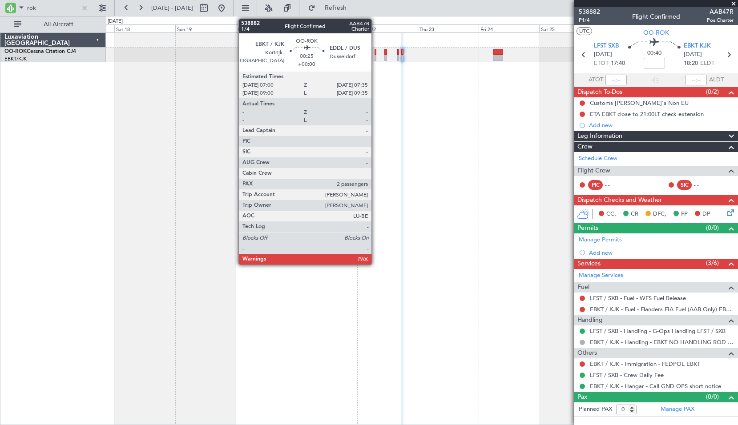
click at [375, 52] on div at bounding box center [375, 52] width 2 height 6
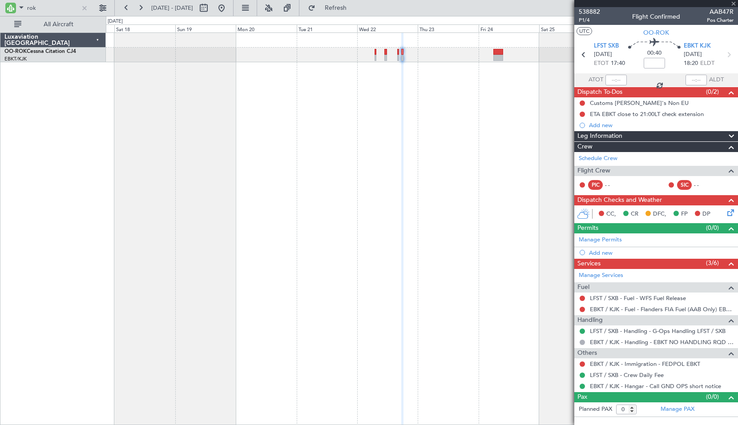
click at [480, 162] on div at bounding box center [422, 228] width 632 height 393
type input "2"
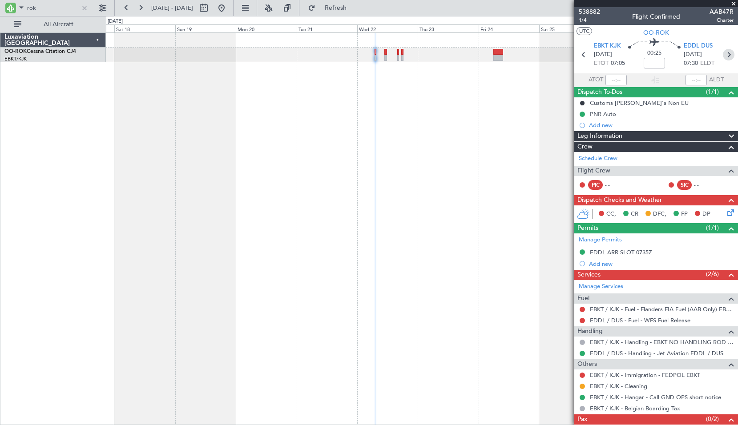
click at [722, 52] on icon at bounding box center [728, 55] width 12 height 12
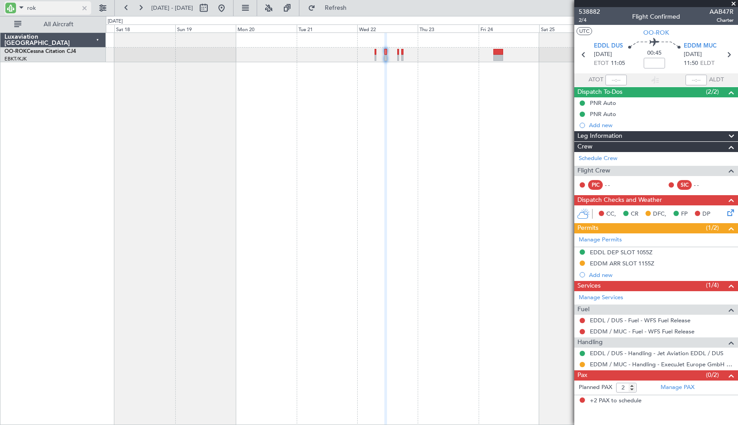
click at [86, 10] on div at bounding box center [85, 8] width 10 height 10
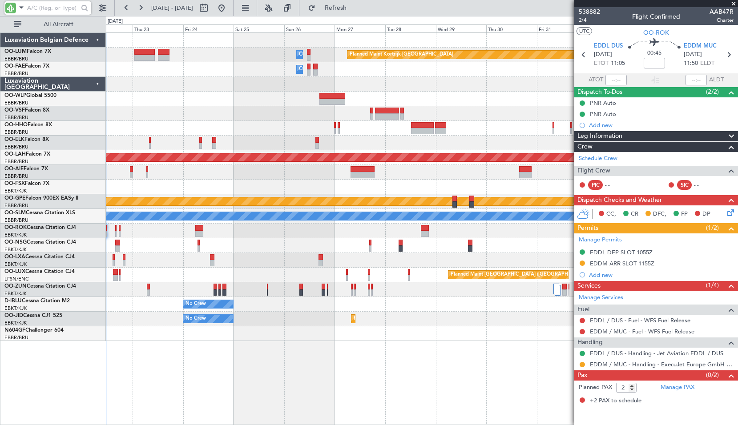
click at [268, 351] on div "Planned Maint Kortrijk-Wevelgem Owner Melsbroek Air Base Owner Melsbroek Air Ba…" at bounding box center [422, 228] width 632 height 393
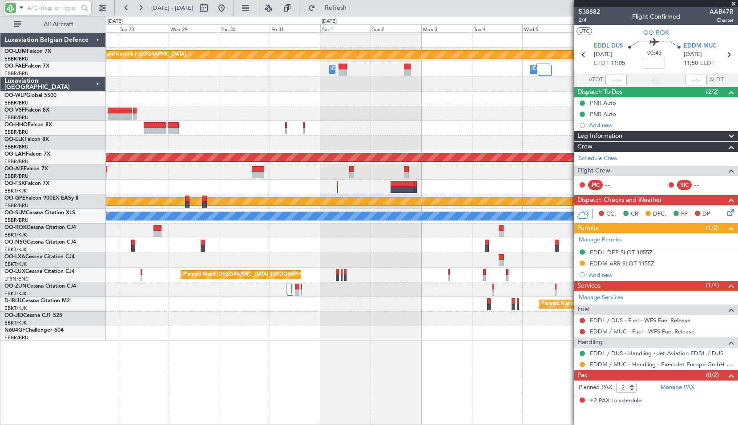
click at [164, 359] on div "Planned Maint Kortrijk-Wevelgem Owner Melsbroek Air Base Owner Melsbroek Air Ba…" at bounding box center [422, 228] width 632 height 393
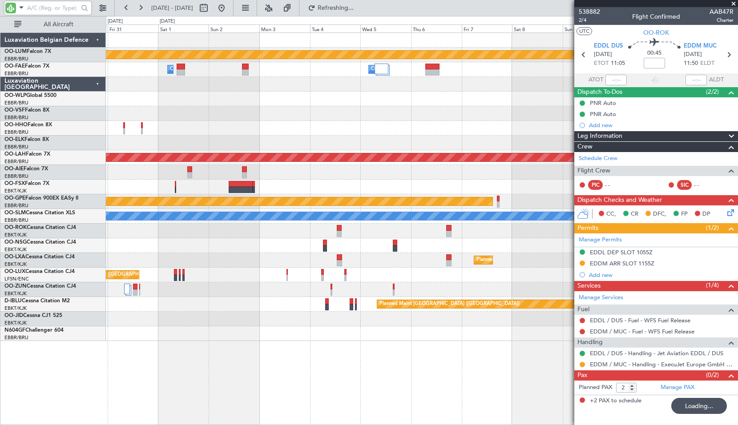
click at [256, 359] on div "Planned Maint Kortrijk-Wevelgem Owner Melsbroek Air Base Owner Melsbroek Air Ba…" at bounding box center [422, 228] width 632 height 393
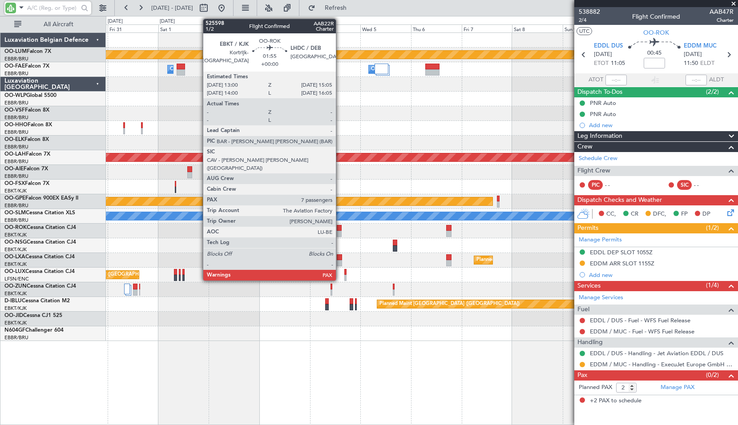
click at [340, 229] on div at bounding box center [339, 228] width 4 height 6
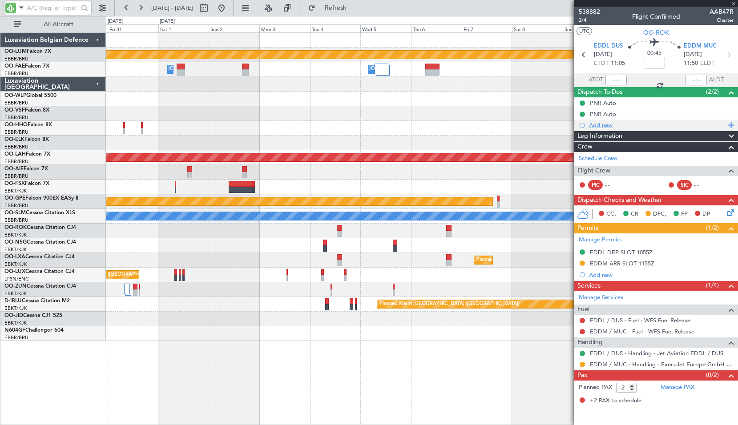
type input "7"
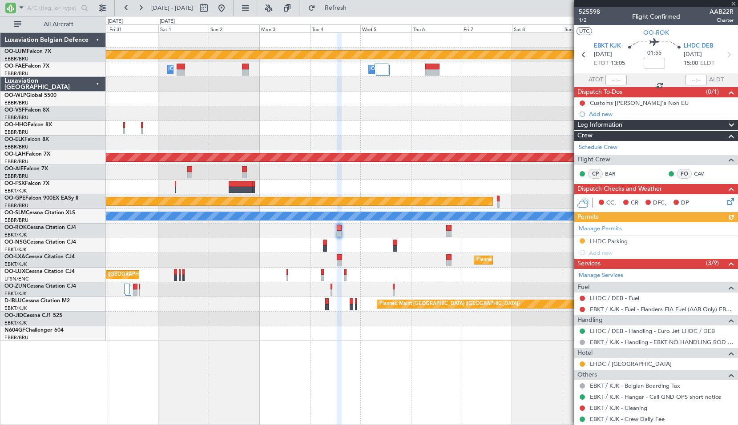
drag, startPoint x: 605, startPoint y: 12, endPoint x: 576, endPoint y: 12, distance: 28.5
click at [576, 12] on div "525598 1/2 Flight Confirmed AAB22R Charter" at bounding box center [656, 16] width 164 height 18
click at [584, 12] on span "525598" at bounding box center [588, 11] width 21 height 9
click at [228, 8] on button at bounding box center [221, 8] width 14 height 14
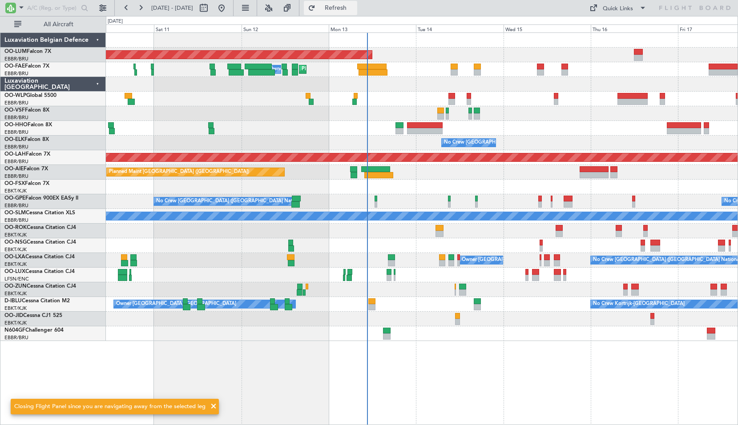
click at [339, 12] on button "Refresh" at bounding box center [330, 8] width 53 height 14
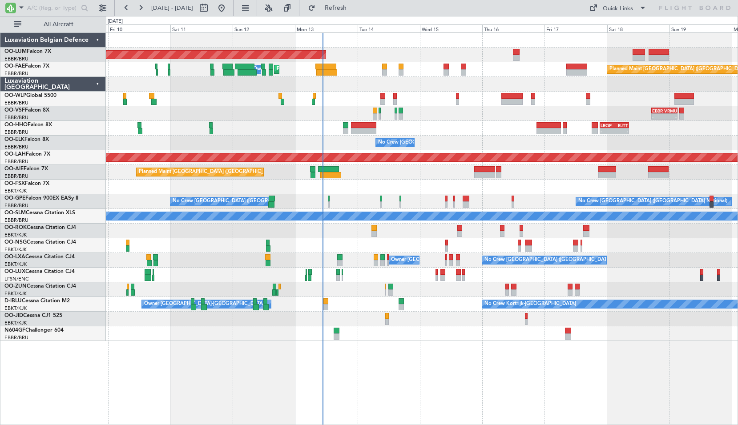
click at [491, 387] on div "AOG Maint Sibiu Planned Maint Melsbroek Air Base Owner Melsbroek Air Base Plann…" at bounding box center [422, 228] width 632 height 393
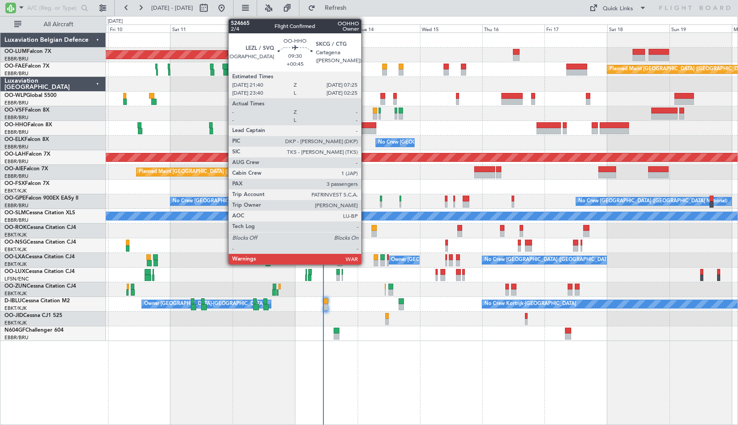
click at [365, 131] on div at bounding box center [363, 131] width 25 height 6
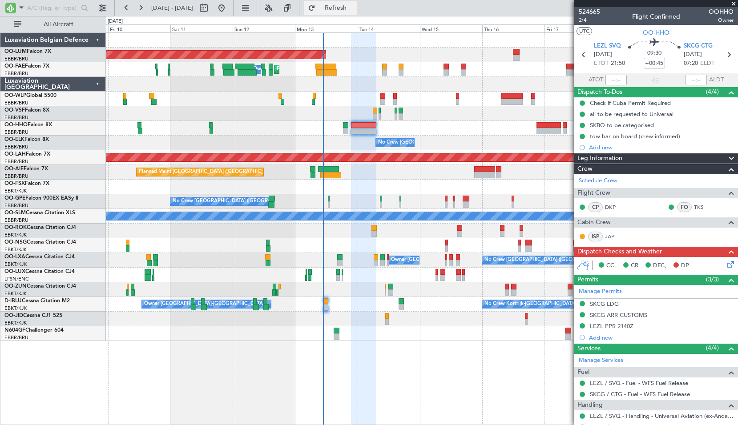
click at [345, 13] on button "Refresh" at bounding box center [330, 8] width 53 height 14
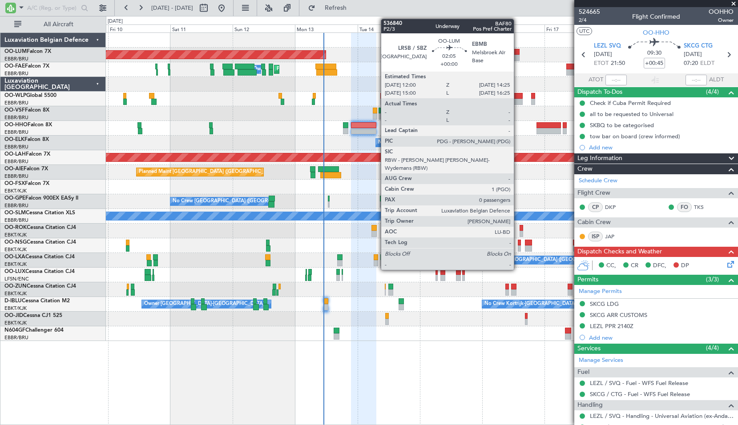
click at [517, 59] on div at bounding box center [516, 58] width 7 height 6
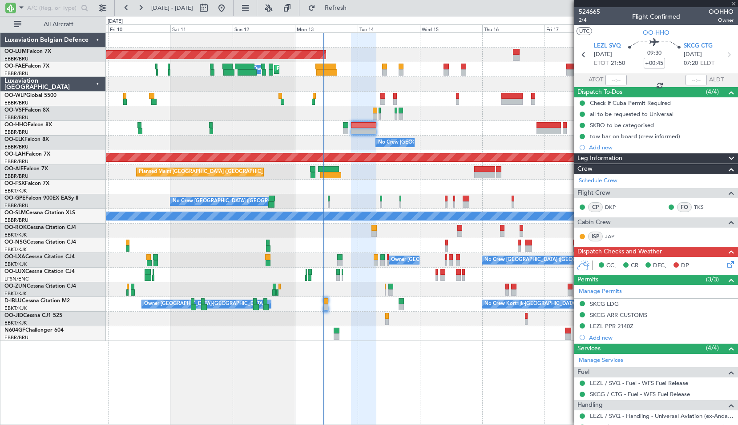
type input "0"
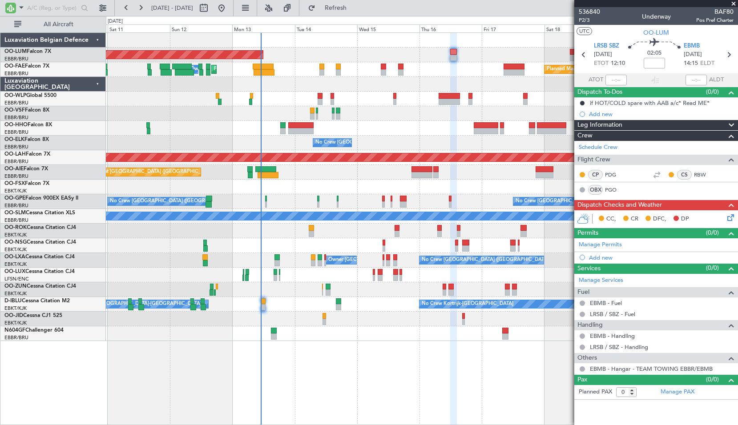
click at [431, 119] on div at bounding box center [421, 113] width 631 height 15
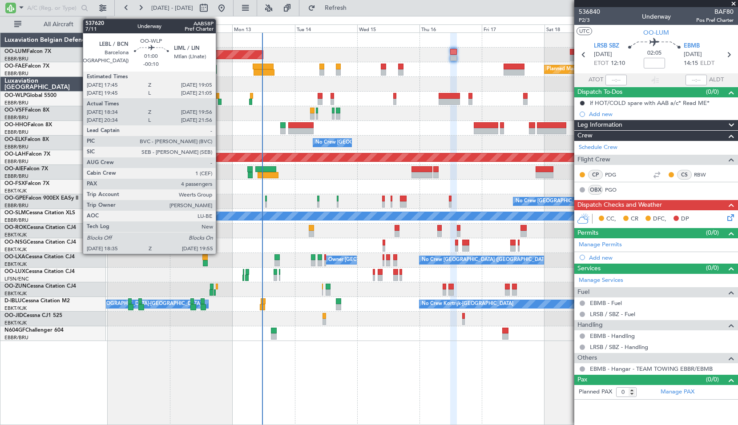
click at [220, 104] on div at bounding box center [220, 102] width 4 height 6
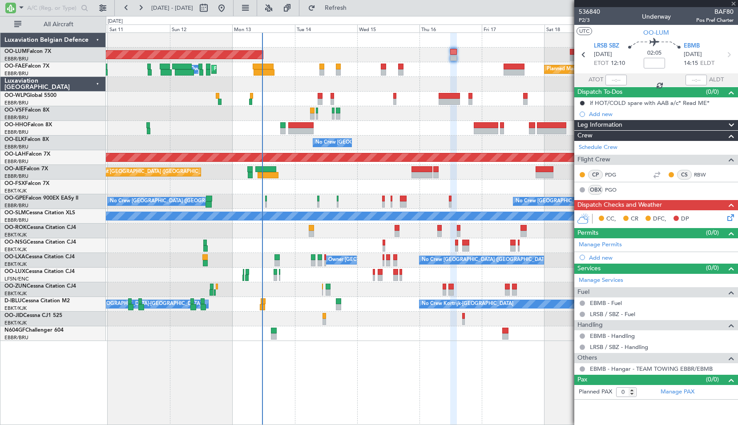
type input "-00:10"
type input "18:49"
type input "19:51"
type input "4"
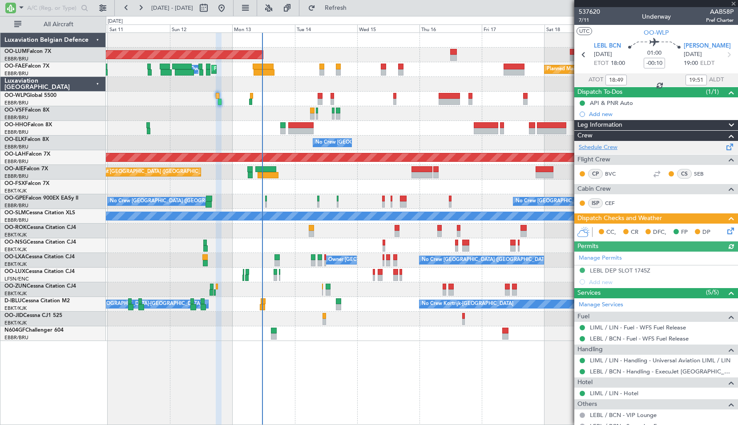
click at [606, 146] on link "Schedule Crew" at bounding box center [597, 147] width 39 height 9
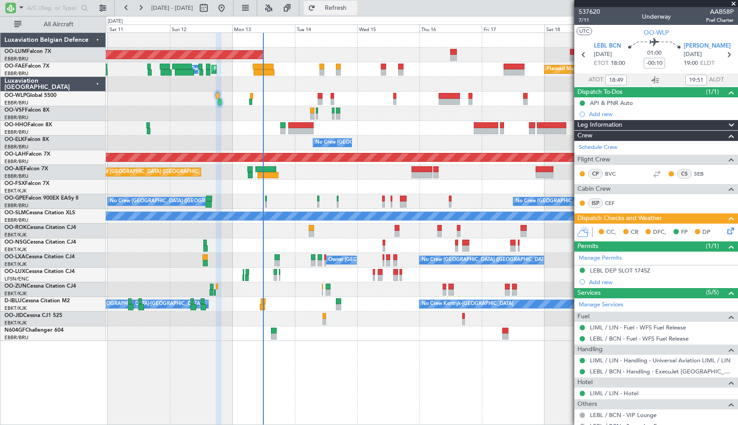
click at [354, 11] on span "Refresh" at bounding box center [335, 8] width 37 height 6
click at [336, 11] on button "Refresh" at bounding box center [330, 8] width 53 height 14
click at [40, 8] on input "text" at bounding box center [52, 7] width 51 height 13
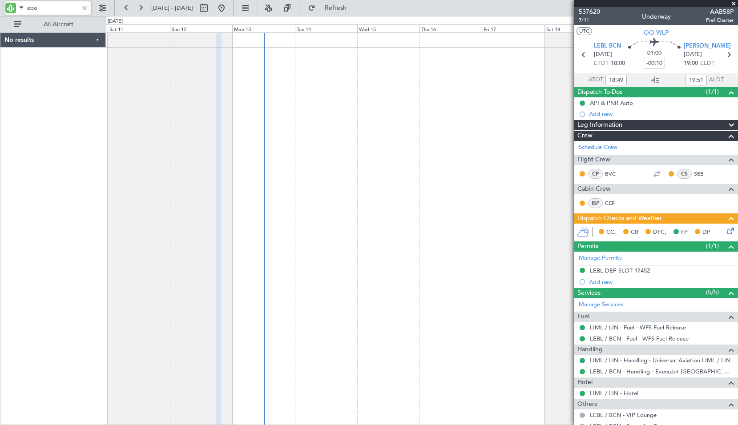
type input "ebos"
click at [40, 8] on input "ebos" at bounding box center [52, 7] width 51 height 13
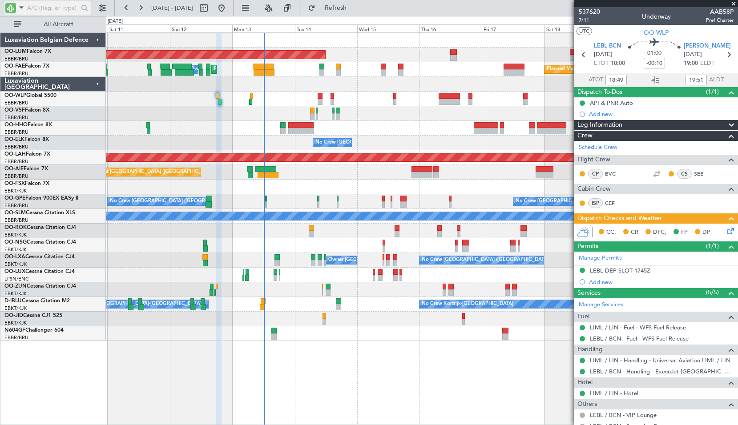
click at [20, 9] on span at bounding box center [21, 7] width 11 height 11
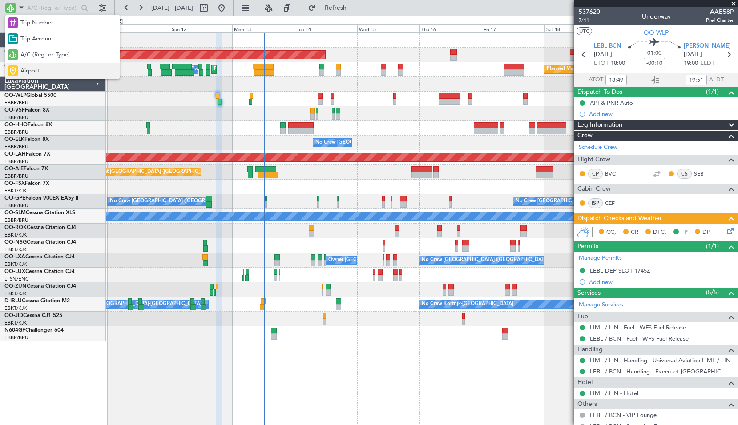
click at [42, 71] on div "Airport" at bounding box center [62, 71] width 114 height 16
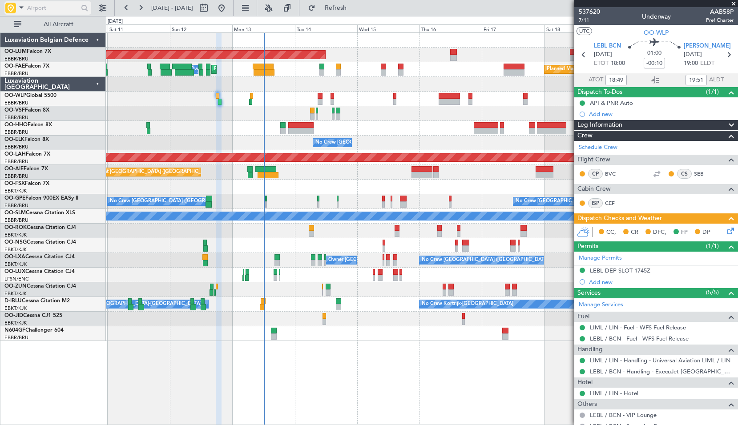
click at [46, 7] on input "text" at bounding box center [52, 7] width 51 height 13
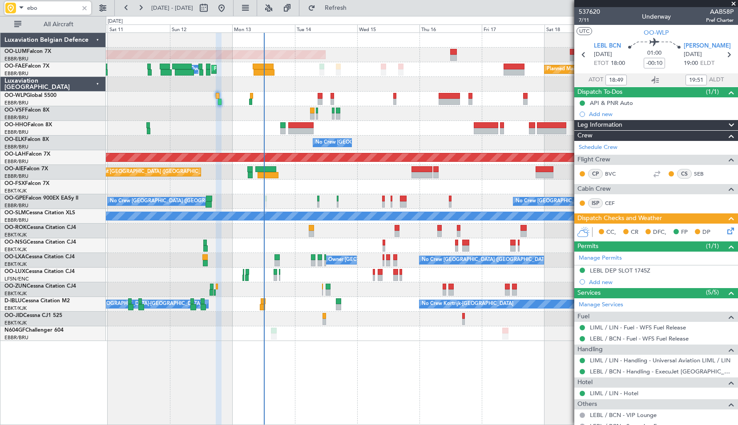
type input "ebos"
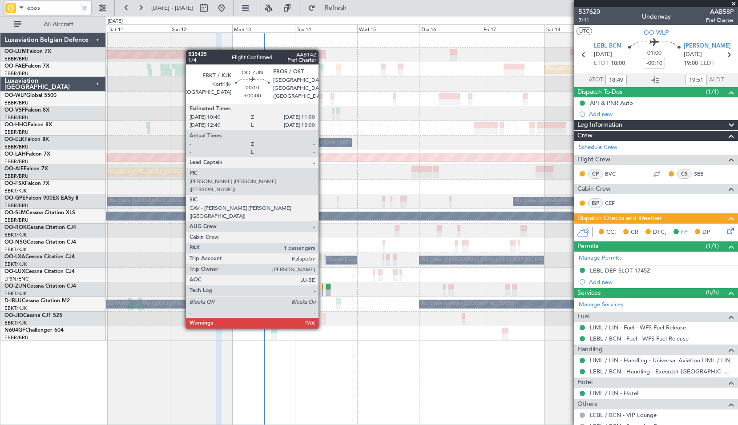
click at [322, 295] on div at bounding box center [322, 292] width 1 height 6
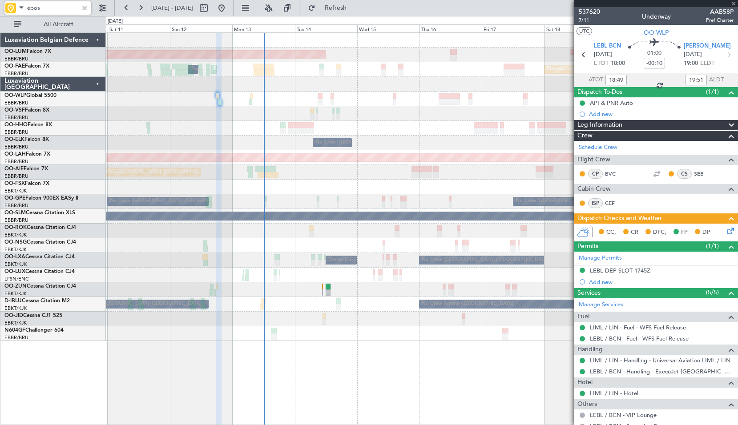
type input "1"
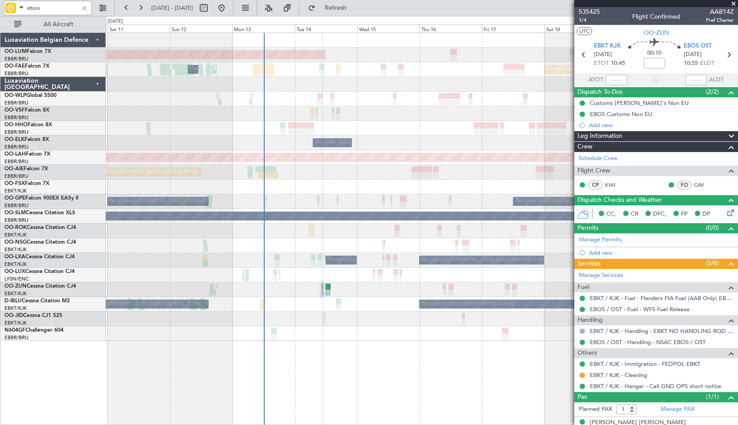
type input "ebos"
click at [84, 9] on div at bounding box center [85, 8] width 10 height 10
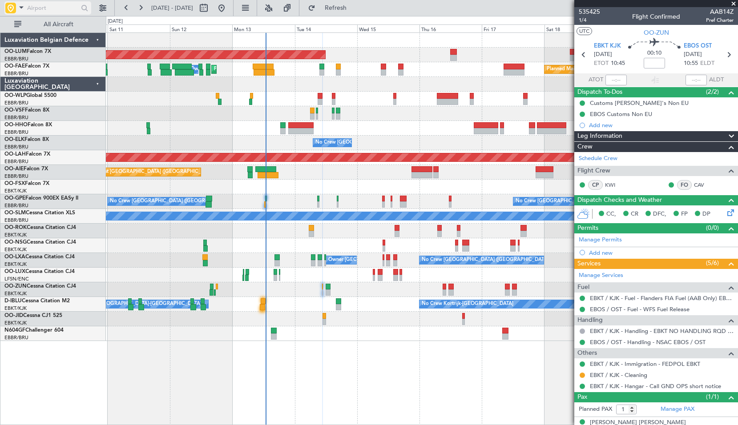
click at [25, 8] on span at bounding box center [21, 7] width 11 height 11
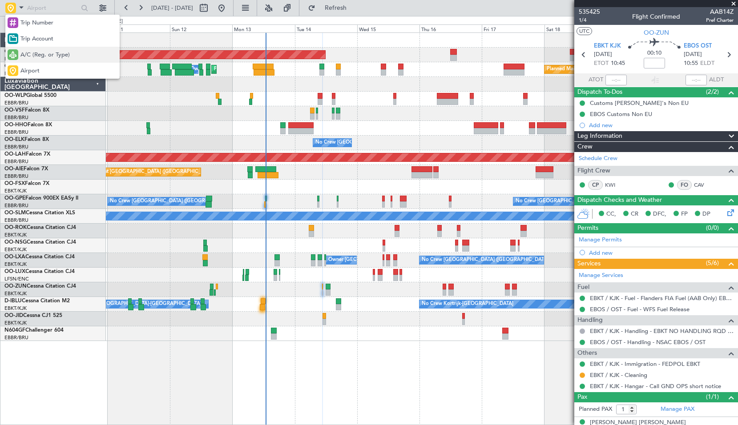
click at [35, 61] on div "A/C (Reg. or Type)" at bounding box center [62, 55] width 114 height 16
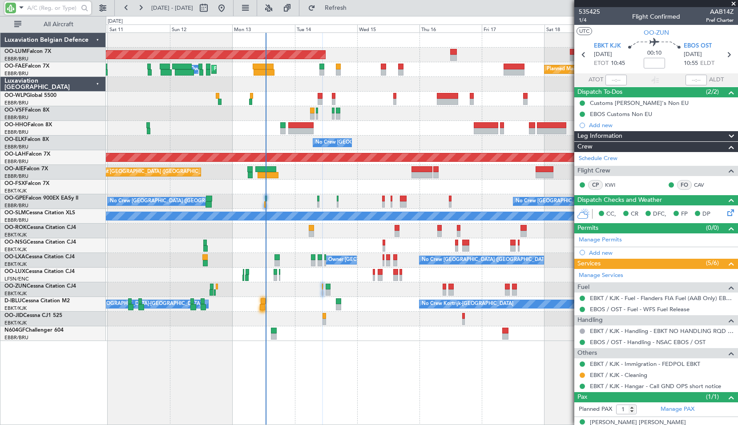
click at [40, 8] on input "text" at bounding box center [52, 7] width 51 height 13
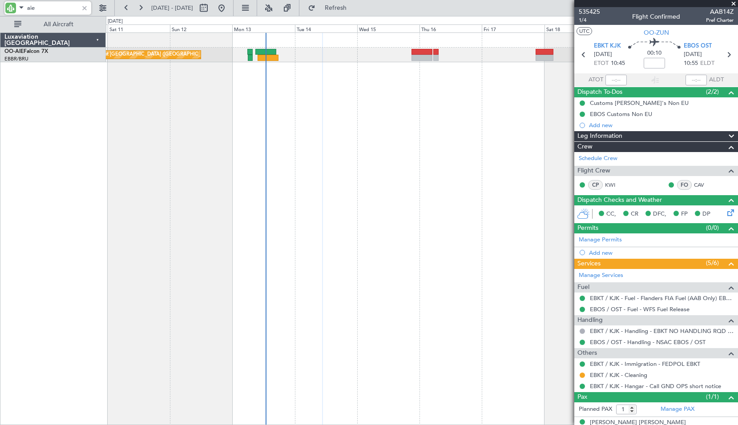
type input "aie"
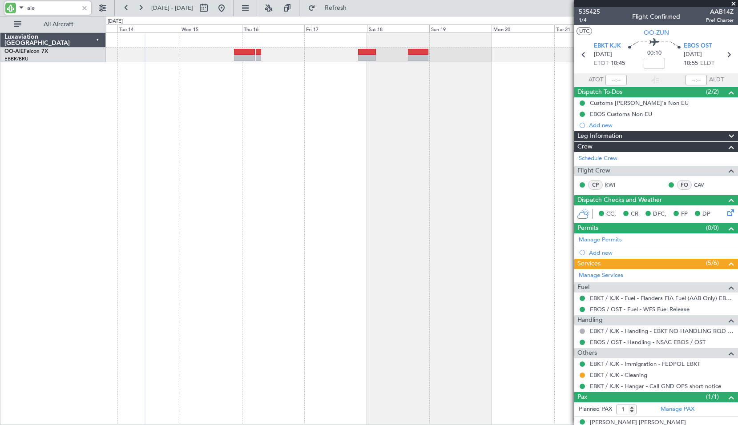
click at [296, 111] on div "Planned Maint [GEOGRAPHIC_DATA] ([GEOGRAPHIC_DATA])" at bounding box center [422, 228] width 632 height 393
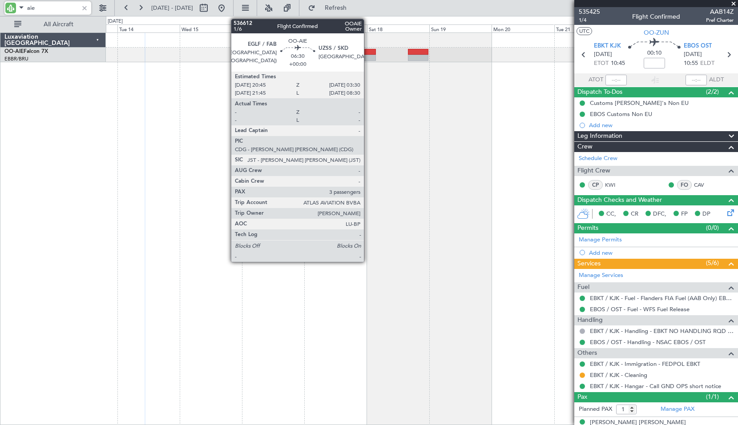
click at [368, 55] on div at bounding box center [367, 58] width 18 height 6
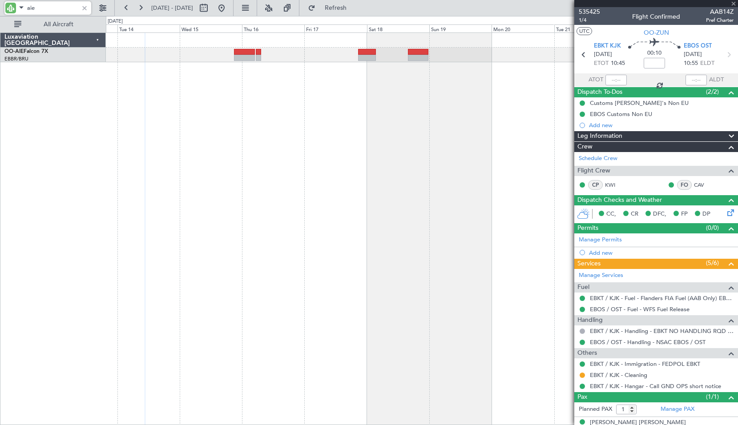
type input "3"
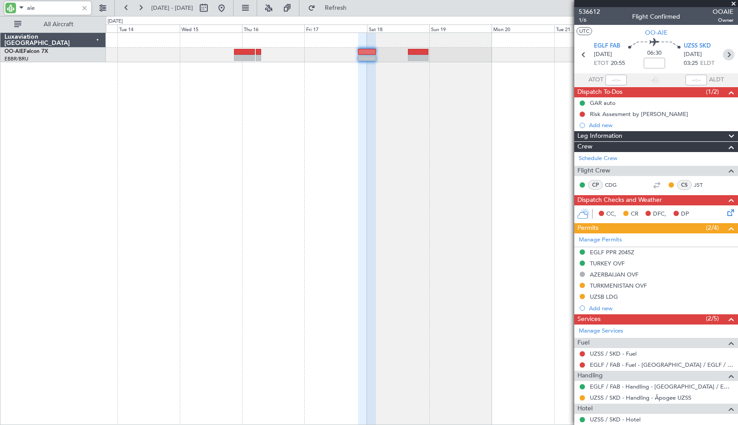
click at [724, 51] on icon at bounding box center [728, 55] width 12 height 12
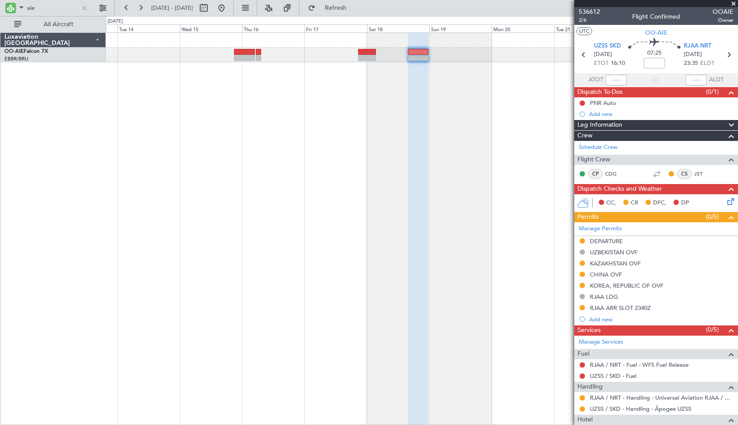
drag, startPoint x: 572, startPoint y: 279, endPoint x: 555, endPoint y: 181, distance: 98.8
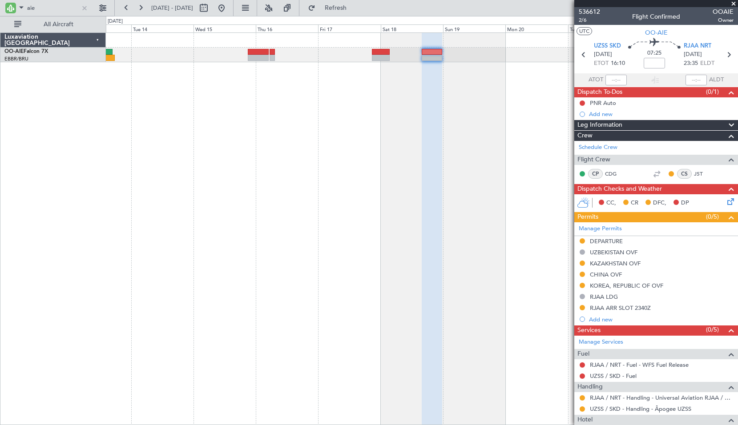
click at [262, 102] on div "Planned Maint [GEOGRAPHIC_DATA] ([GEOGRAPHIC_DATA])" at bounding box center [422, 228] width 632 height 393
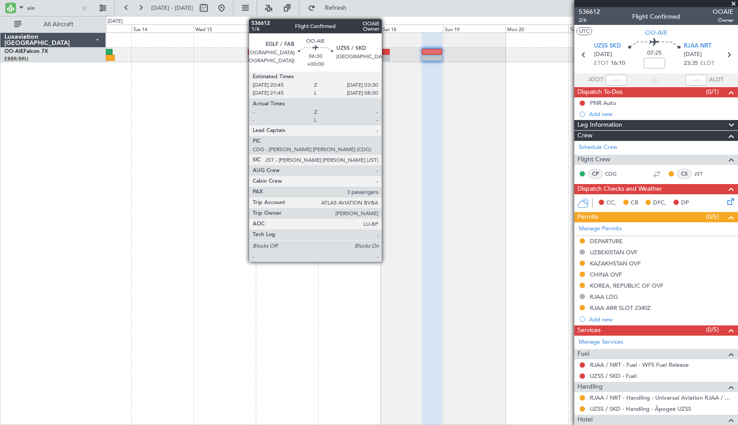
click at [385, 53] on div at bounding box center [381, 52] width 18 height 6
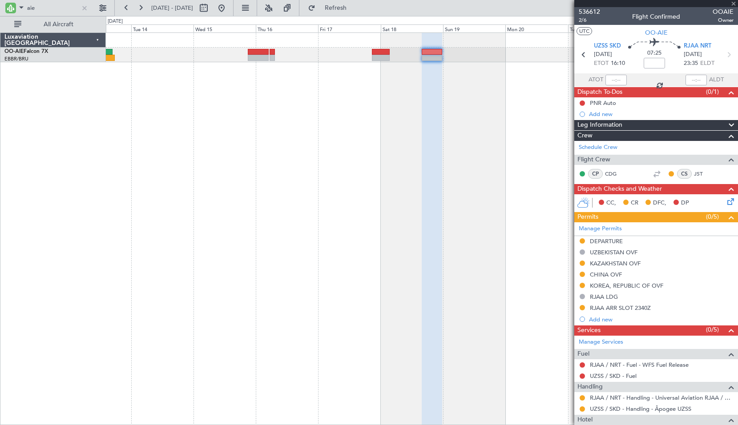
click at [434, 117] on div at bounding box center [431, 229] width 20 height 393
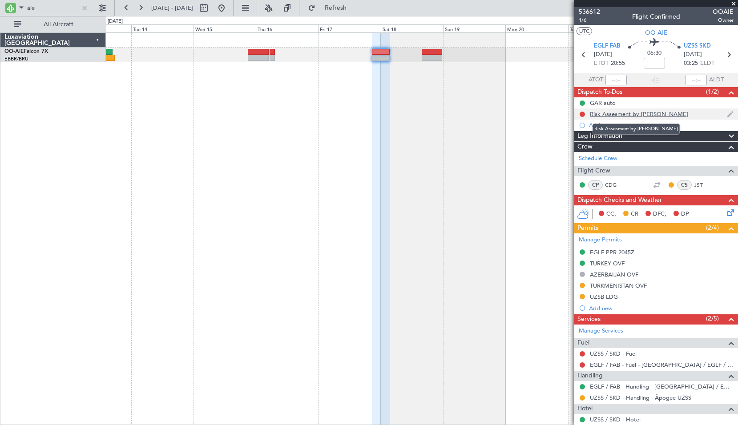
click at [632, 115] on div "Risk Assesment by [PERSON_NAME]" at bounding box center [638, 114] width 98 height 8
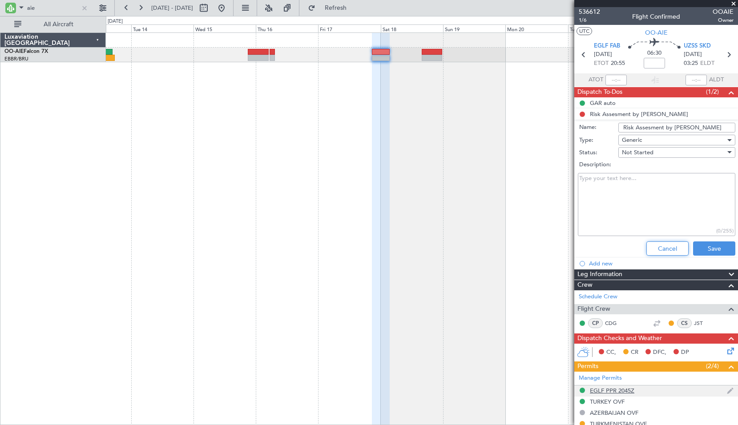
click at [654, 253] on button "Cancel" at bounding box center [667, 248] width 42 height 14
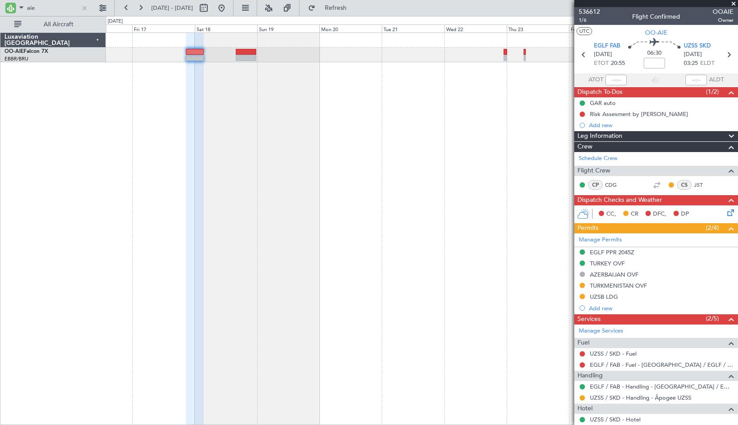
click at [274, 107] on div at bounding box center [422, 228] width 632 height 393
click at [257, 115] on div at bounding box center [422, 228] width 632 height 393
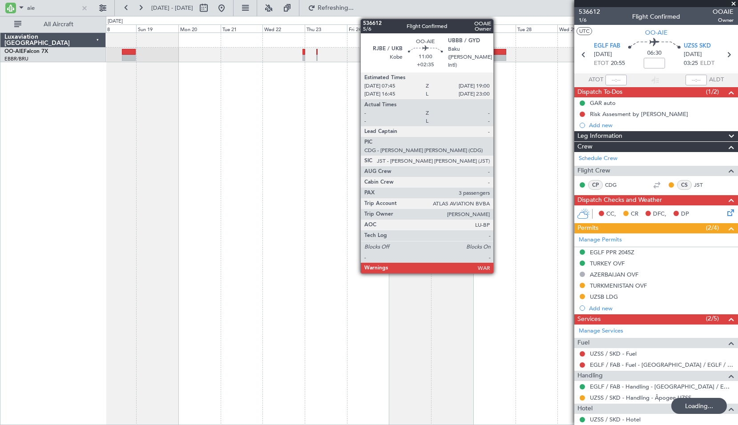
click at [497, 52] on div at bounding box center [496, 52] width 20 height 6
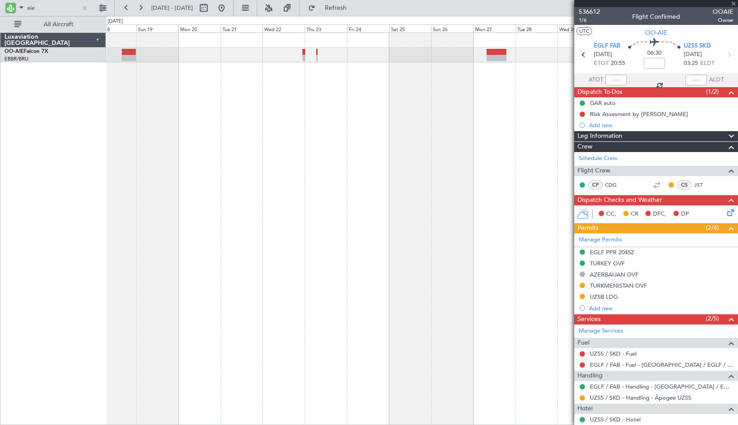
type input "+02:35"
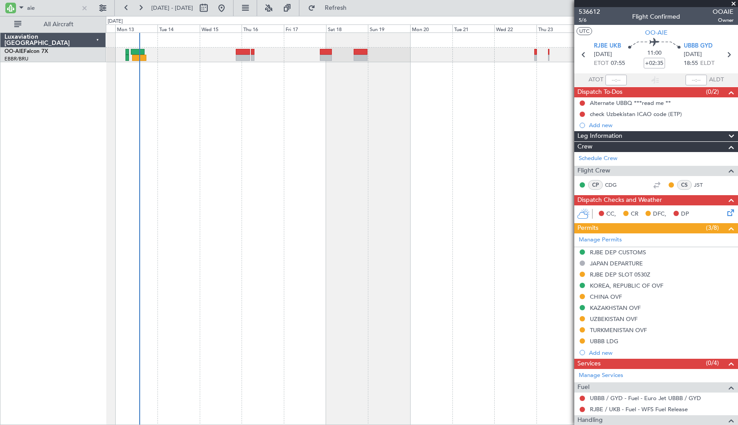
click at [422, 165] on div "Planned Maint [GEOGRAPHIC_DATA] ([GEOGRAPHIC_DATA])" at bounding box center [422, 228] width 632 height 393
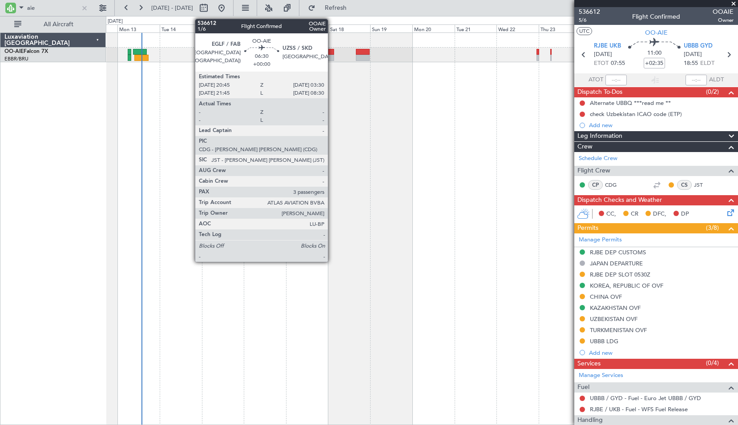
click at [332, 56] on div at bounding box center [328, 58] width 12 height 6
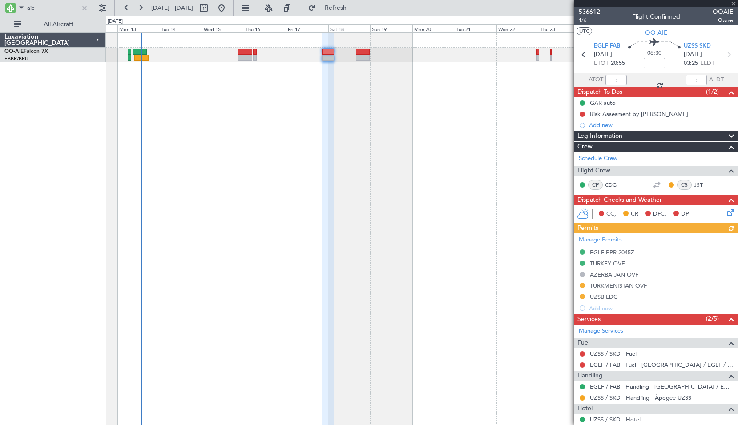
scroll to position [89, 0]
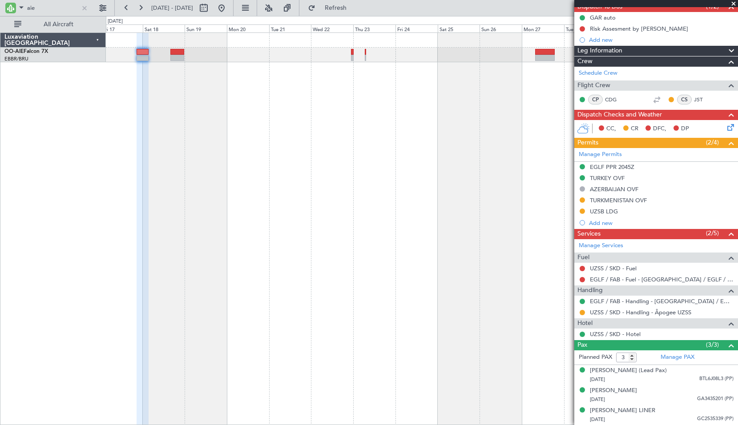
click at [357, 162] on div at bounding box center [422, 228] width 632 height 393
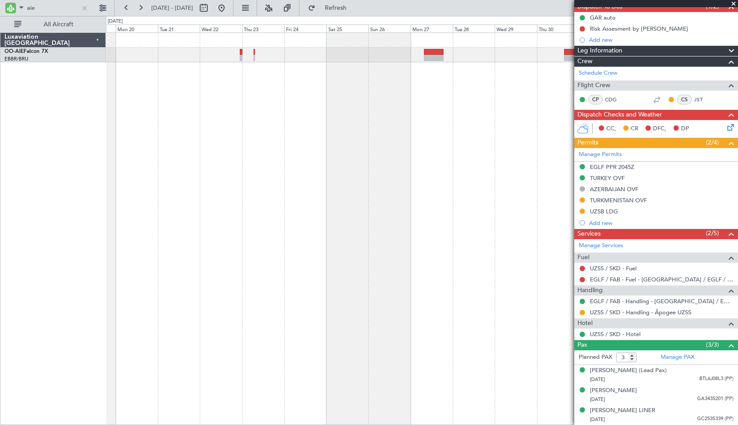
click at [398, 131] on div at bounding box center [422, 228] width 632 height 393
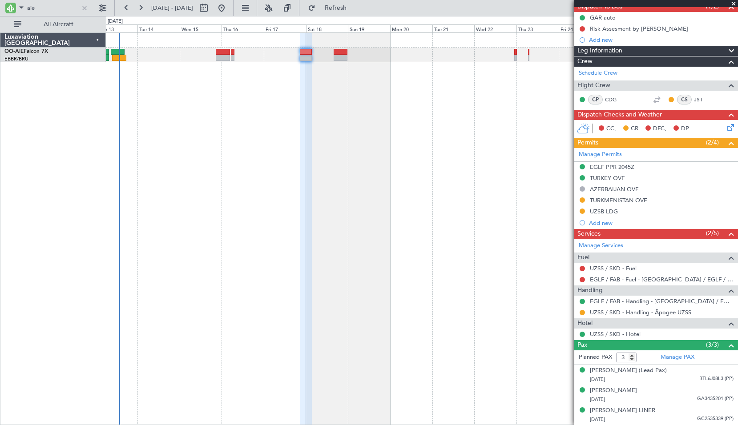
click at [551, 184] on div "Planned Maint [GEOGRAPHIC_DATA] ([GEOGRAPHIC_DATA])" at bounding box center [422, 228] width 632 height 393
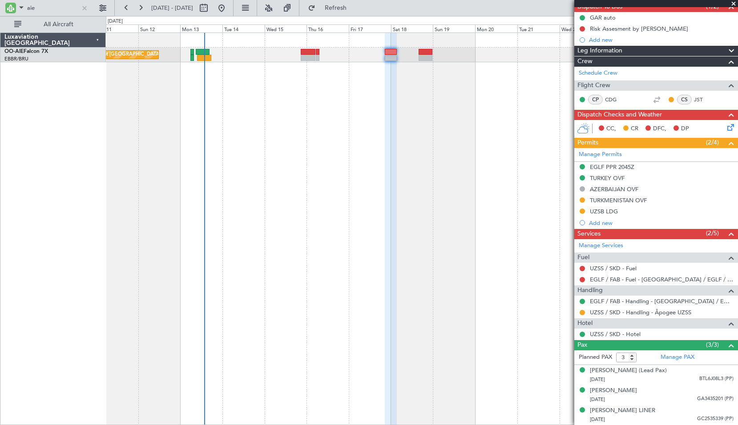
scroll to position [0, 0]
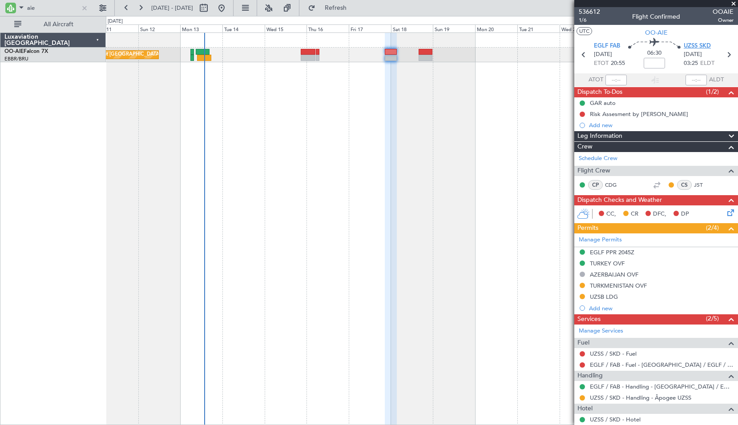
click at [691, 48] on span "UZSS SKD" at bounding box center [696, 46] width 27 height 9
click at [84, 12] on div at bounding box center [85, 8] width 10 height 10
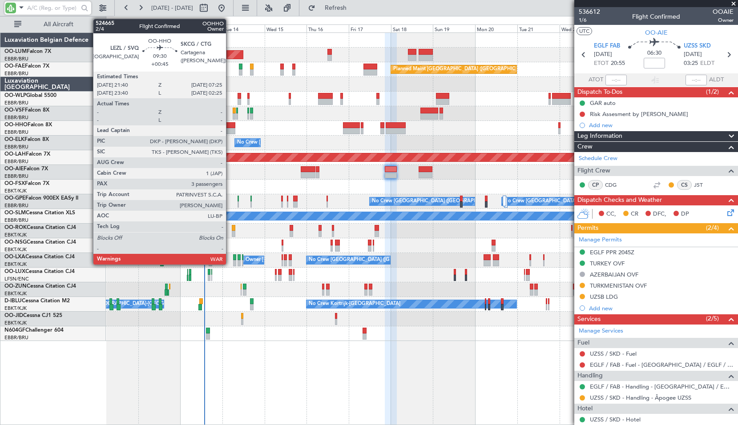
click at [230, 128] on div at bounding box center [226, 131] width 17 height 6
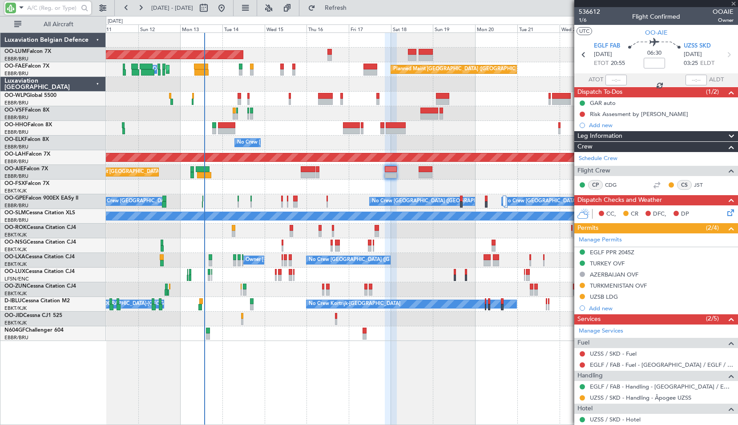
type input "+00:45"
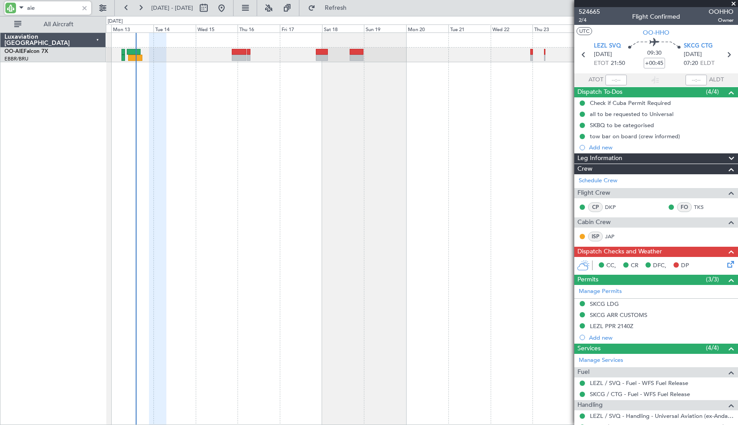
click at [369, 144] on div "Planned Maint [GEOGRAPHIC_DATA] ([GEOGRAPHIC_DATA])" at bounding box center [422, 228] width 632 height 393
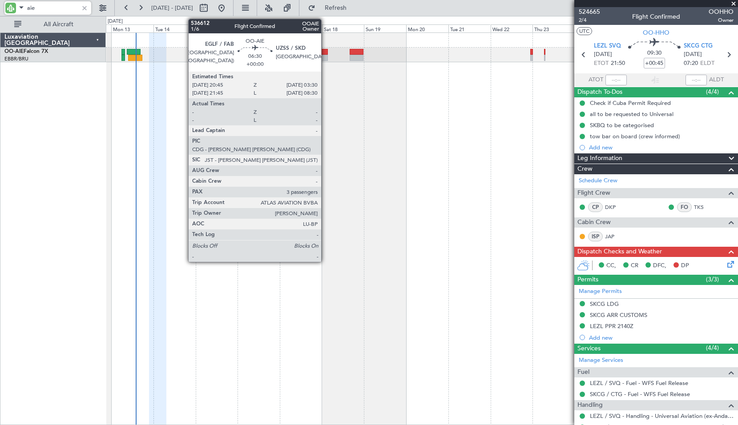
type input "aie"
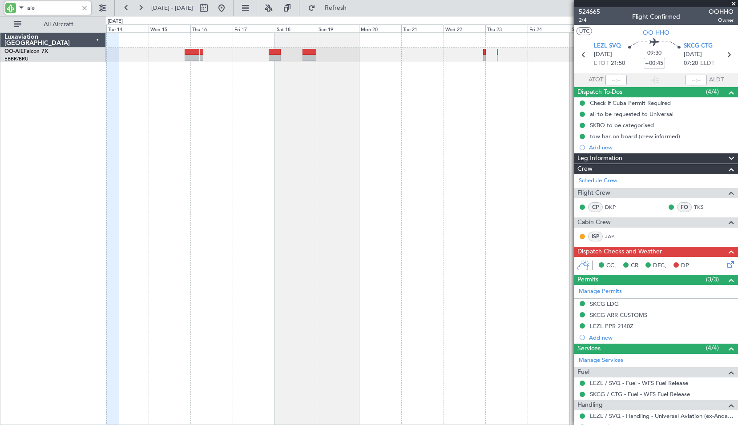
click at [463, 86] on div "Planned Maint [GEOGRAPHIC_DATA] ([GEOGRAPHIC_DATA])" at bounding box center [422, 228] width 632 height 393
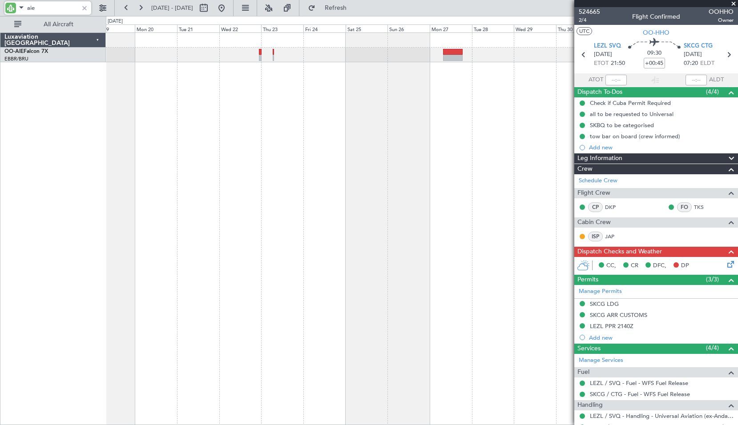
click at [279, 118] on div at bounding box center [422, 228] width 632 height 393
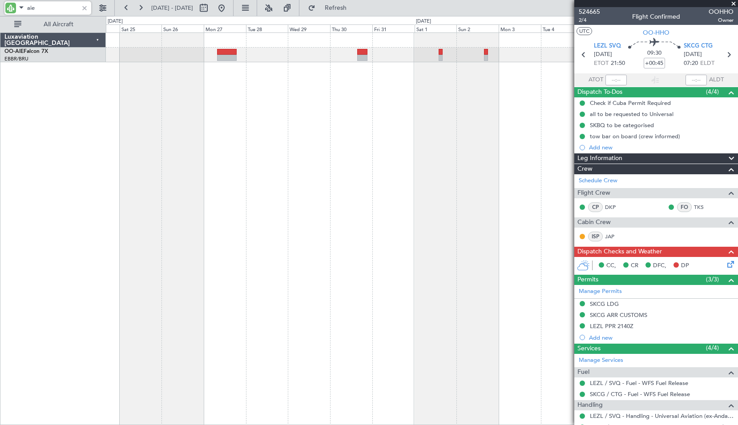
click at [247, 114] on div at bounding box center [422, 228] width 632 height 393
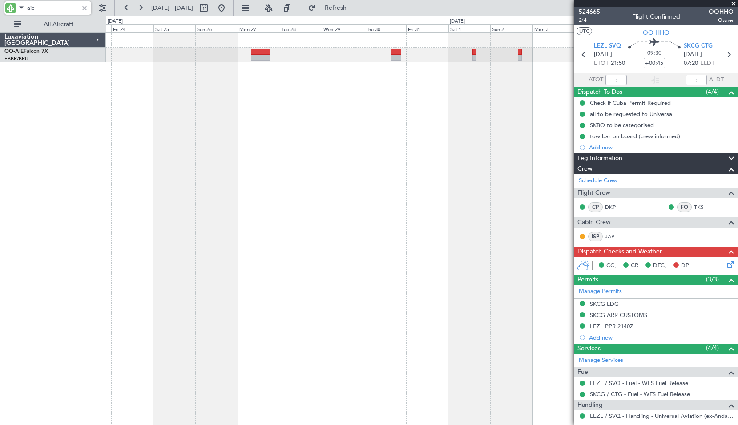
click at [241, 96] on div at bounding box center [422, 228] width 632 height 393
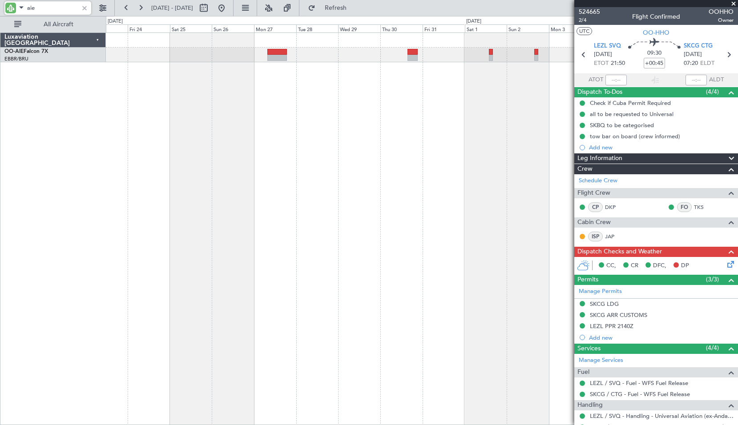
click at [85, 8] on div at bounding box center [85, 8] width 10 height 10
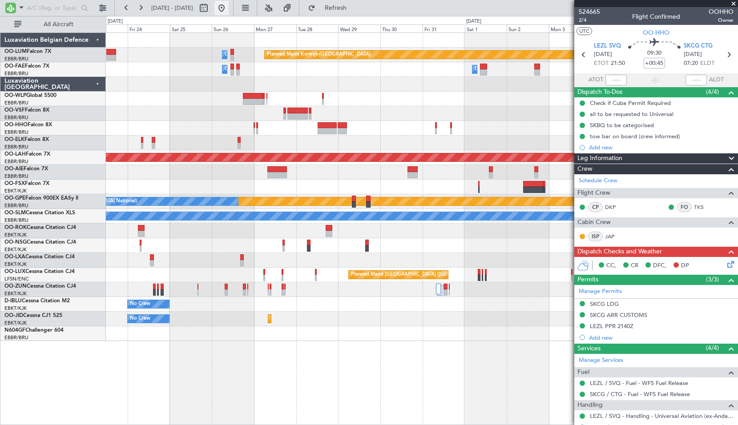
click at [228, 5] on button at bounding box center [221, 8] width 14 height 14
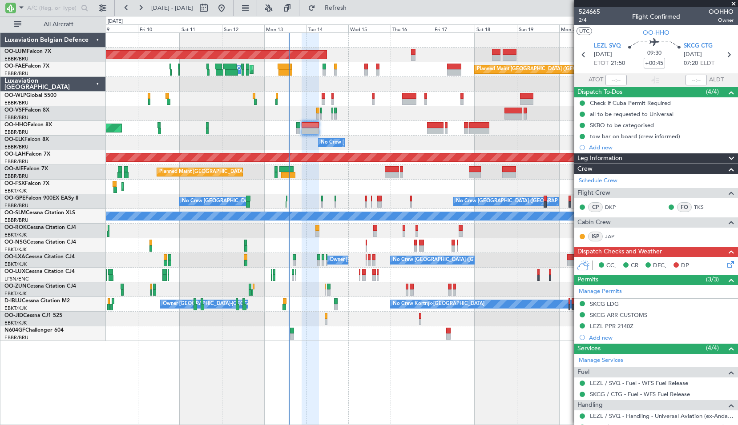
click at [322, 345] on div "AOG Maint [GEOGRAPHIC_DATA] Owner [GEOGRAPHIC_DATA] Planned Maint [GEOGRAPHIC_D…" at bounding box center [422, 228] width 632 height 393
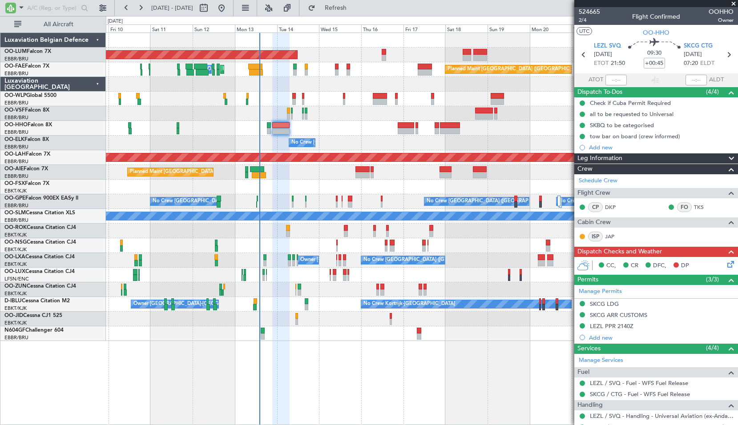
click at [734, 0] on span at bounding box center [733, 4] width 9 height 8
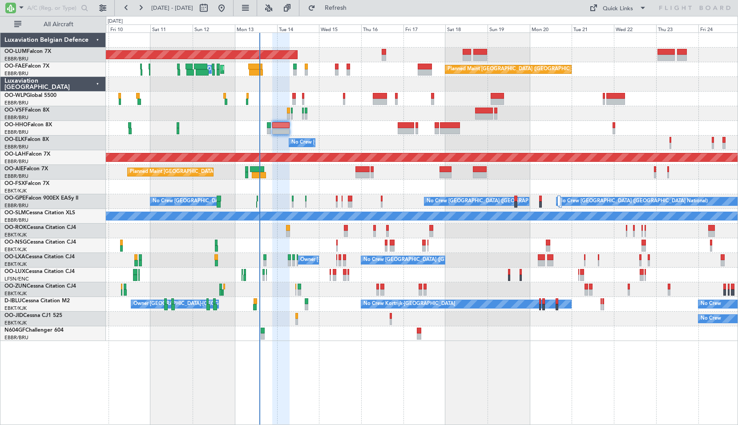
type input "0"
